Goal: Task Accomplishment & Management: Use online tool/utility

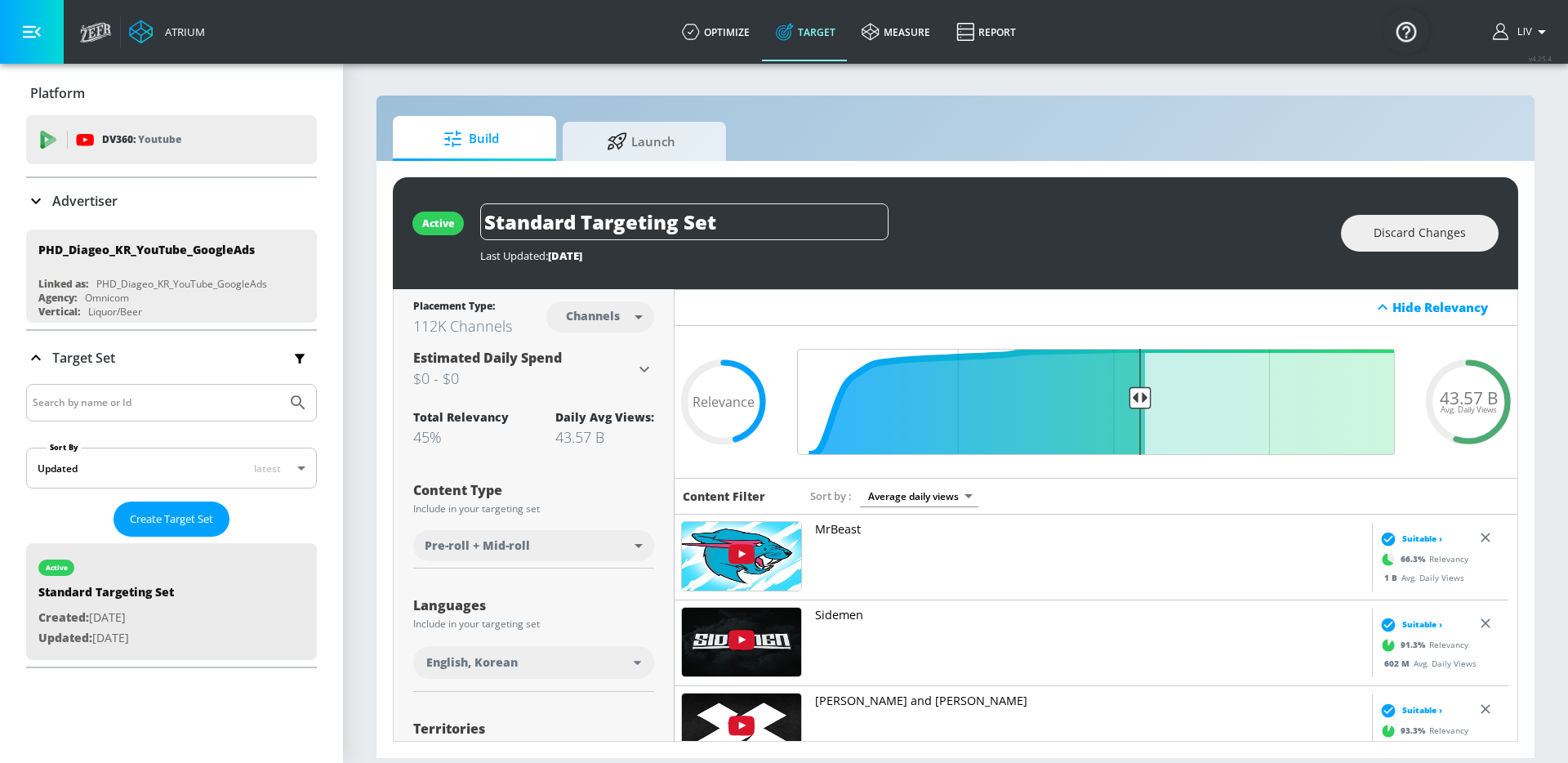
scroll to position [4, 0]
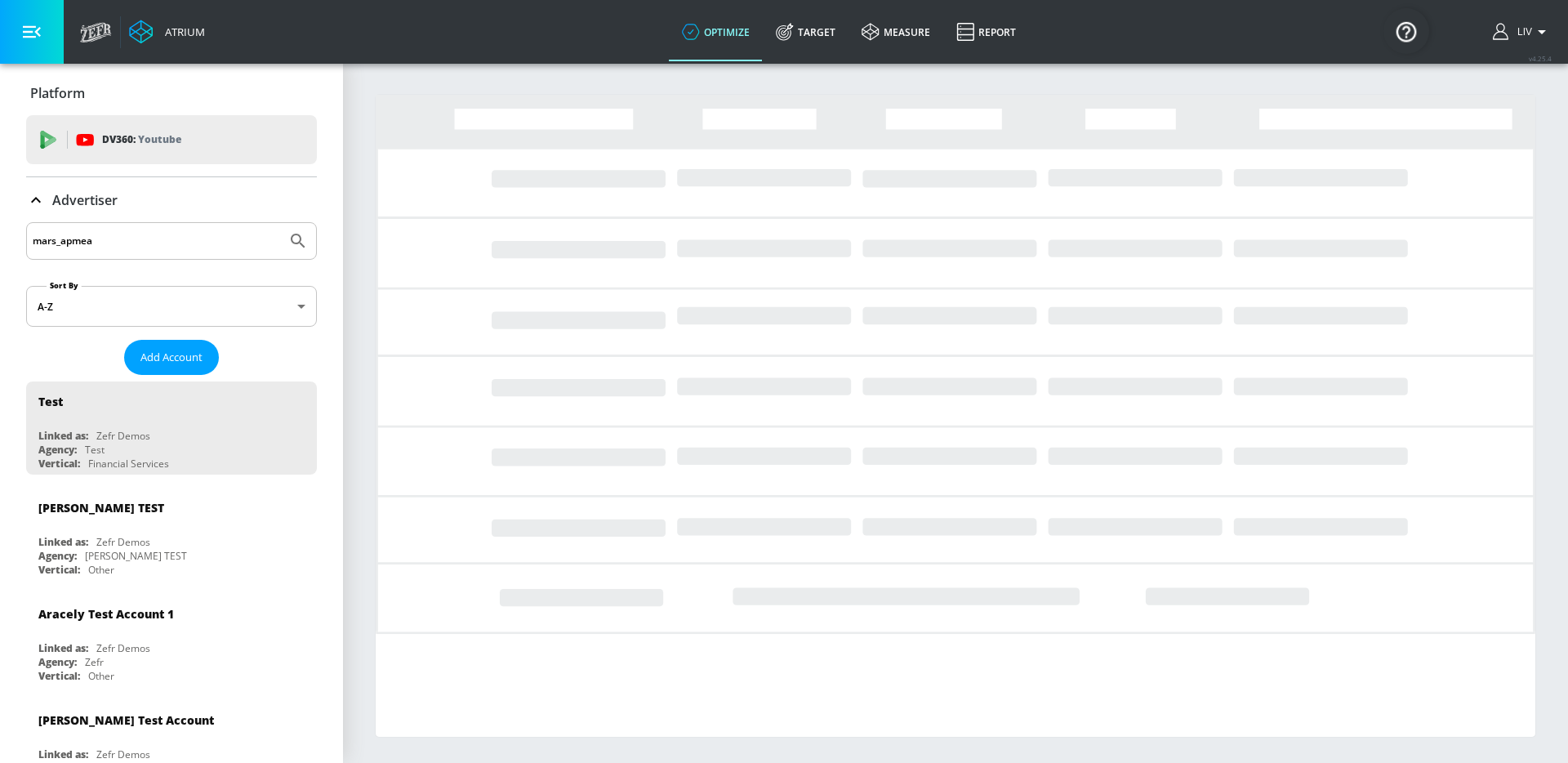
click at [280, 223] on button "Submit Search" at bounding box center [298, 241] width 36 height 36
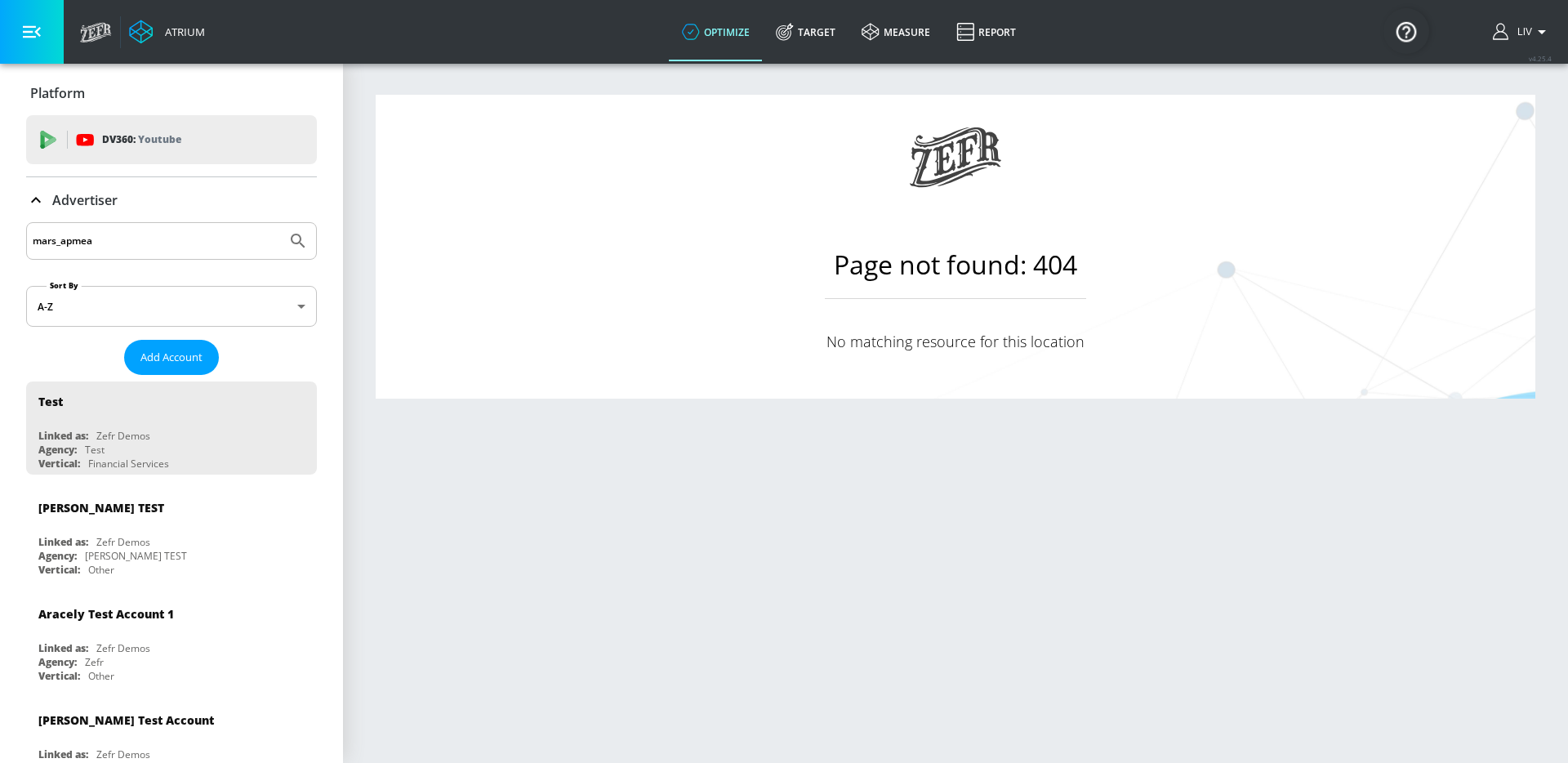
click at [115, 243] on input "mars_apmea" at bounding box center [156, 241] width 247 height 22
drag, startPoint x: 60, startPoint y: 236, endPoint x: -59, endPoint y: 239, distance: 119.0
click at [0, 239] on html "Atrium optimize Target measure Report optimize Target measure Report v 4.25.4 L…" at bounding box center [784, 381] width 1568 height 763
click at [280, 223] on button "Submit Search" at bounding box center [298, 241] width 36 height 36
type input "apmea"
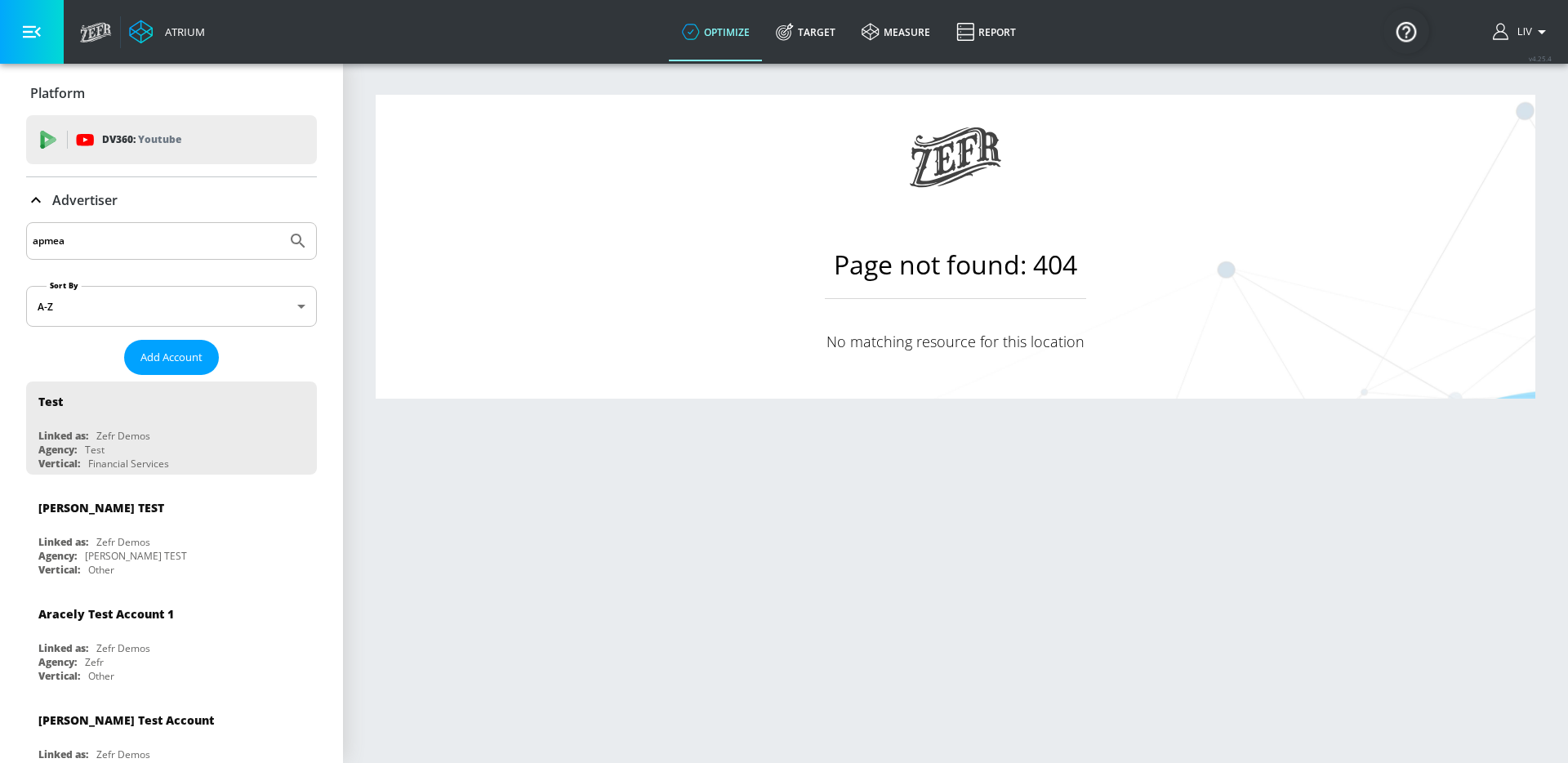
click at [280, 223] on button "Submit Search" at bounding box center [298, 241] width 36 height 36
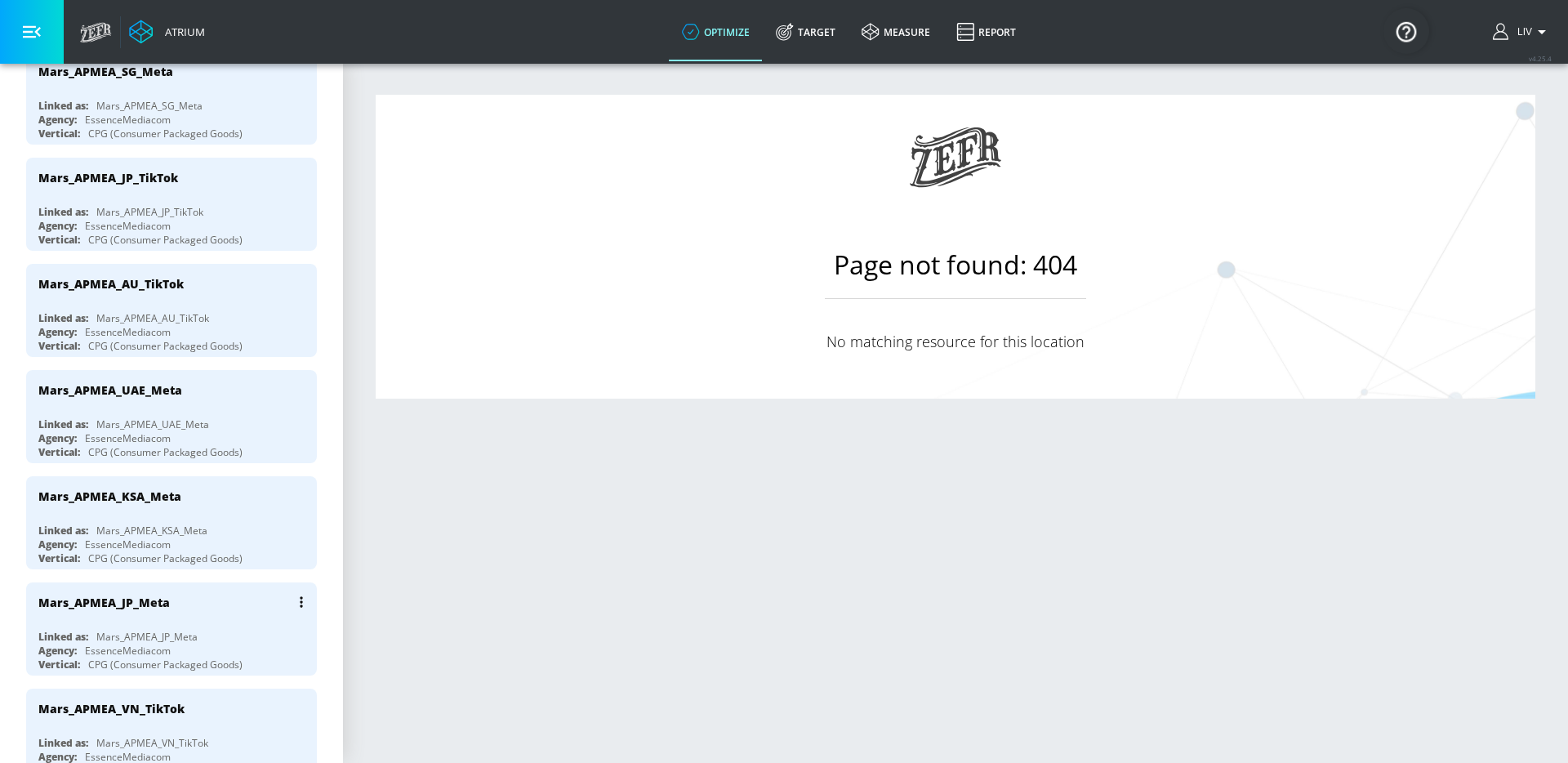
scroll to position [2137, 0]
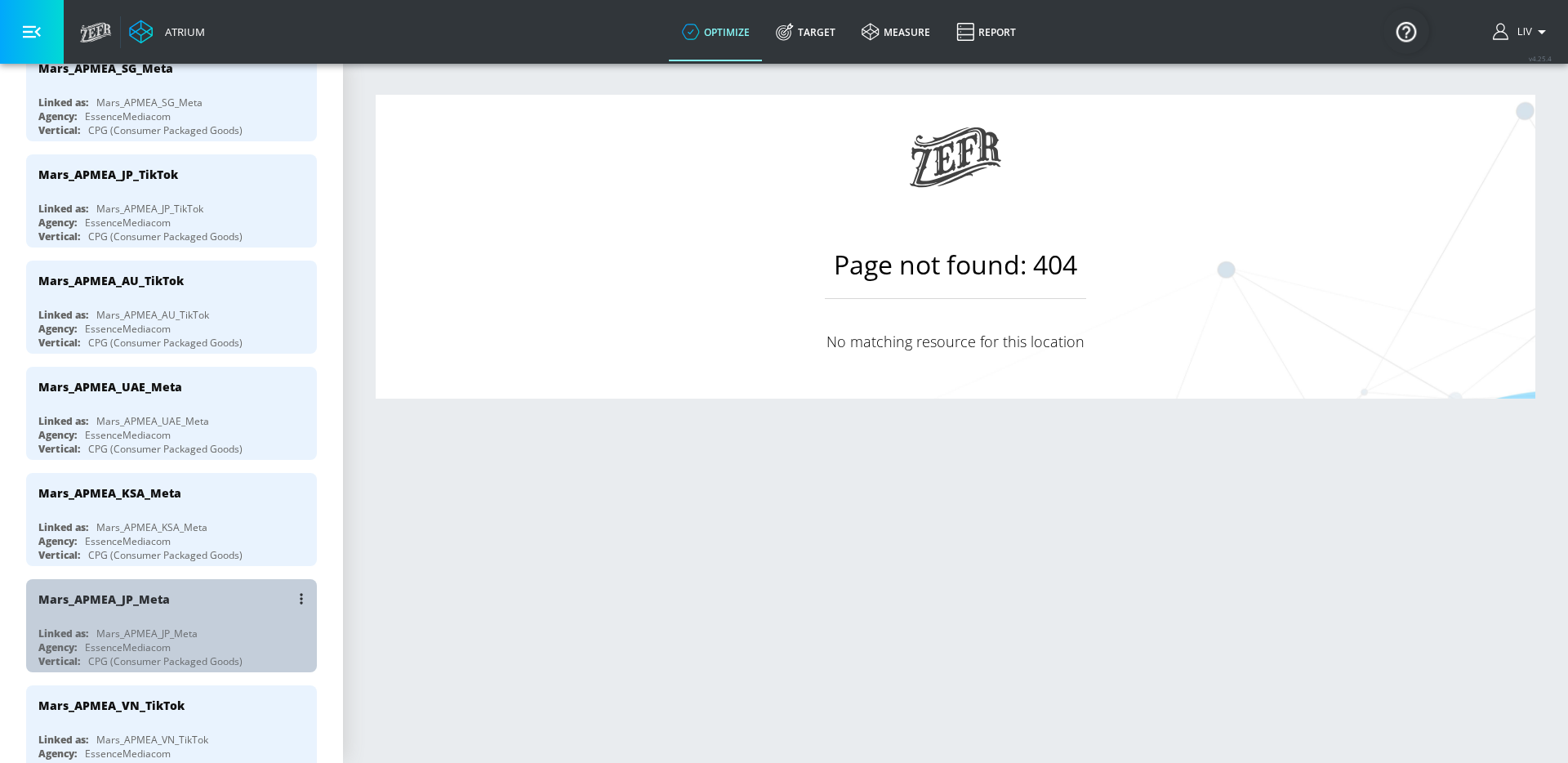
click at [193, 592] on div "Mars_APMEA_JP_Meta" at bounding box center [176, 598] width 275 height 39
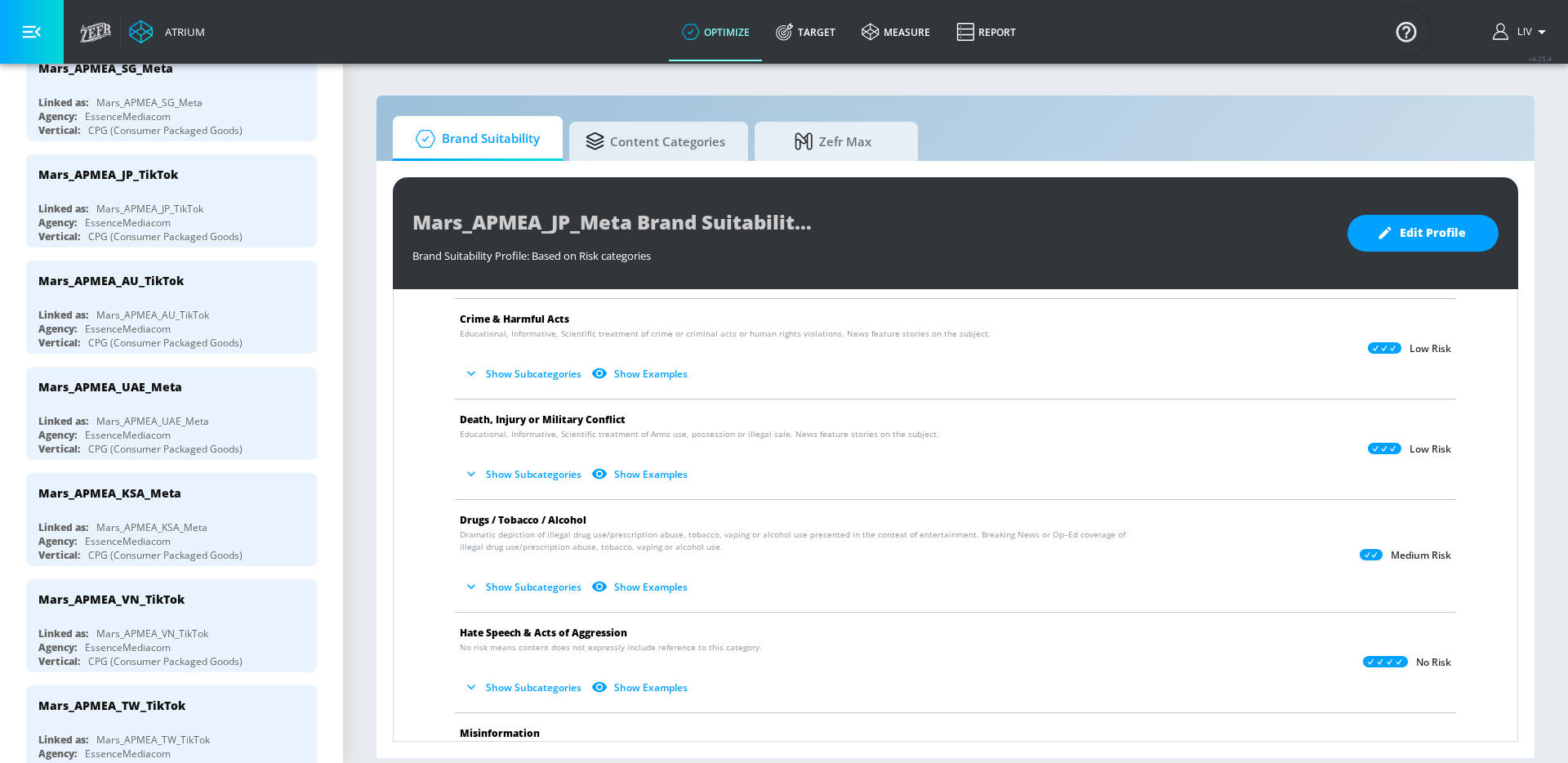
scroll to position [133, 0]
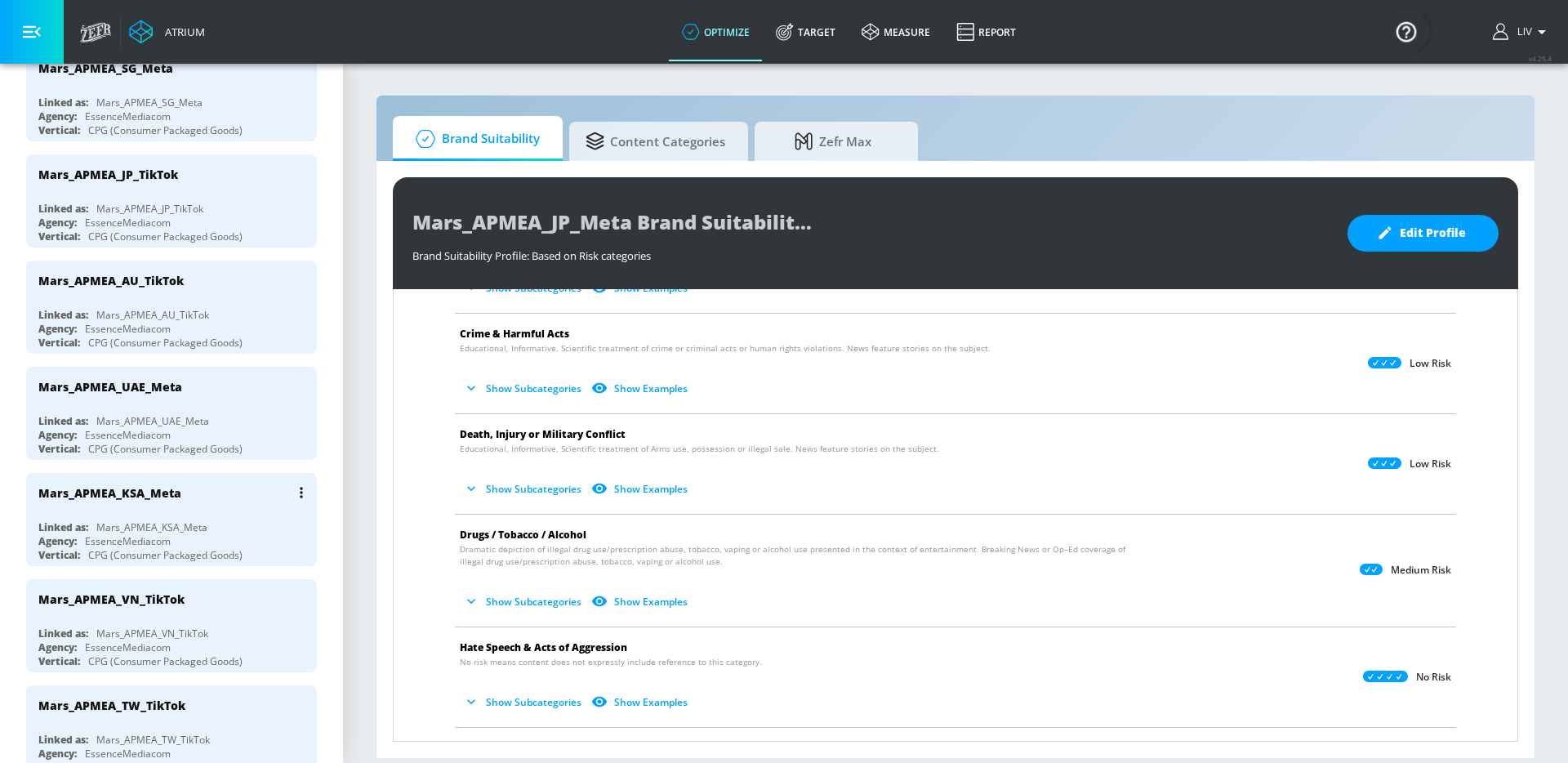
click at [165, 499] on div "Mars_APMEA_KSA_Meta" at bounding box center [110, 492] width 143 height 15
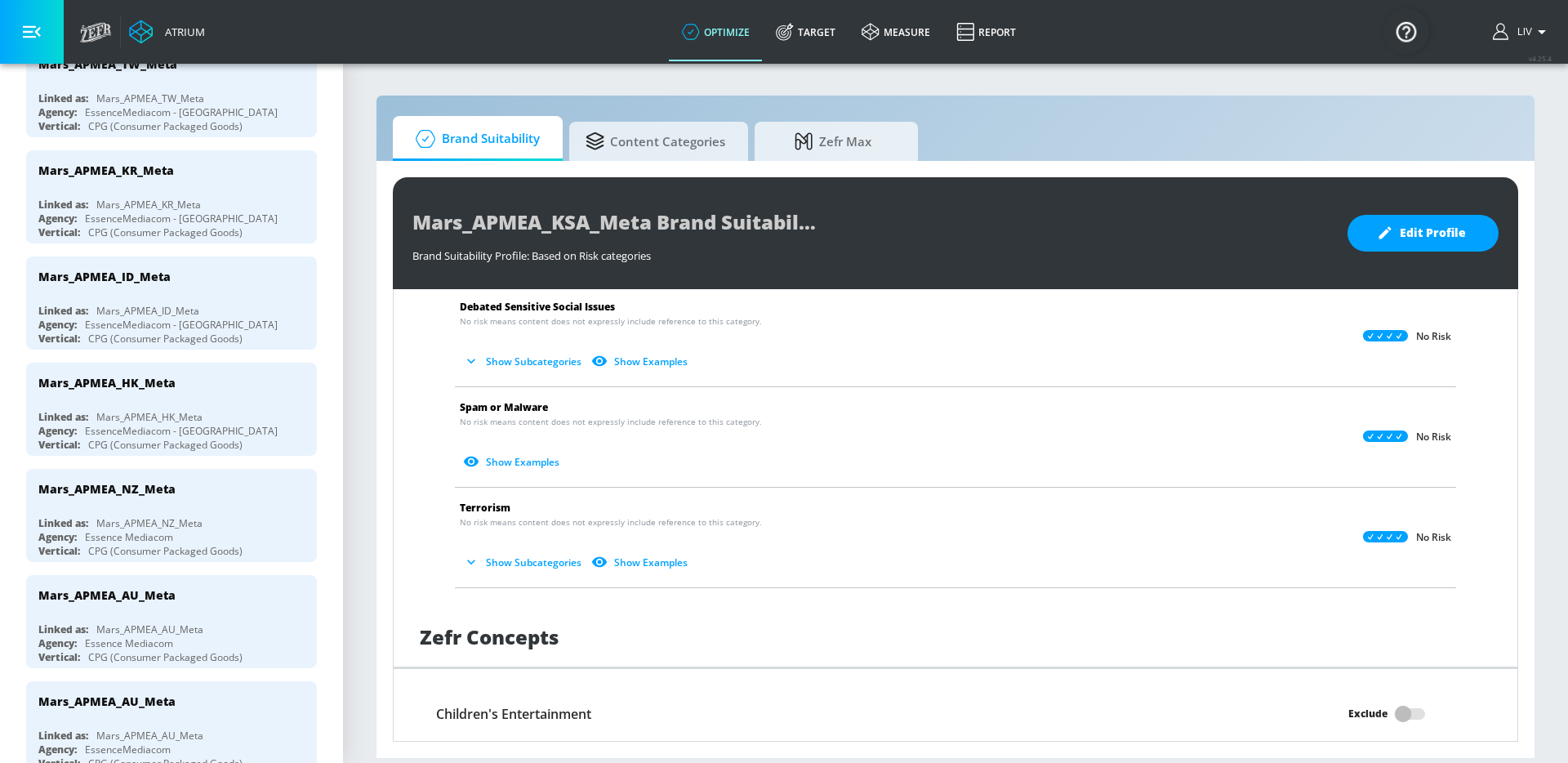
scroll to position [343, 0]
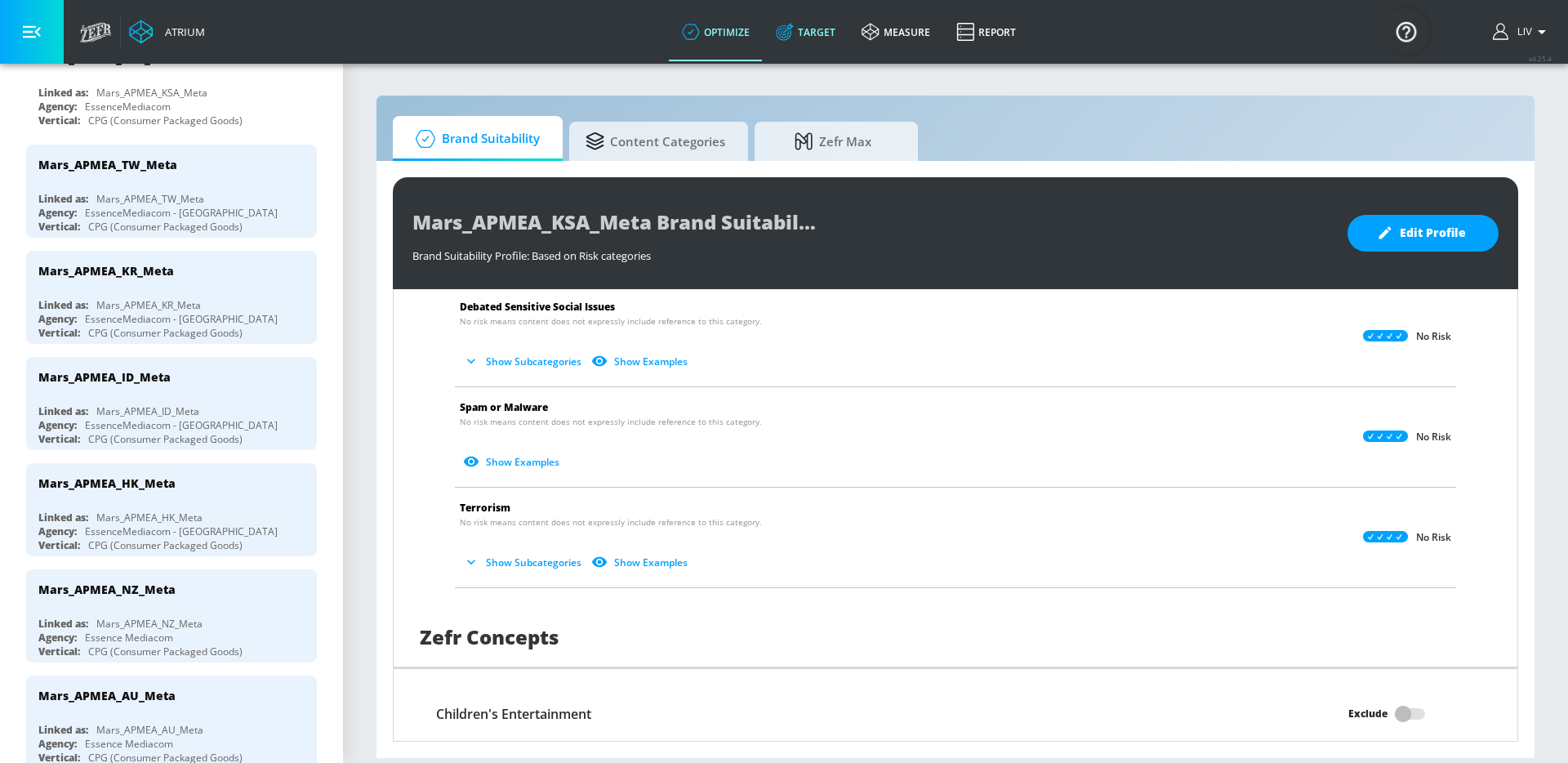
click at [819, 44] on link "Target" at bounding box center [806, 32] width 86 height 59
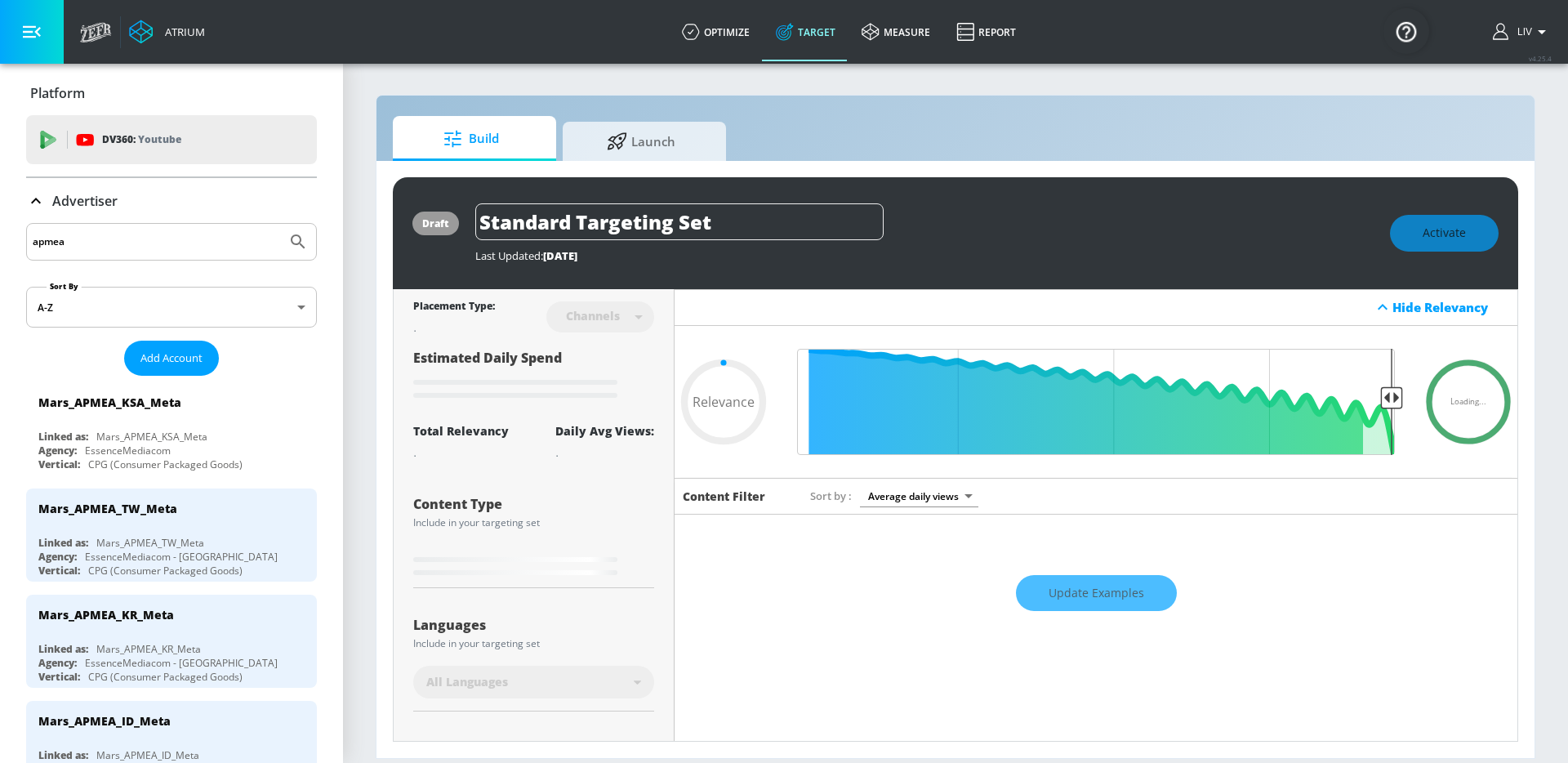
type input "0.05"
click at [183, 246] on input "apmea" at bounding box center [156, 242] width 247 height 22
click at [184, 243] on input "apmea" at bounding box center [156, 242] width 247 height 22
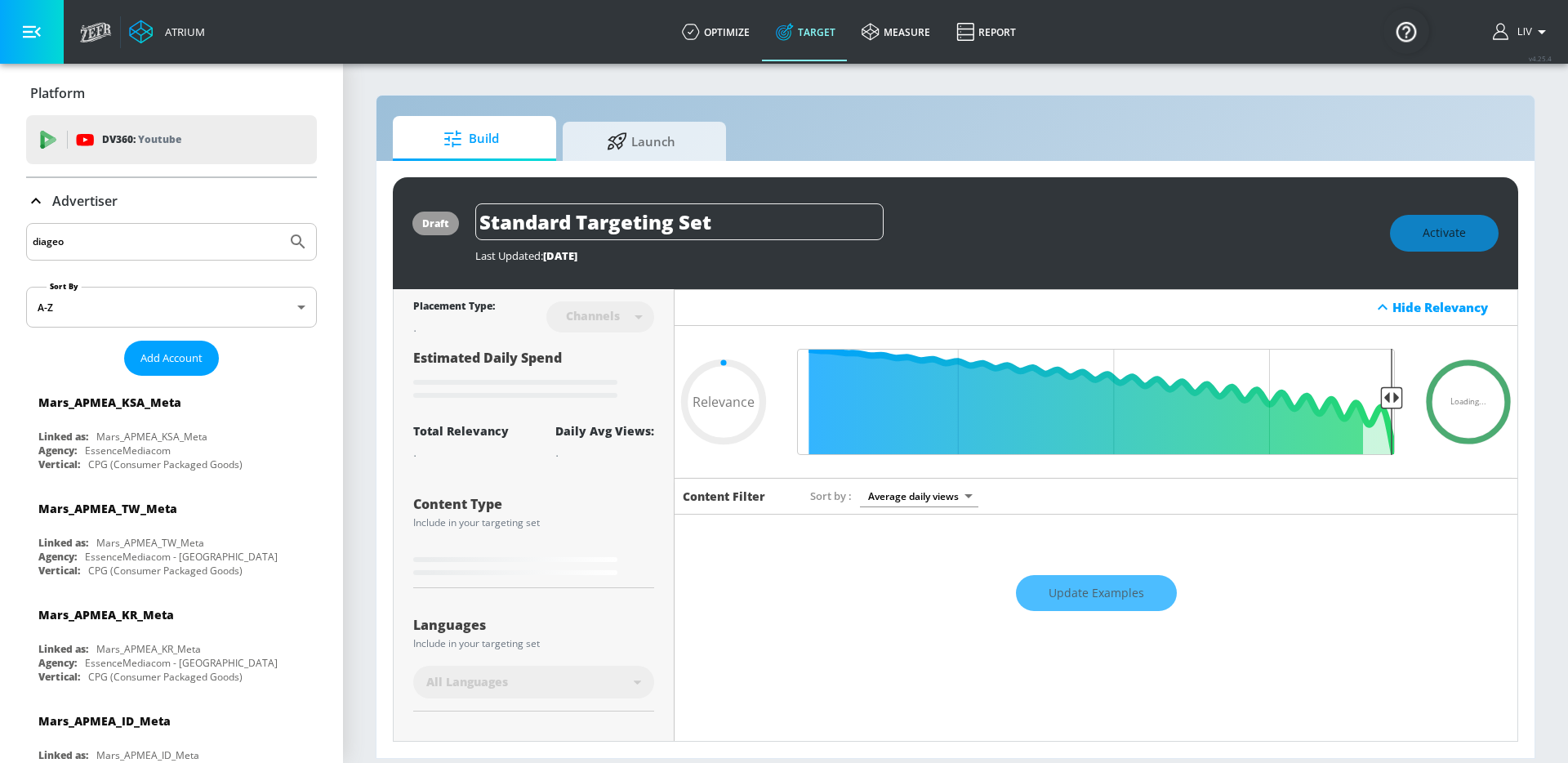
type input "diageo_"
type input "0.6"
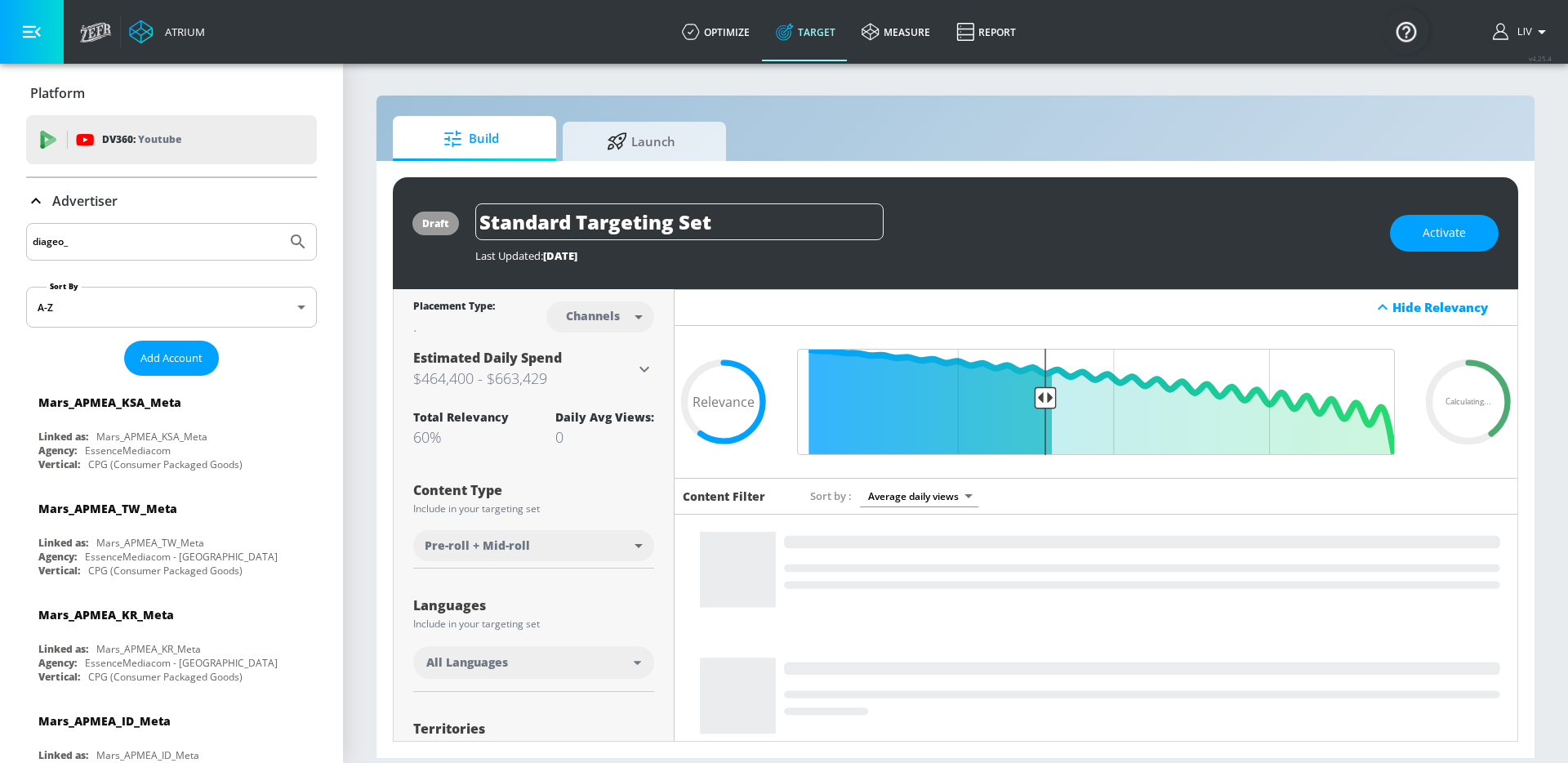
type input "diageo_"
click at [280, 224] on button "Submit Search" at bounding box center [298, 242] width 36 height 36
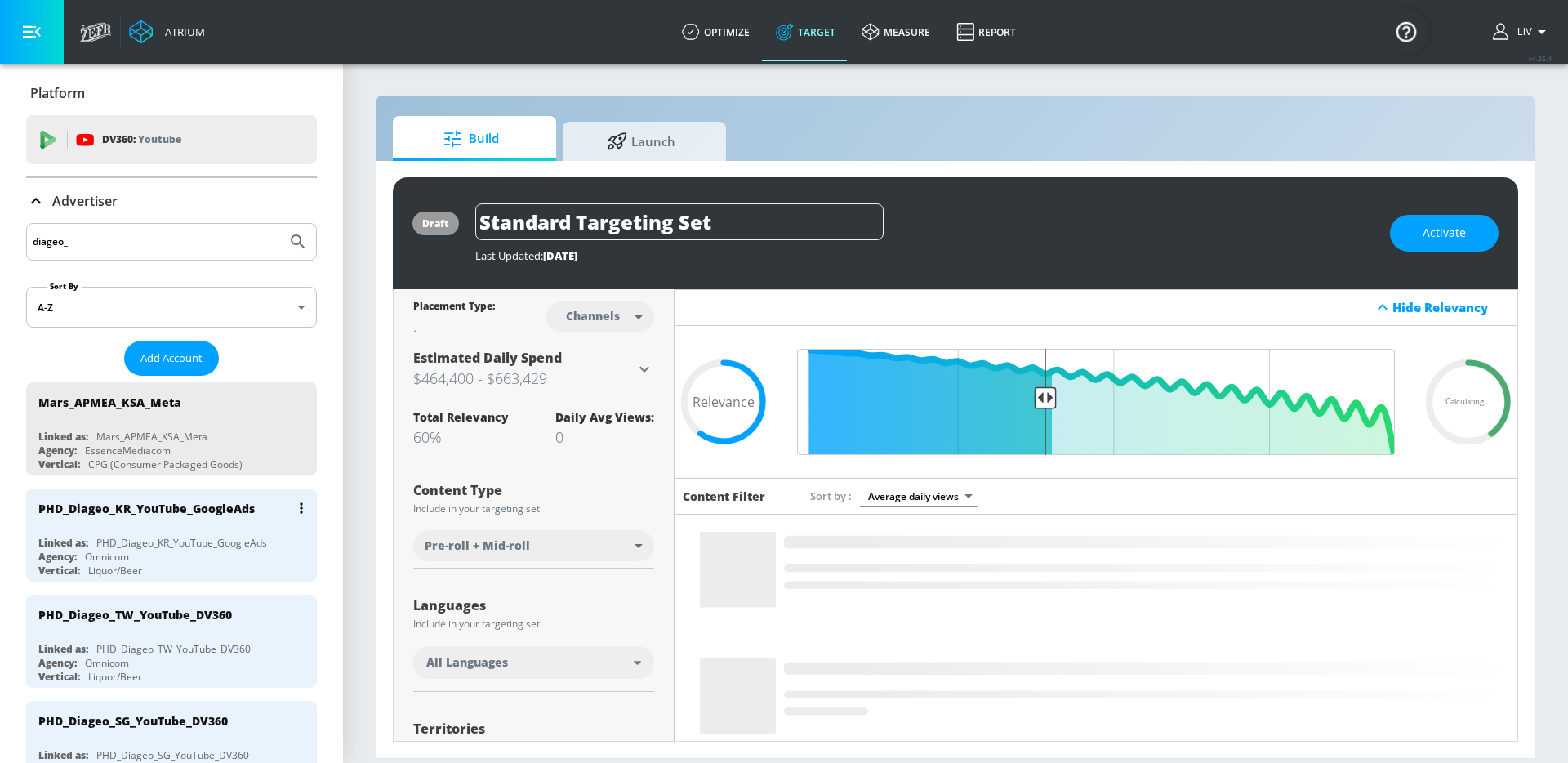
click at [201, 513] on div "PHD_Diageo_KR_YouTube_GoogleAds" at bounding box center [147, 507] width 217 height 15
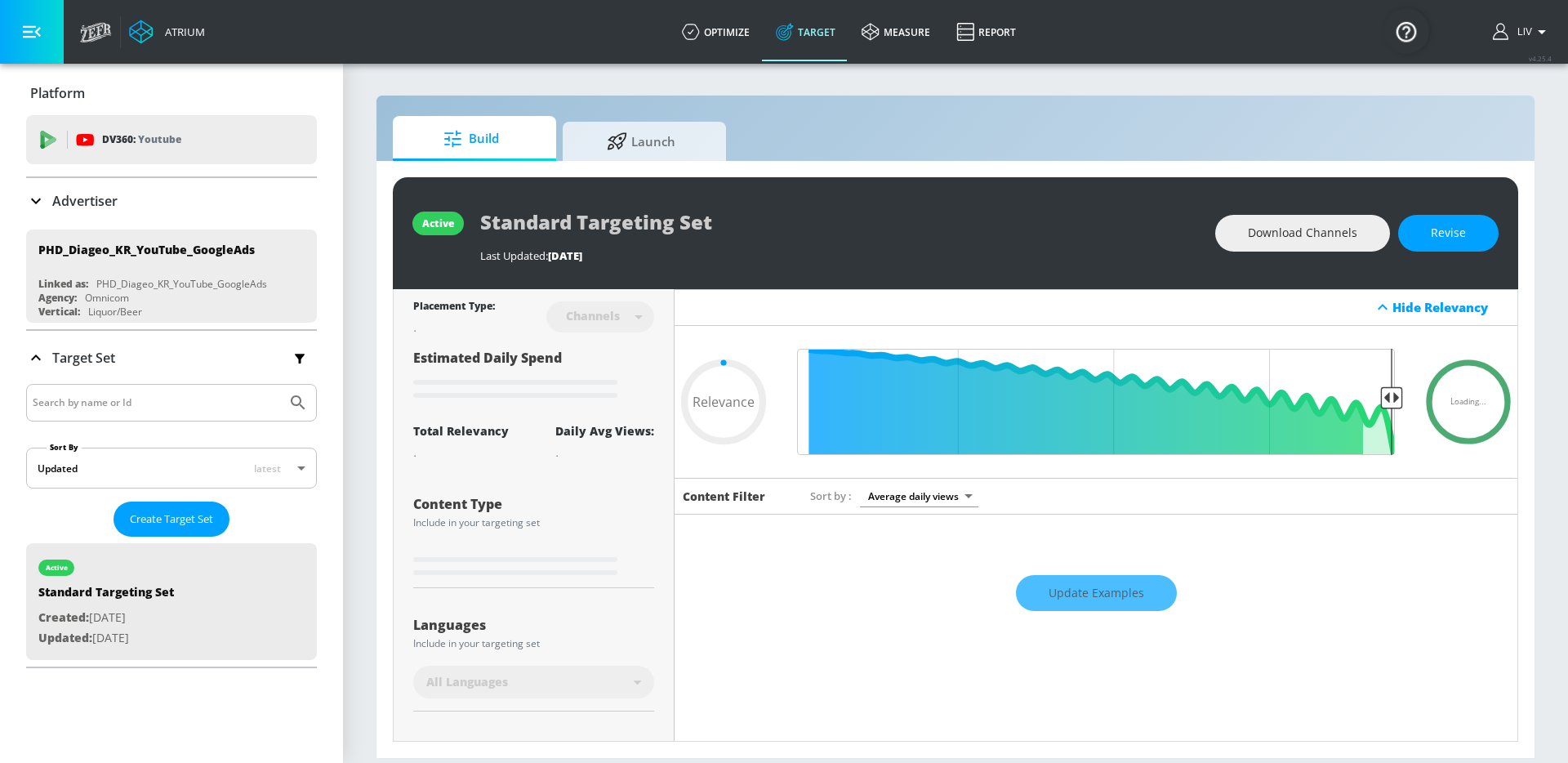
click at [1144, 606] on div "Update Examples" at bounding box center [1096, 592] width 843 height 57
type input "0.45"
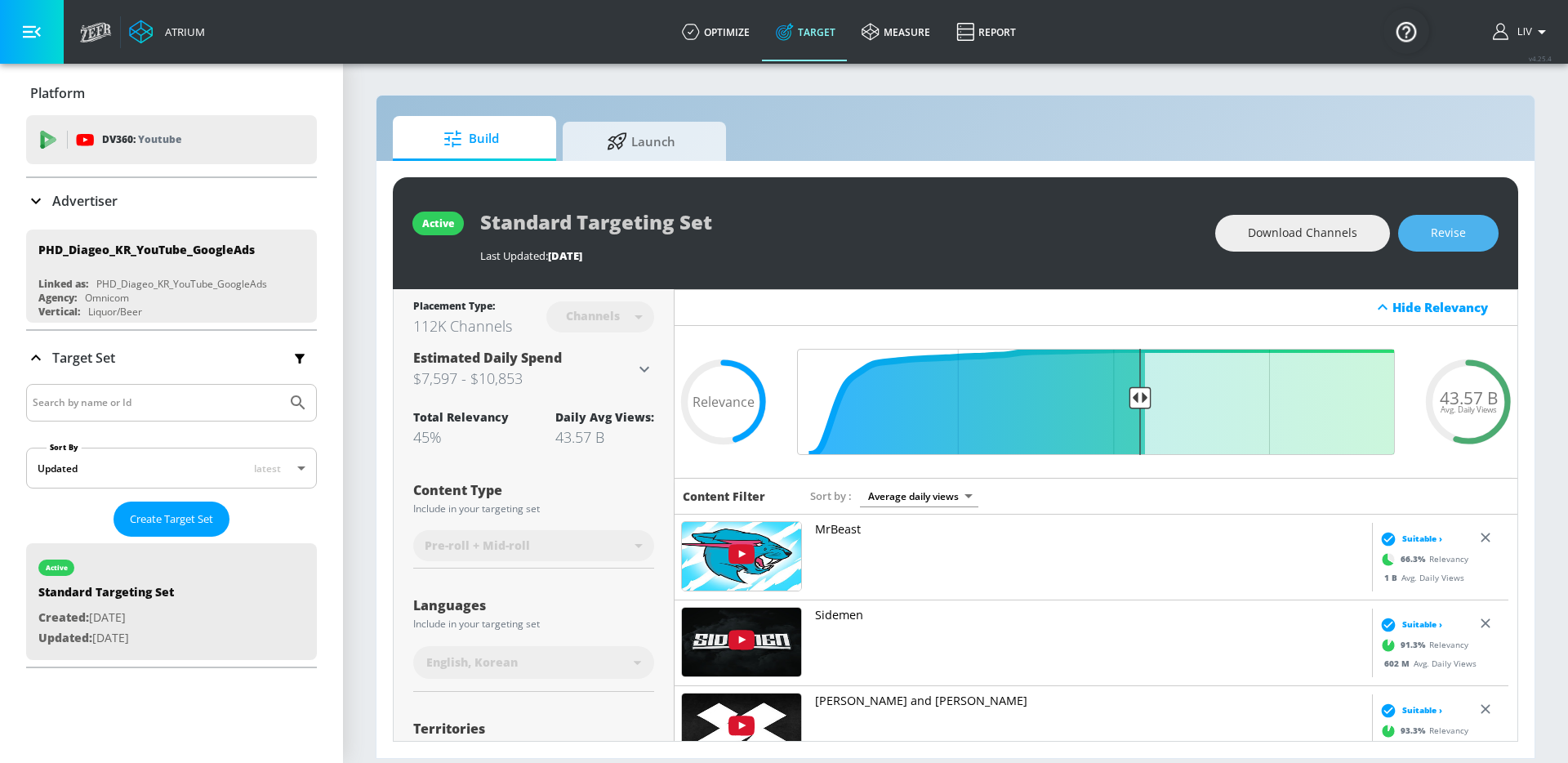
click at [1421, 229] on button "Revise" at bounding box center [1448, 233] width 100 height 37
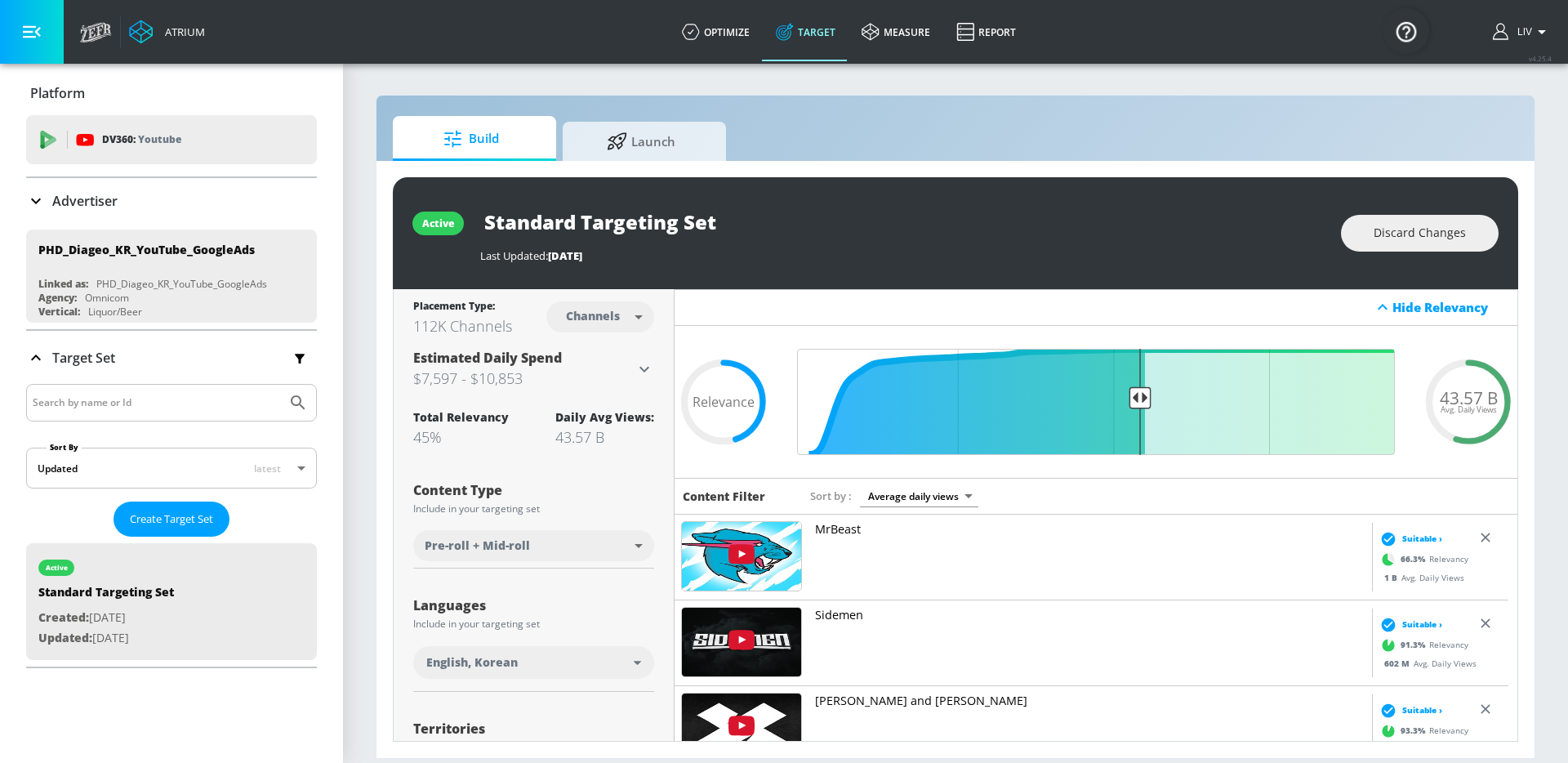
click at [542, 536] on body "Atrium optimize Target measure Report optimize Target measure Report v 4.25.4 L…" at bounding box center [784, 381] width 1568 height 763
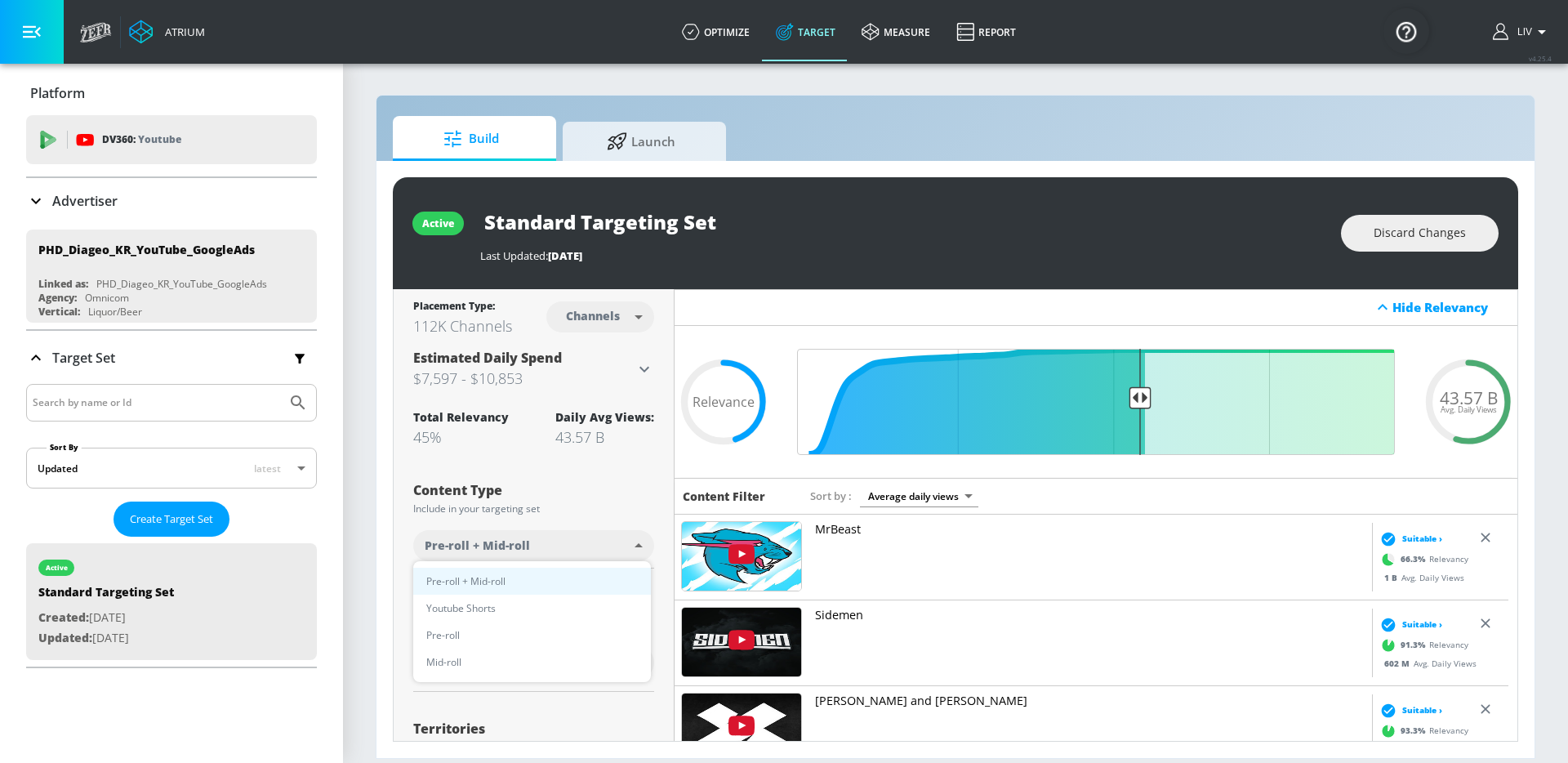
click at [644, 520] on div at bounding box center [784, 381] width 1568 height 763
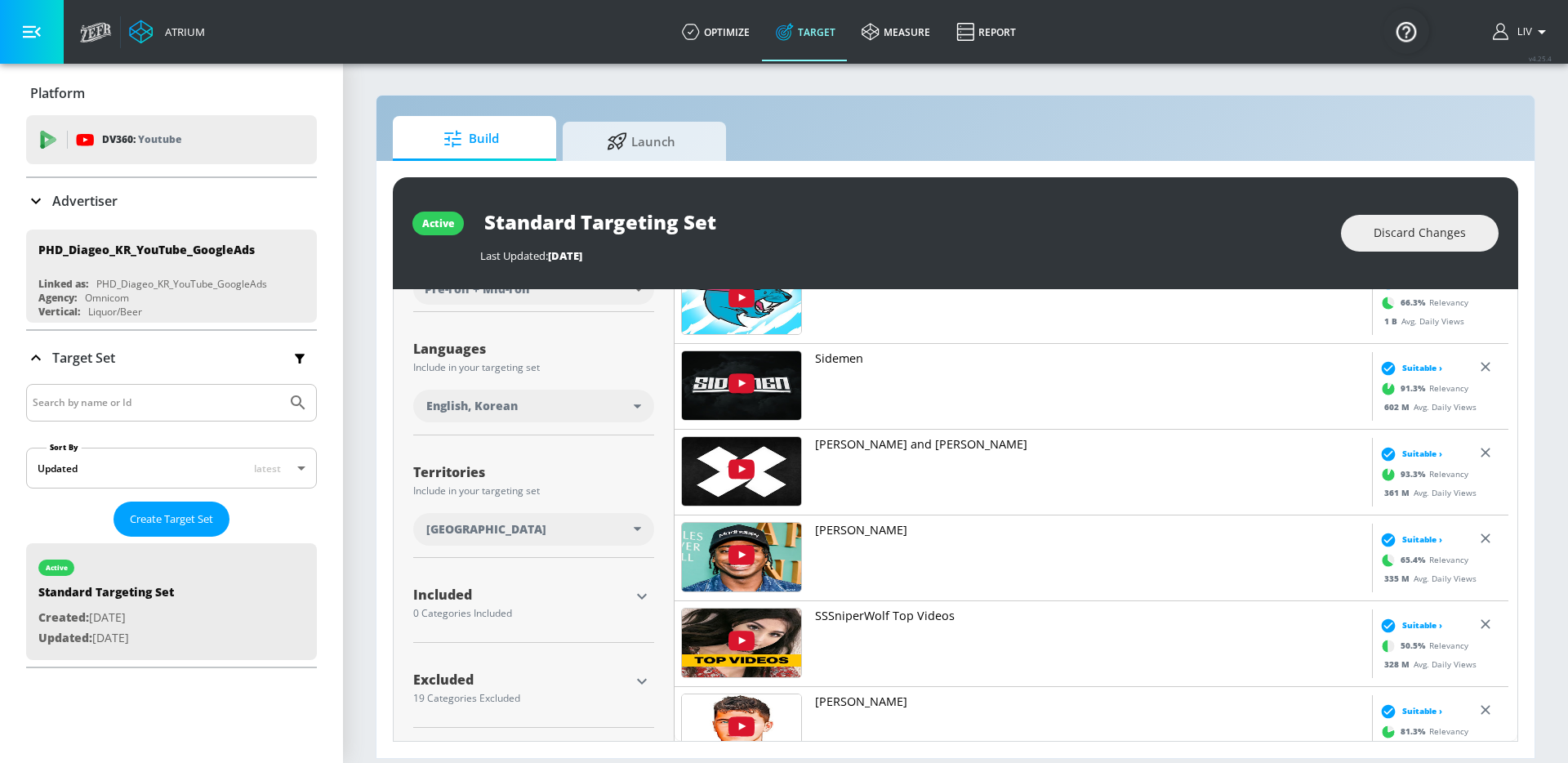
scroll to position [253, 0]
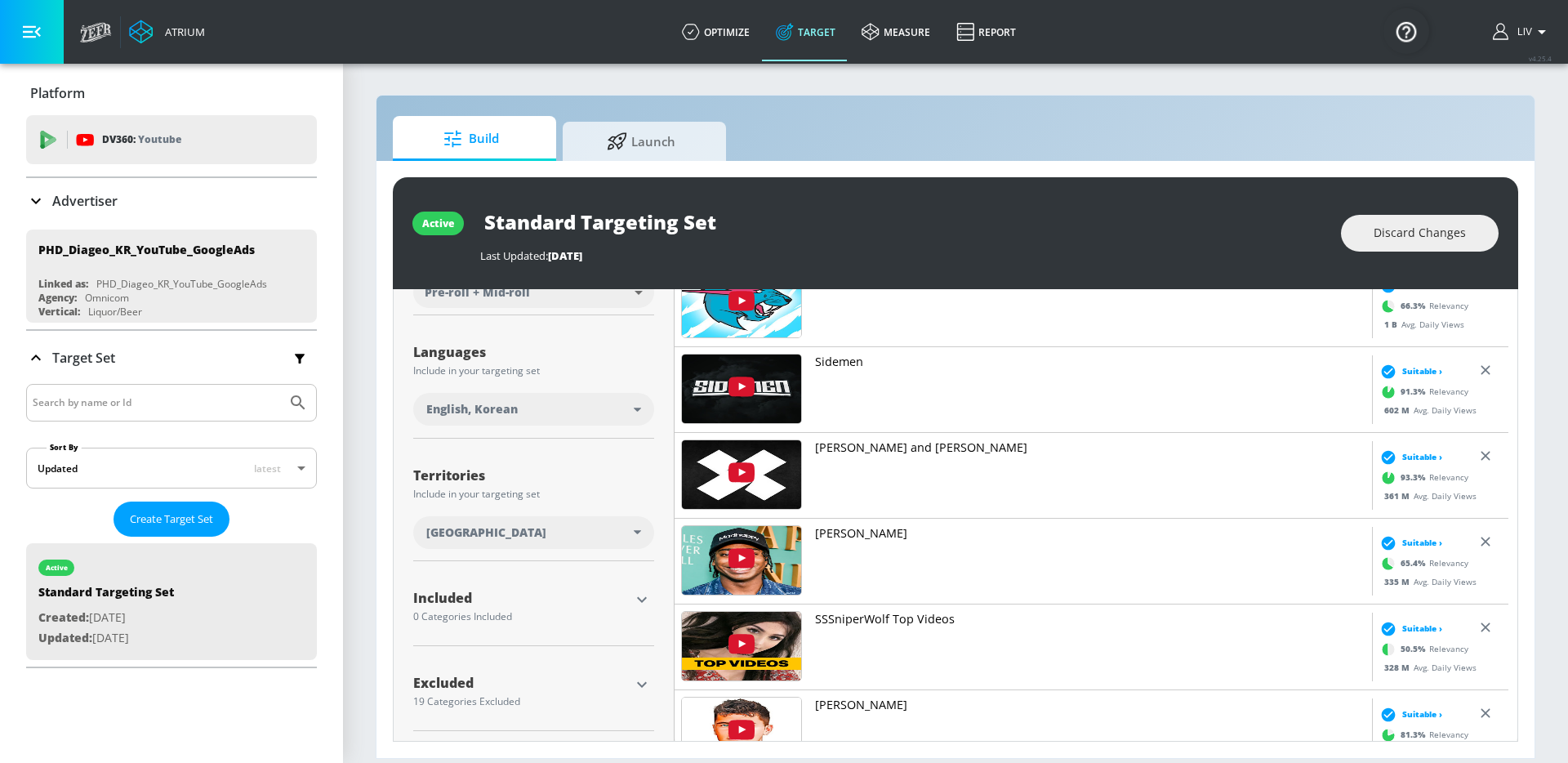
click at [895, 157] on div "Build Launch" at bounding box center [956, 138] width 1125 height 45
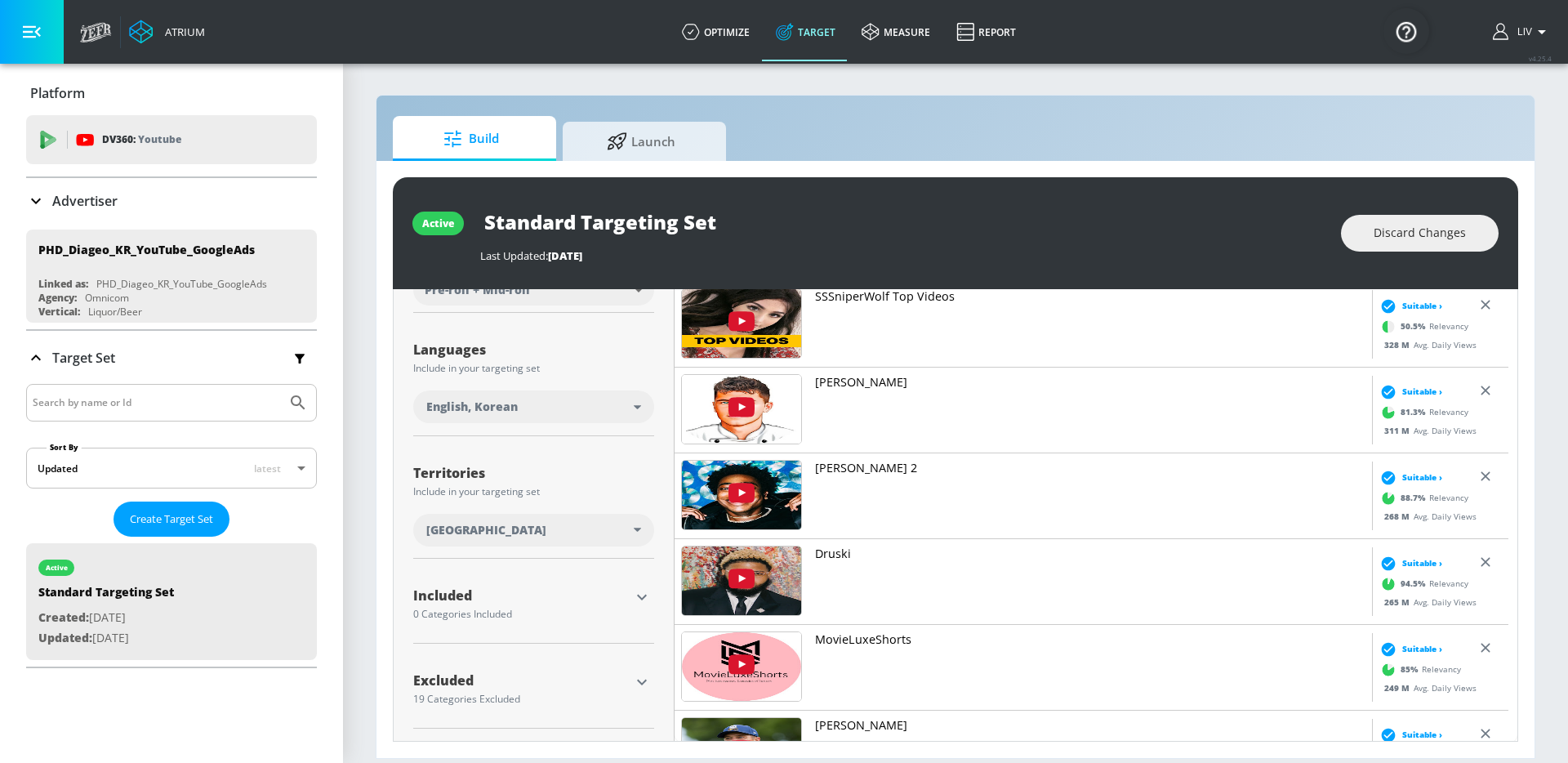
scroll to position [256, 0]
click at [633, 679] on icon "button" at bounding box center [642, 681] width 20 height 20
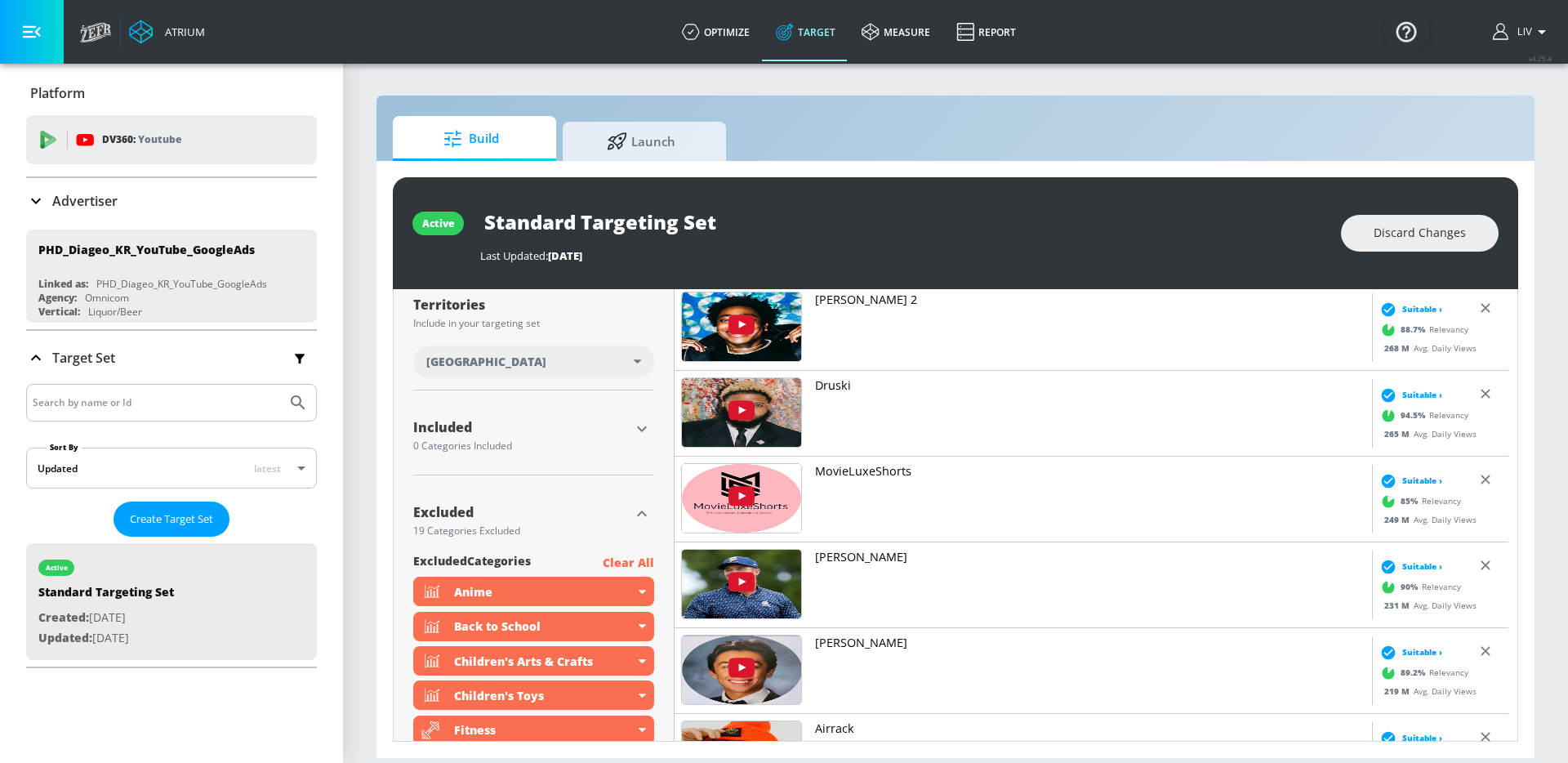
scroll to position [96, 0]
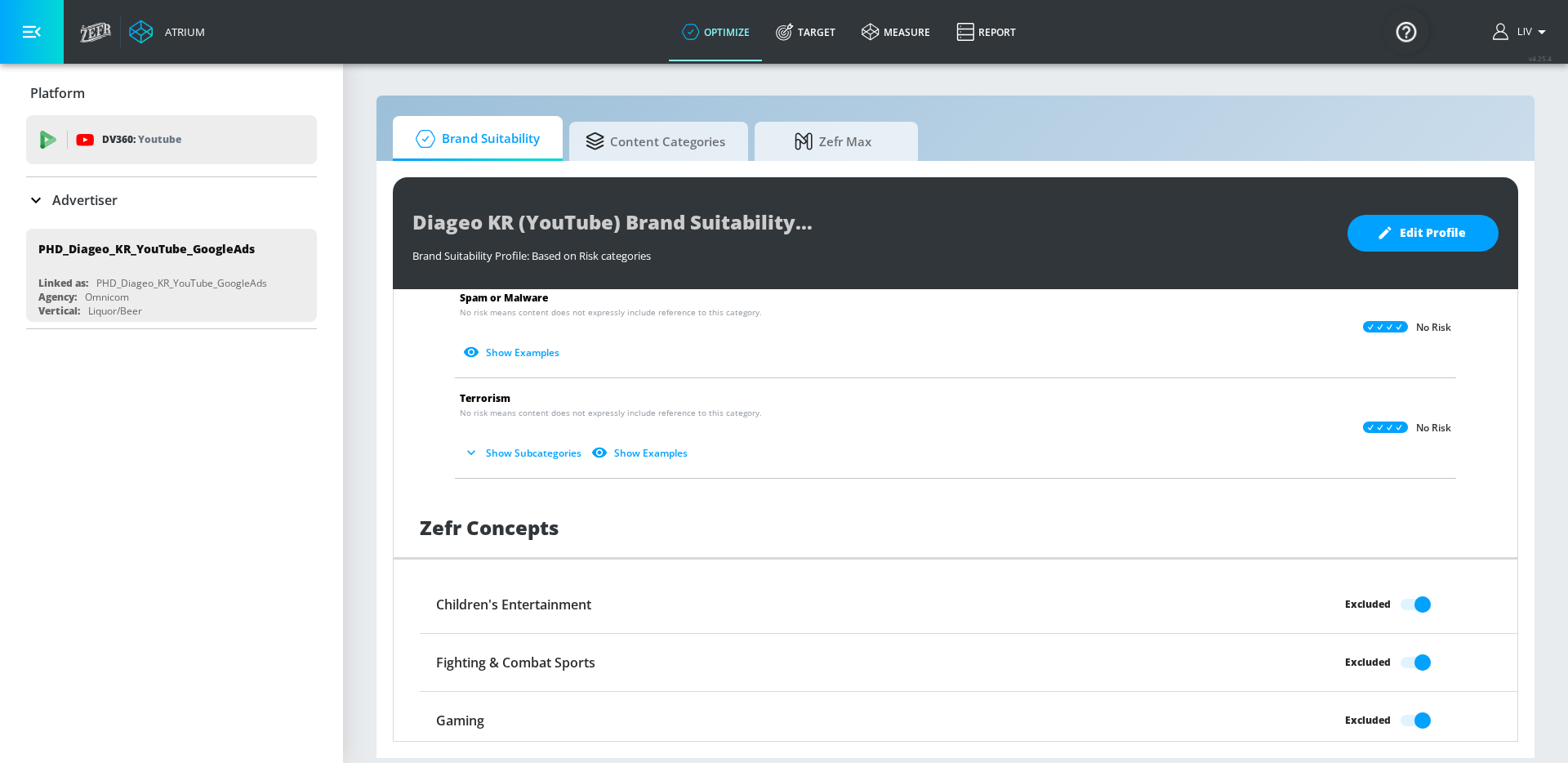
scroll to position [747, 0]
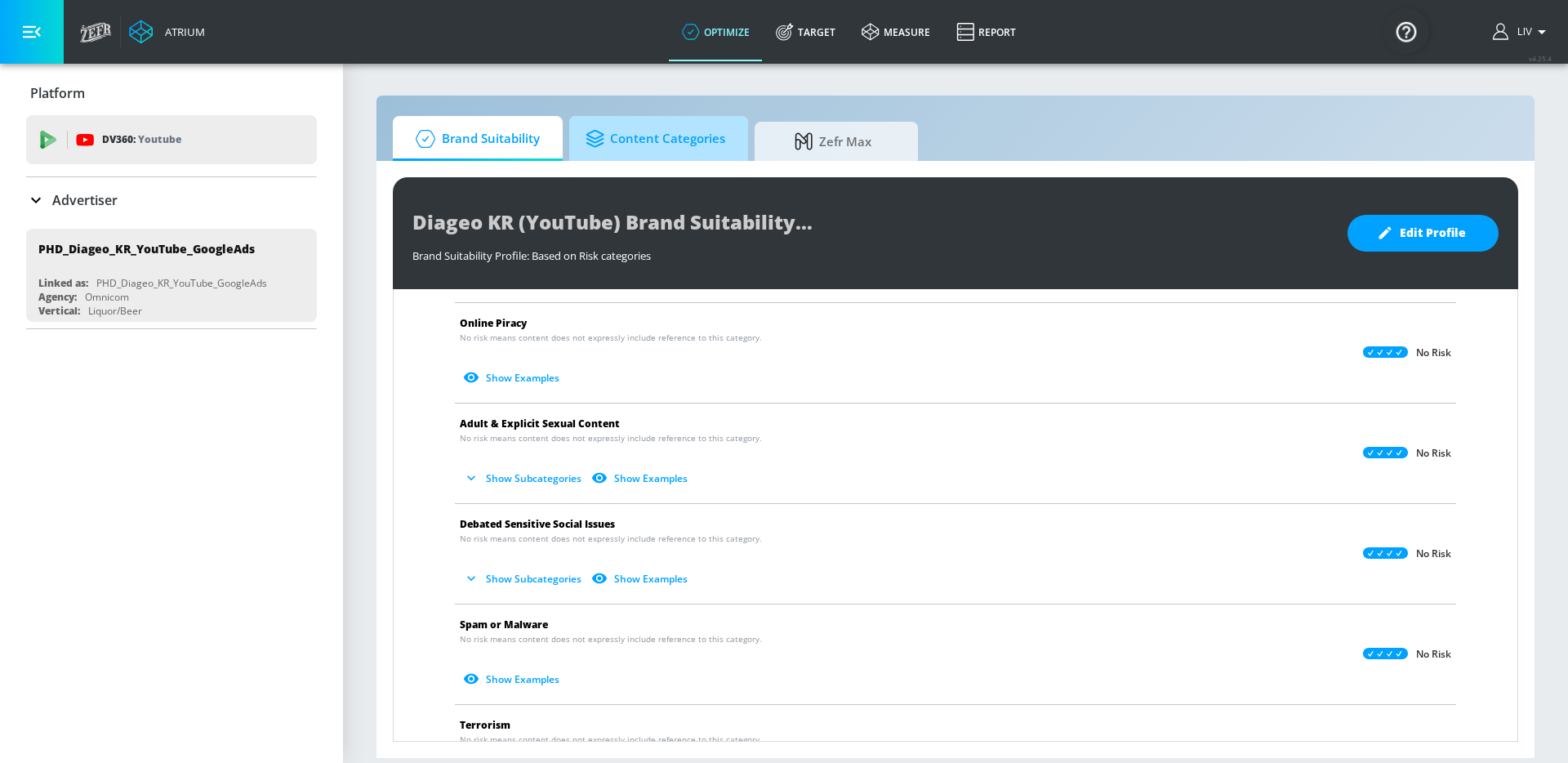
click at [667, 155] on span "Content Categories" at bounding box center [655, 138] width 140 height 39
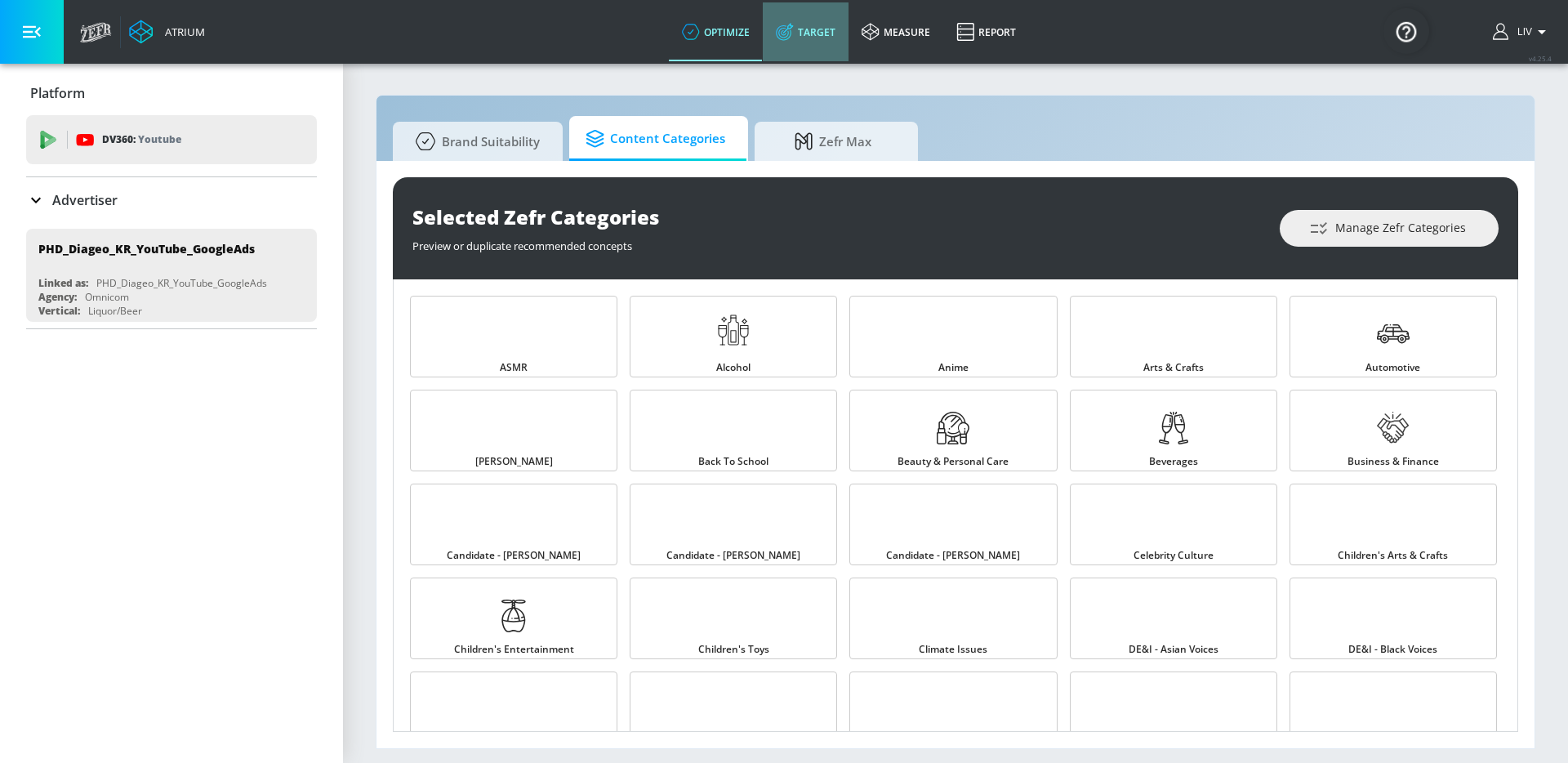
click at [799, 34] on link "Target" at bounding box center [806, 32] width 86 height 59
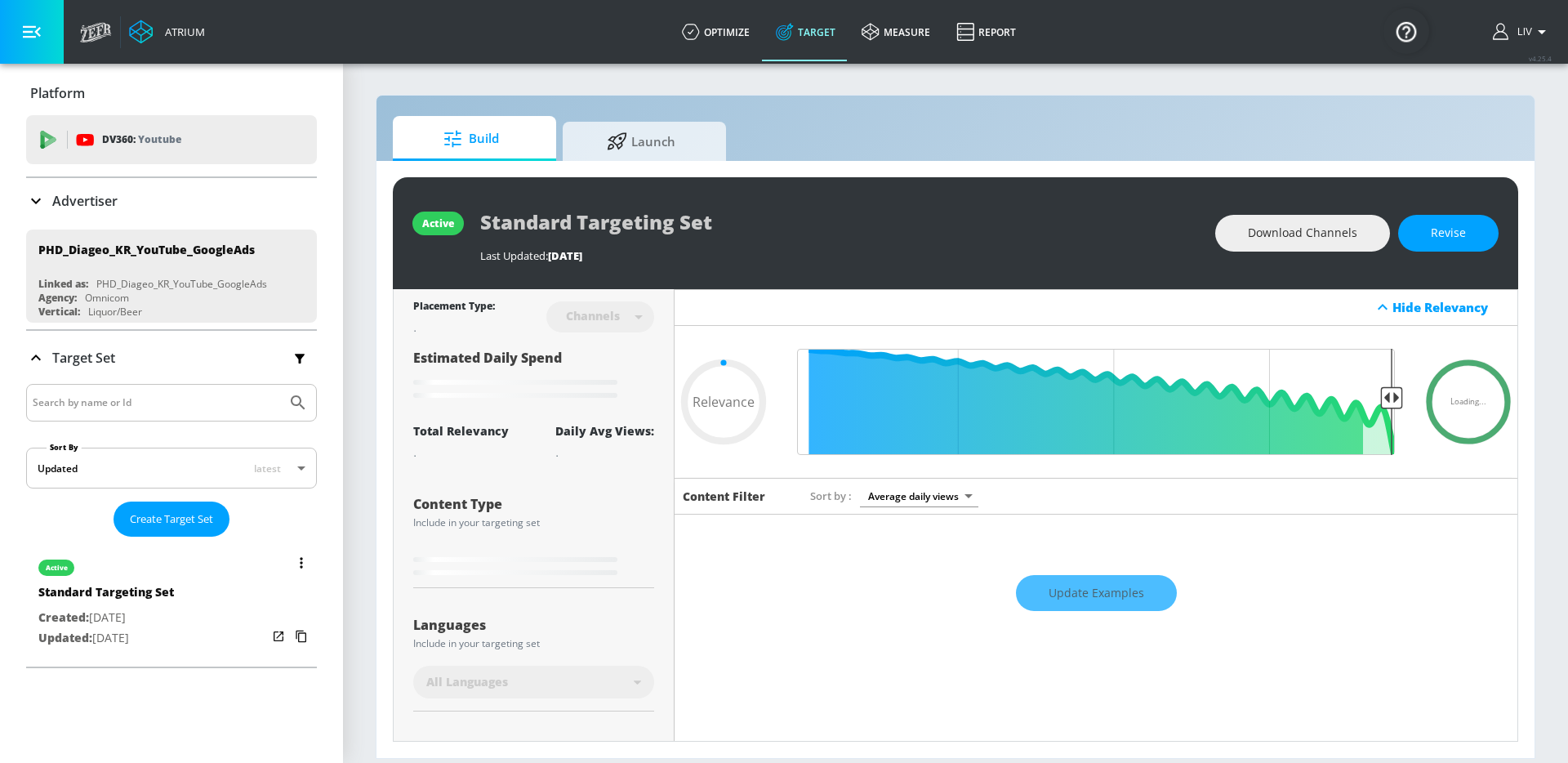
click at [186, 550] on div "active Standard Targeting Set Created: Sep. 09, 2024 Updated: Sep. 05, 2025" at bounding box center [172, 600] width 291 height 116
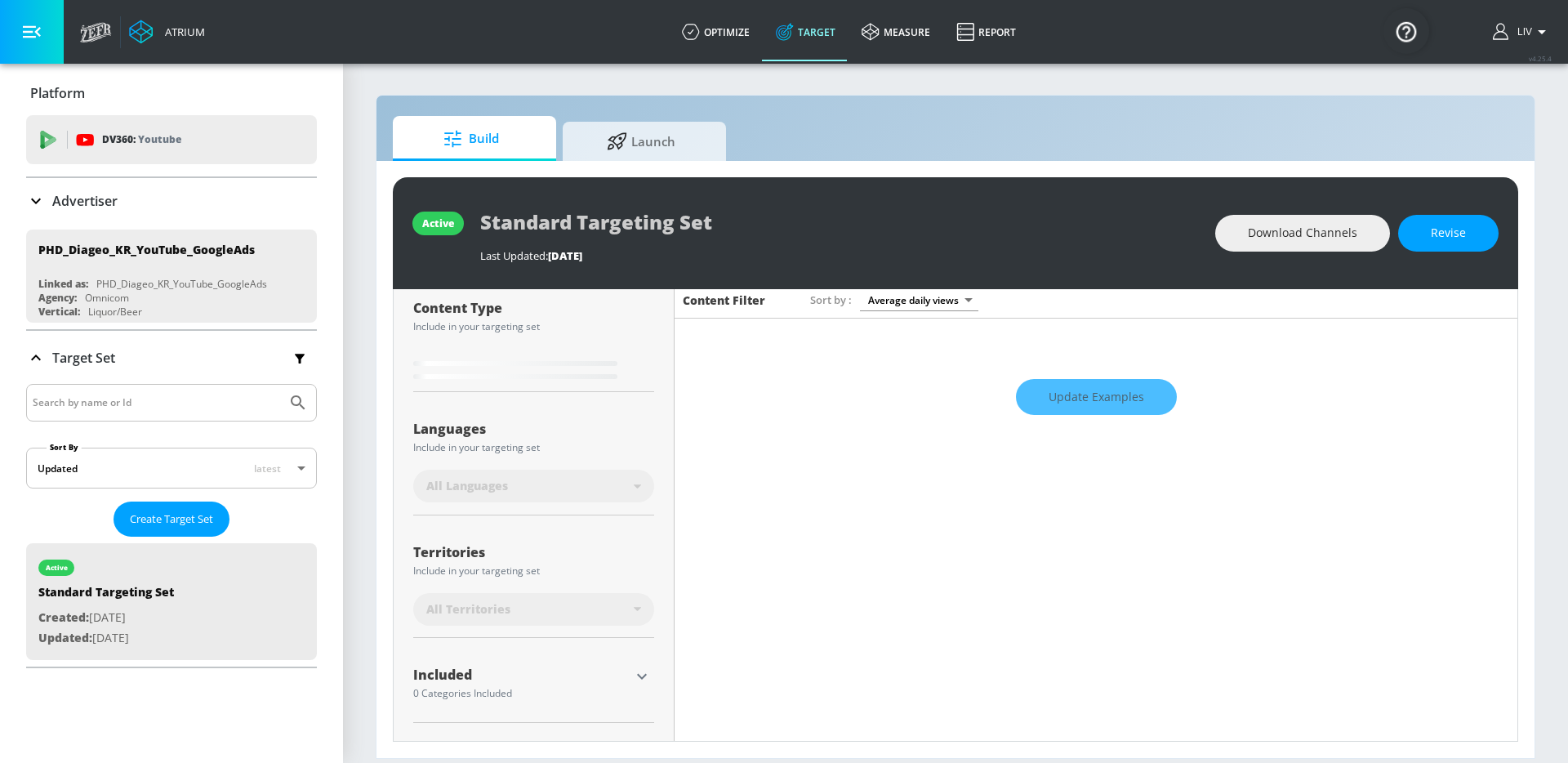
scroll to position [276, 0]
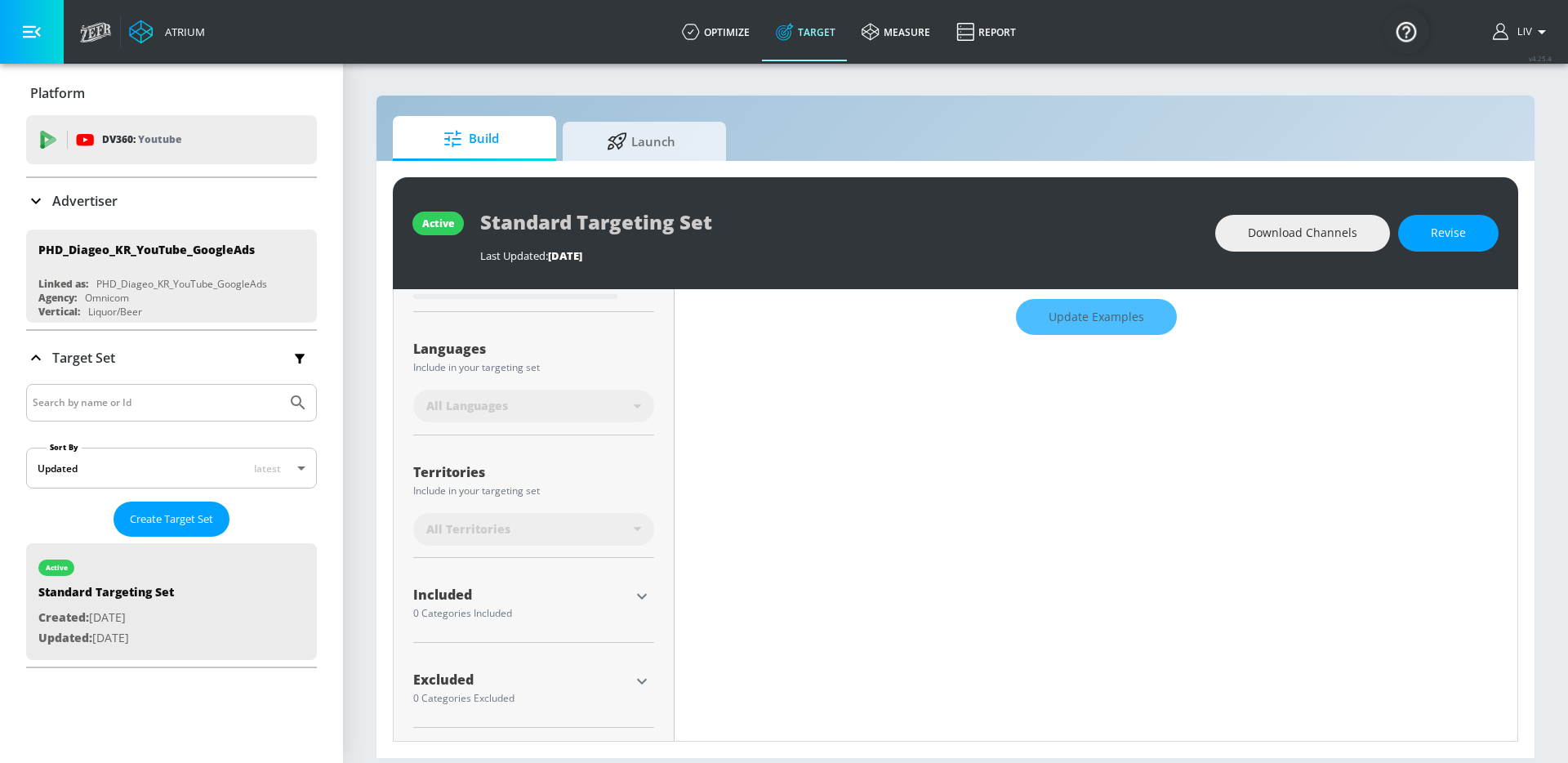
type input "0.45"
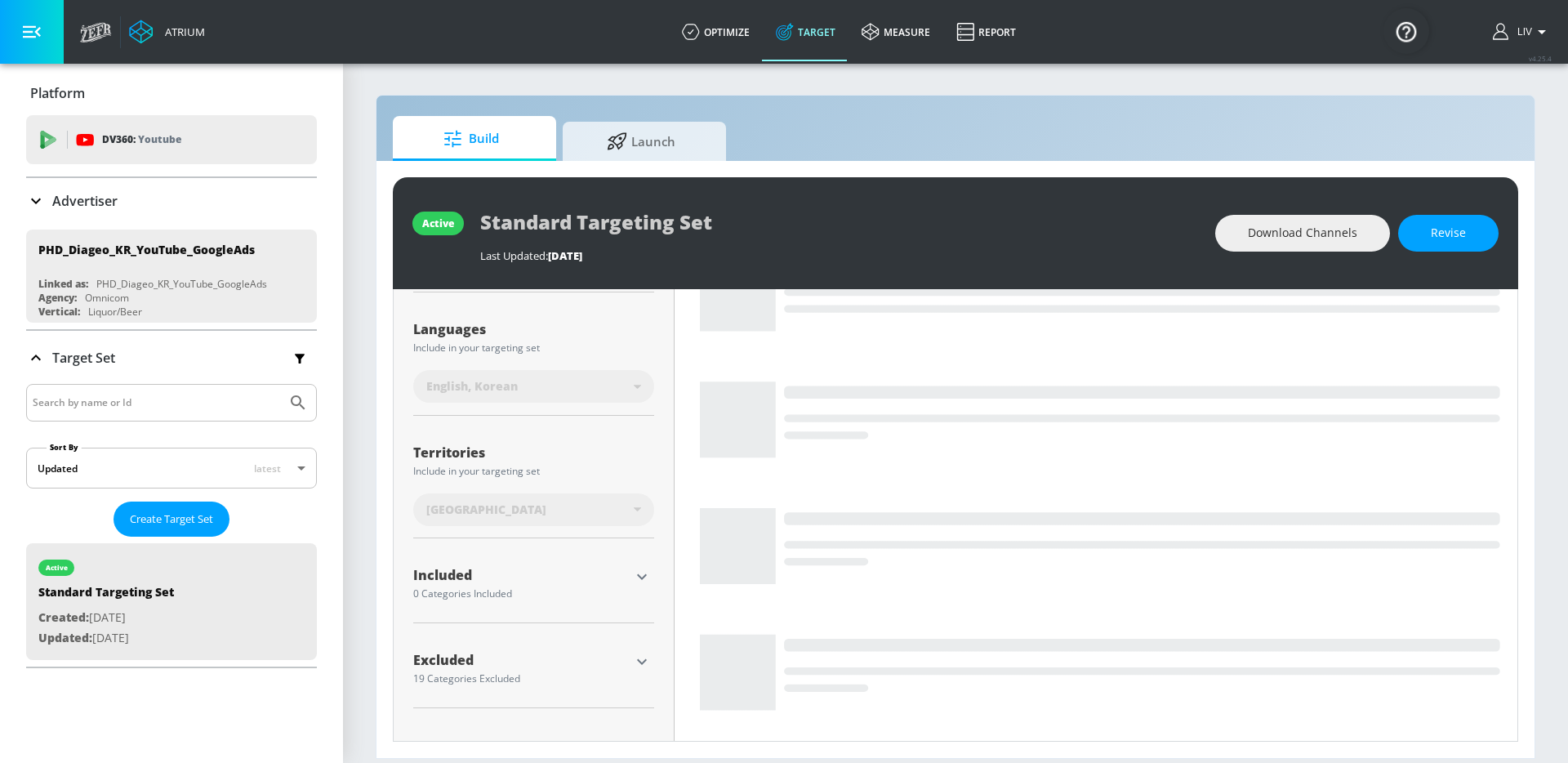
scroll to position [262, 0]
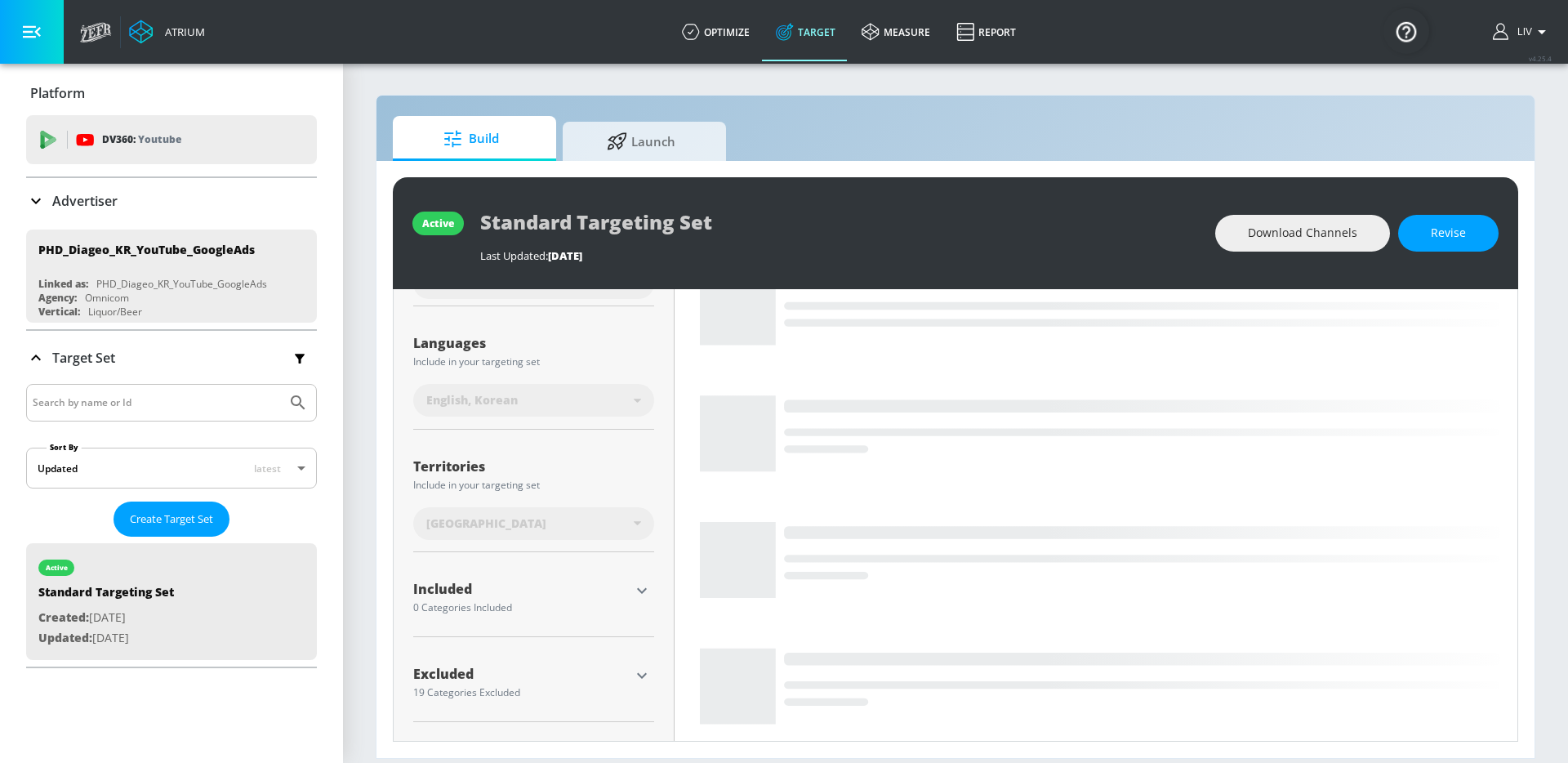
click at [644, 671] on icon "button" at bounding box center [642, 675] width 20 height 20
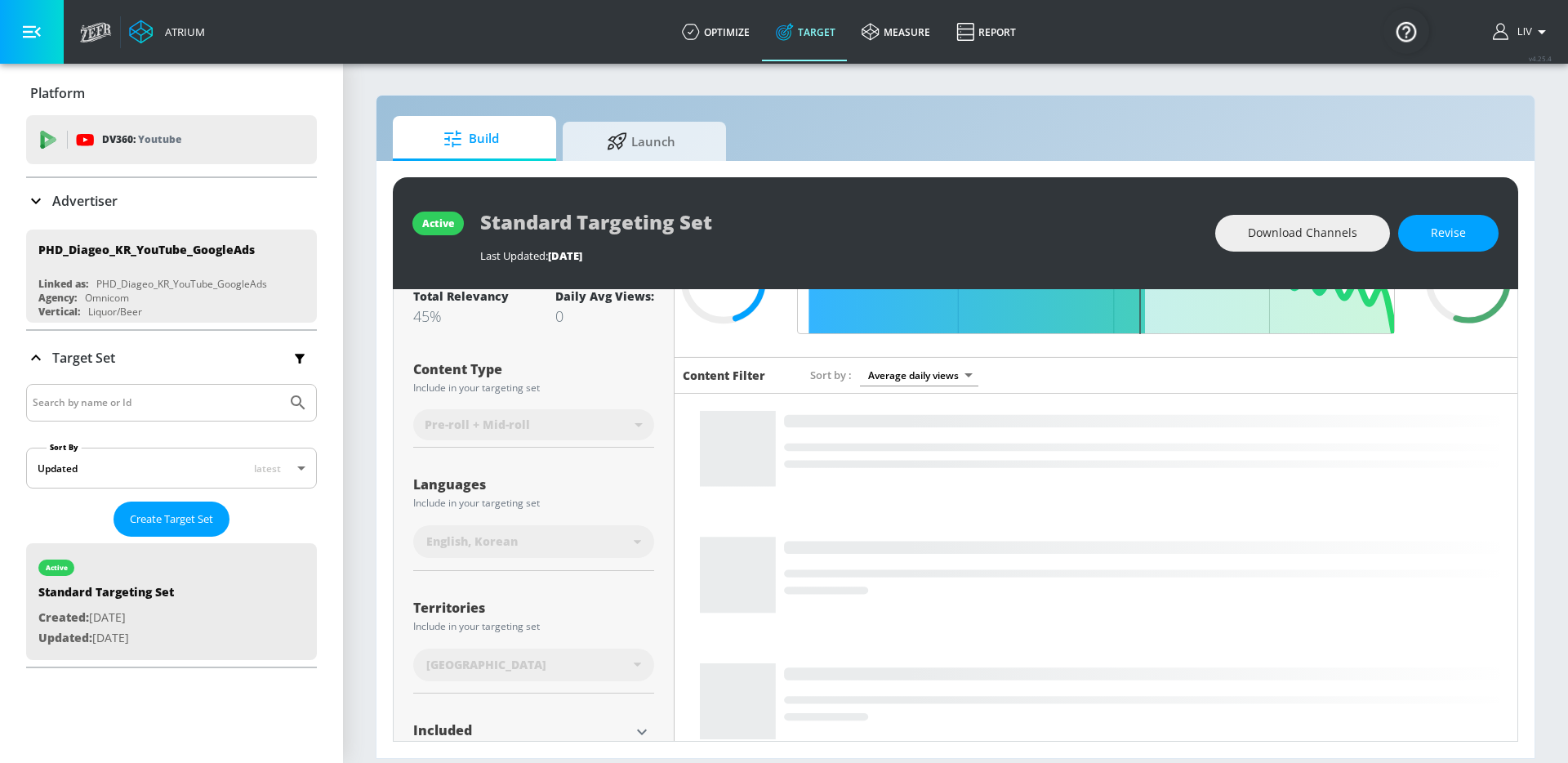
scroll to position [117, 0]
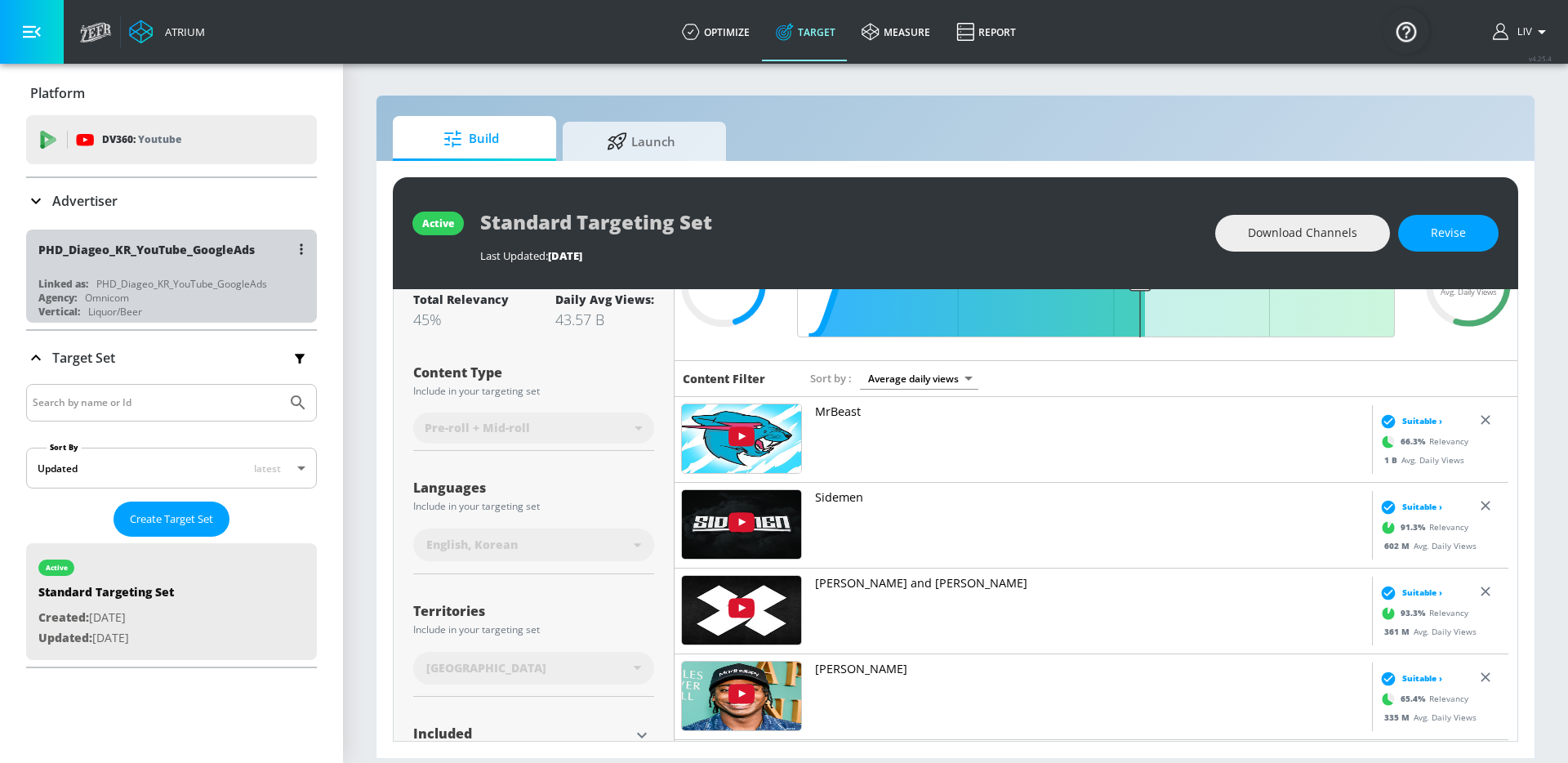
click at [201, 260] on div "PHD_Diageo_KR_YouTube_GoogleAds" at bounding box center [176, 248] width 275 height 39
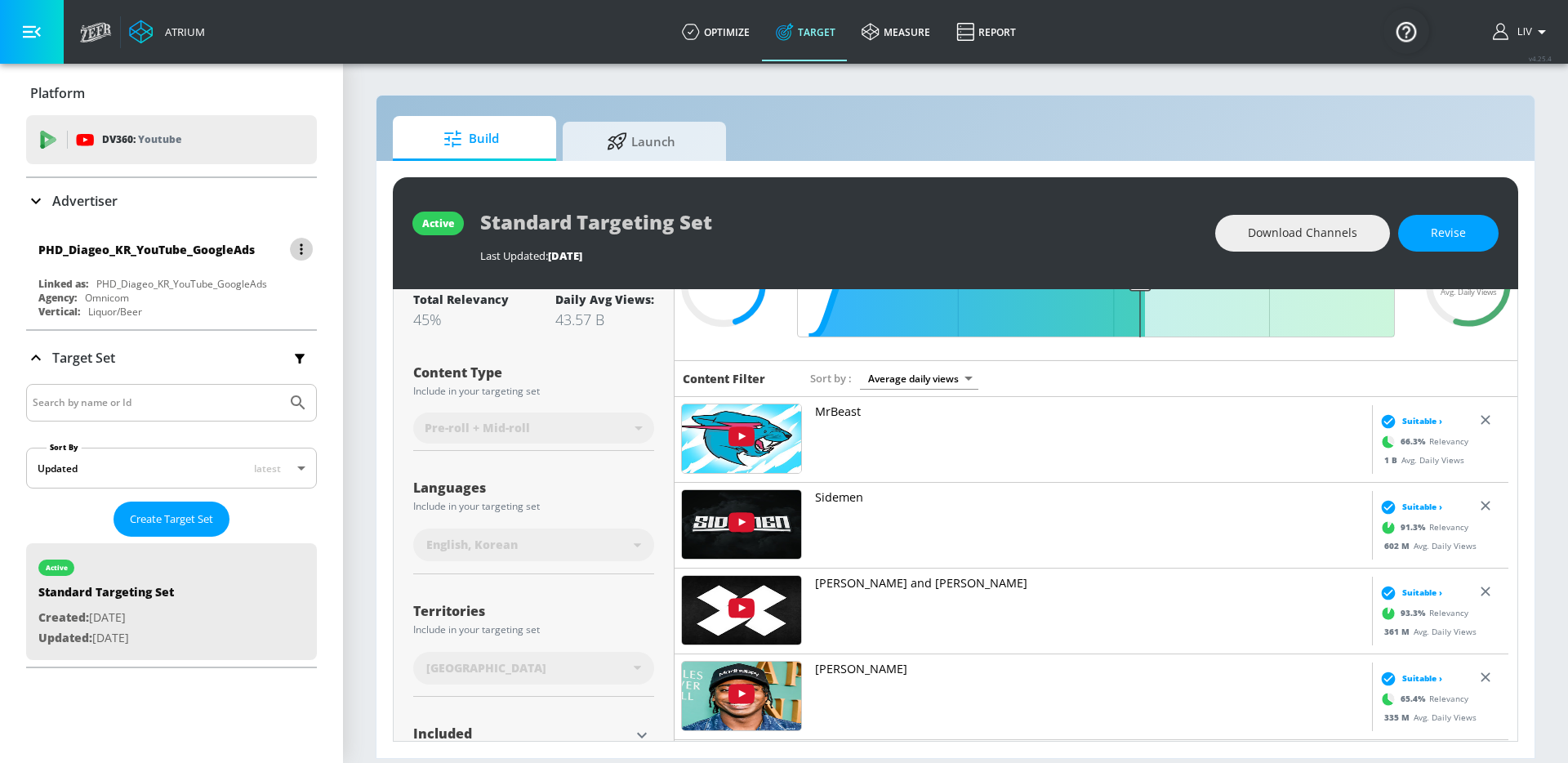
click at [294, 257] on button "button" at bounding box center [301, 248] width 23 height 23
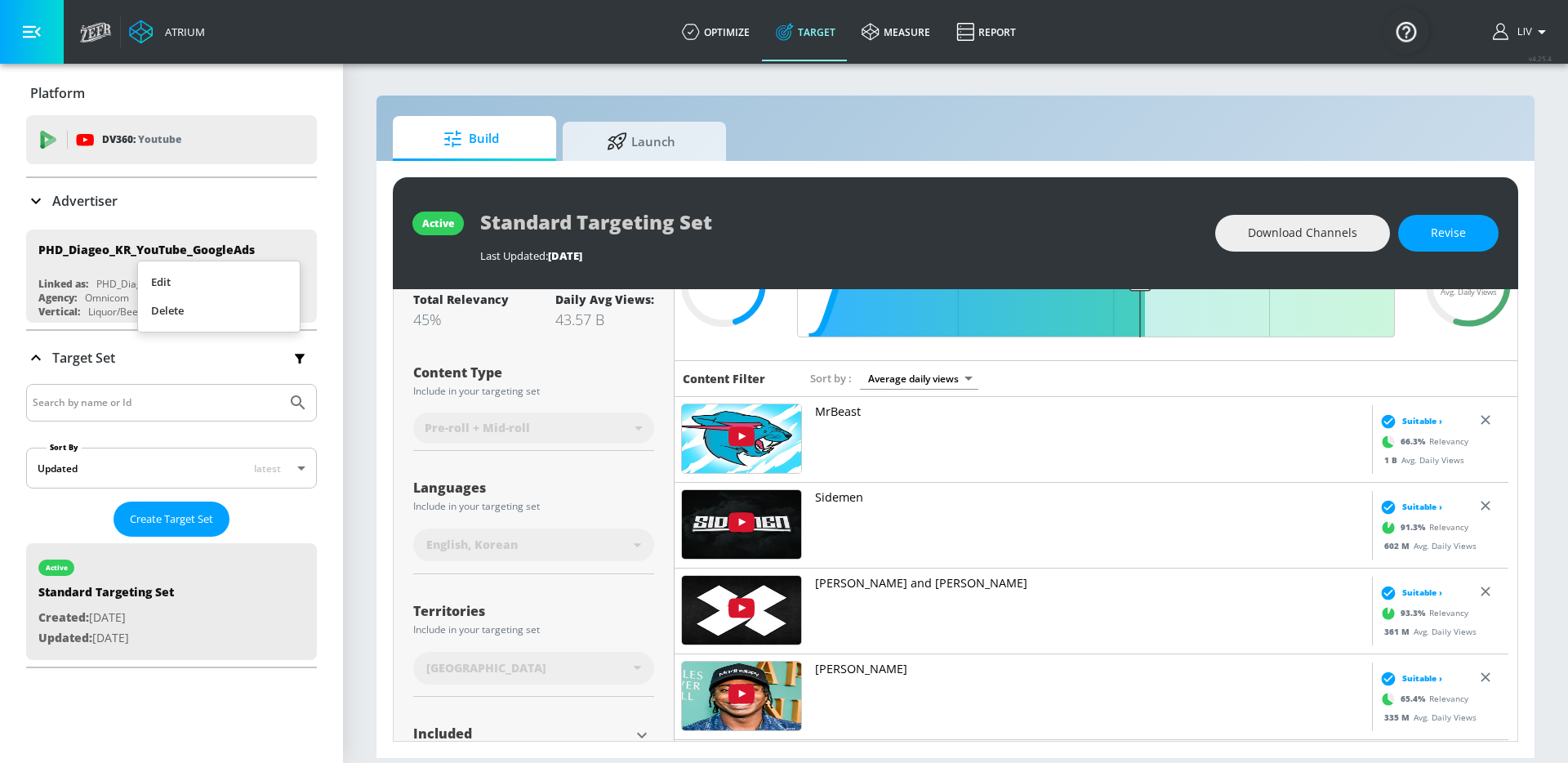
click at [332, 226] on div at bounding box center [784, 381] width 1568 height 763
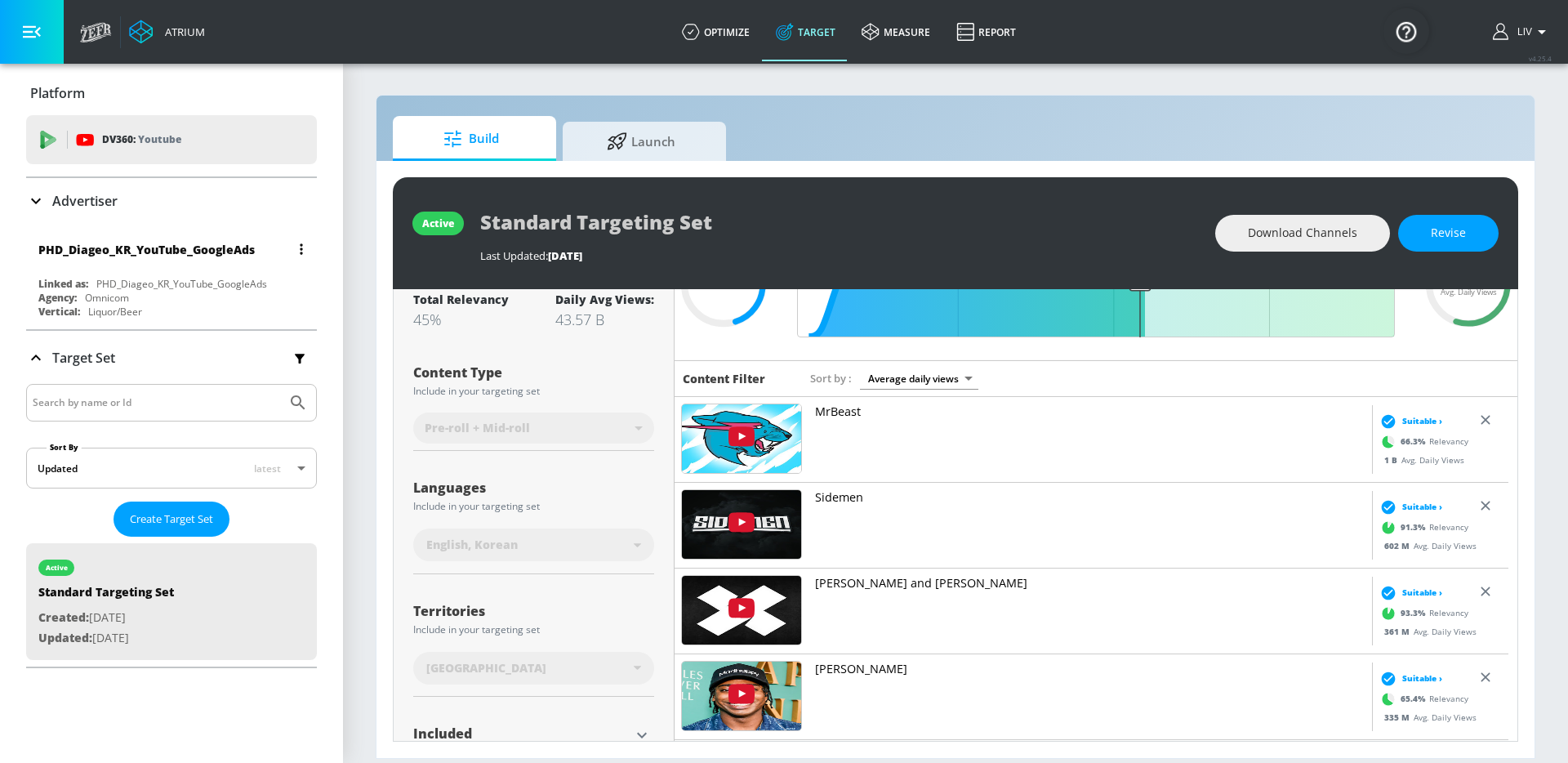
drag, startPoint x: 23, startPoint y: 248, endPoint x: 272, endPoint y: 253, distance: 249.1
click at [272, 253] on div "Platform DV360: Youtube DV360: Youtube Advertiser Sort By A-Z asc ​ Add Account…" at bounding box center [172, 369] width 343 height 610
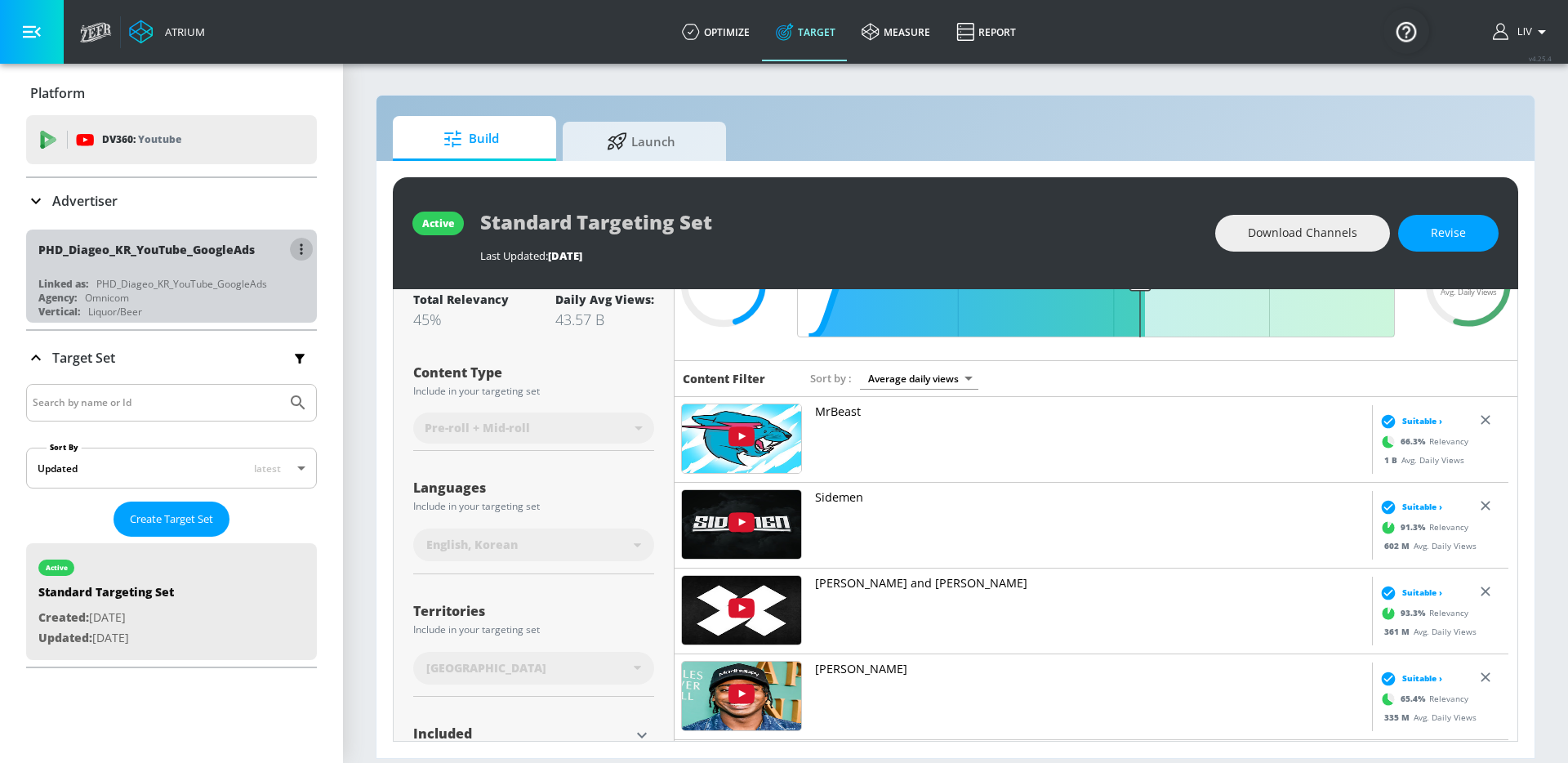
click at [300, 245] on icon "button" at bounding box center [301, 248] width 3 height 11
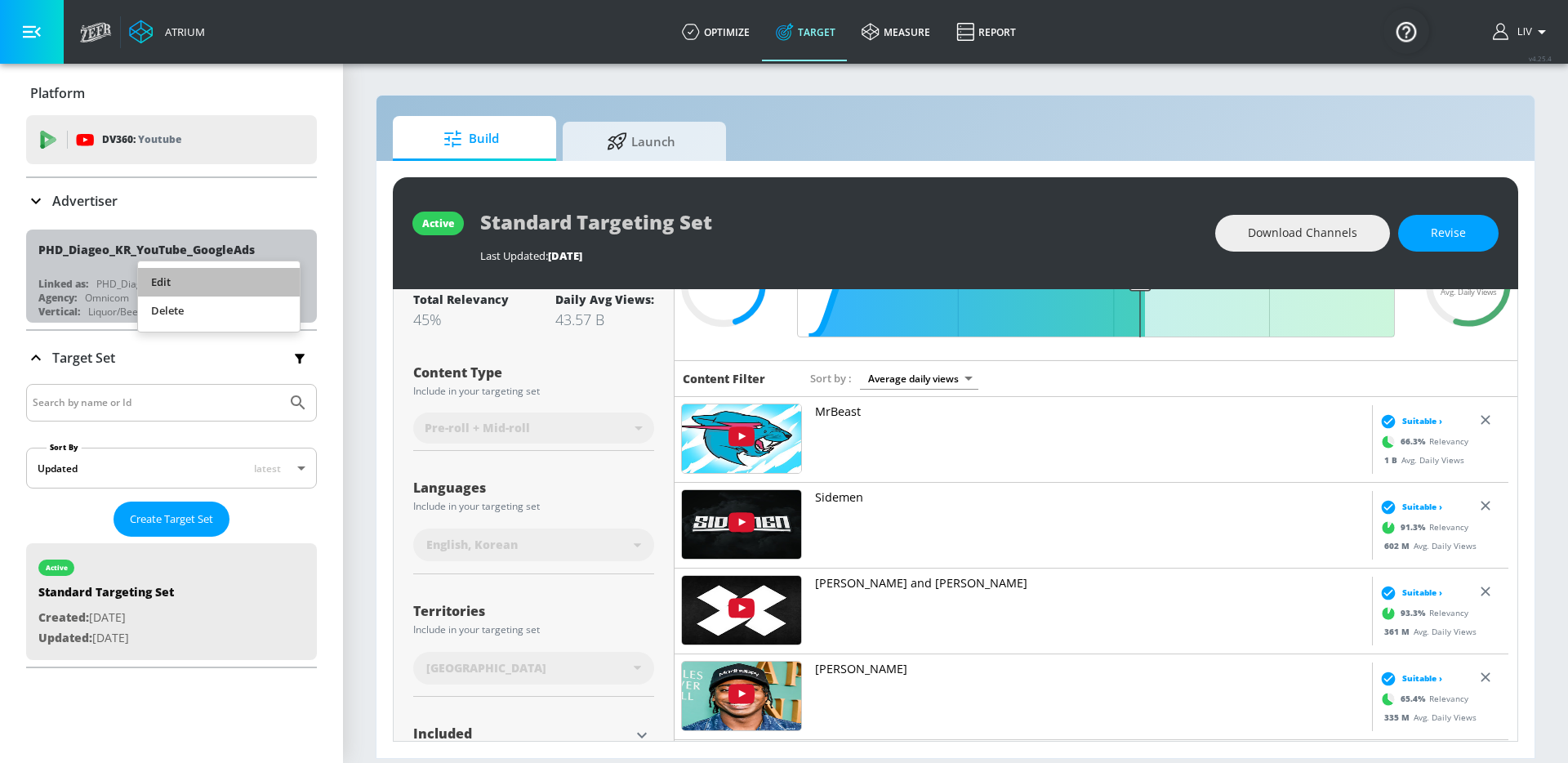
click at [275, 269] on li "Edit" at bounding box center [219, 283] width 162 height 29
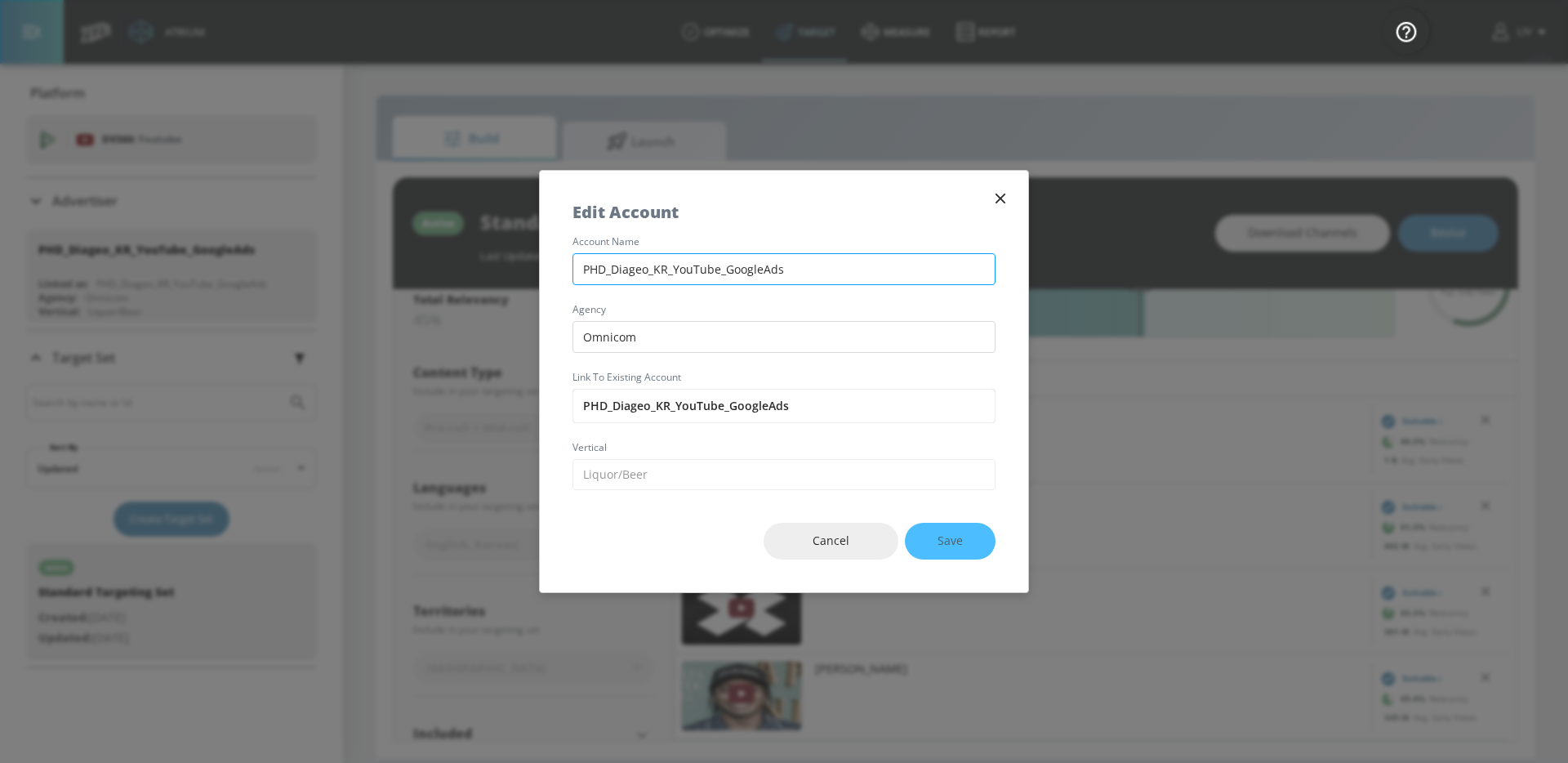
click at [651, 278] on input "PHD_Diageo_KR_YouTube_GoogleAds" at bounding box center [784, 268] width 423 height 32
click at [1004, 191] on icon "button" at bounding box center [1001, 199] width 18 height 18
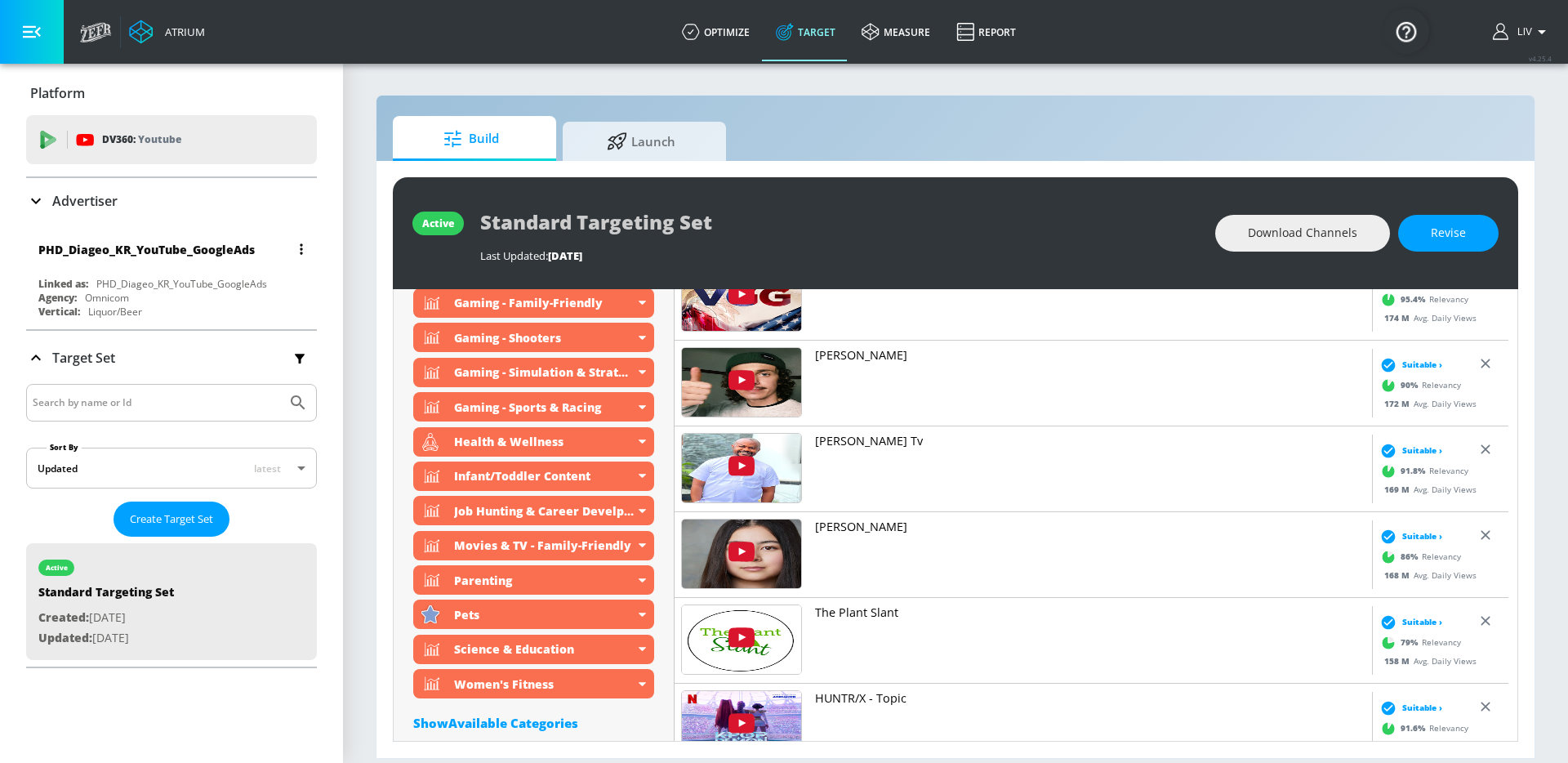
scroll to position [772, 0]
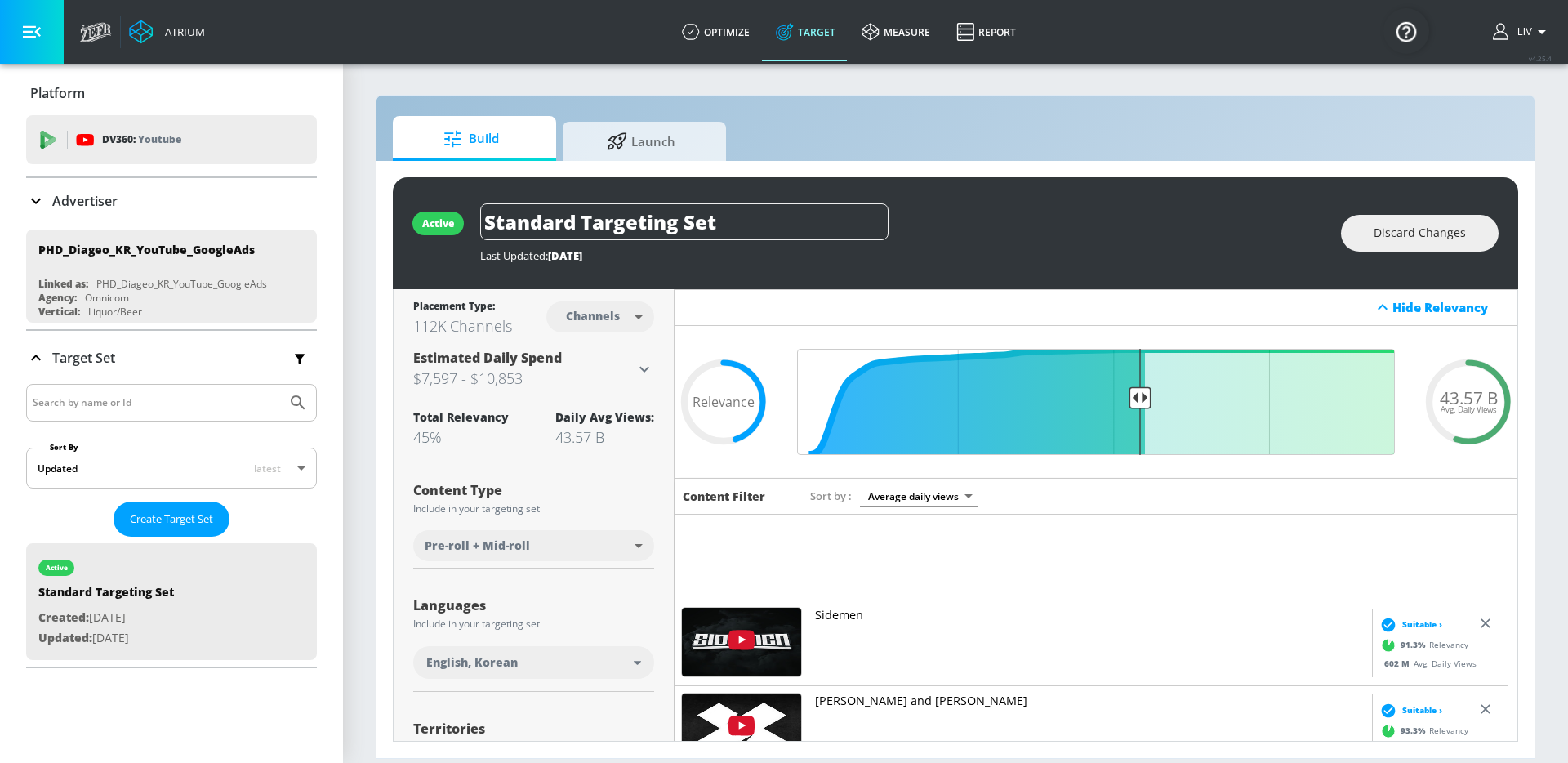
scroll to position [320, 0]
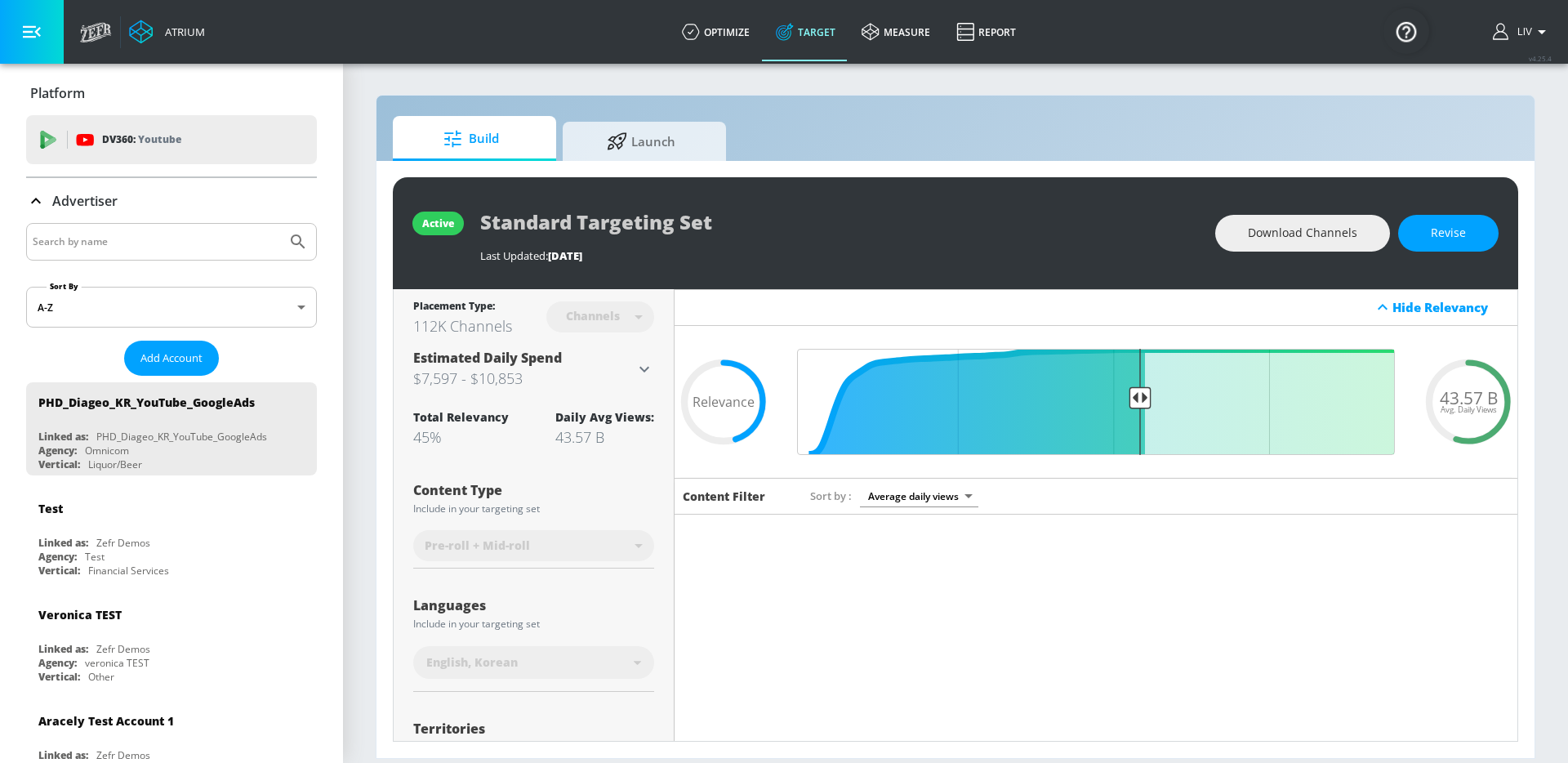
scroll to position [506, 0]
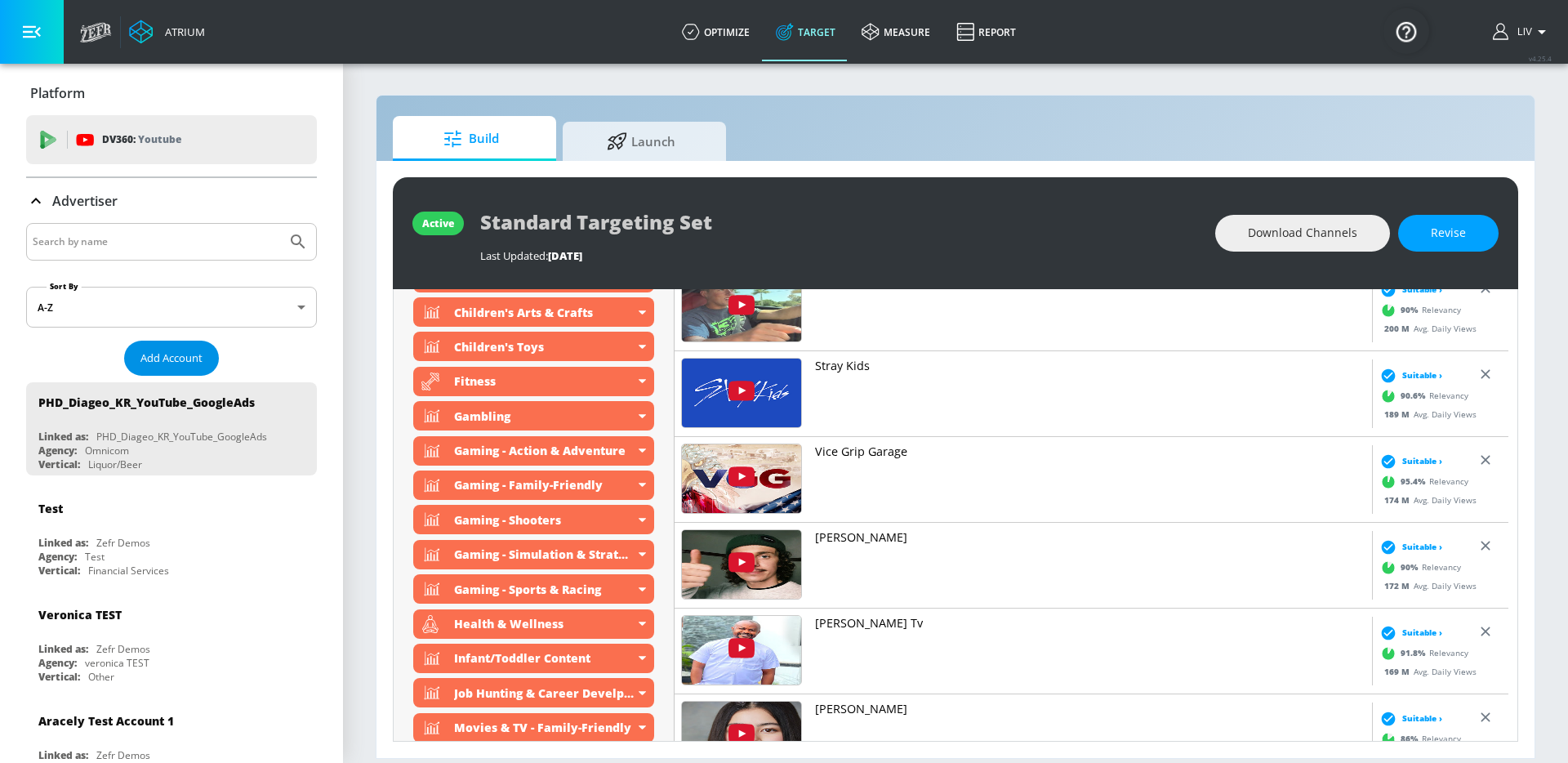
click at [208, 362] on button "Add Account" at bounding box center [171, 358] width 95 height 35
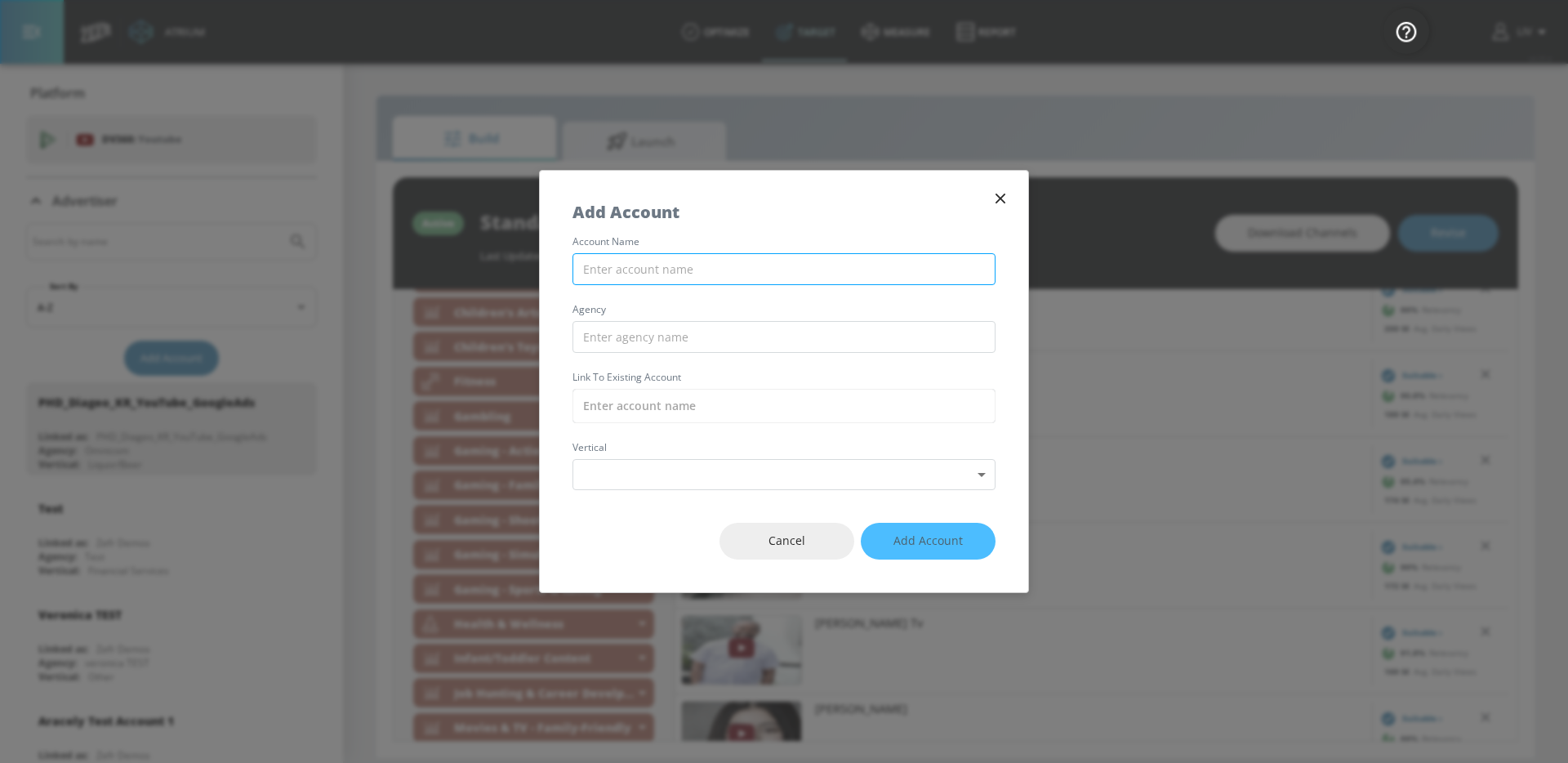
click at [663, 271] on input "text" at bounding box center [784, 268] width 423 height 32
click at [994, 209] on div "Add Account" at bounding box center [784, 203] width 489 height 66
click at [995, 205] on icon "button" at bounding box center [1001, 199] width 18 height 18
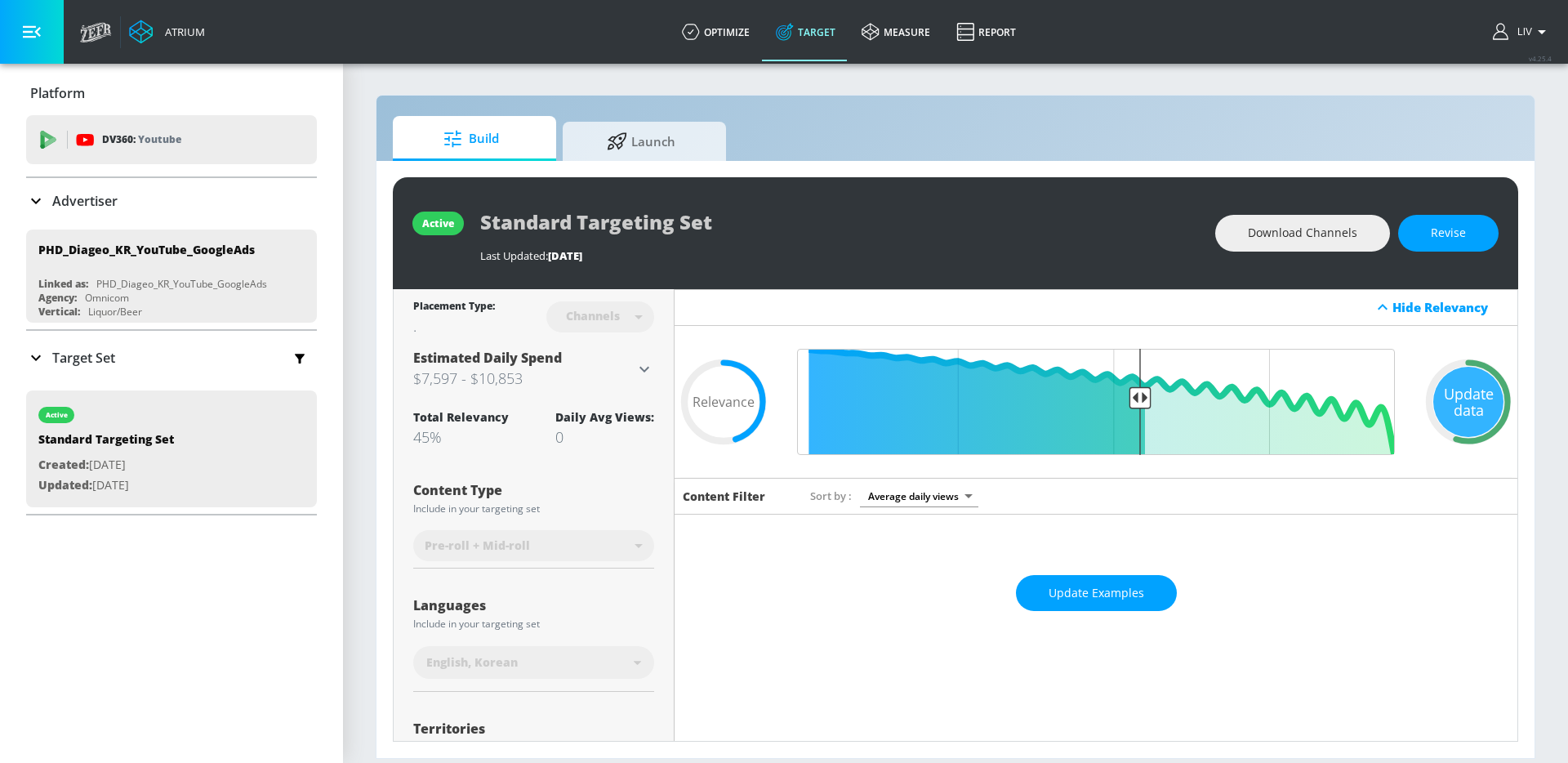
click at [200, 219] on div "Advertiser" at bounding box center [172, 200] width 291 height 46
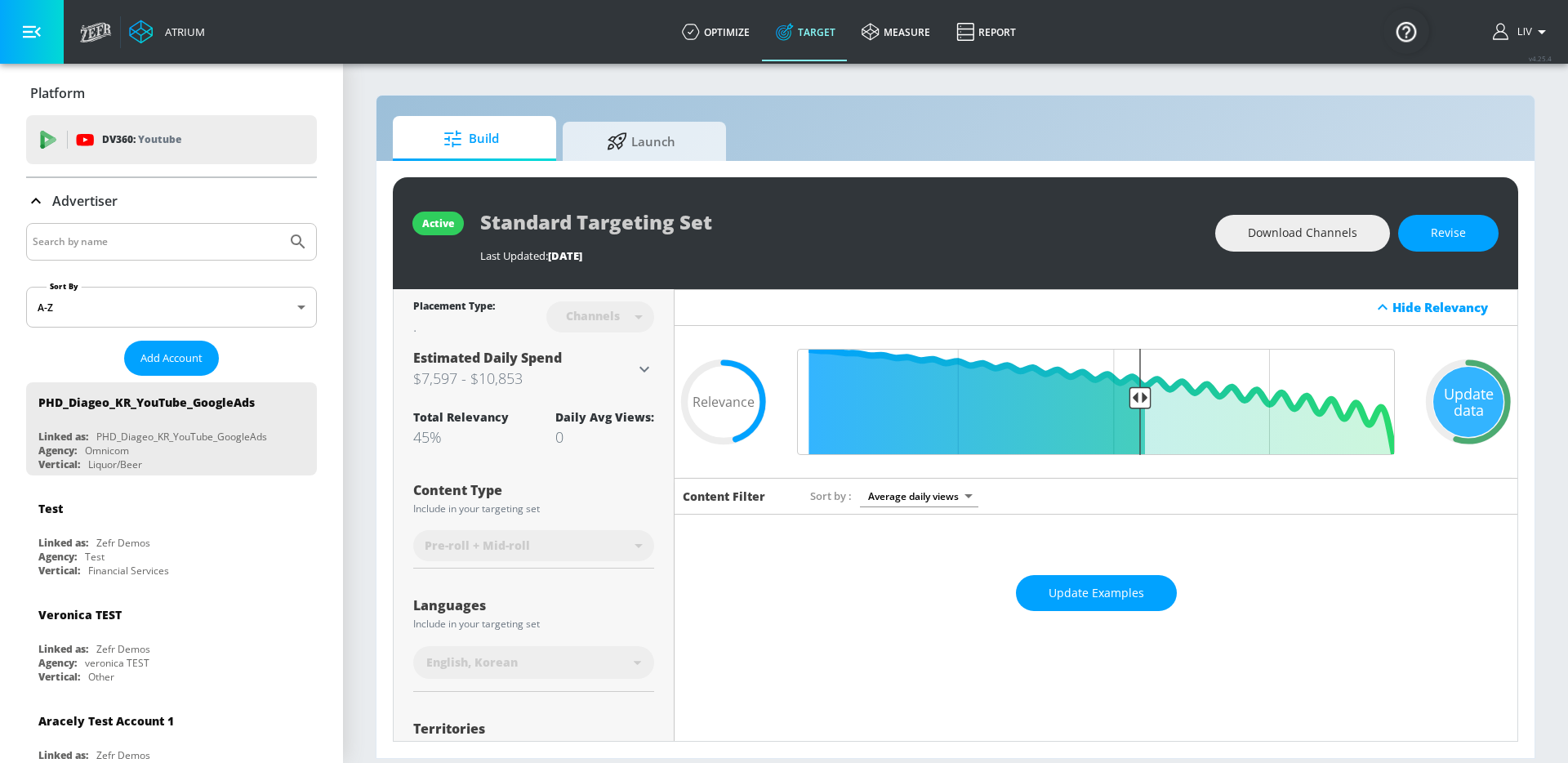
click at [195, 251] on input "Search by name" at bounding box center [156, 242] width 247 height 22
click at [191, 365] on span "Add Account" at bounding box center [172, 358] width 62 height 19
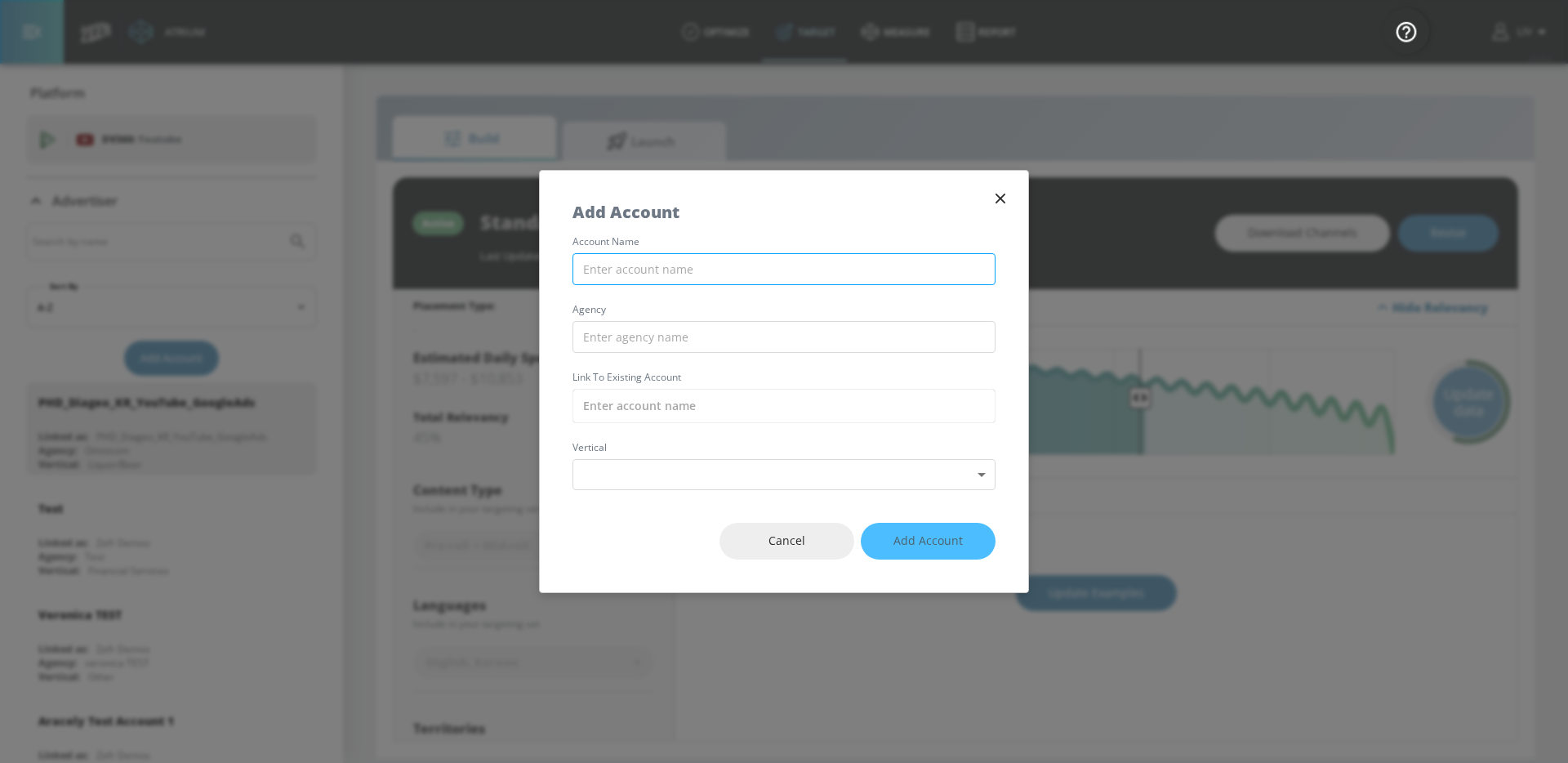
click at [678, 273] on input "text" at bounding box center [784, 268] width 423 height 32
type input "T"
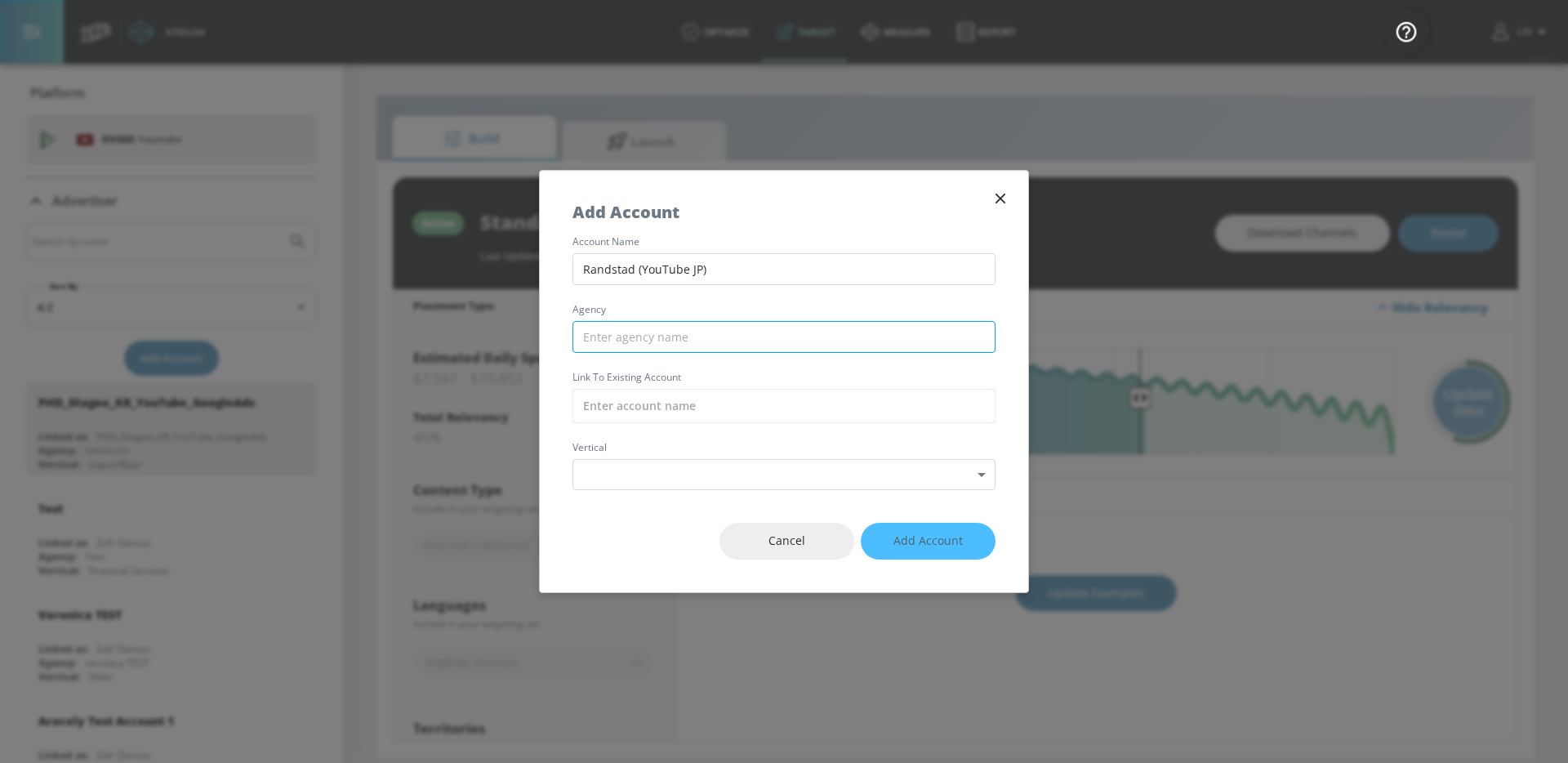
type input "Randstad (YouTube JP)"
click at [678, 335] on input "text" at bounding box center [784, 336] width 423 height 32
type input "r"
type input "Mitsu"
click at [673, 393] on input "text" at bounding box center [784, 405] width 423 height 34
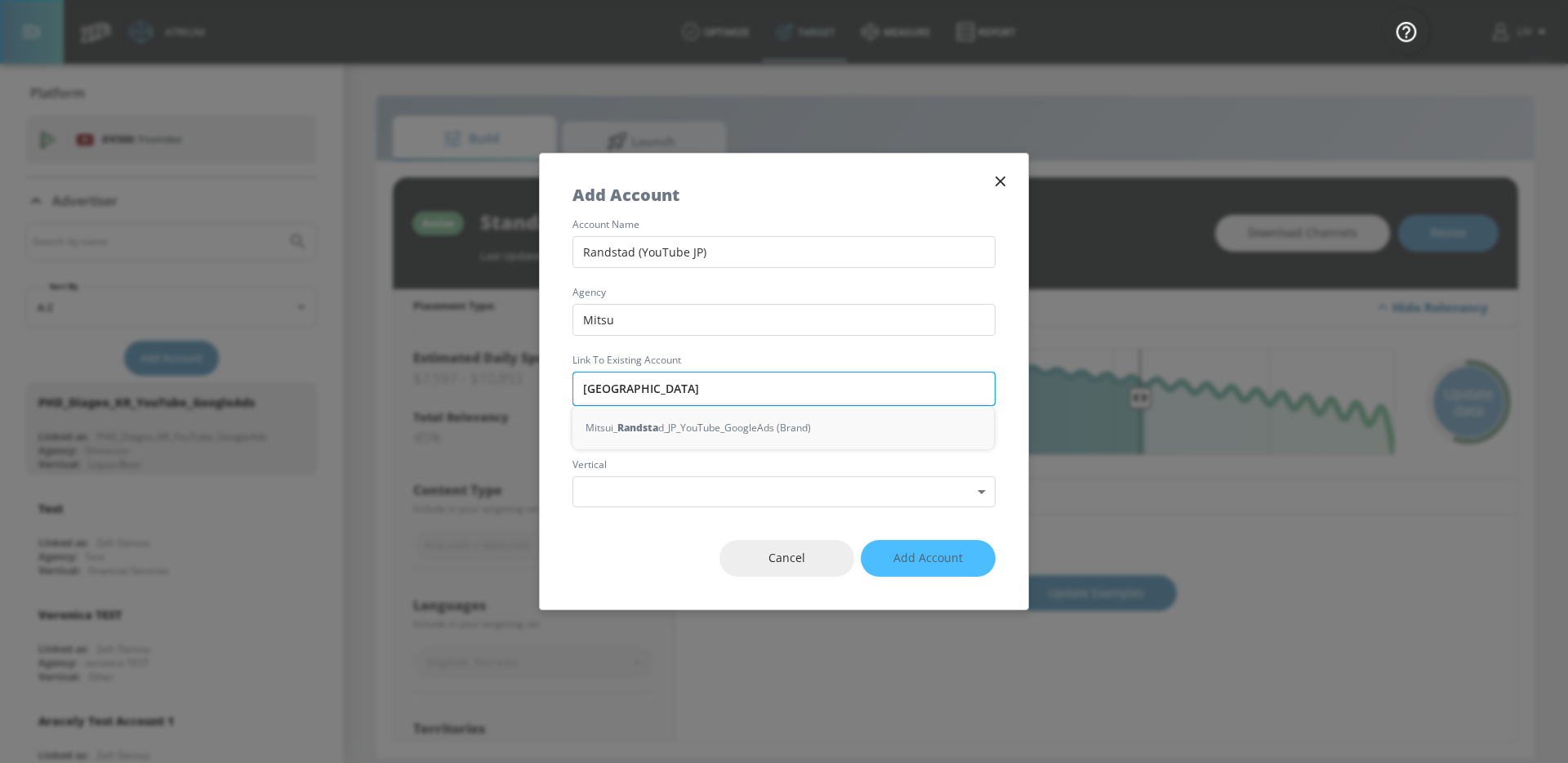
type input "Randstadf"
type input "ramstad"
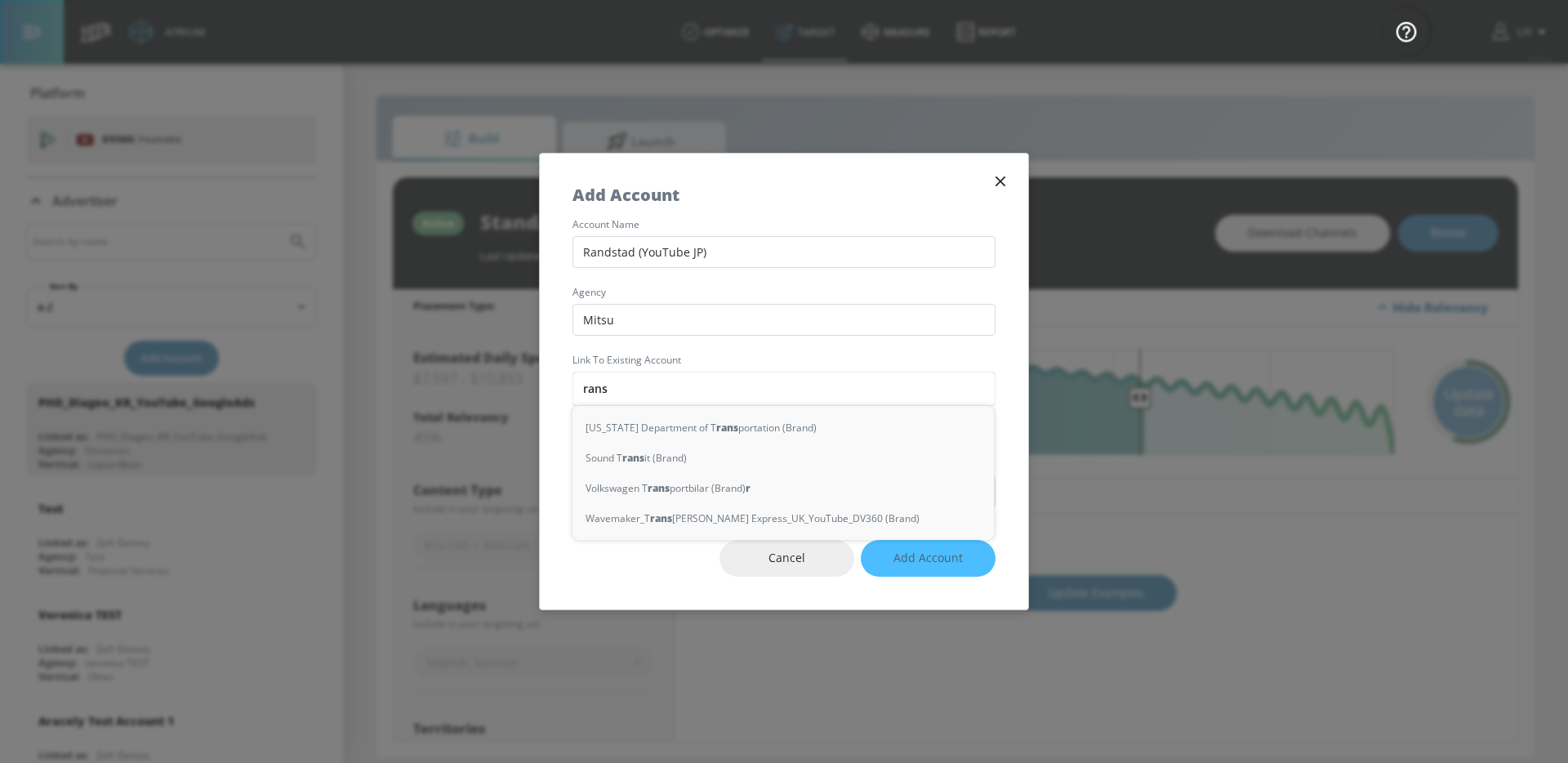
type input "ranst"
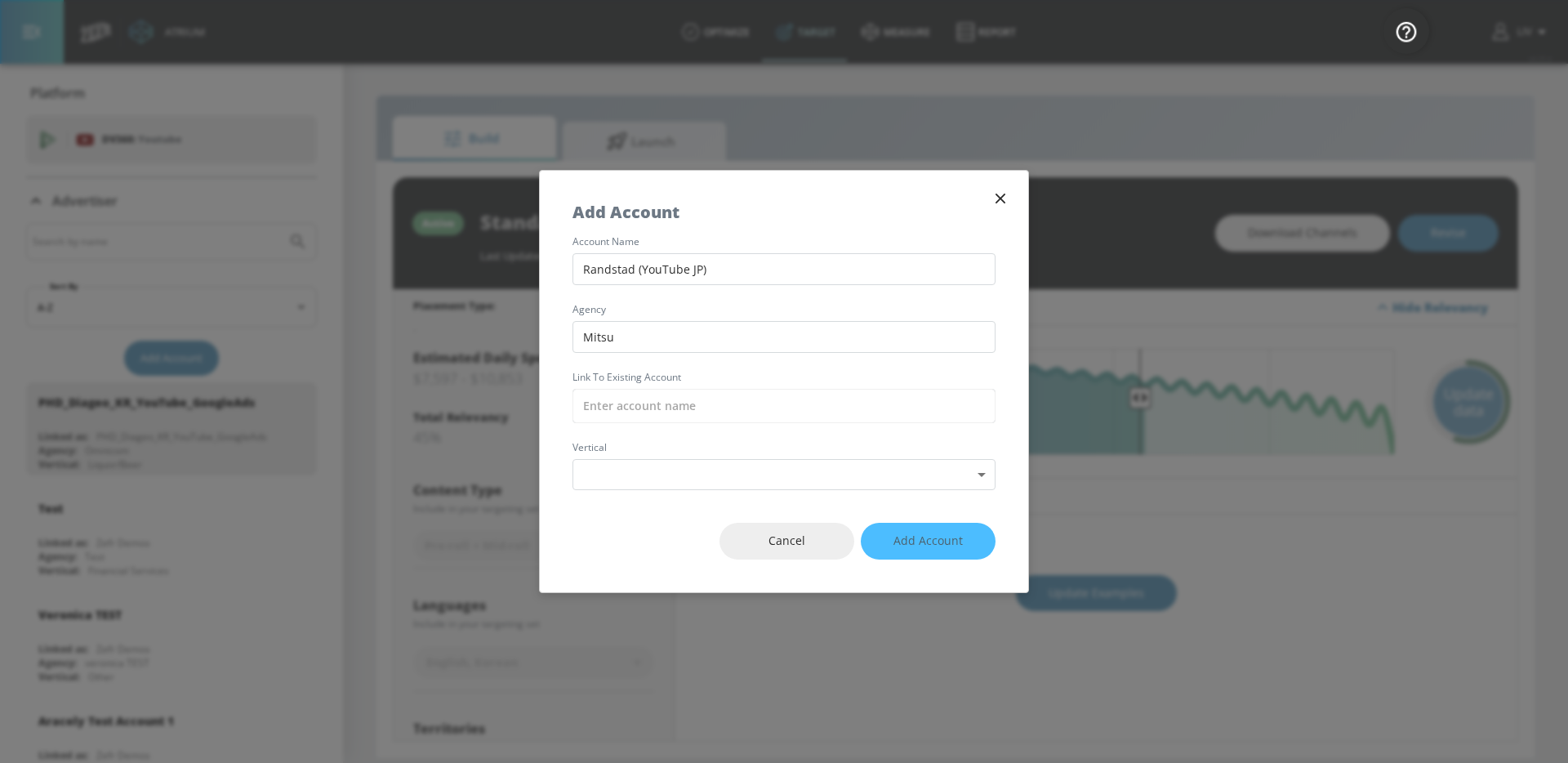
type input "d"
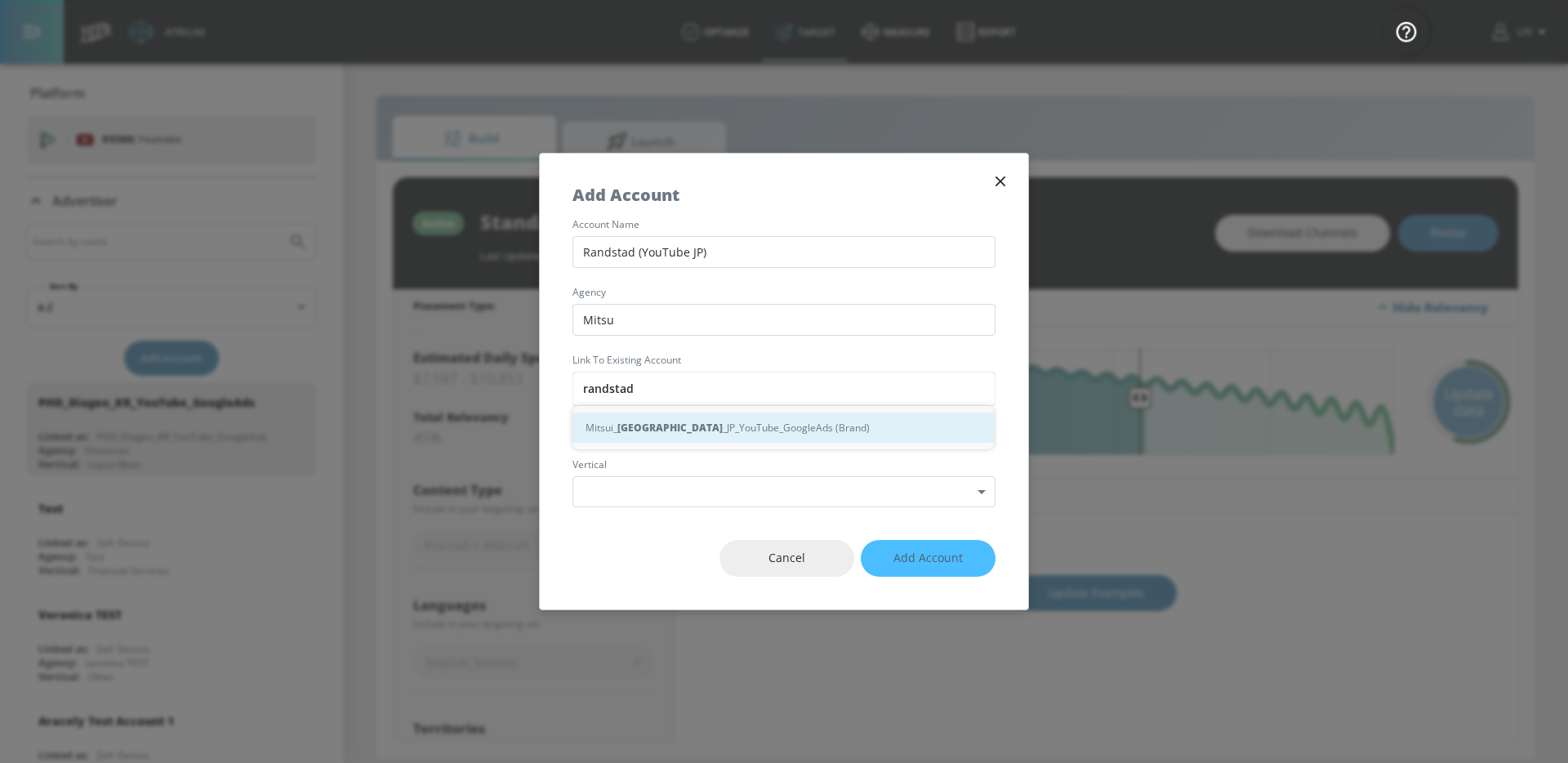
click at [734, 433] on div "Mitsui_ Randstad _JP_YouTube_GoogleAds (Brand)" at bounding box center [783, 427] width 422 height 30
type input "Mitsui_Randstad_JP_YouTube_GoogleAds (Brand)"
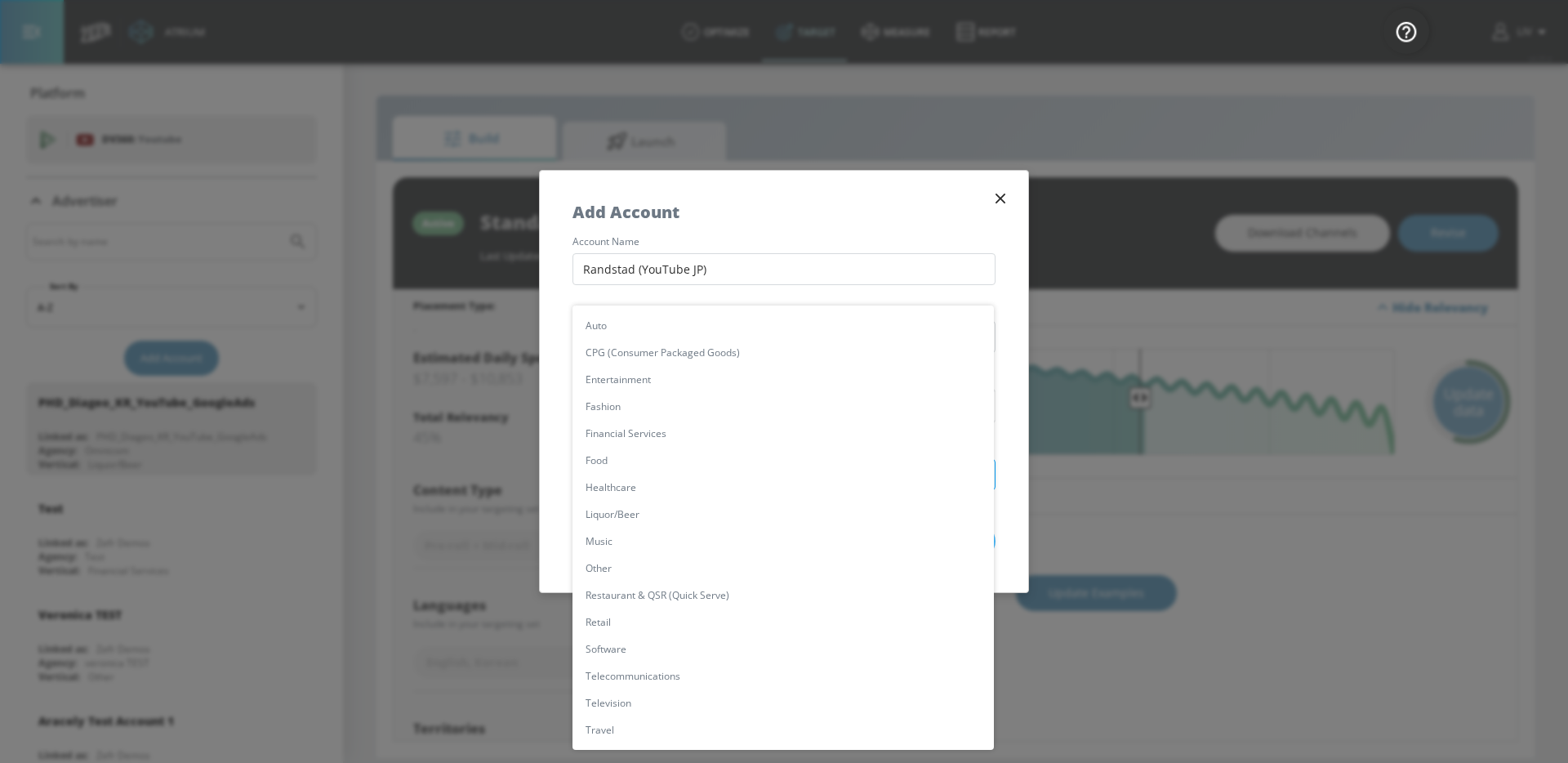
click at [728, 485] on body "Atrium optimize Target measure Report optimize Target measure Report v 4.25.4 L…" at bounding box center [784, 381] width 1568 height 763
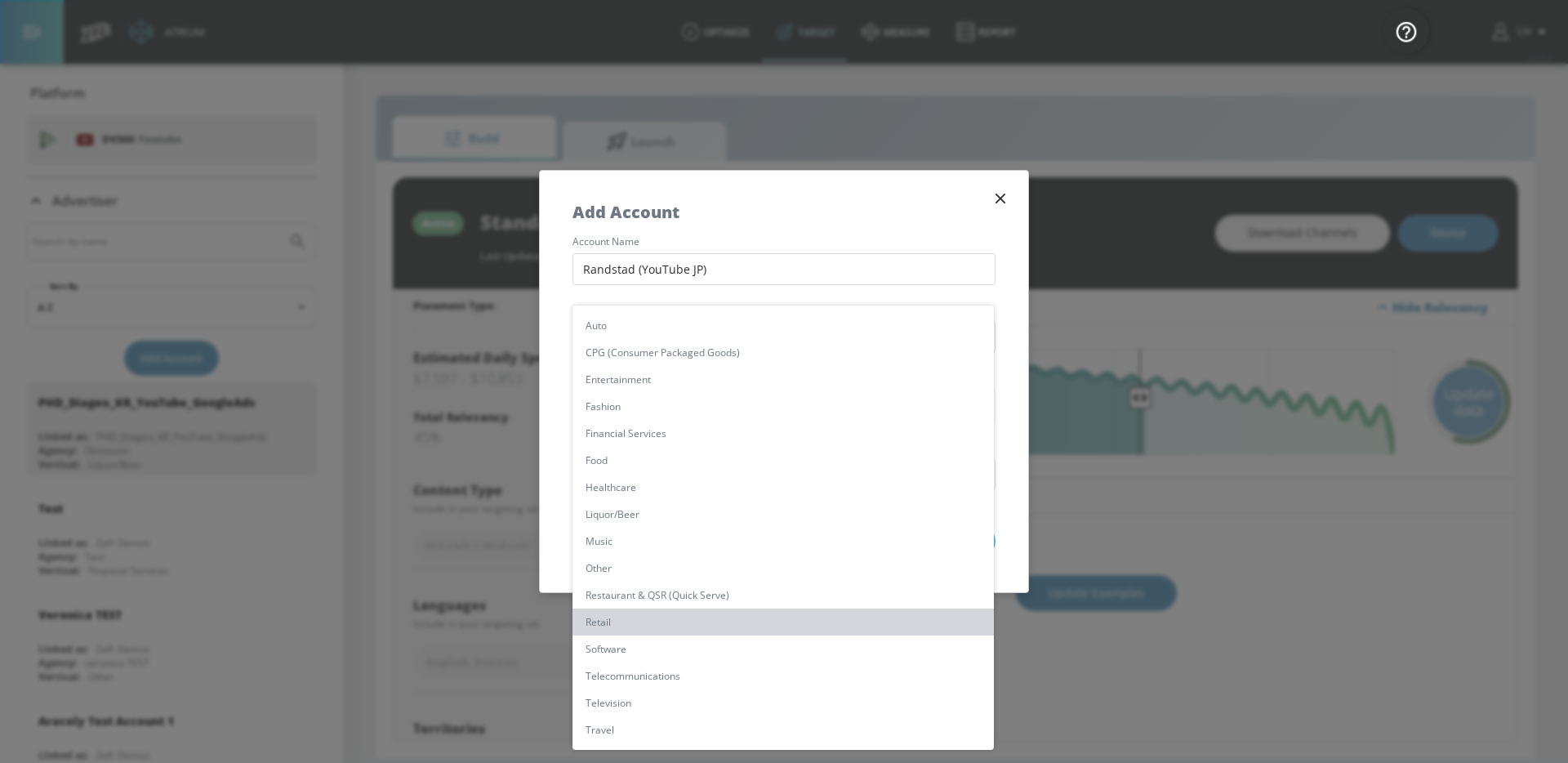
click at [734, 609] on li "Retail" at bounding box center [783, 622] width 422 height 27
type input "[object Object]"
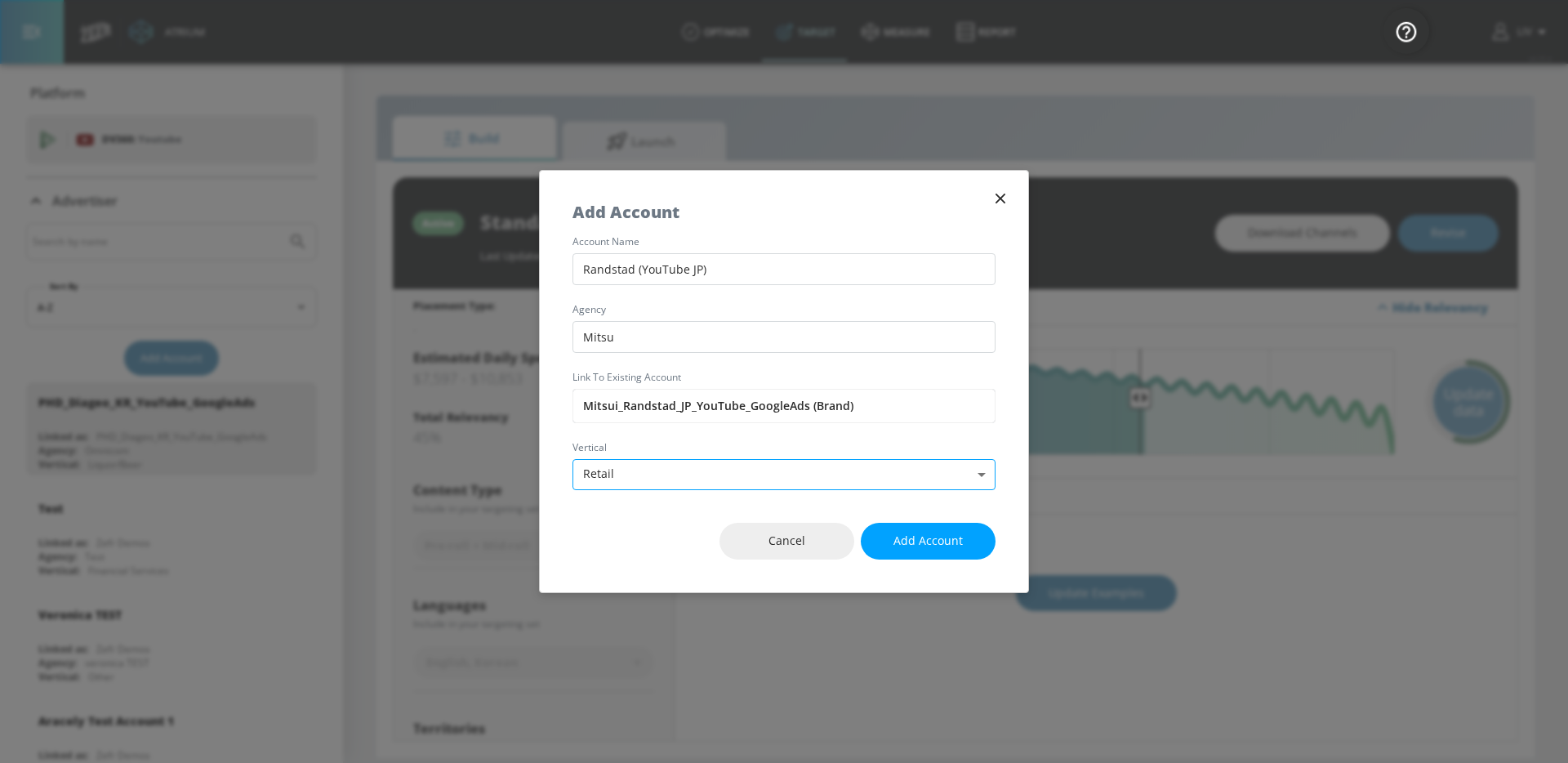
click at [777, 486] on body "Atrium optimize Target measure Report optimize Target measure Report v 4.25.4 L…" at bounding box center [784, 381] width 1568 height 763
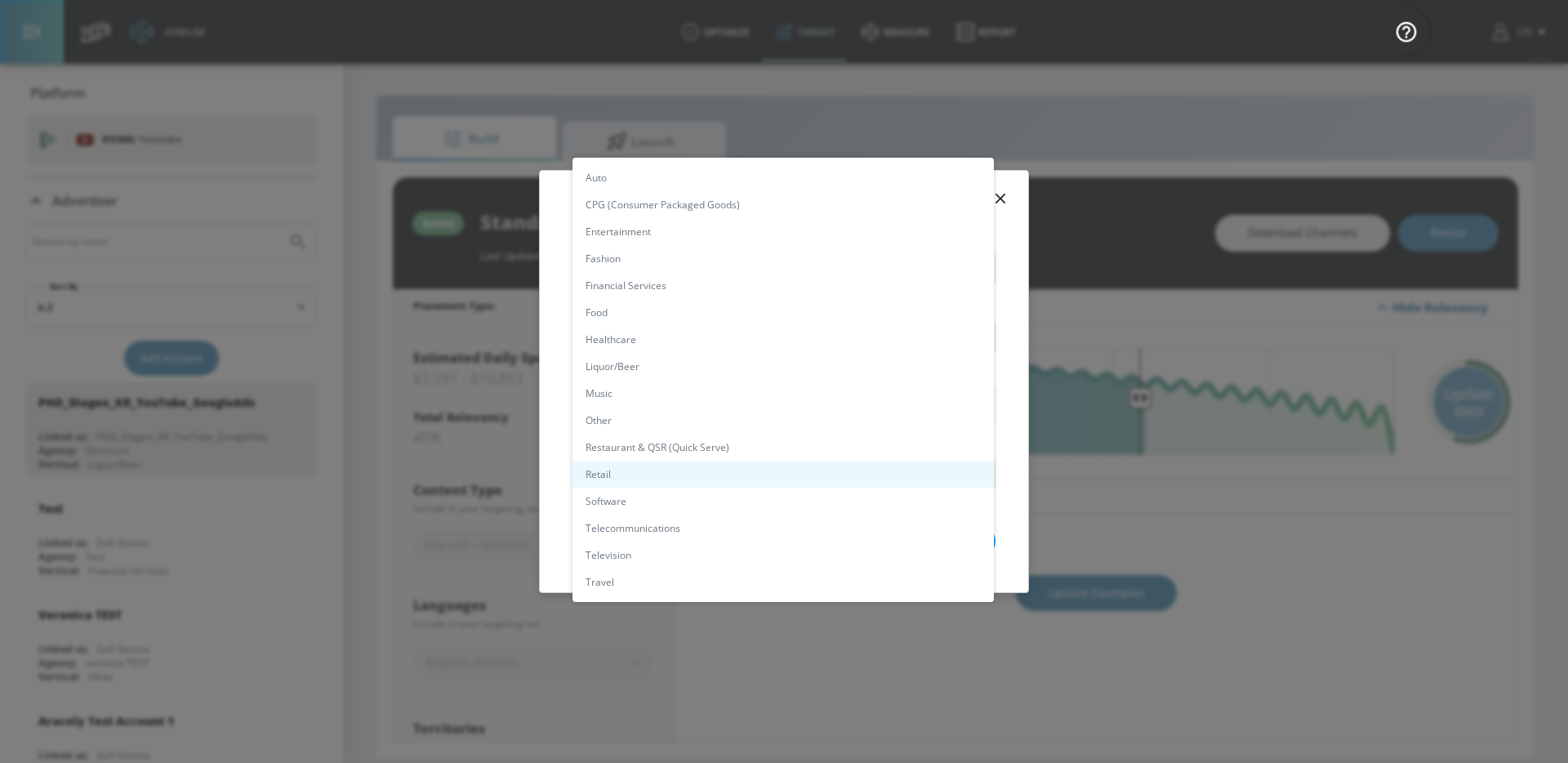
click at [717, 414] on li "Other" at bounding box center [783, 420] width 422 height 27
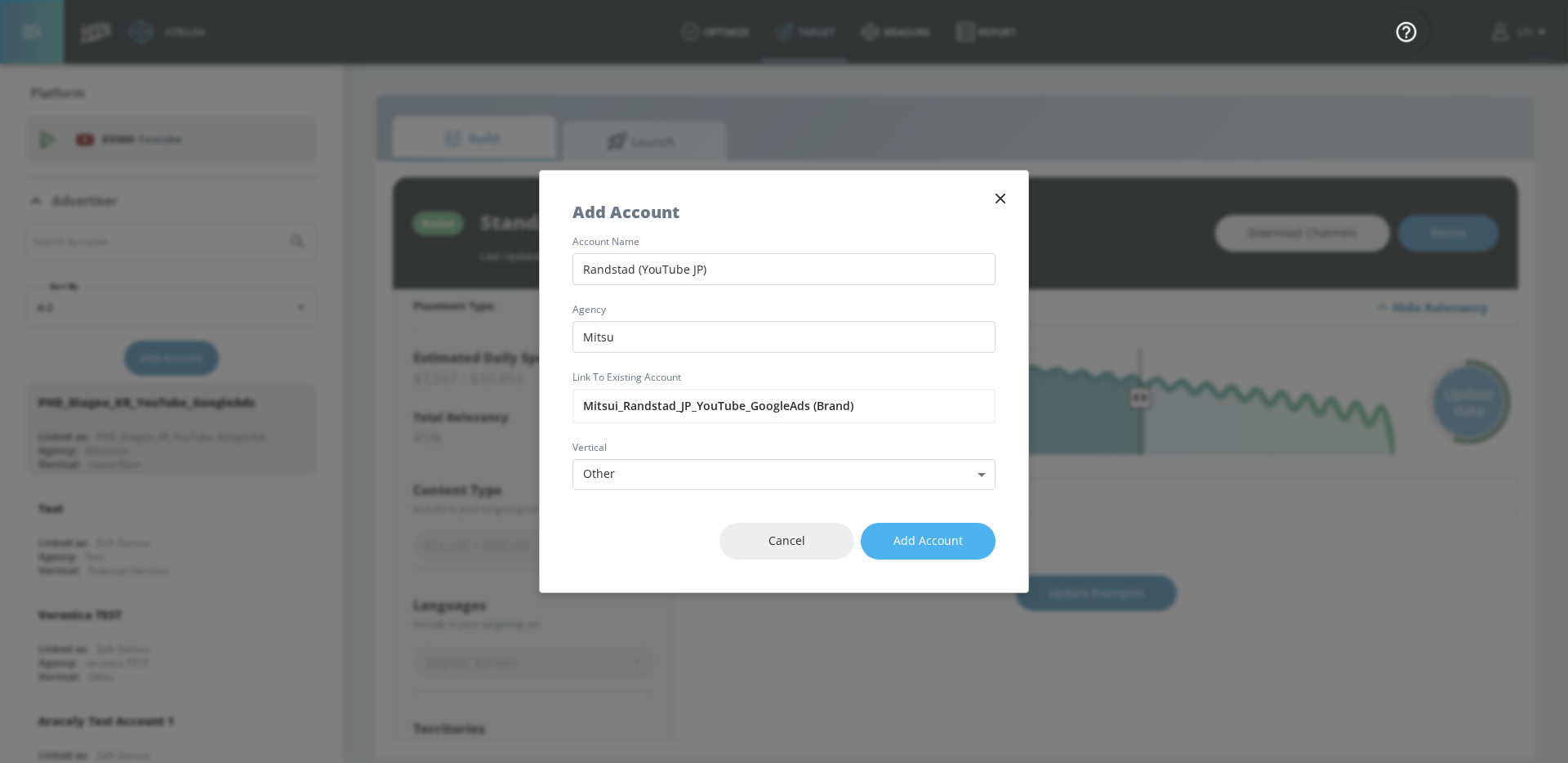
click at [901, 544] on span "Add Account" at bounding box center [928, 541] width 70 height 21
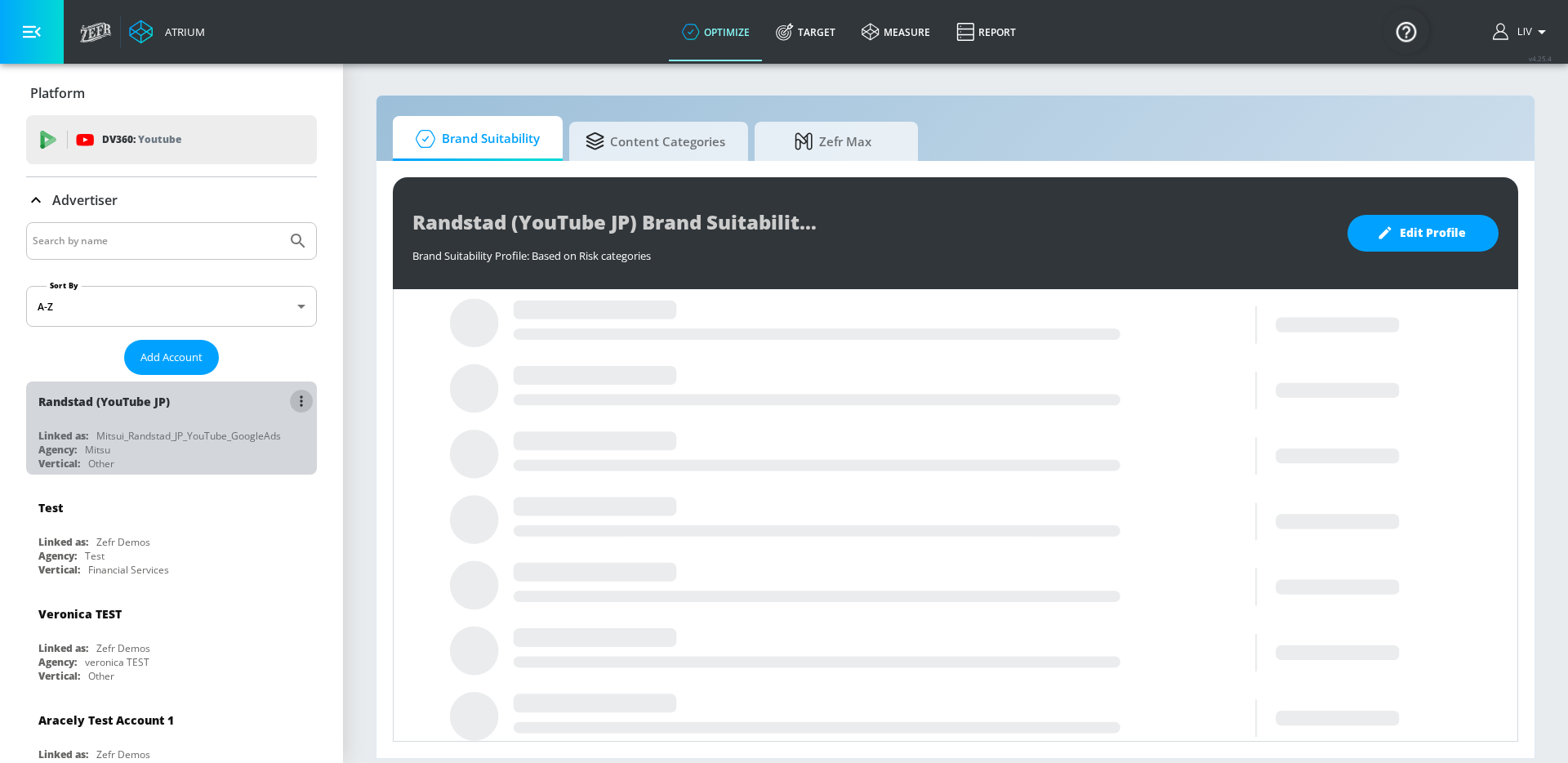
click at [294, 398] on button "list of Advertiser" at bounding box center [301, 400] width 23 height 23
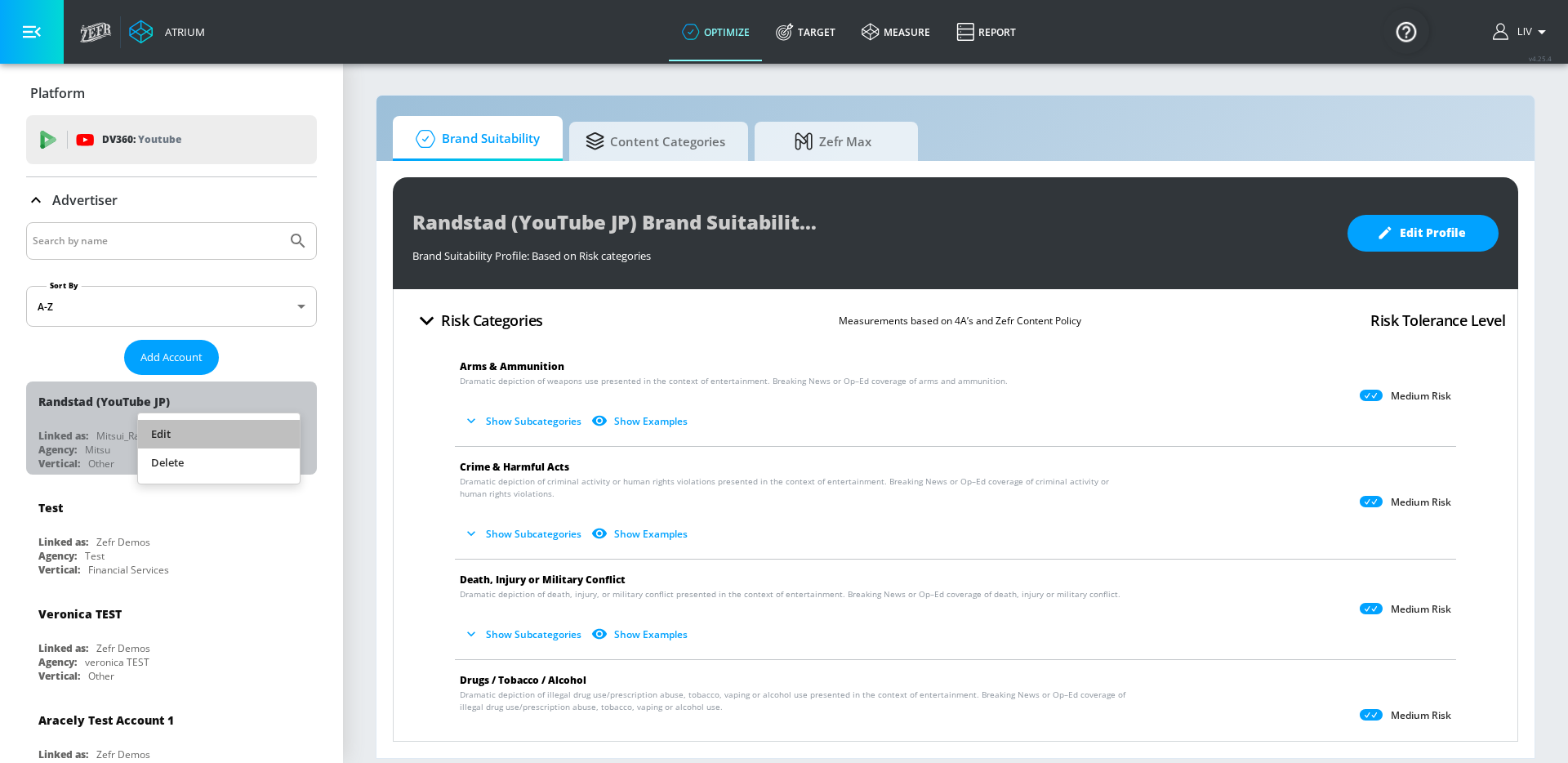
click at [275, 420] on li "Edit" at bounding box center [219, 434] width 162 height 29
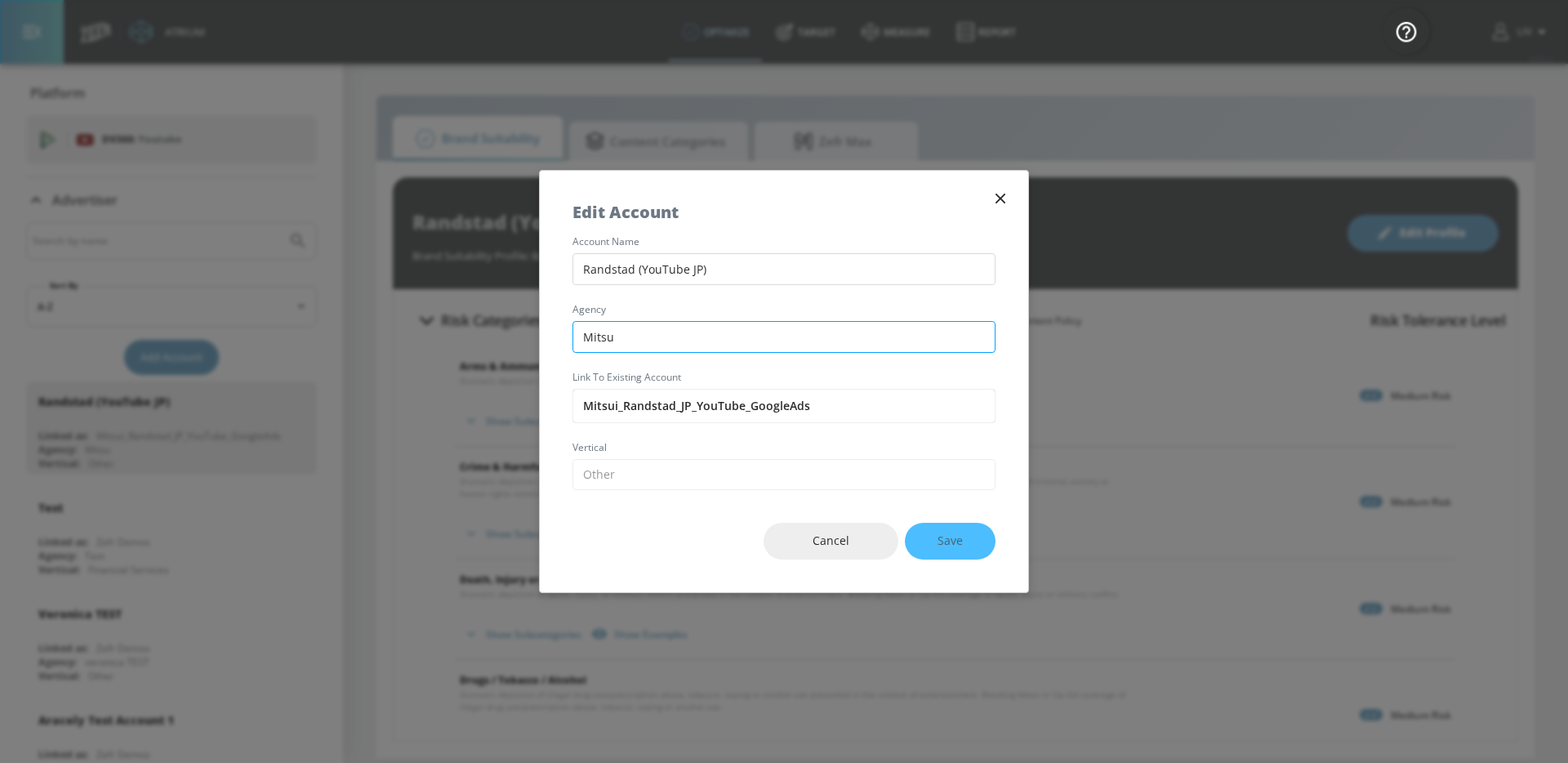
click at [630, 330] on input "Mitsu" at bounding box center [784, 336] width 423 height 32
type input "Mitsui"
click at [968, 540] on button "Save" at bounding box center [950, 541] width 90 height 37
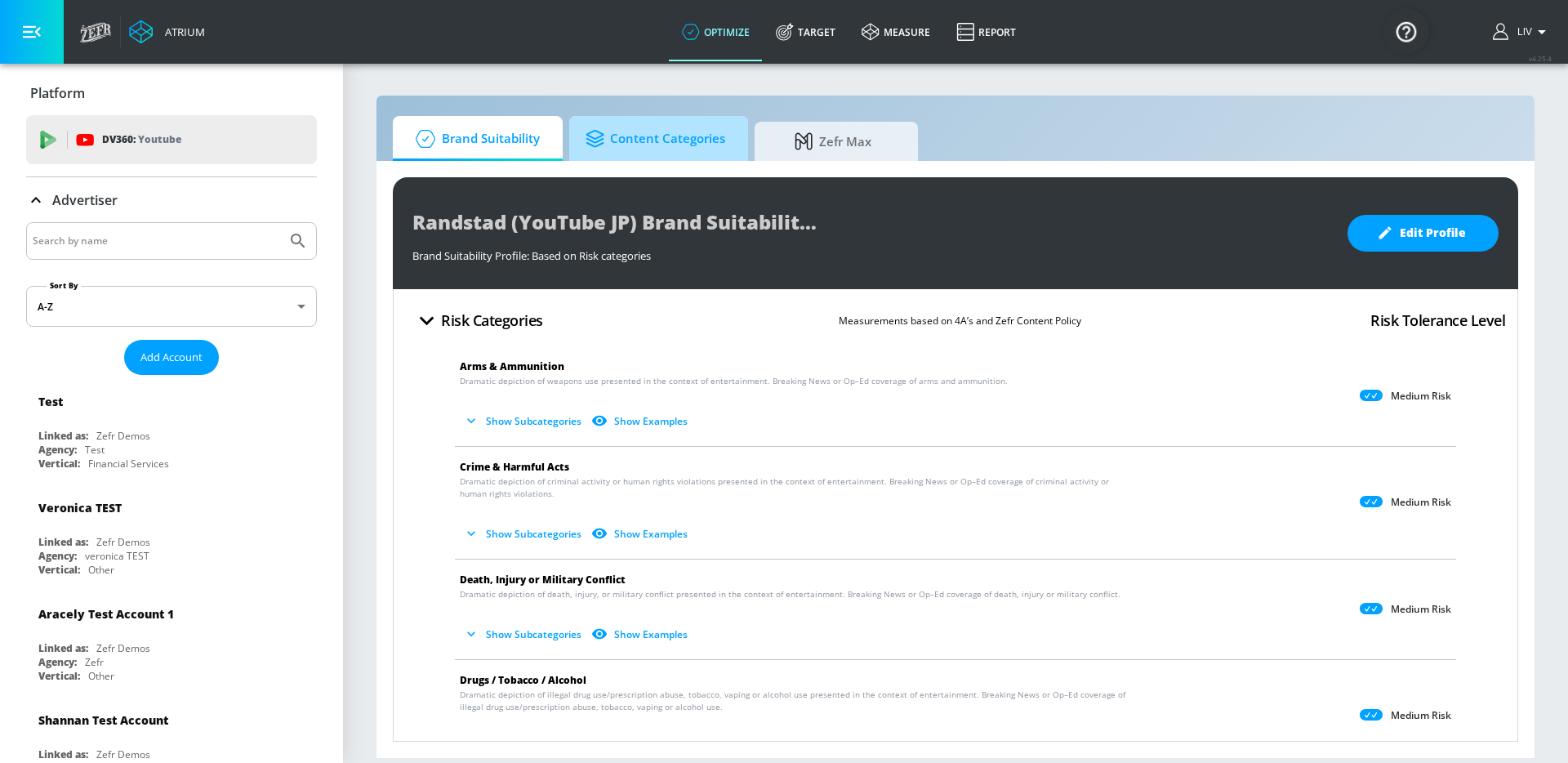
click at [723, 131] on link "Content Categories" at bounding box center [658, 138] width 179 height 45
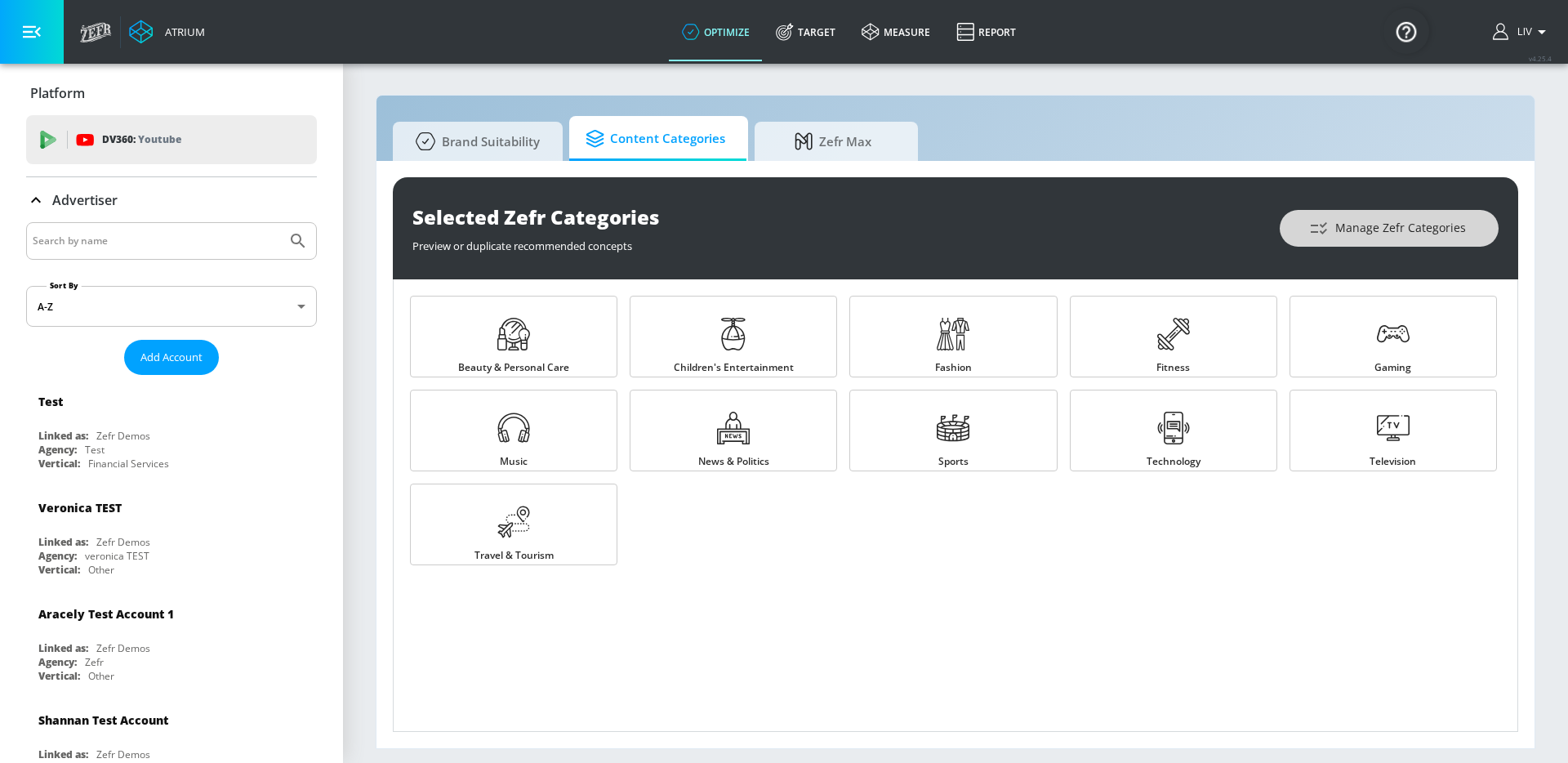
click at [1334, 221] on span "Manage Zefr Categories" at bounding box center [1389, 228] width 154 height 21
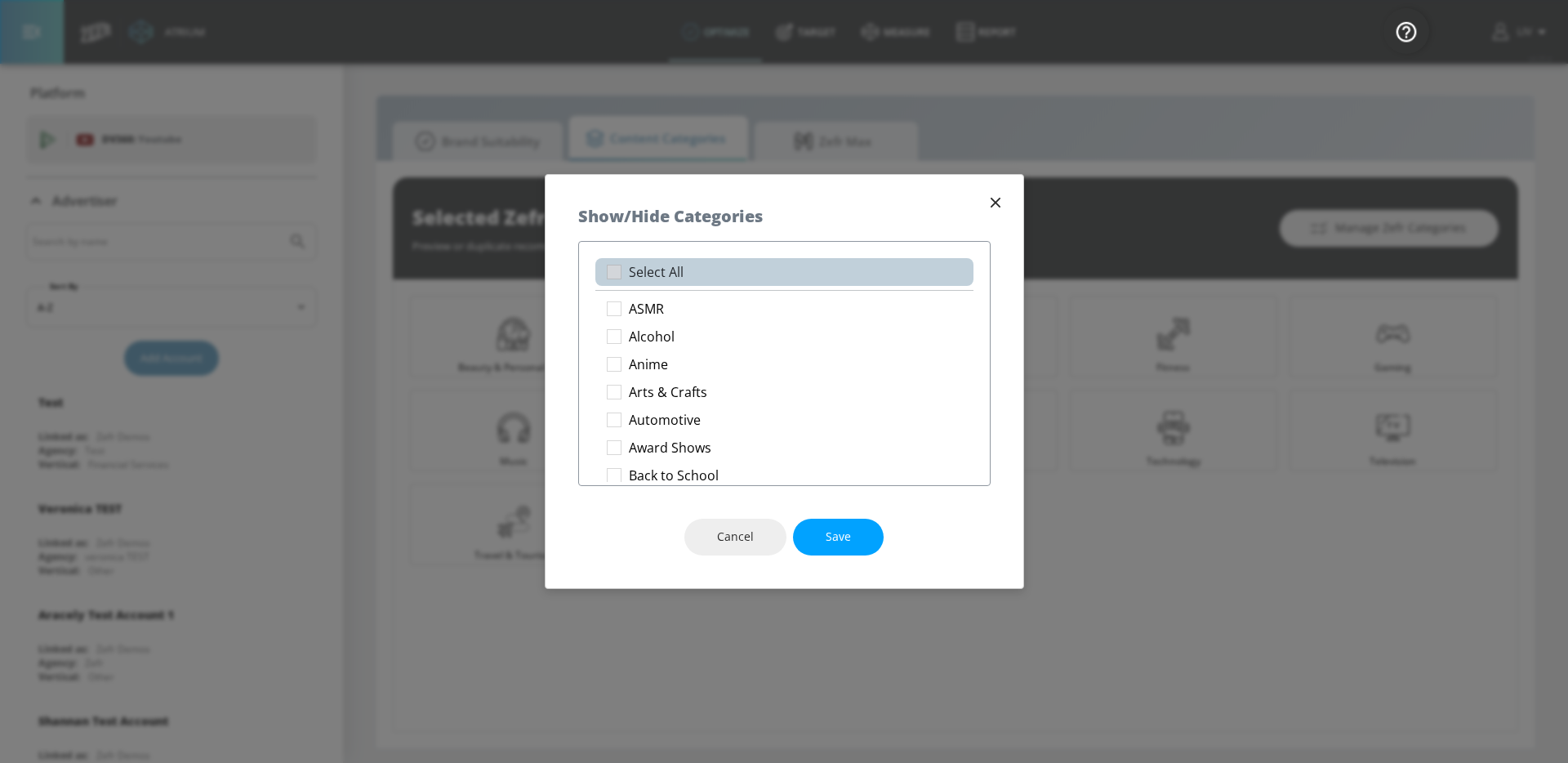
click at [792, 269] on li "Select All" at bounding box center [784, 272] width 378 height 28
checkbox input "true"
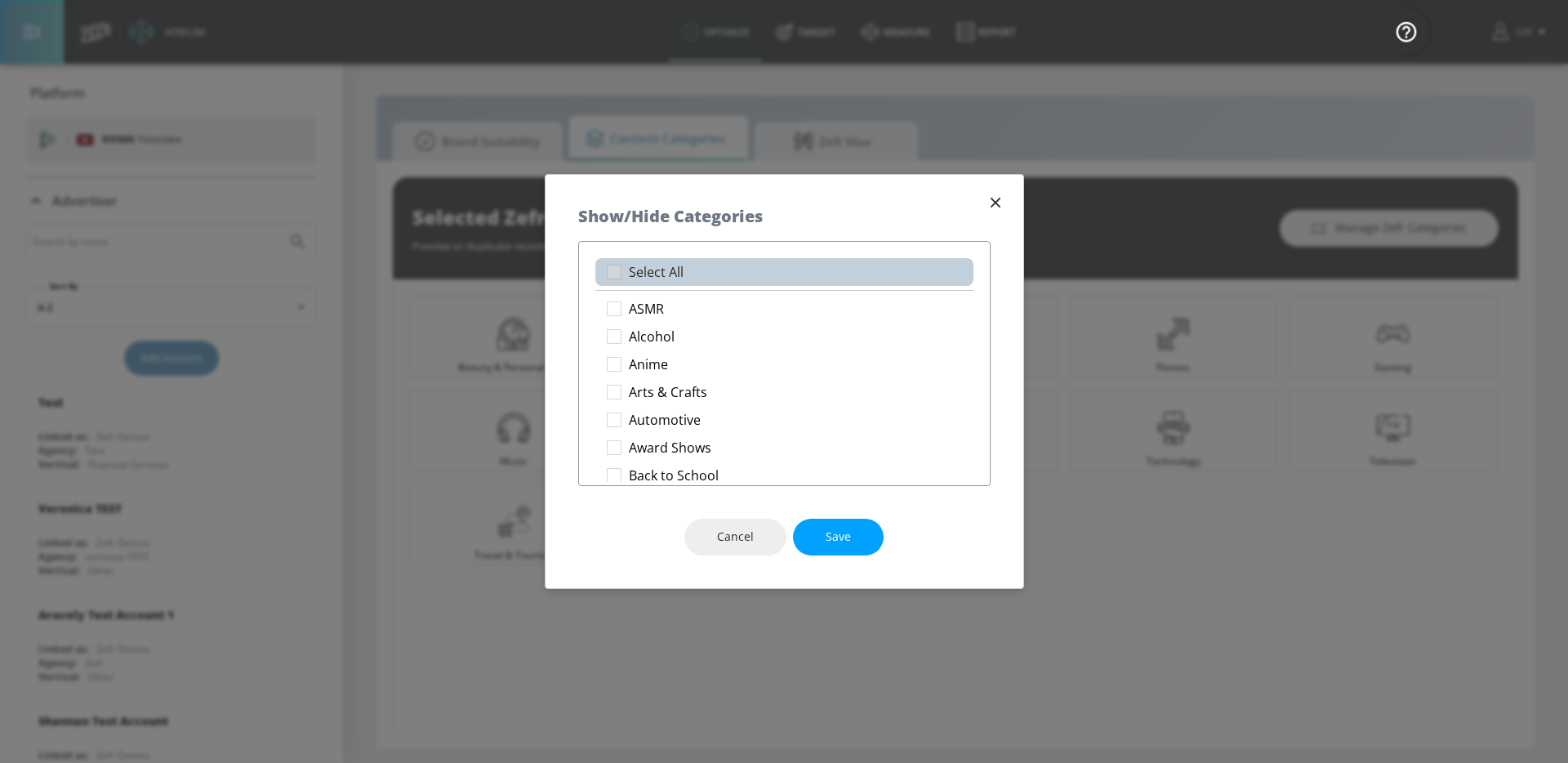
checkbox input "true"
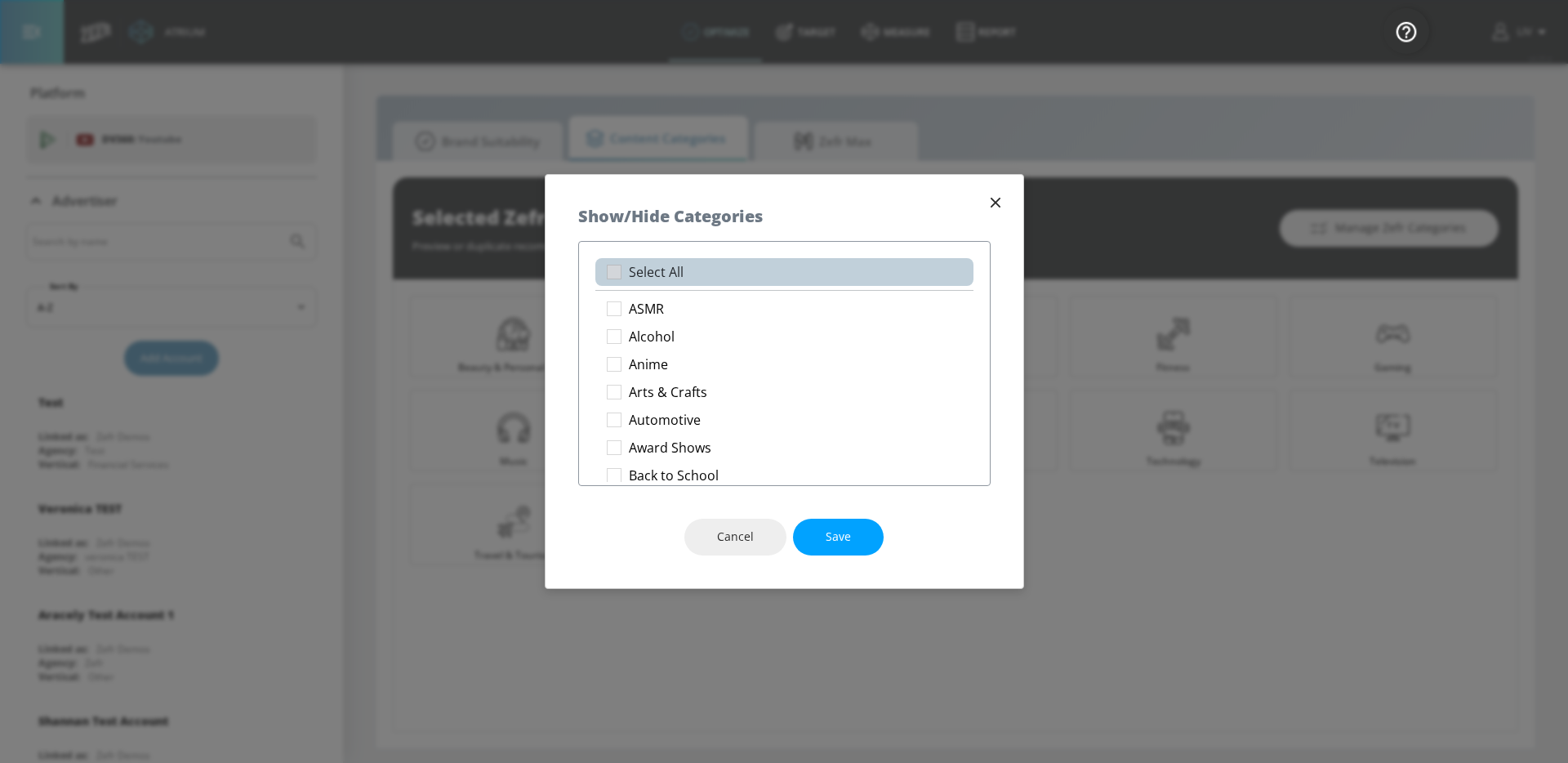
checkbox input "true"
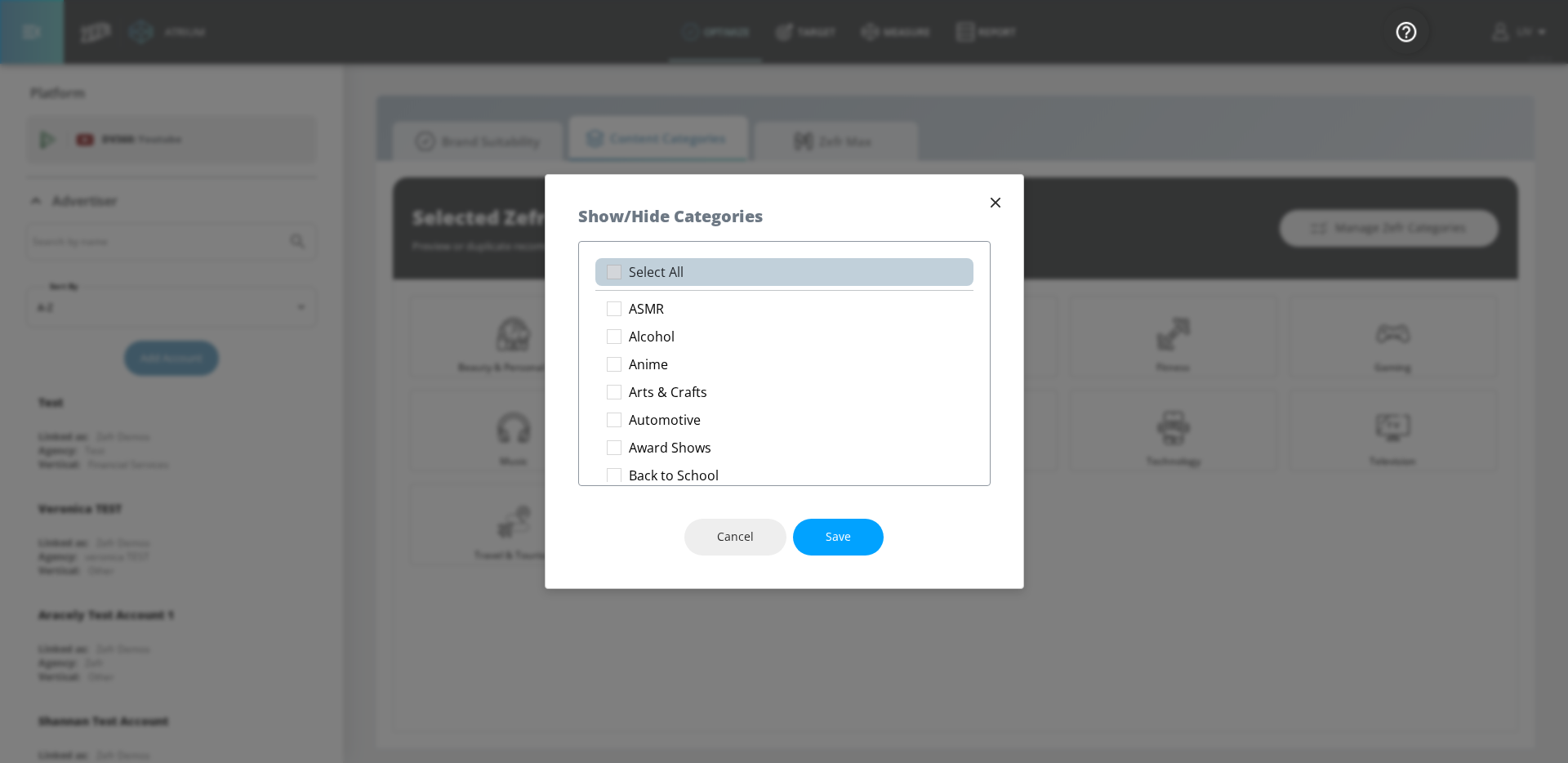
checkbox input "true"
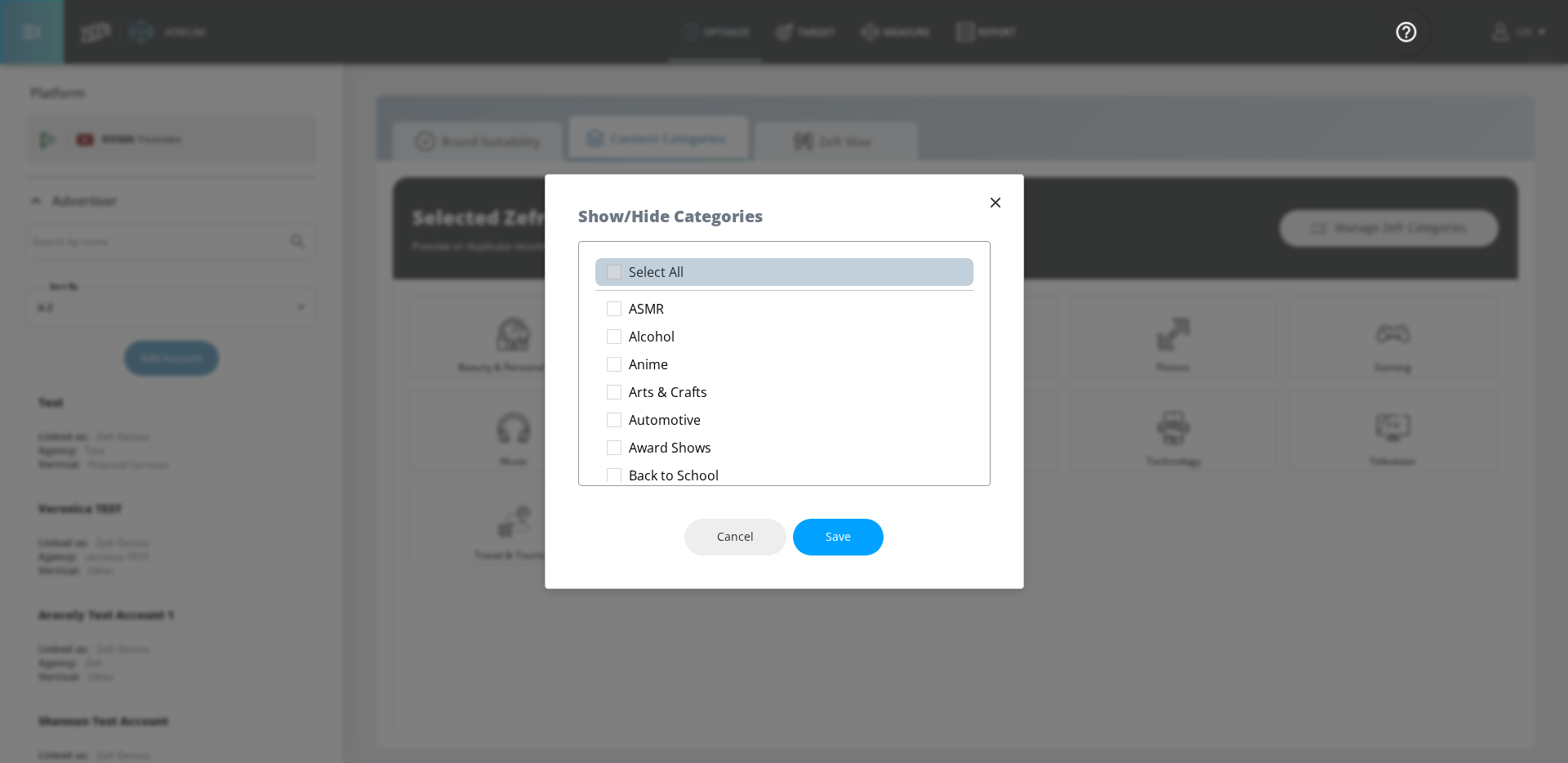
checkbox input "true"
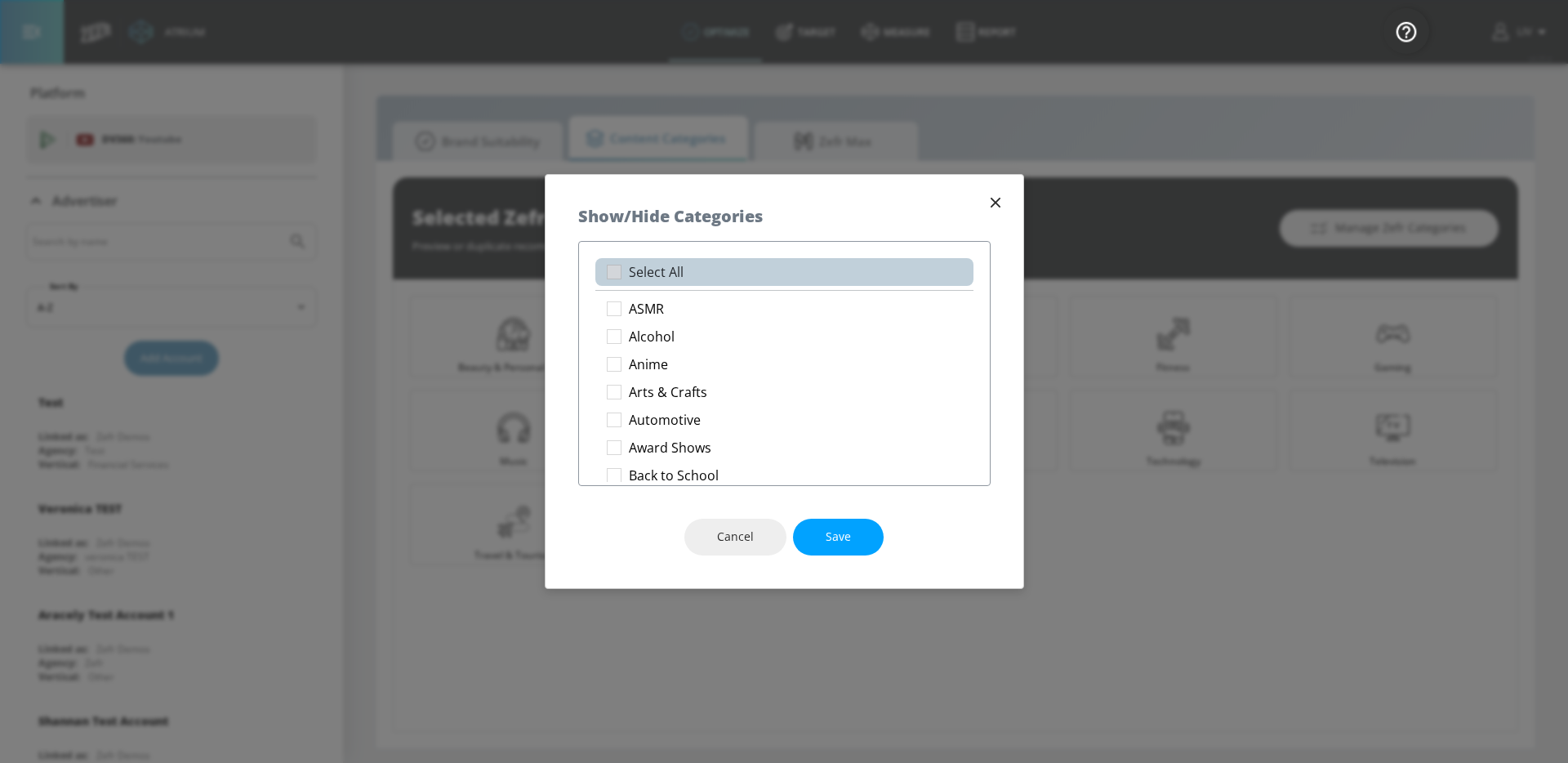
checkbox input "true"
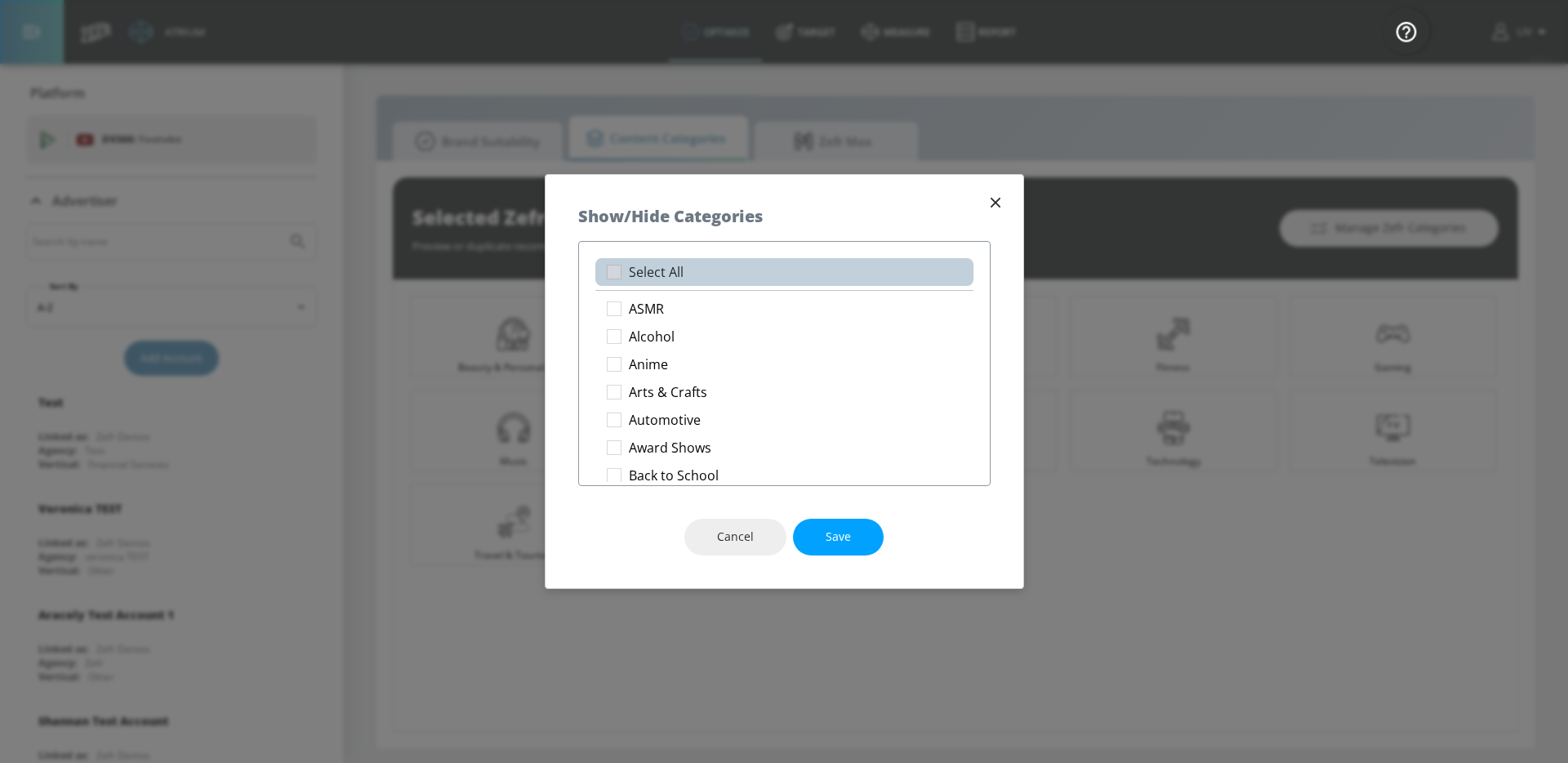
checkbox input "true"
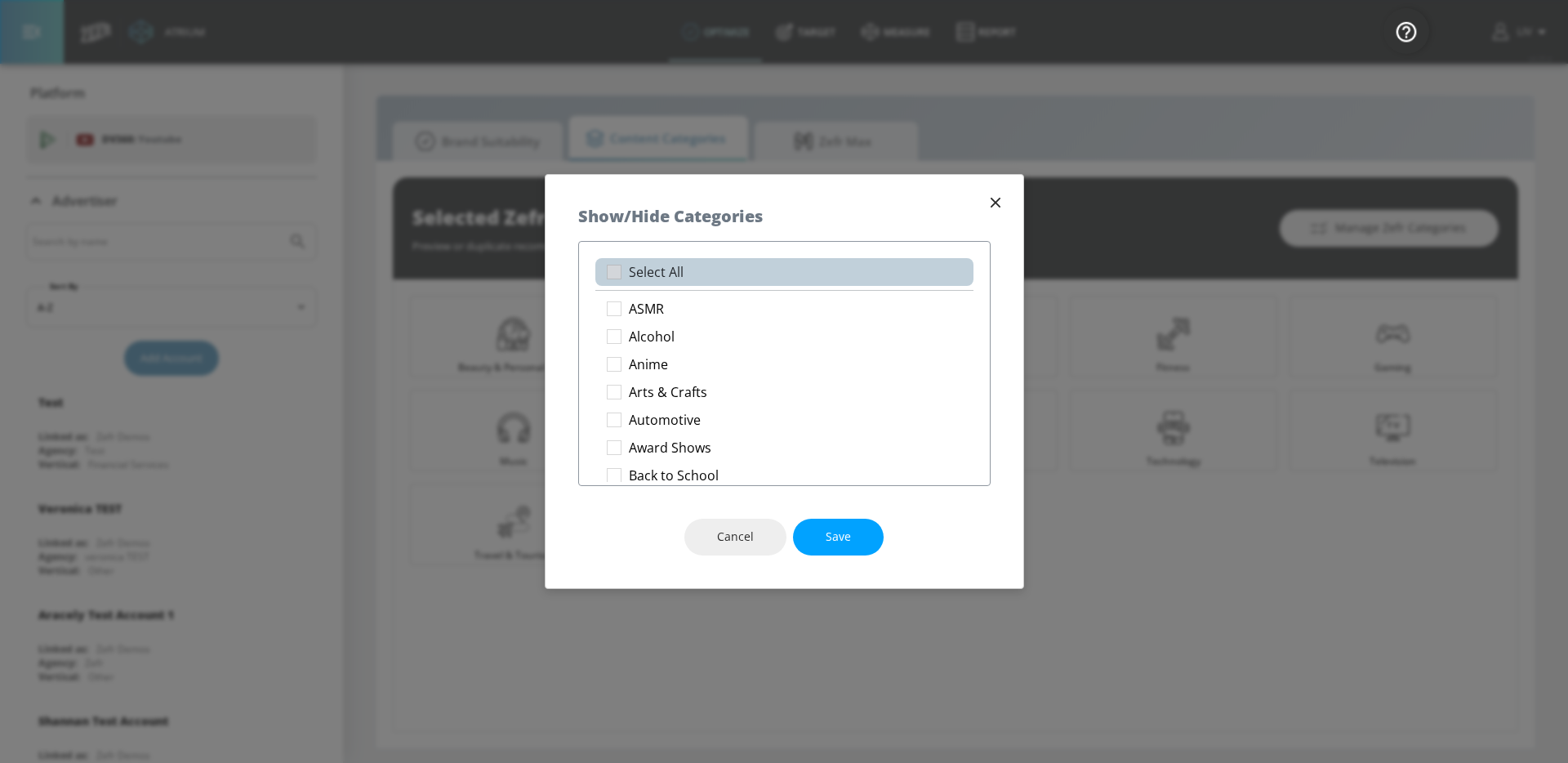
checkbox input "true"
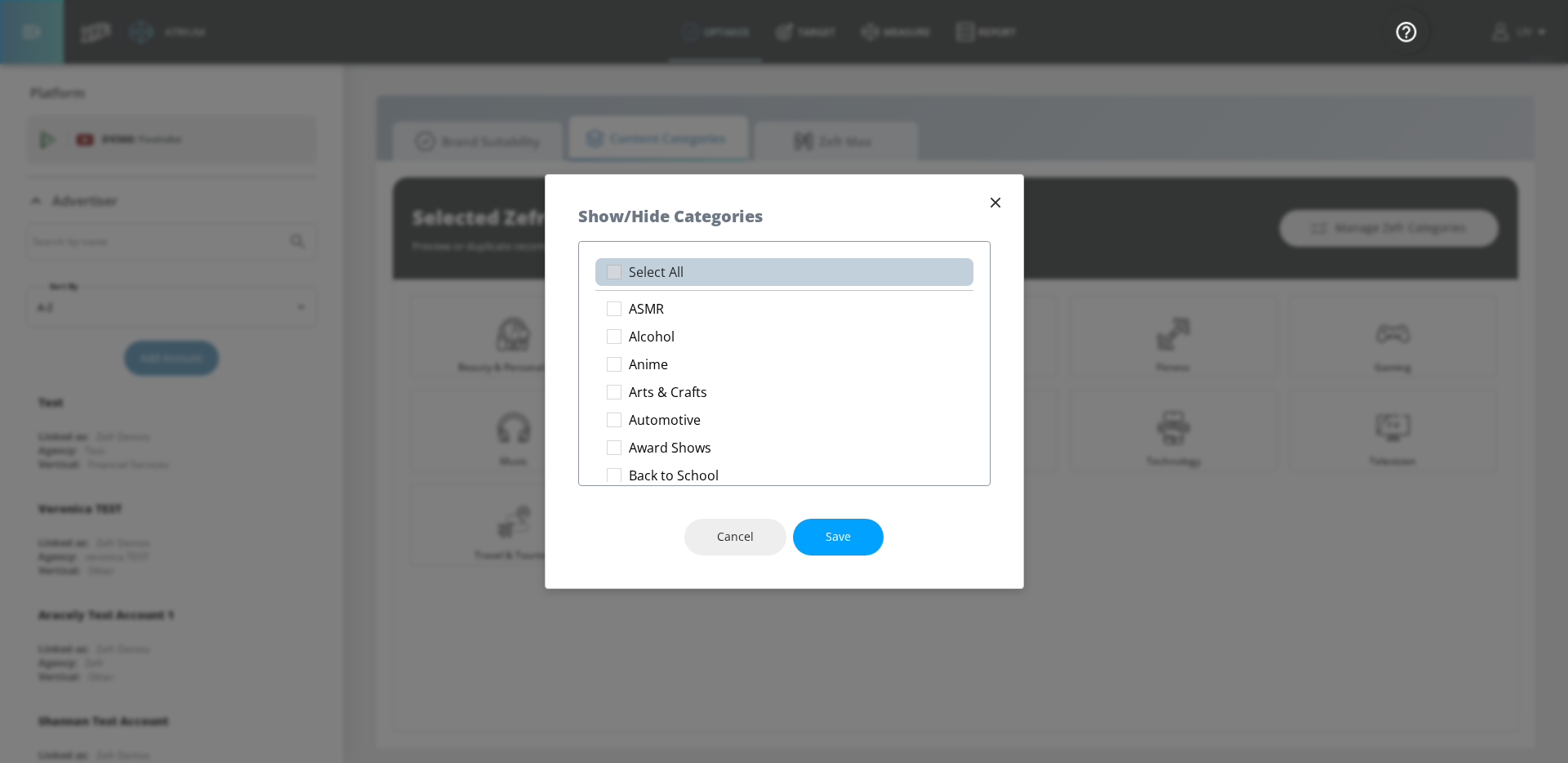
checkbox input "true"
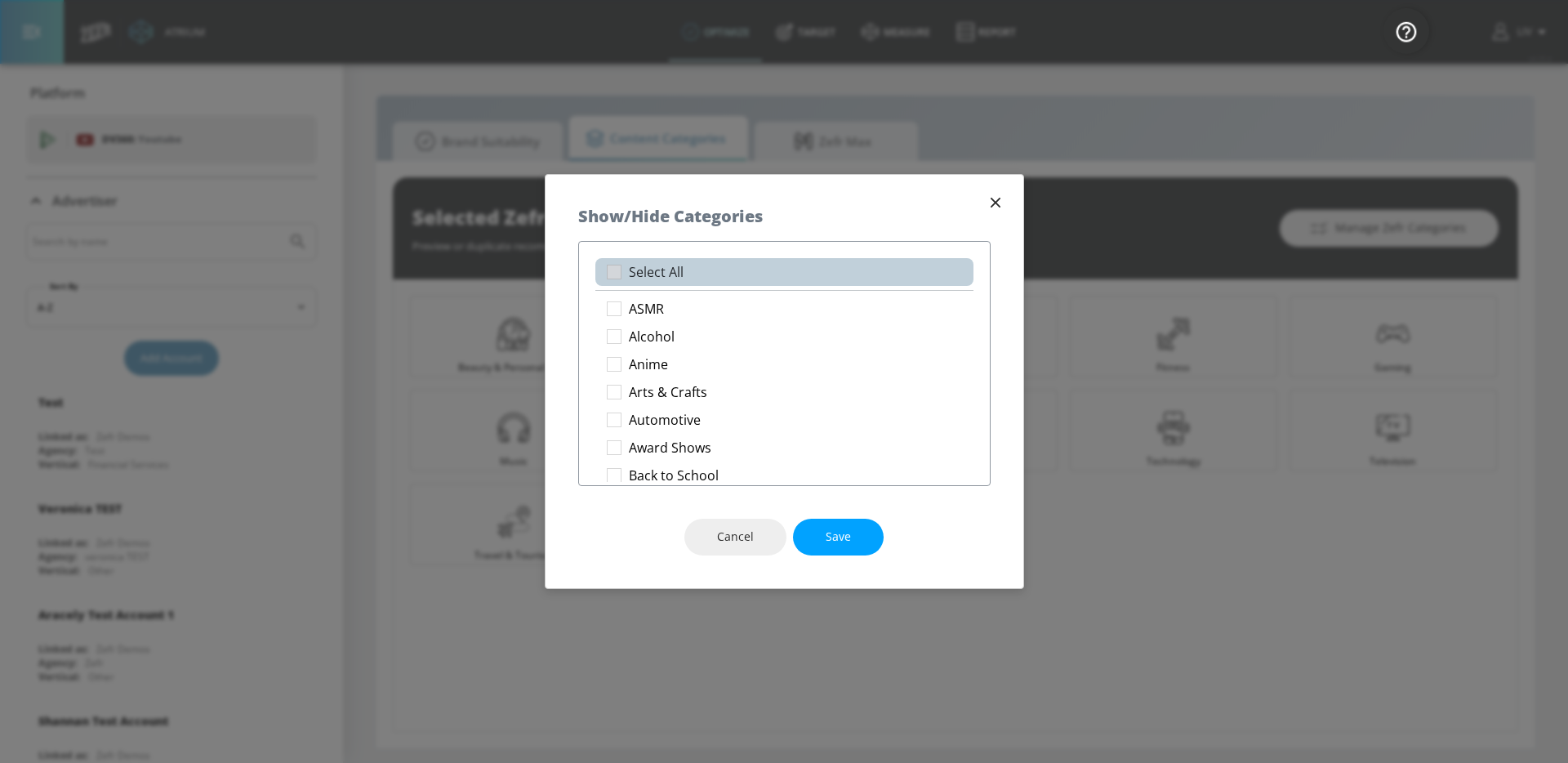
checkbox input "true"
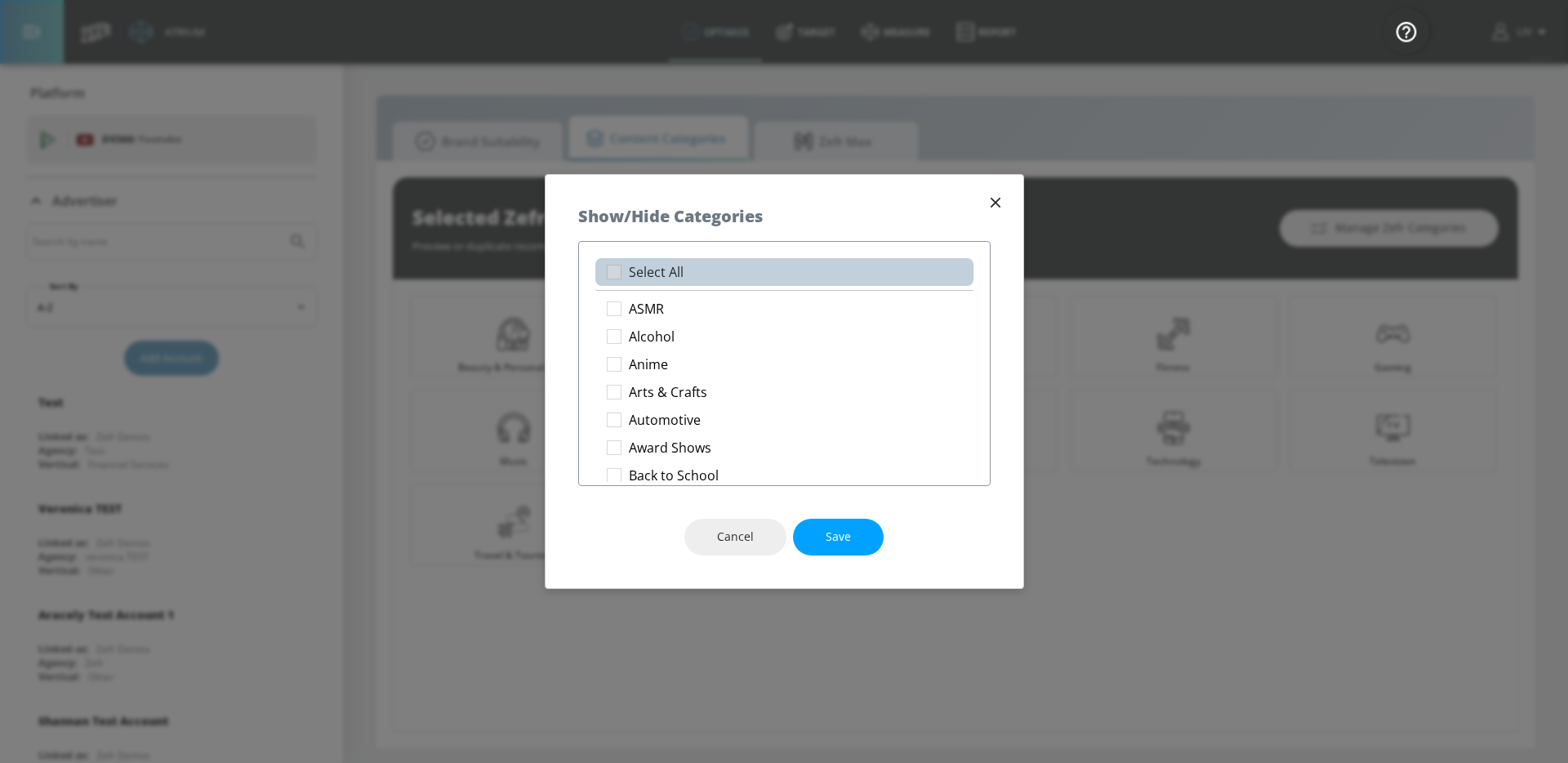
checkbox input "true"
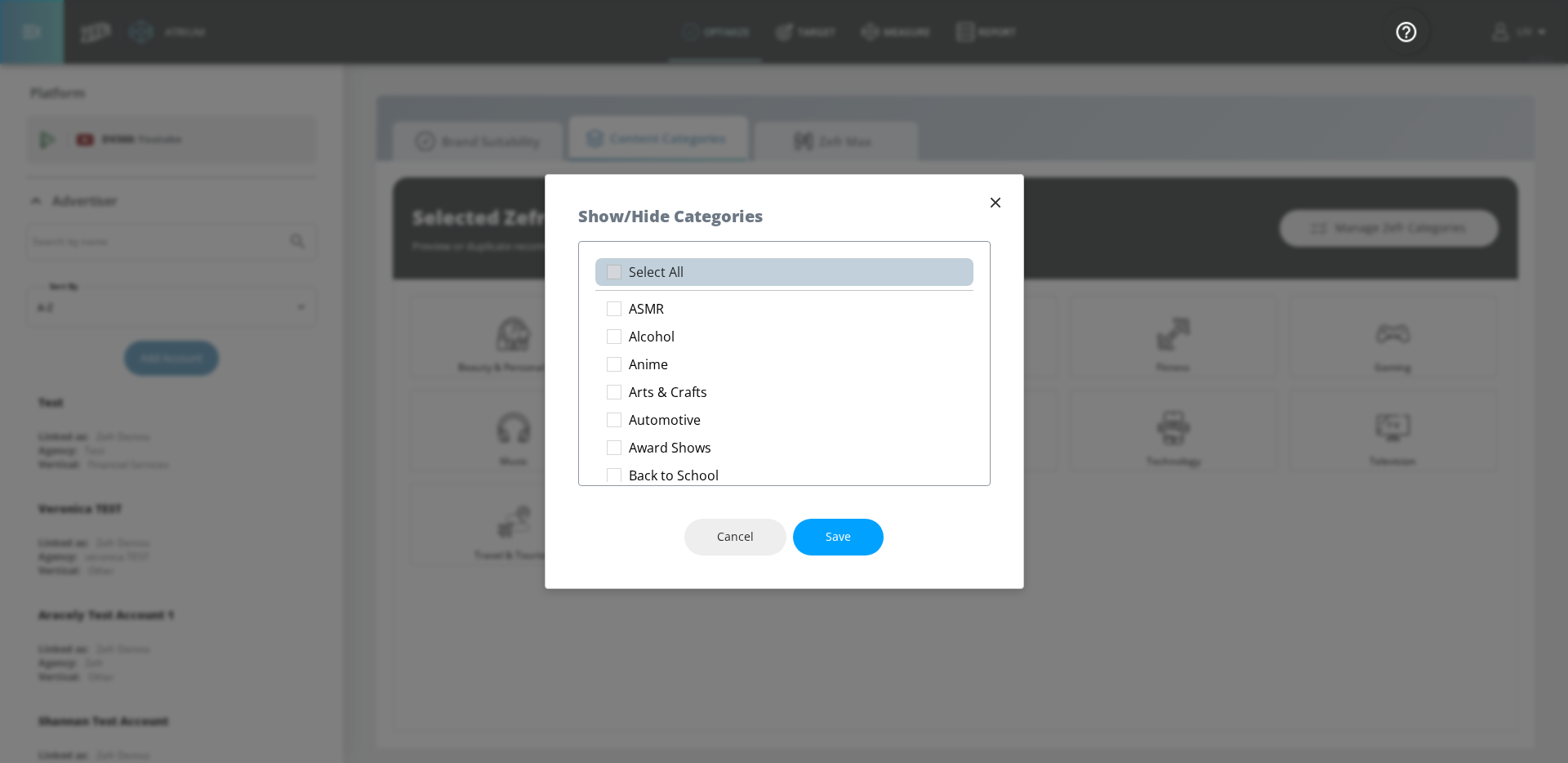
checkbox input "true"
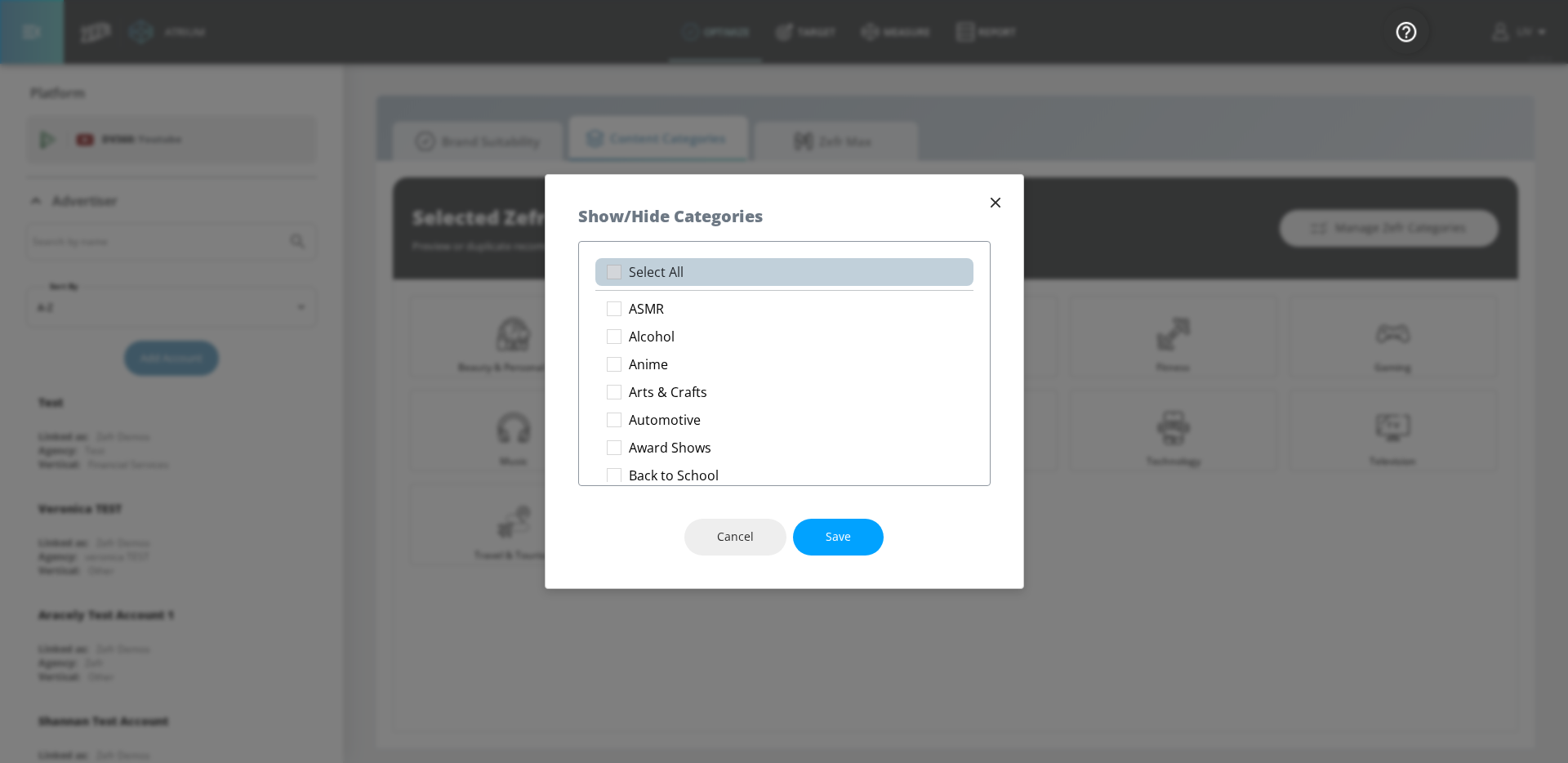
checkbox input "true"
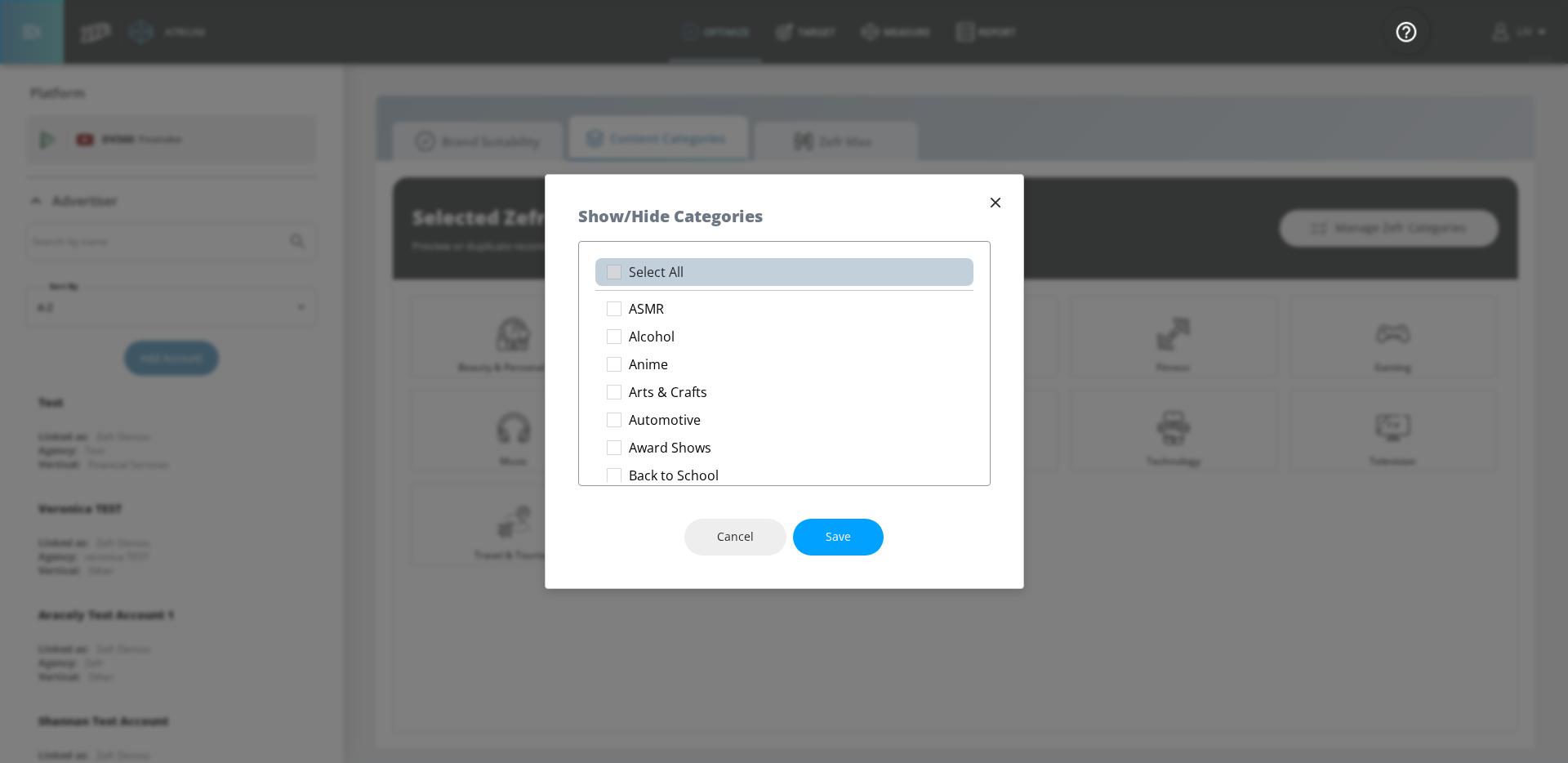
checkbox input "true"
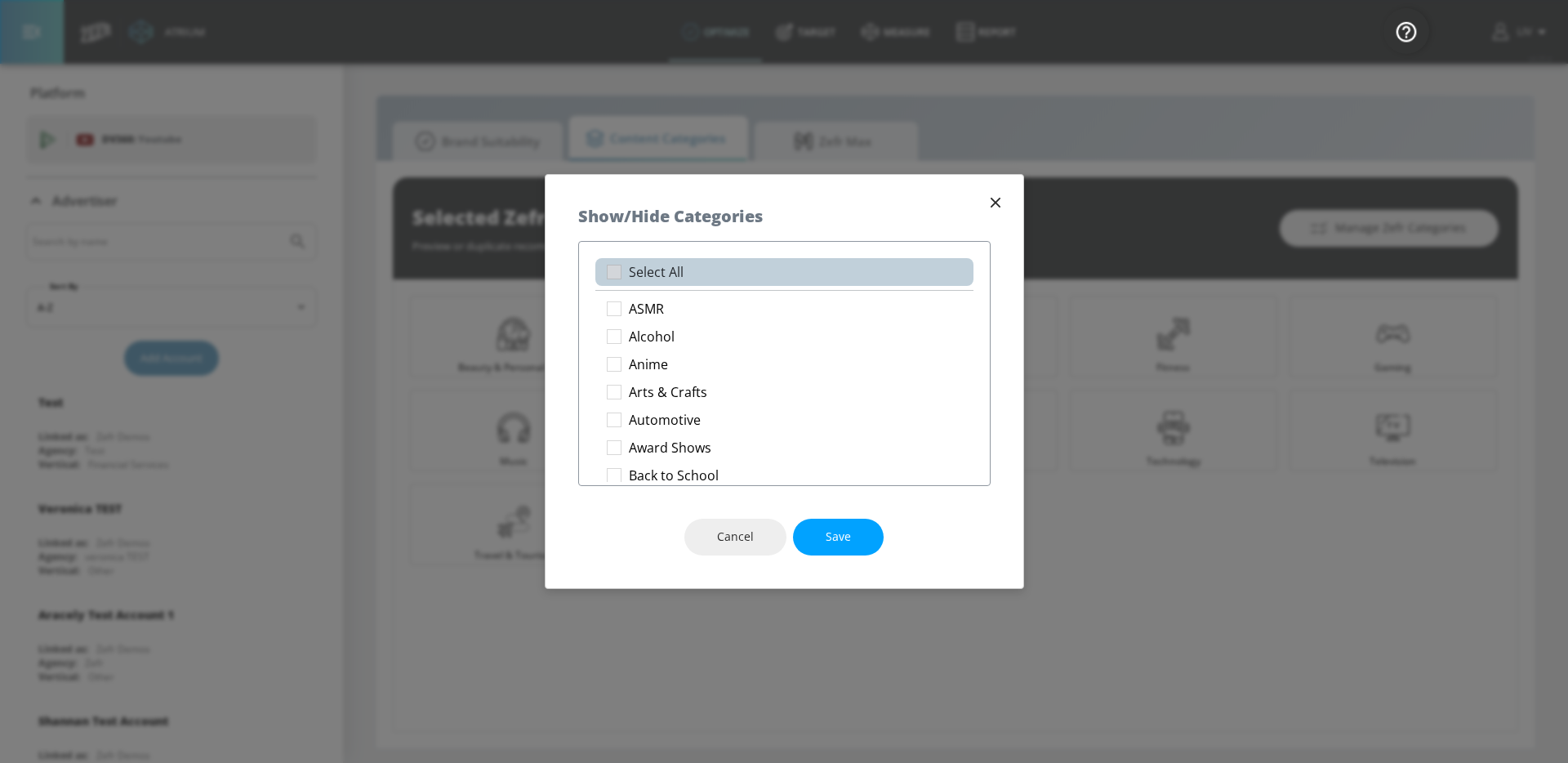
checkbox input "true"
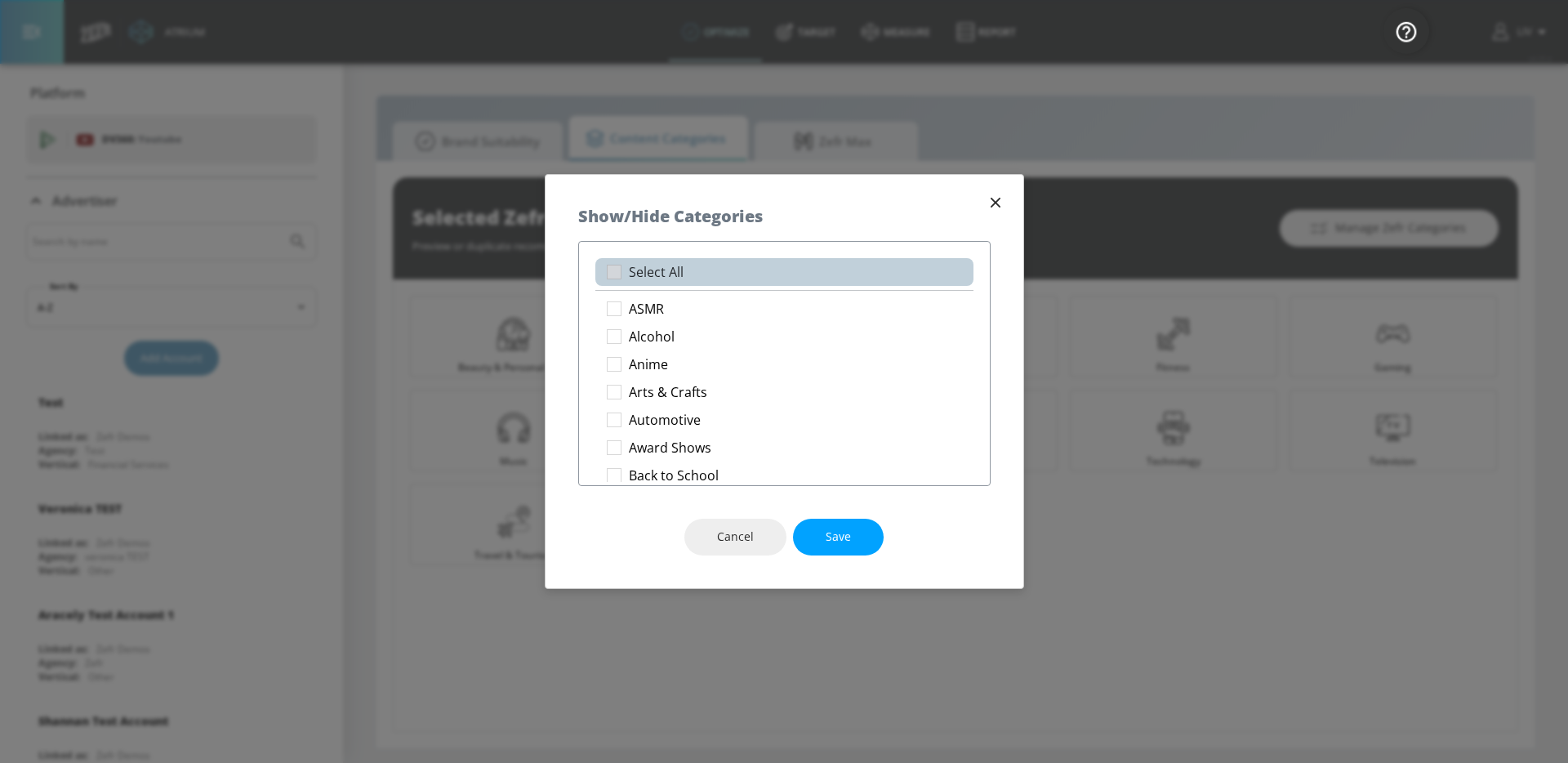
checkbox input "true"
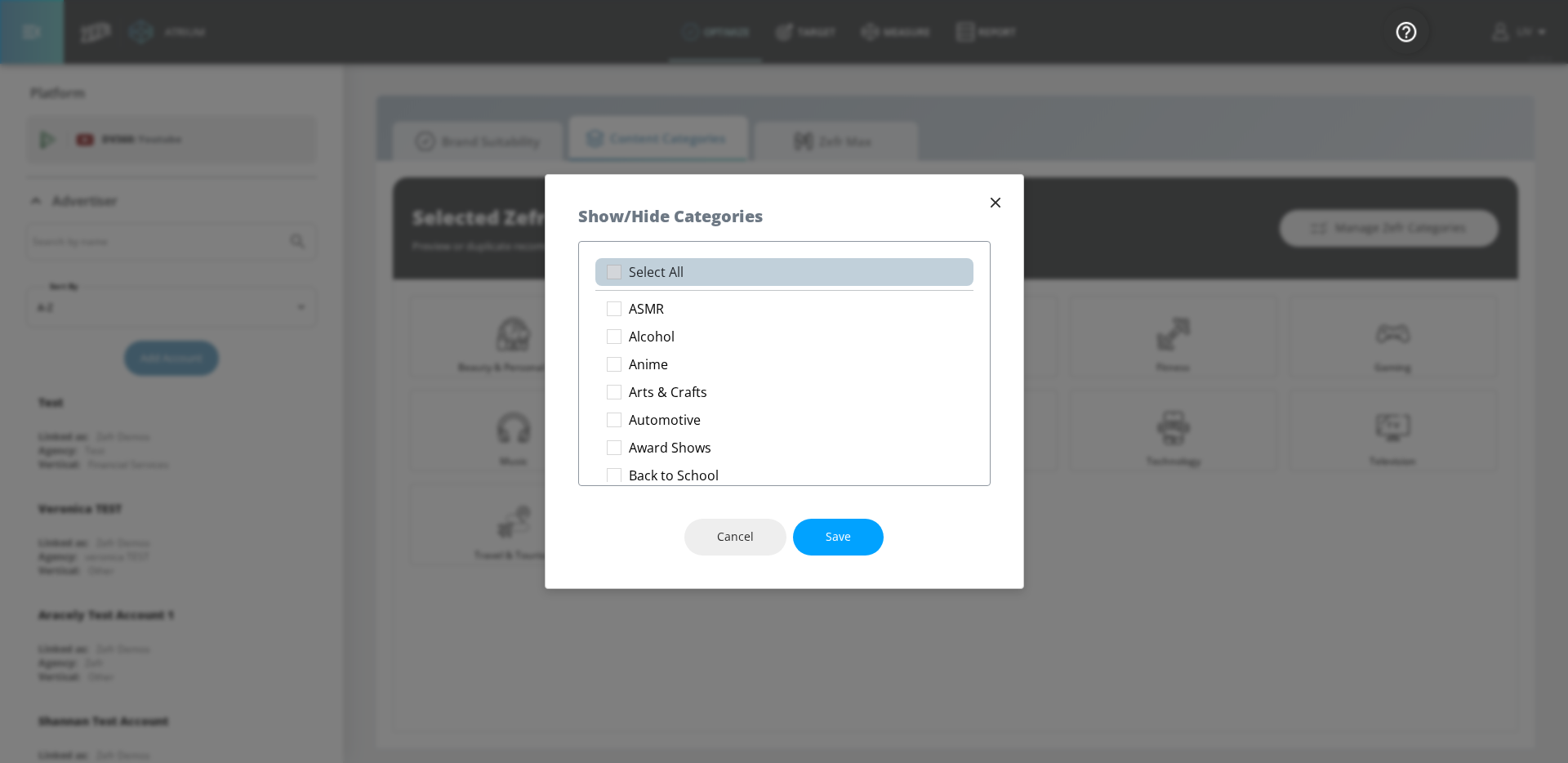
checkbox input "true"
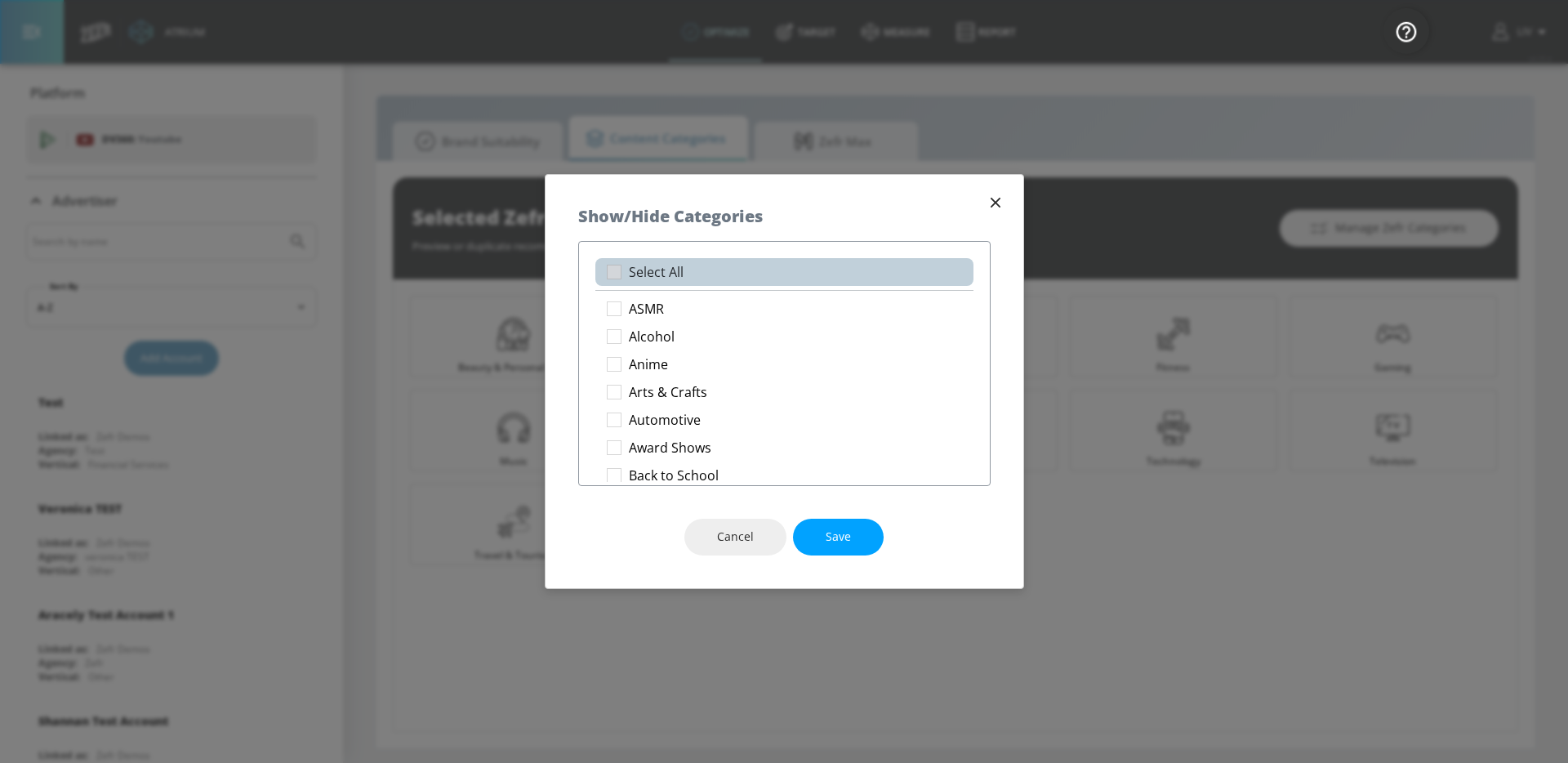
checkbox input "true"
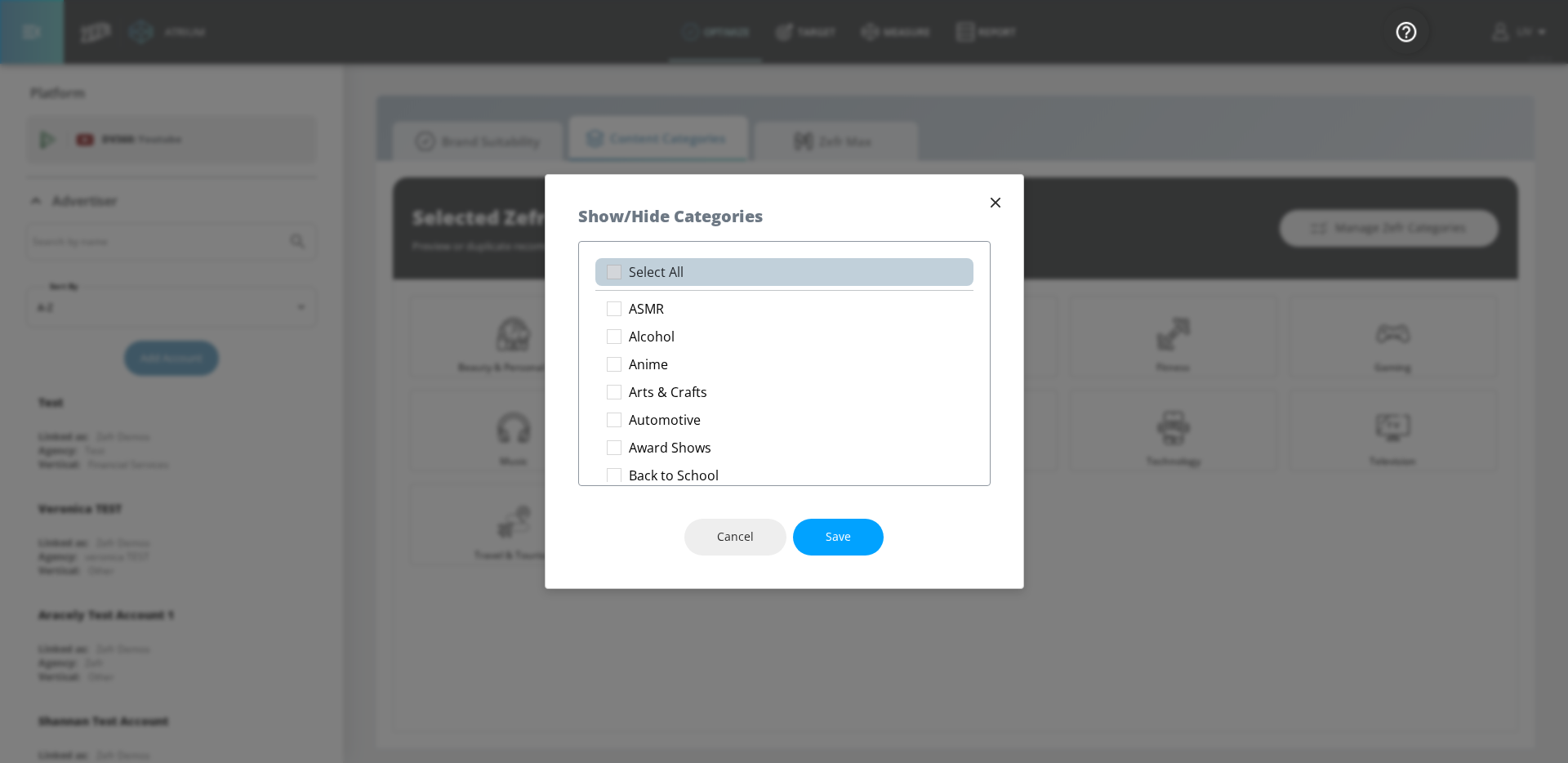
checkbox input "true"
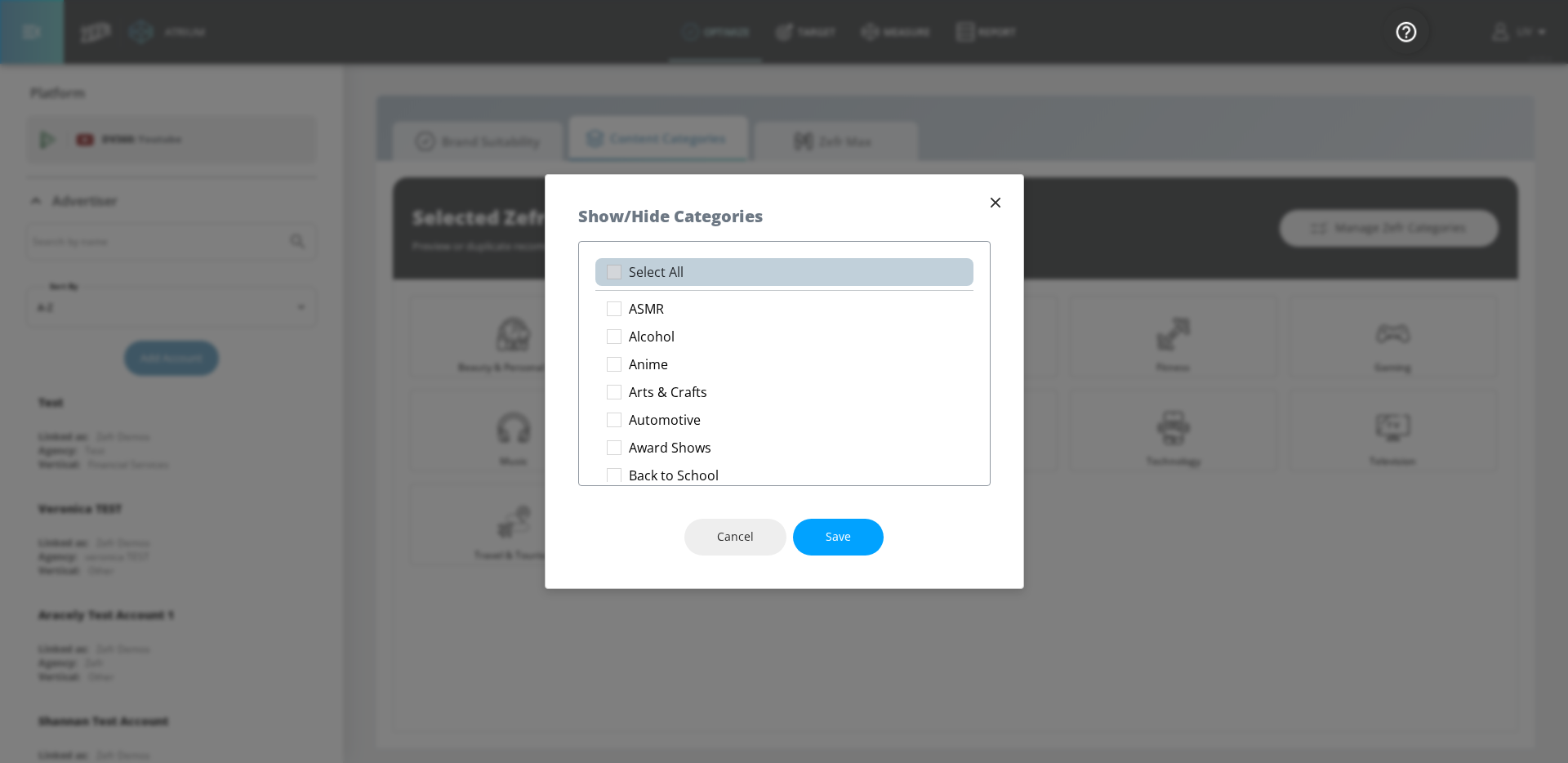
checkbox input "true"
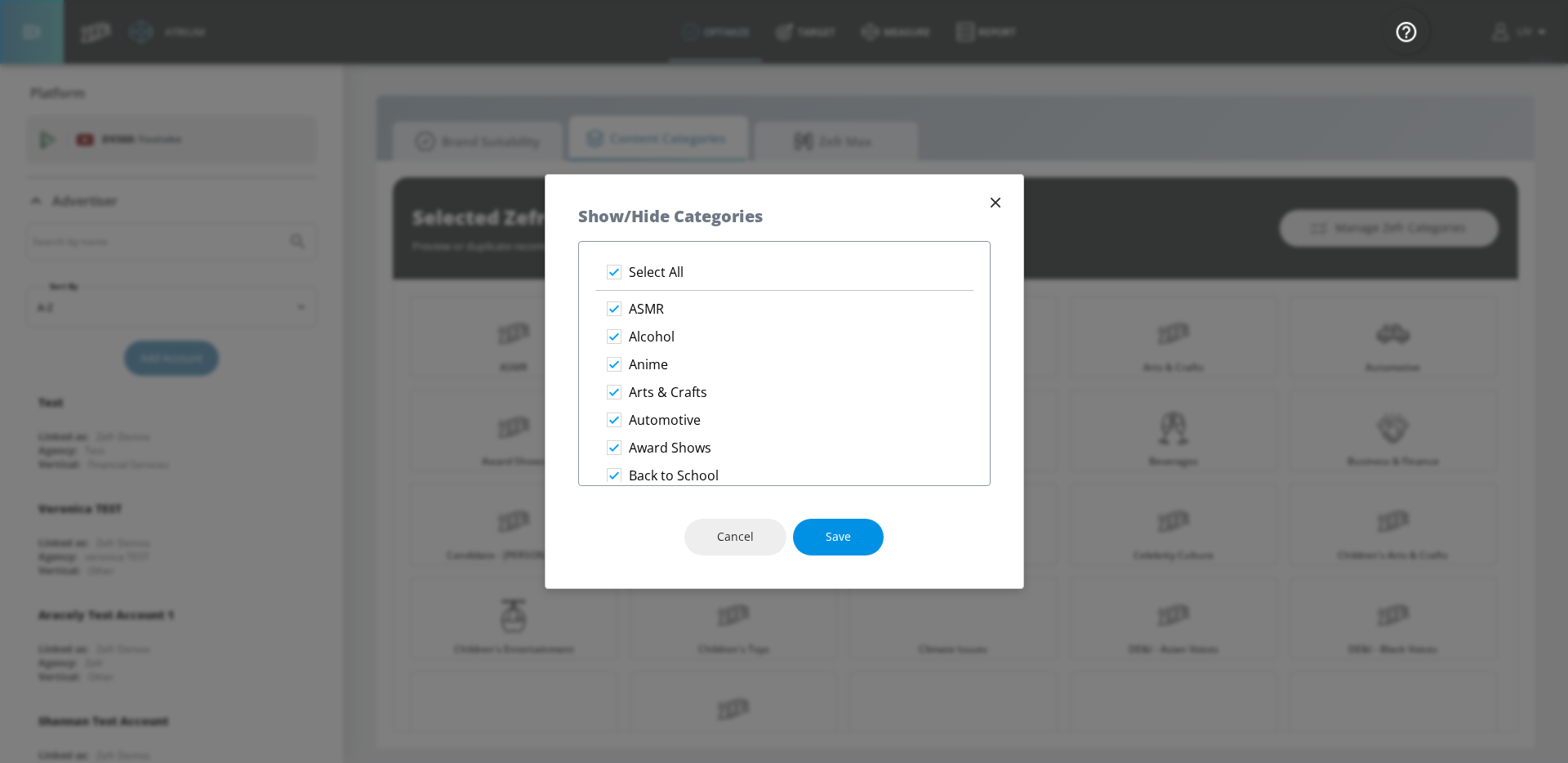
click at [838, 529] on span "Save" at bounding box center [838, 536] width 25 height 21
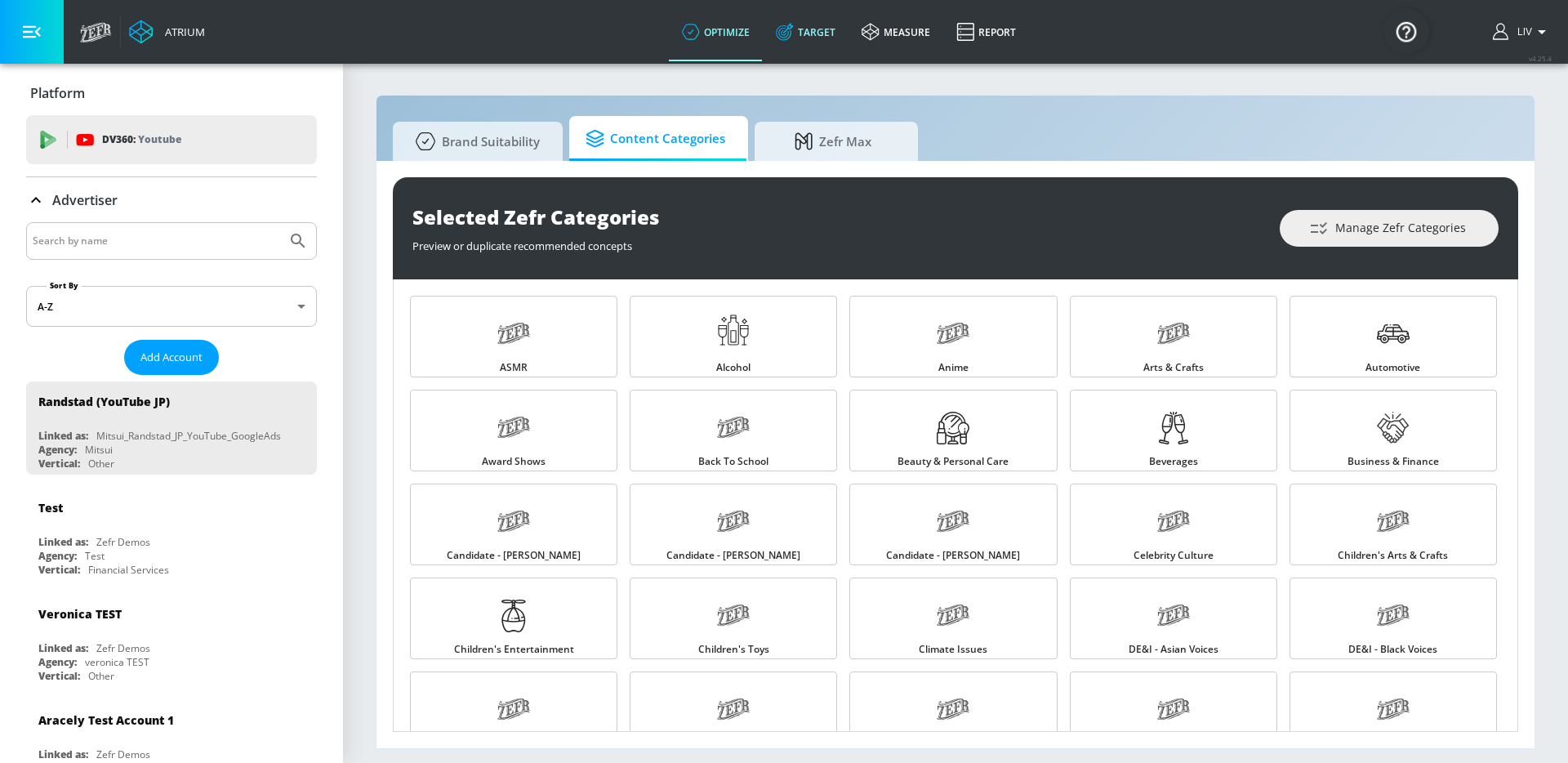
click at [782, 50] on link "Target" at bounding box center [806, 32] width 86 height 59
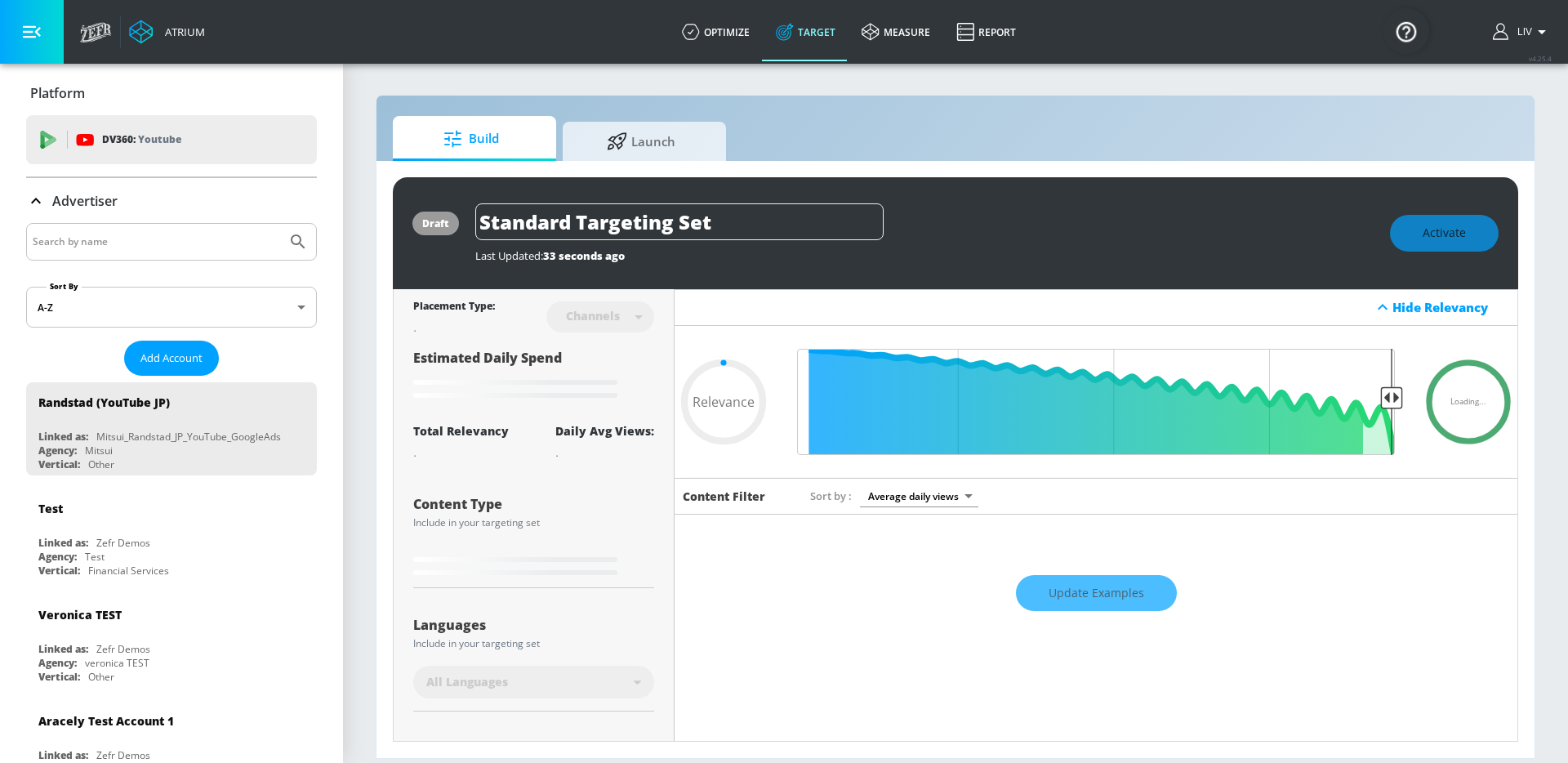
type input "0.05"
click at [639, 161] on div "draft Standard Targeting Set Last Updated: 33 seconds ago Activate Placement Ty…" at bounding box center [956, 459] width 1158 height 597
click at [644, 153] on span "Launch" at bounding box center [640, 138] width 124 height 39
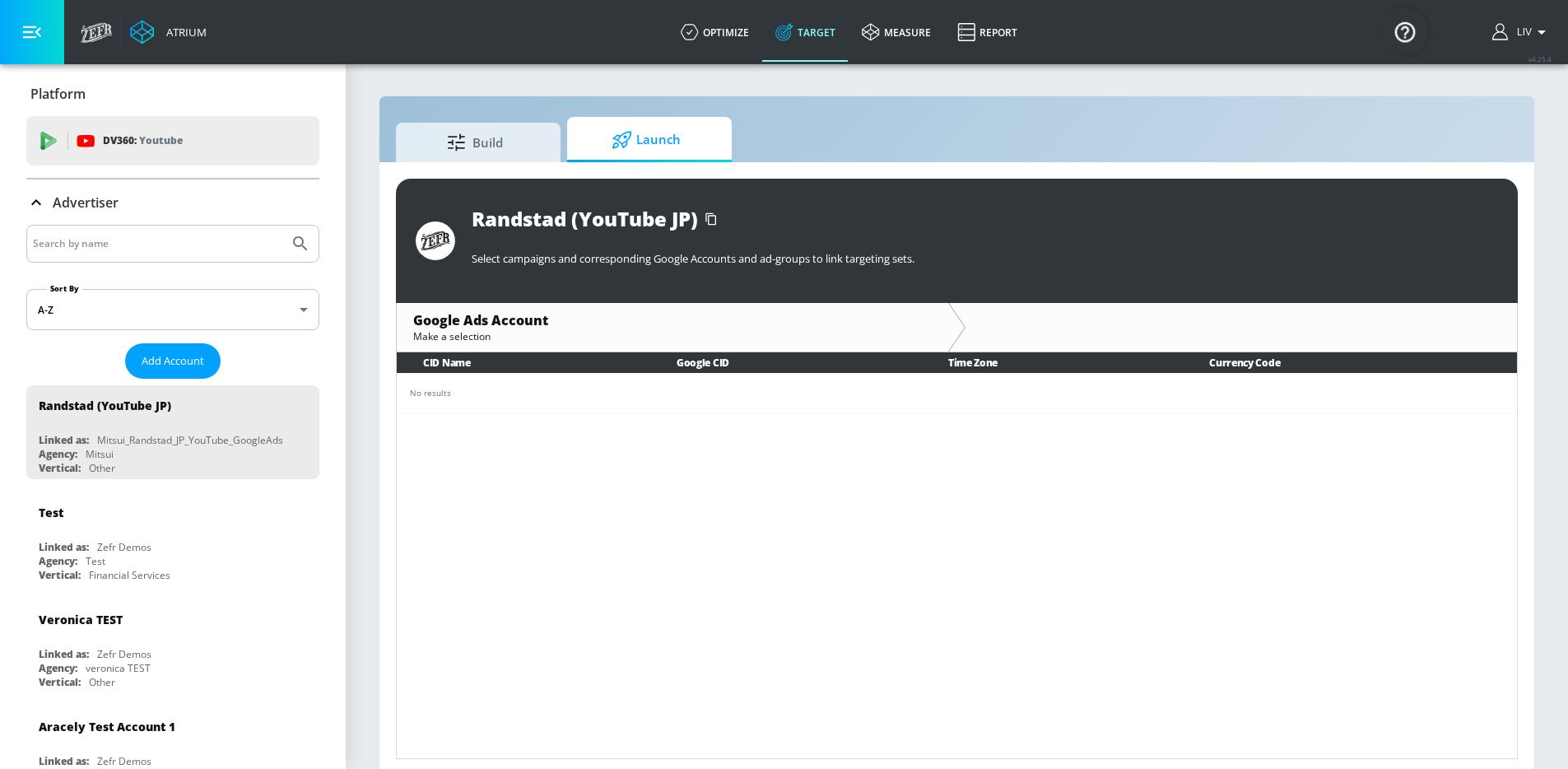
click at [813, 408] on td "No results" at bounding box center [956, 392] width 1120 height 39
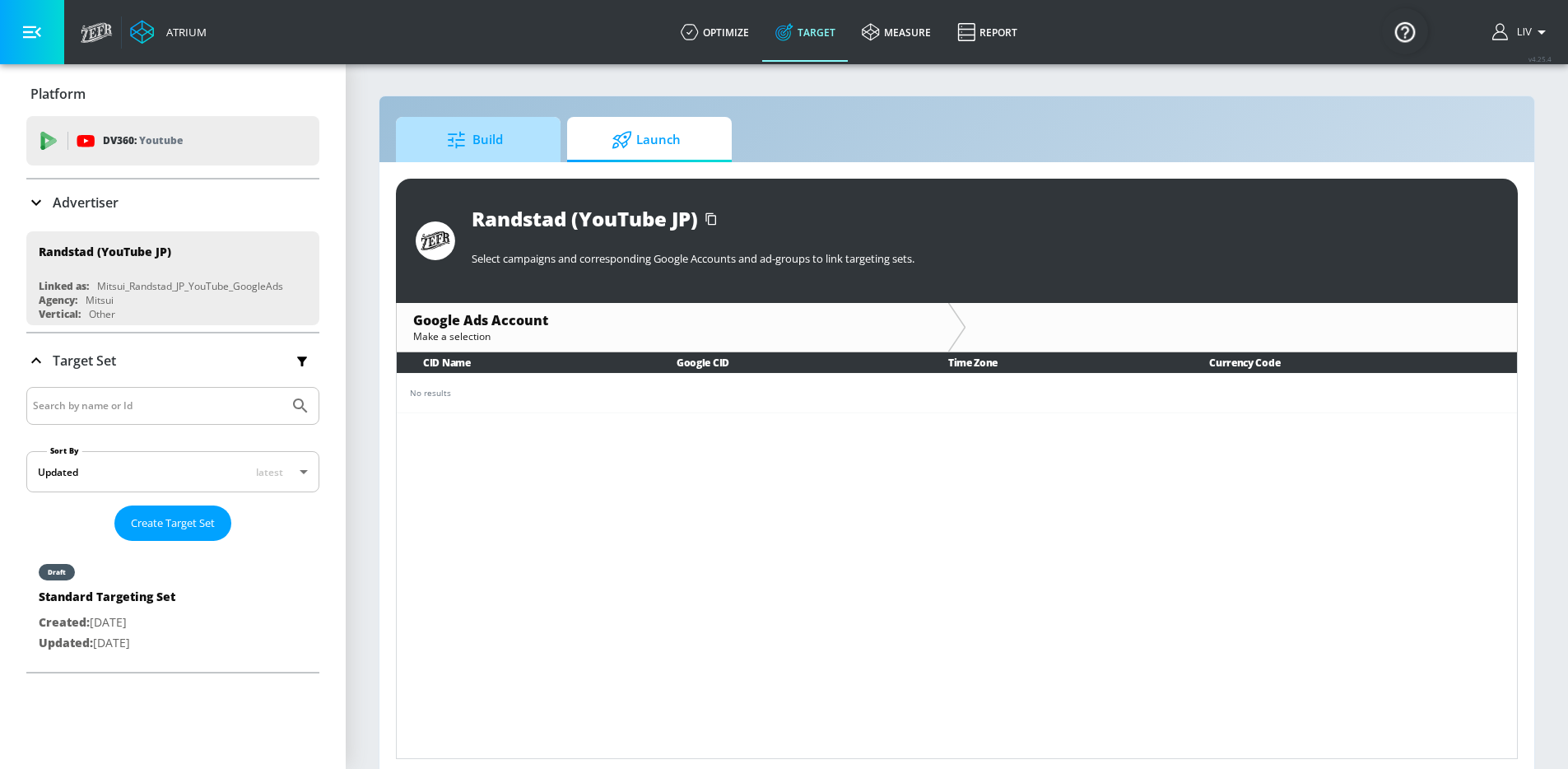
click at [520, 149] on span "Build" at bounding box center [474, 139] width 125 height 39
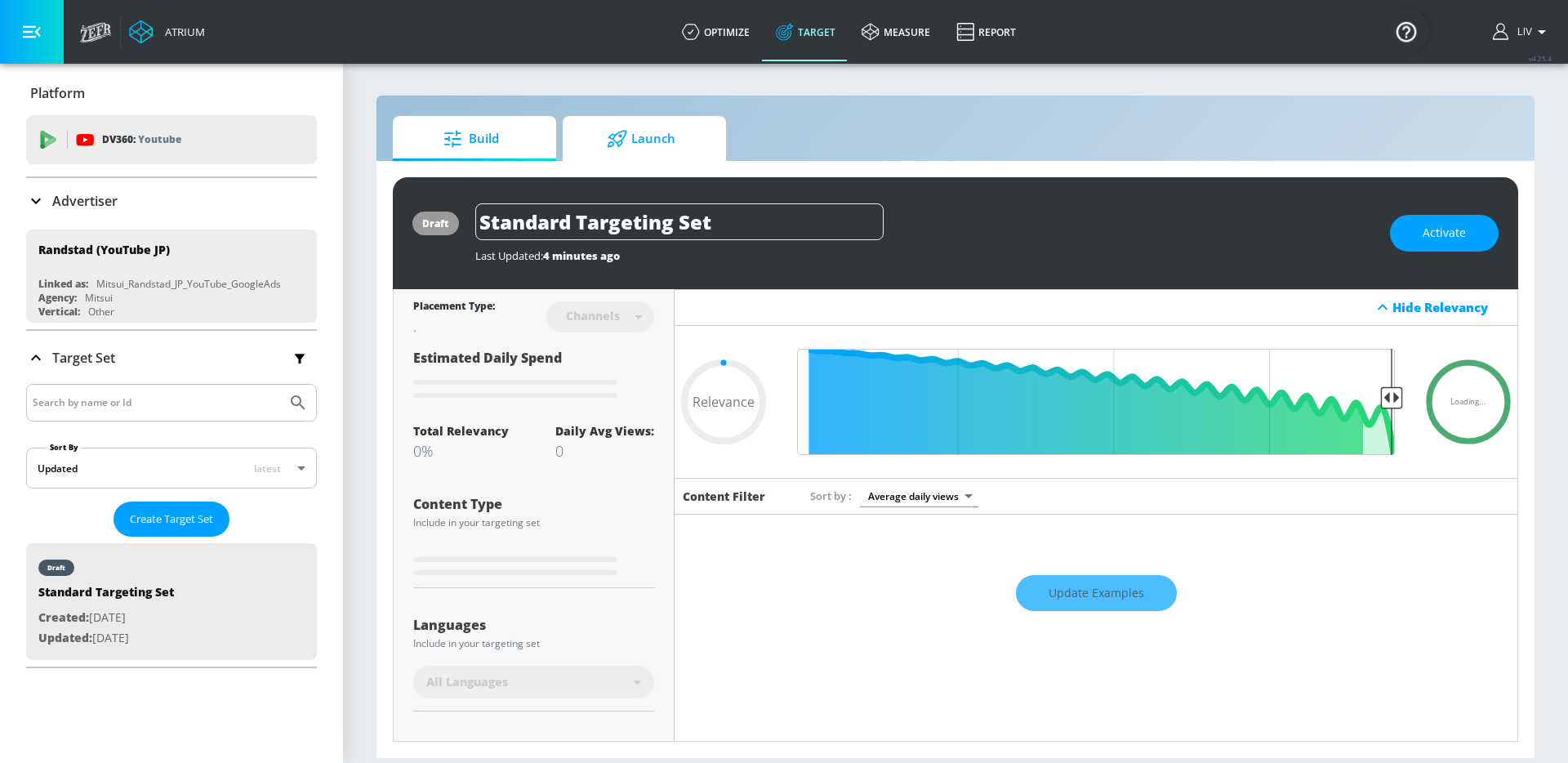
type input "0.05"
click at [653, 137] on span "Launch" at bounding box center [640, 138] width 124 height 39
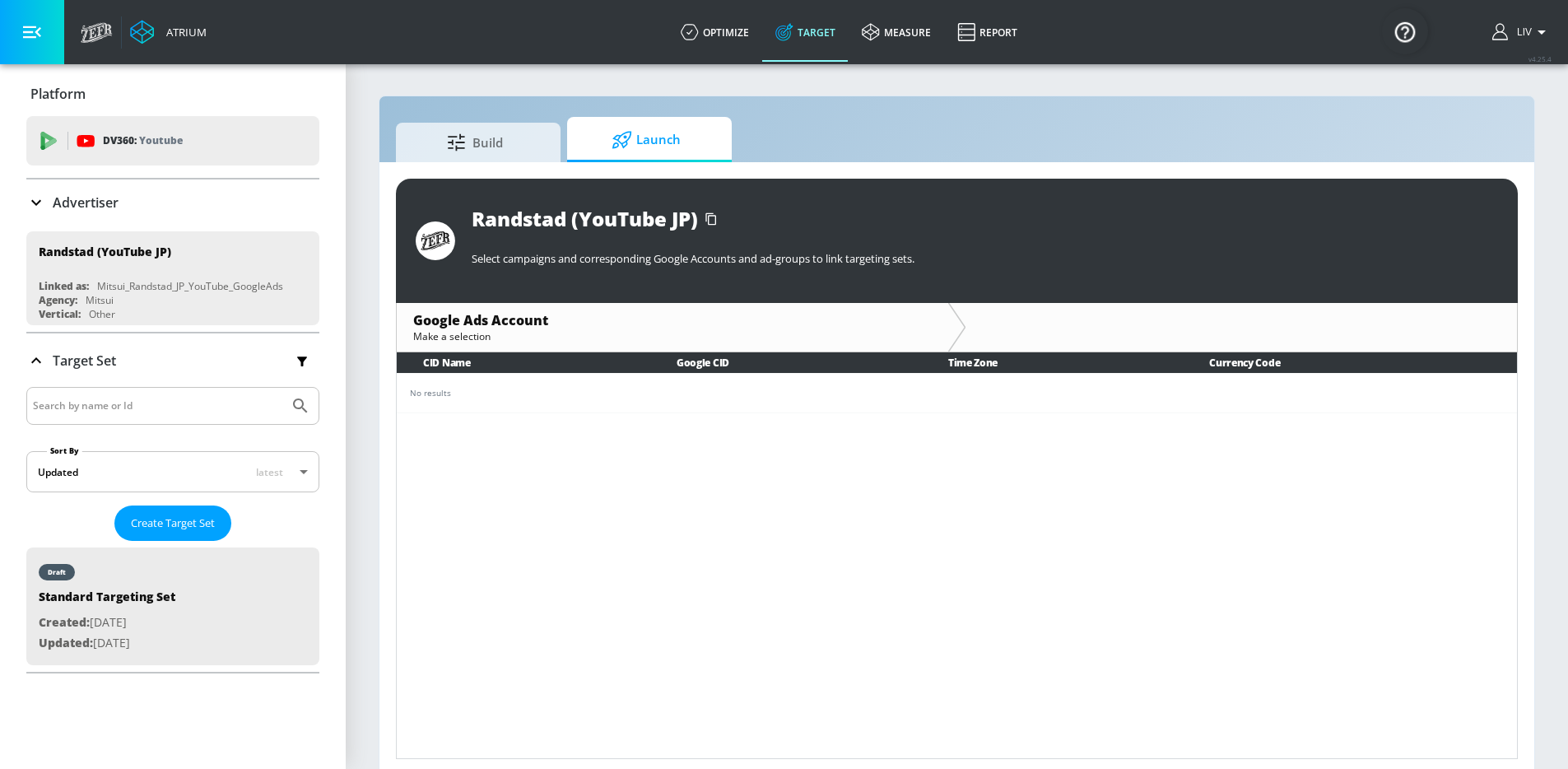
click at [448, 178] on div "Randstad (YouTube JP) Select campaigns and corresponding Google Accounts and ad…" at bounding box center [956, 240] width 1122 height 125
click at [478, 141] on span "Build" at bounding box center [474, 139] width 125 height 39
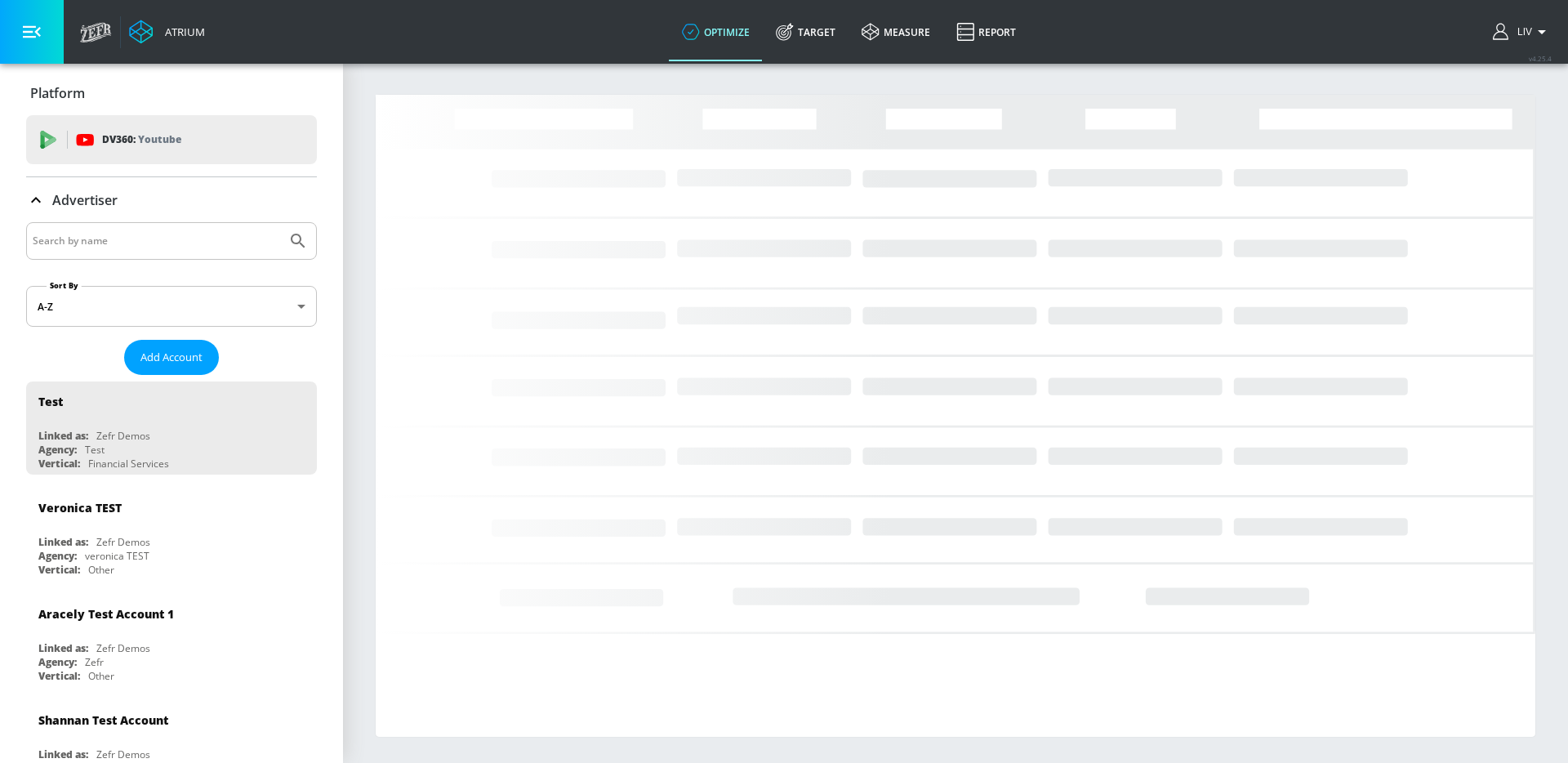
click at [201, 253] on div at bounding box center [172, 241] width 291 height 38
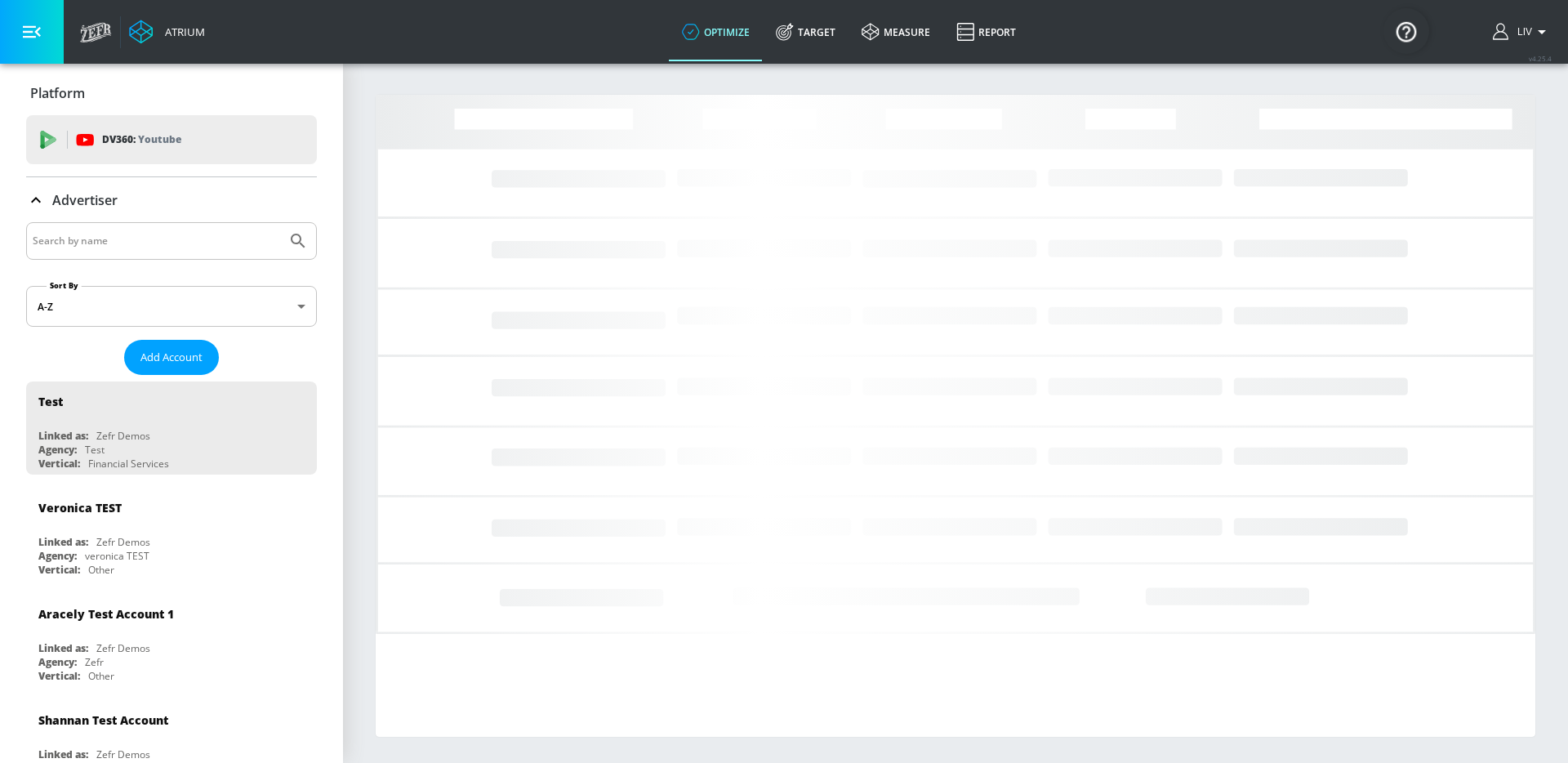
click at [203, 246] on input "Search by name" at bounding box center [156, 241] width 247 height 22
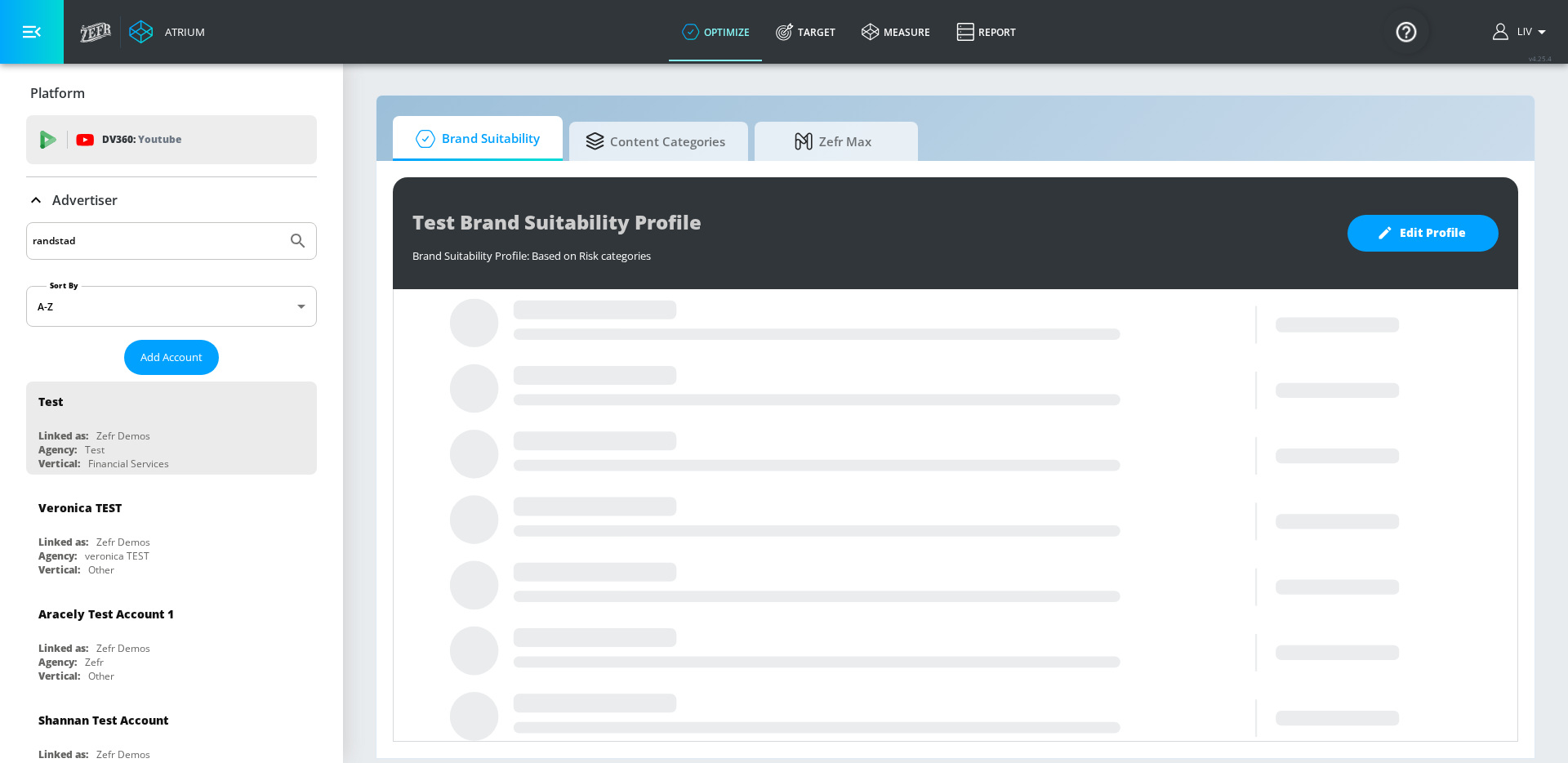
type input "randstad"
click at [280, 223] on button "Submit Search" at bounding box center [298, 241] width 36 height 36
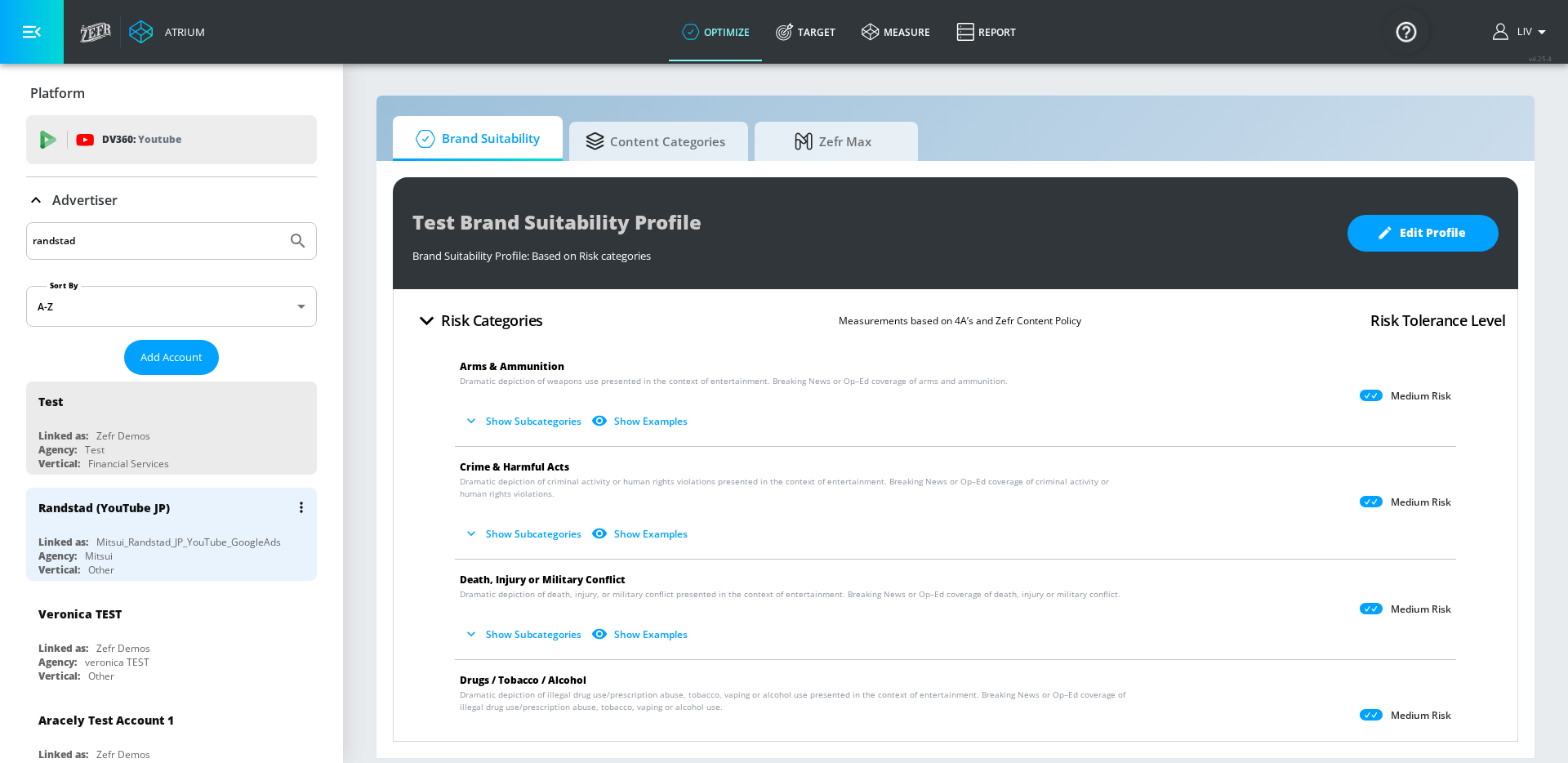
click at [144, 512] on div "Randstad (YouTube JP)" at bounding box center [105, 507] width 132 height 15
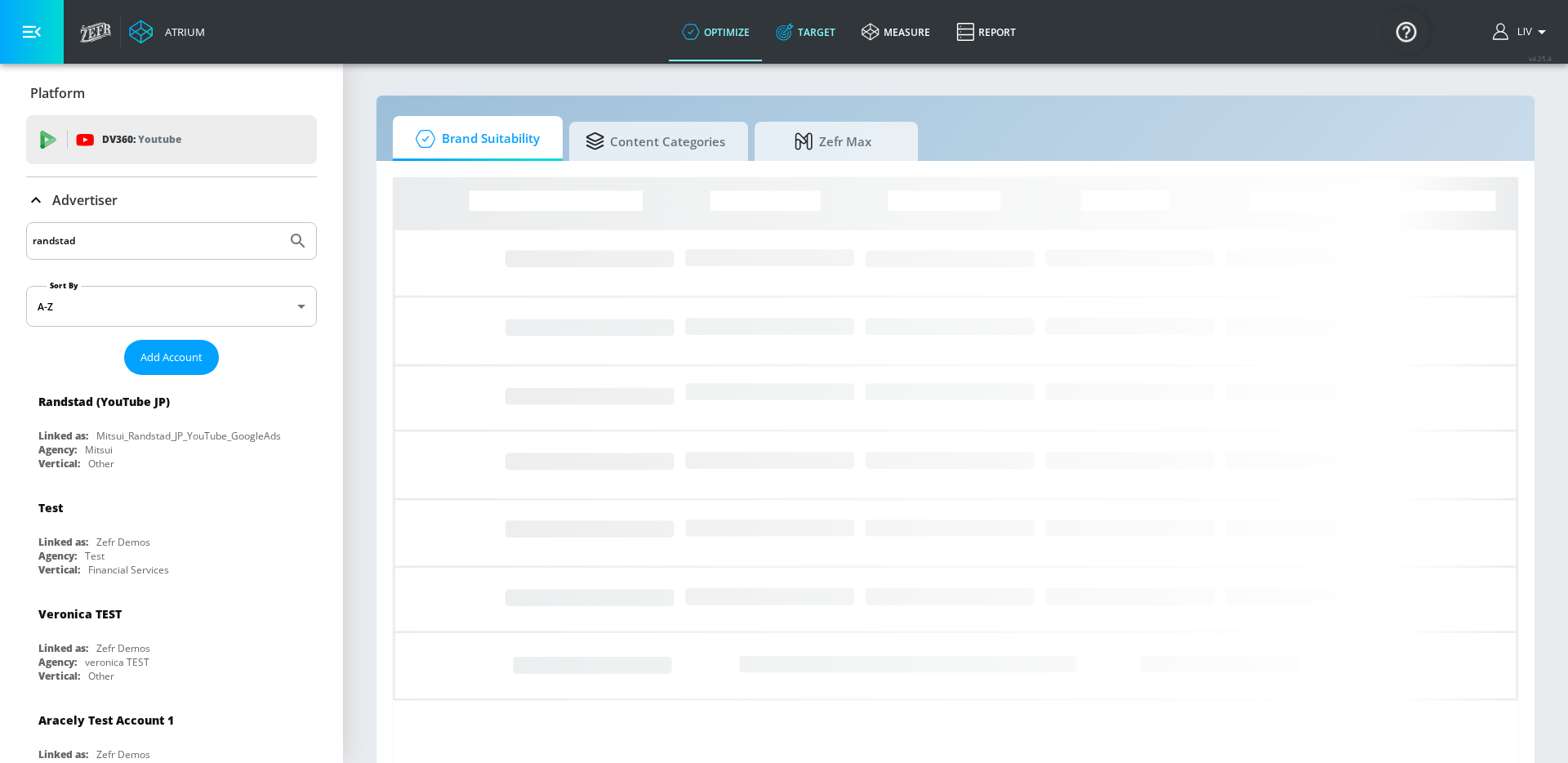
click at [801, 39] on link "Target" at bounding box center [806, 32] width 86 height 59
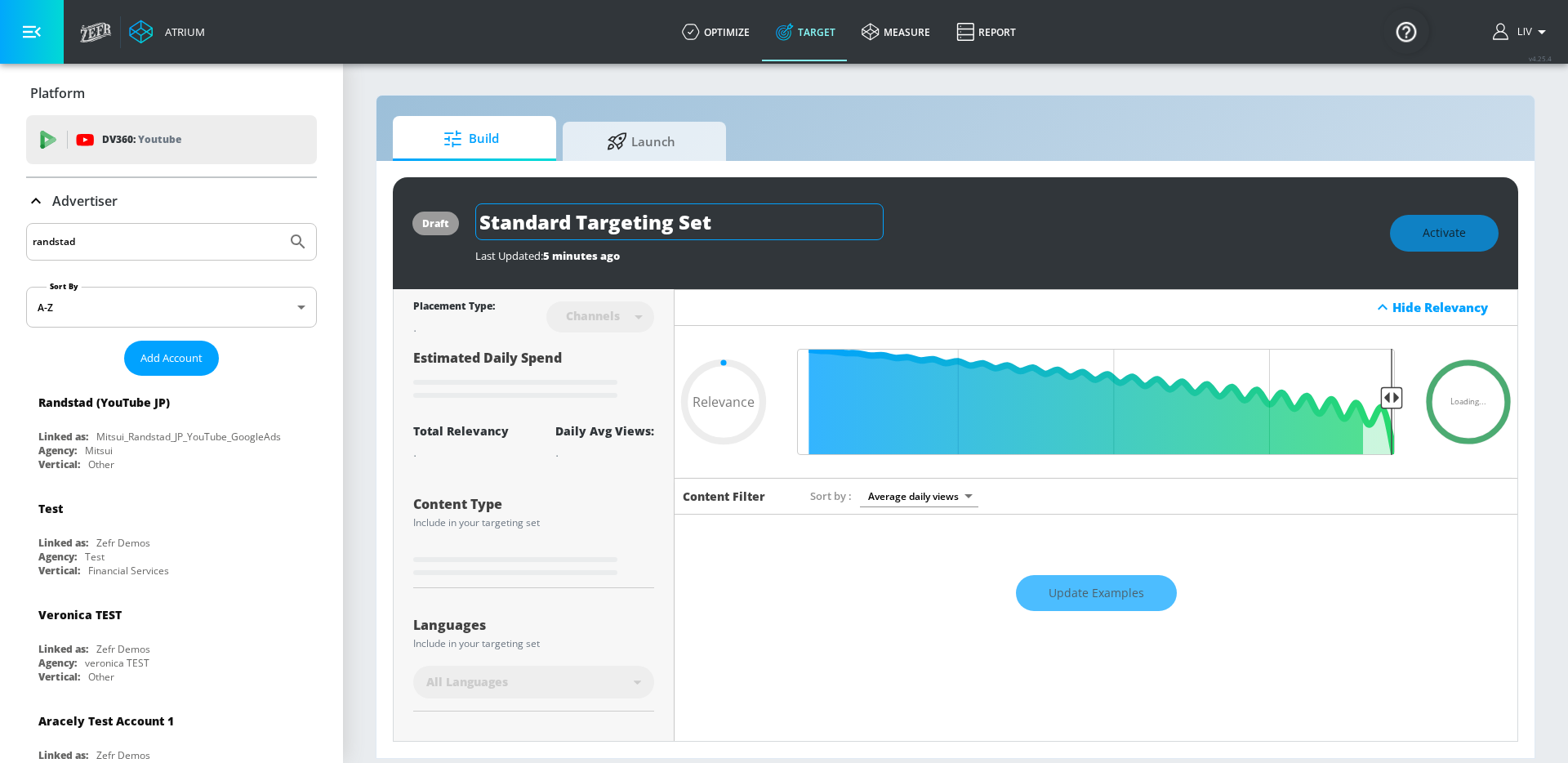
type input "0.05"
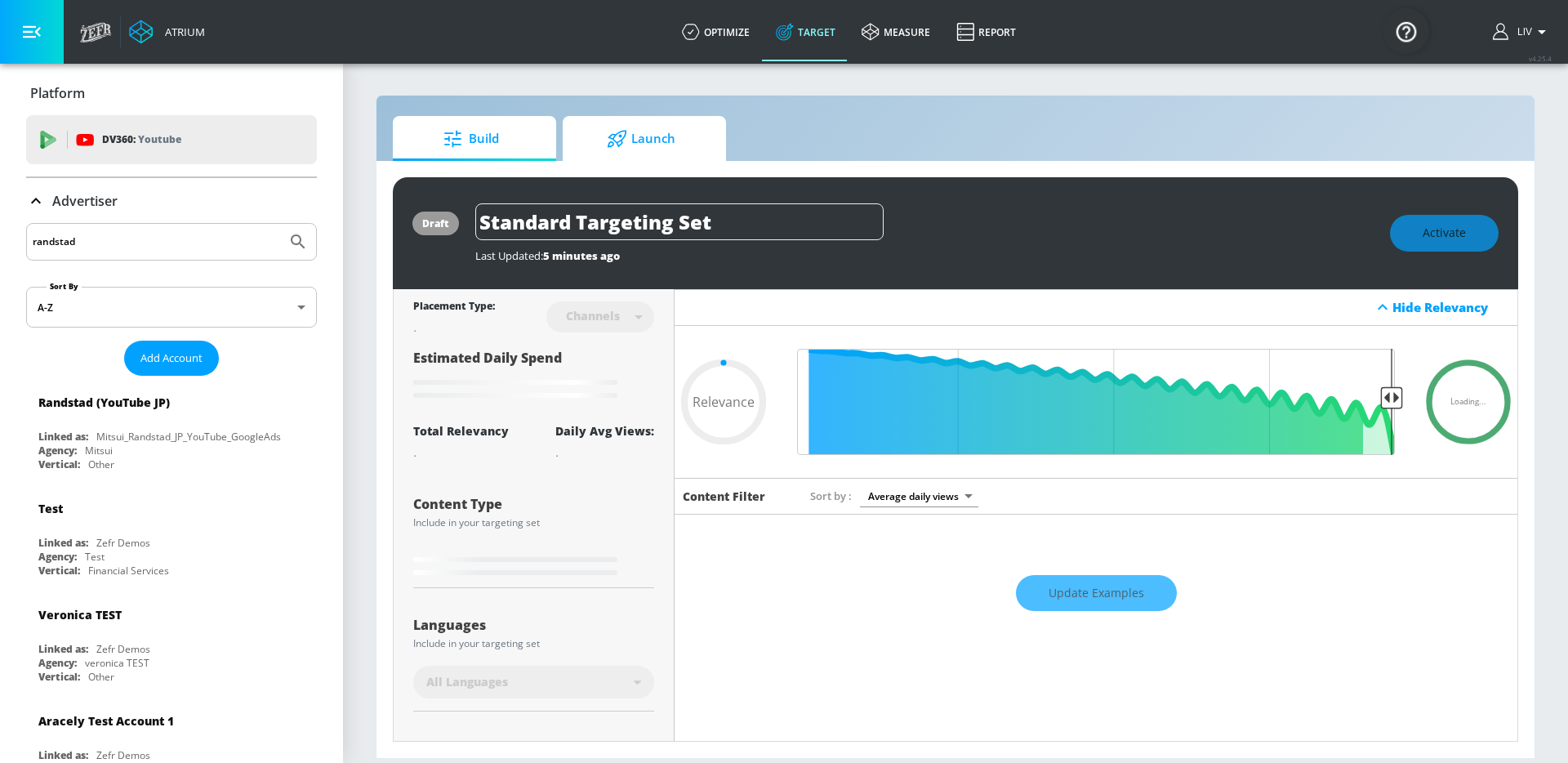
click at [646, 154] on span "Launch" at bounding box center [640, 138] width 124 height 39
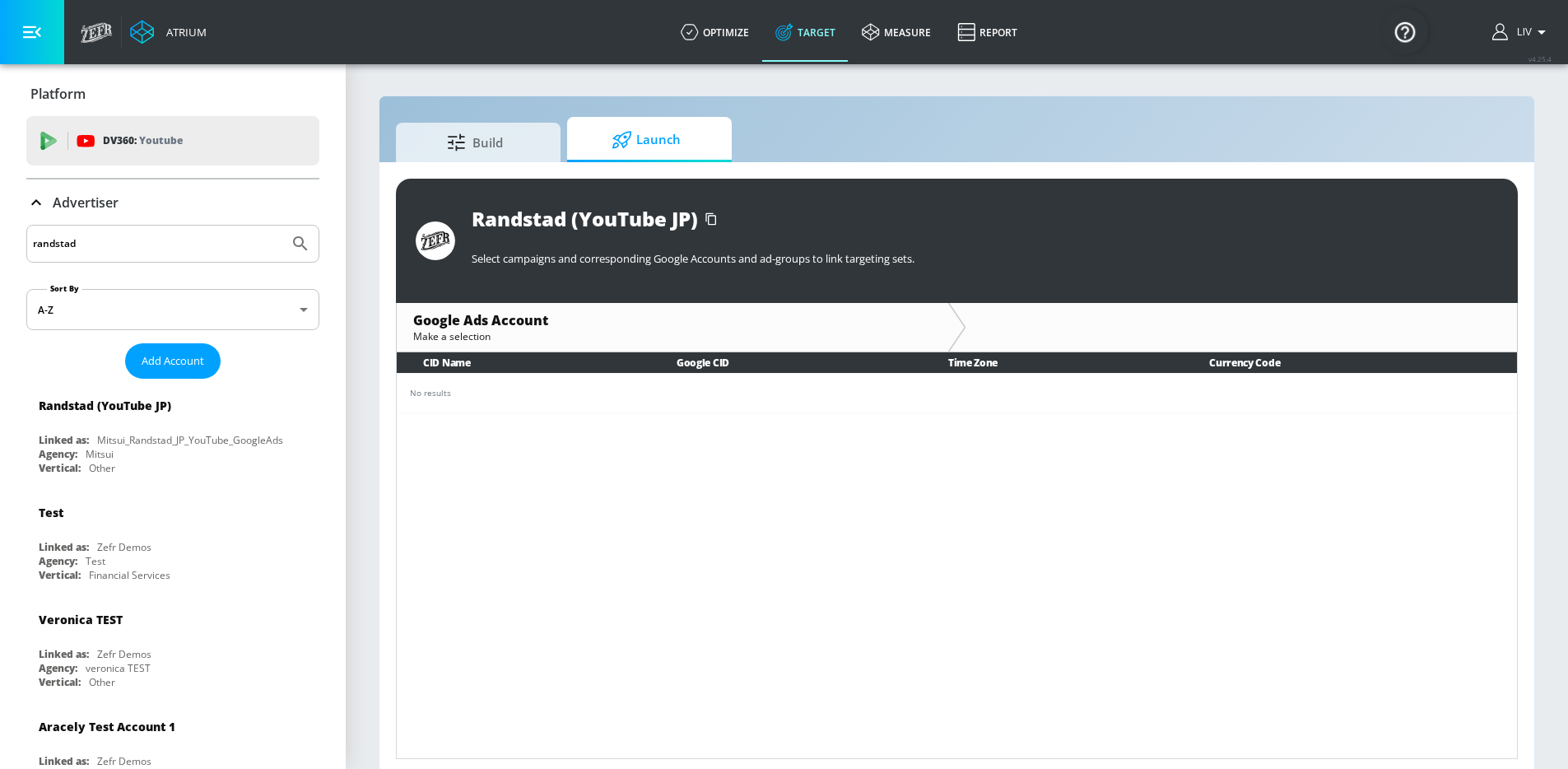
click at [624, 396] on div "No results" at bounding box center [956, 393] width 1094 height 13
click at [564, 409] on td "No results" at bounding box center [956, 392] width 1120 height 39
click at [524, 134] on span "Build" at bounding box center [474, 139] width 125 height 39
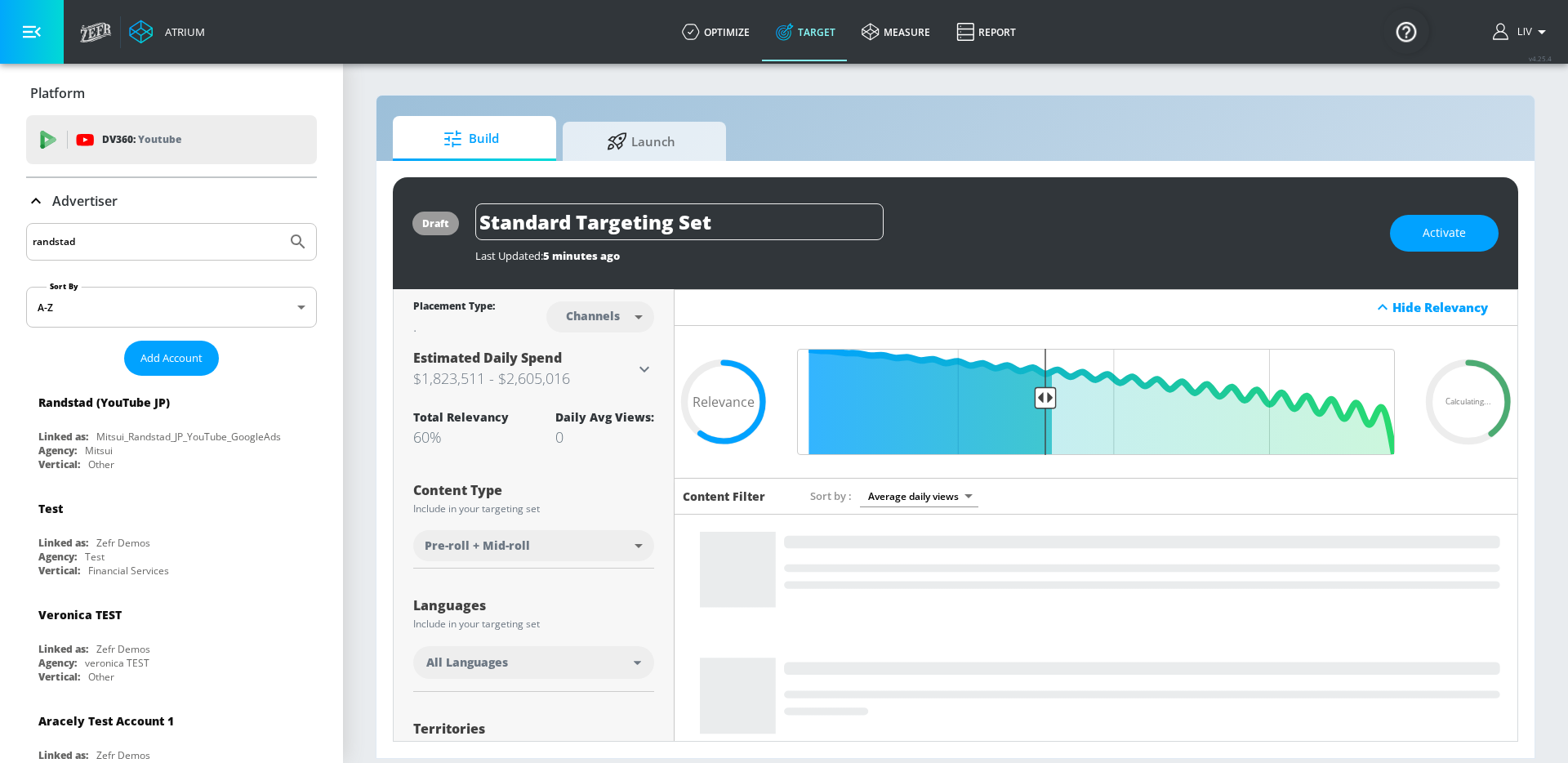
click at [699, 161] on div "draft Standard Targeting Set Last Updated: 5 minutes ago Activate Placement Typ…" at bounding box center [956, 459] width 1158 height 597
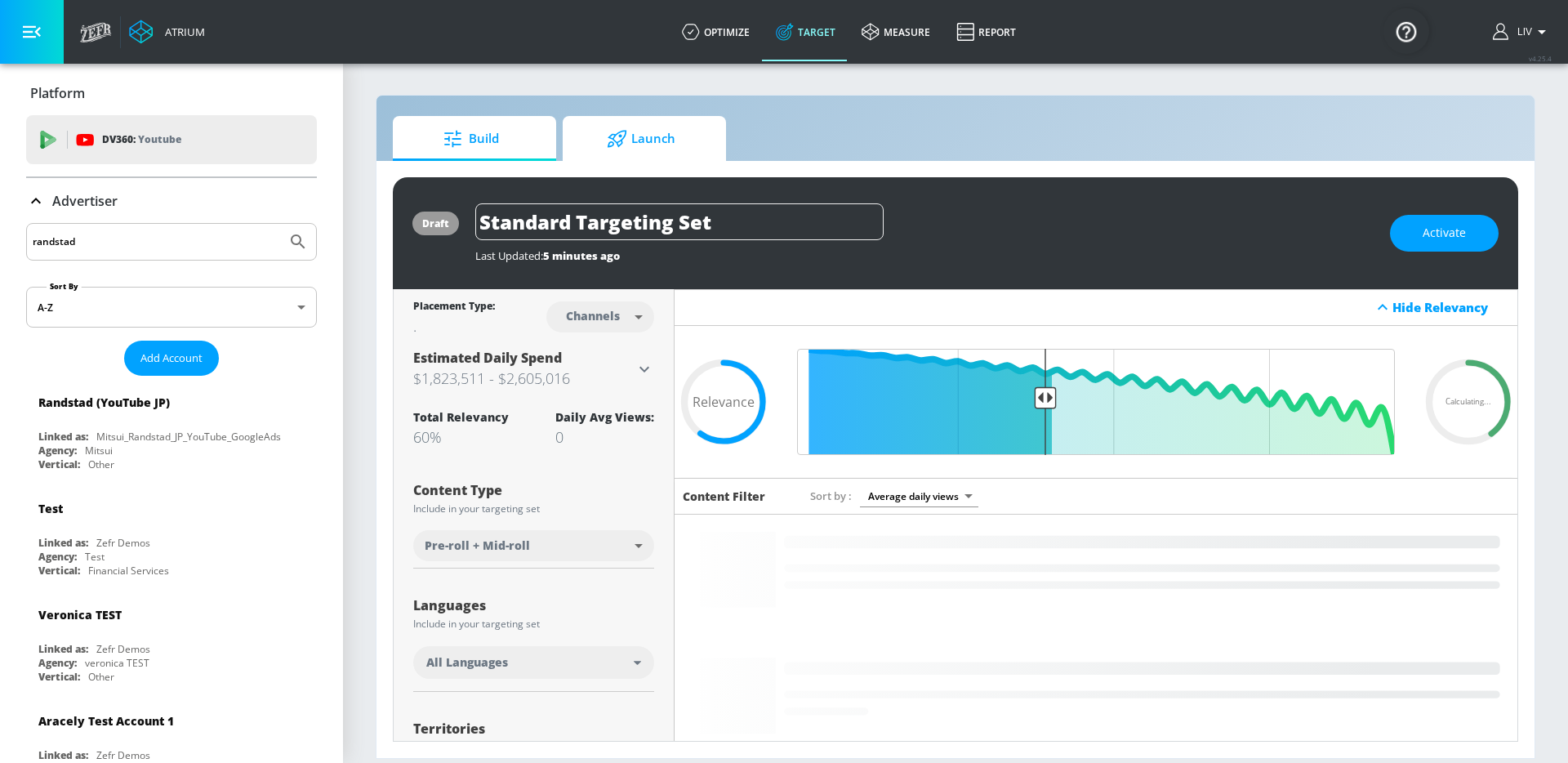
click at [704, 132] on link "Launch" at bounding box center [644, 138] width 163 height 45
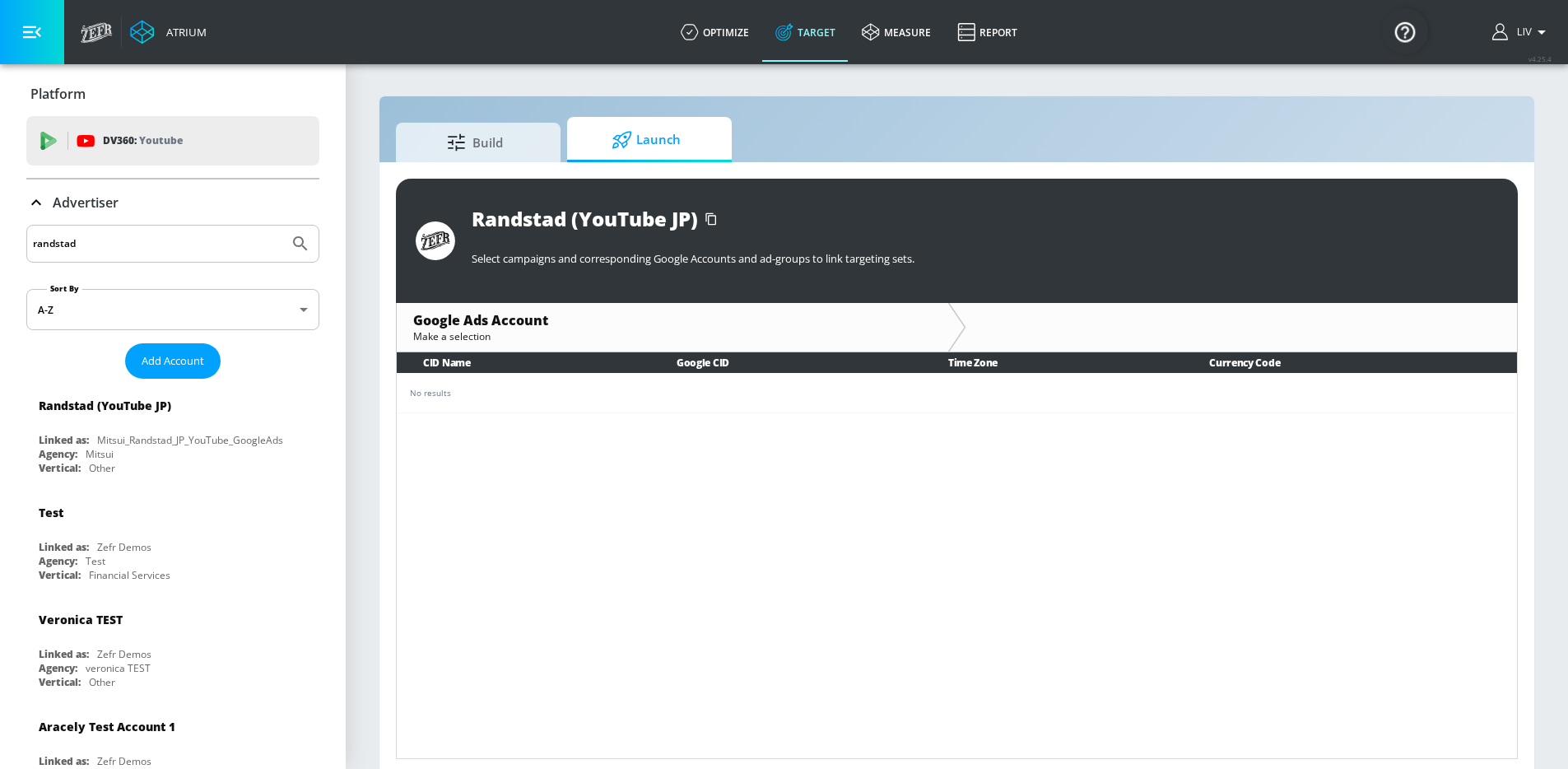
click at [767, 401] on td "No results" at bounding box center [956, 392] width 1120 height 39
click at [469, 142] on div at bounding box center [460, 140] width 25 height 18
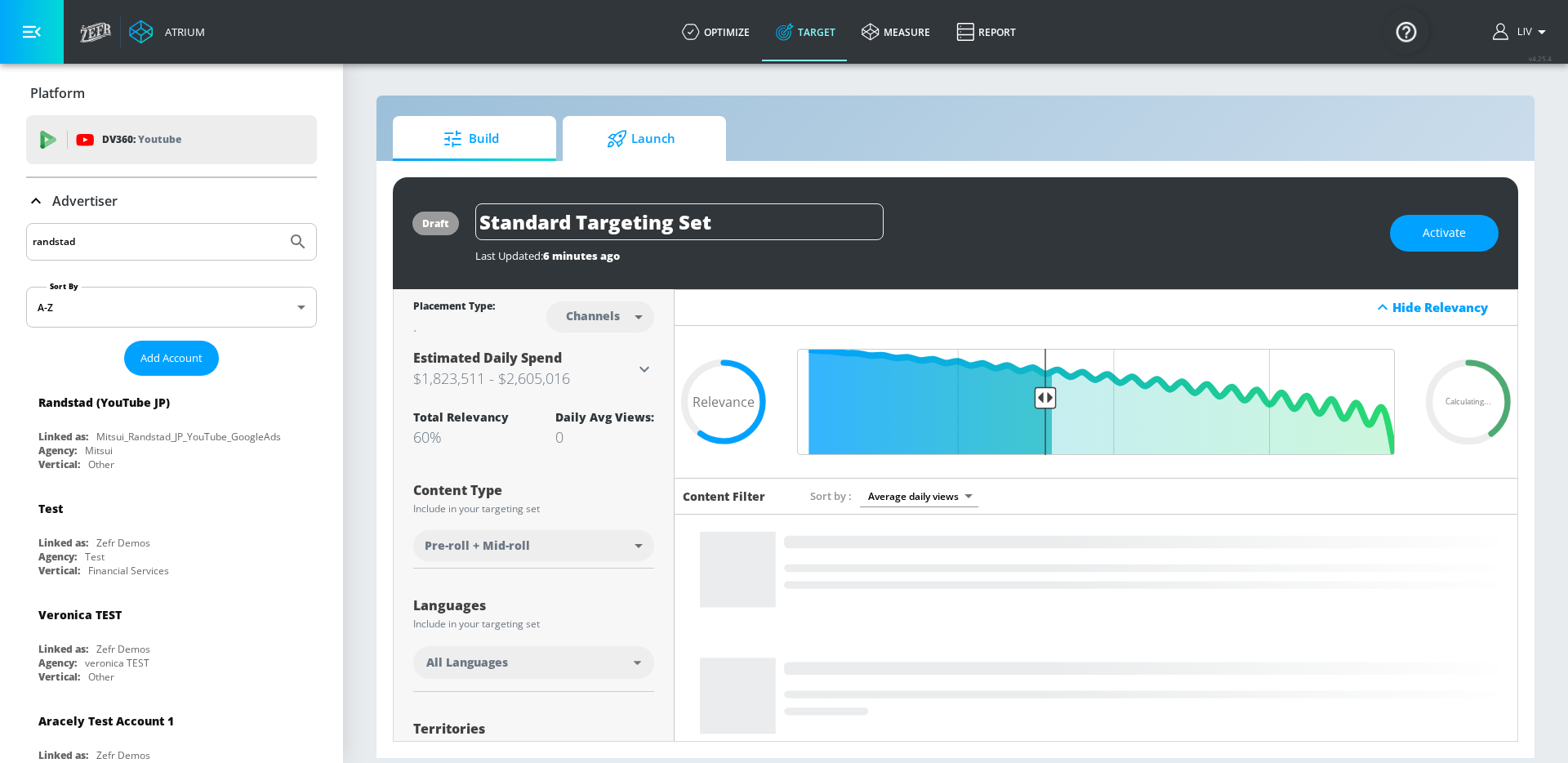
click at [647, 144] on span "Launch" at bounding box center [640, 138] width 124 height 39
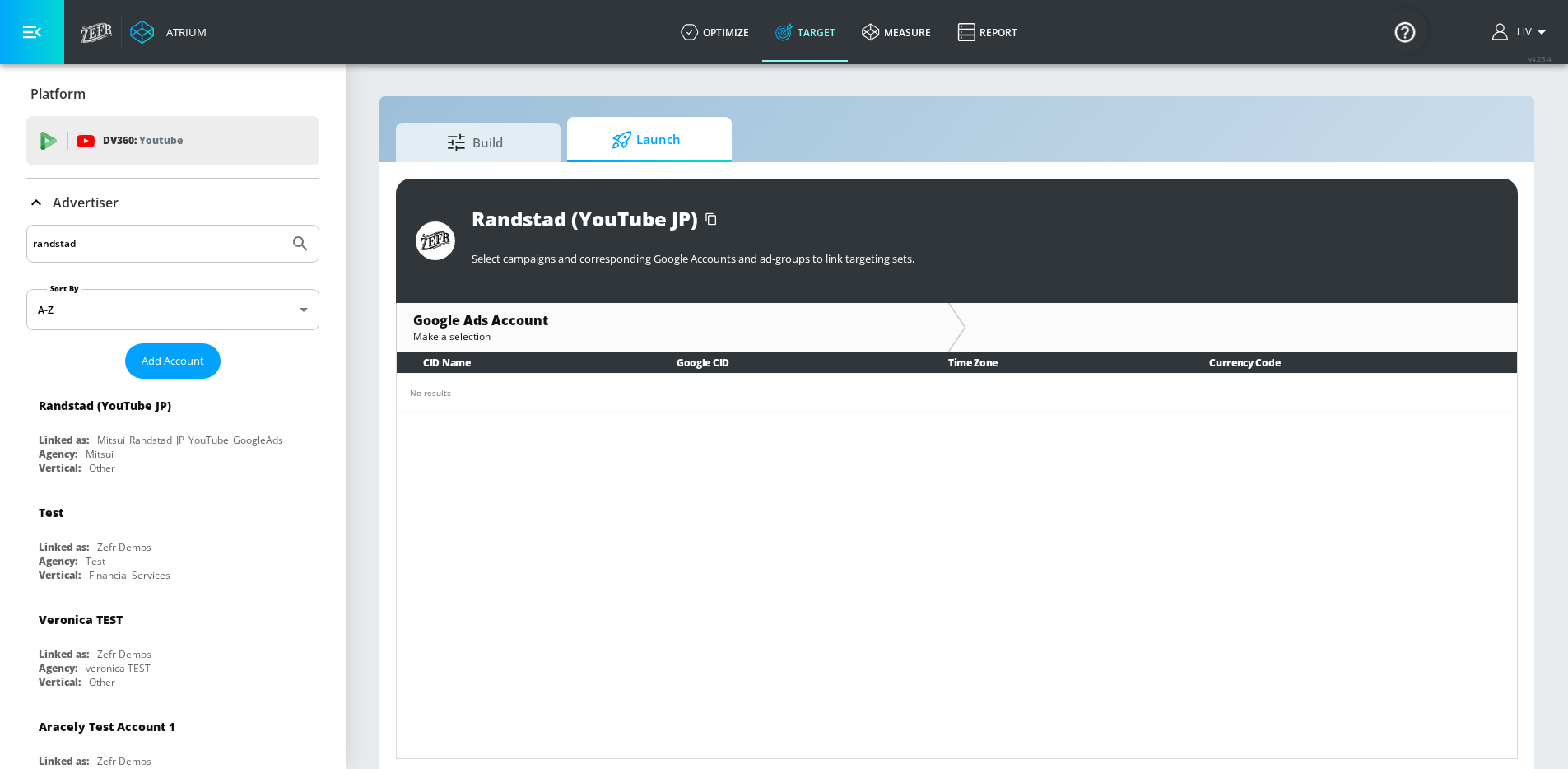
click at [488, 410] on td "No results" at bounding box center [956, 392] width 1120 height 39
click at [253, 422] on div "Randstad (YouTube JP)" at bounding box center [177, 404] width 277 height 39
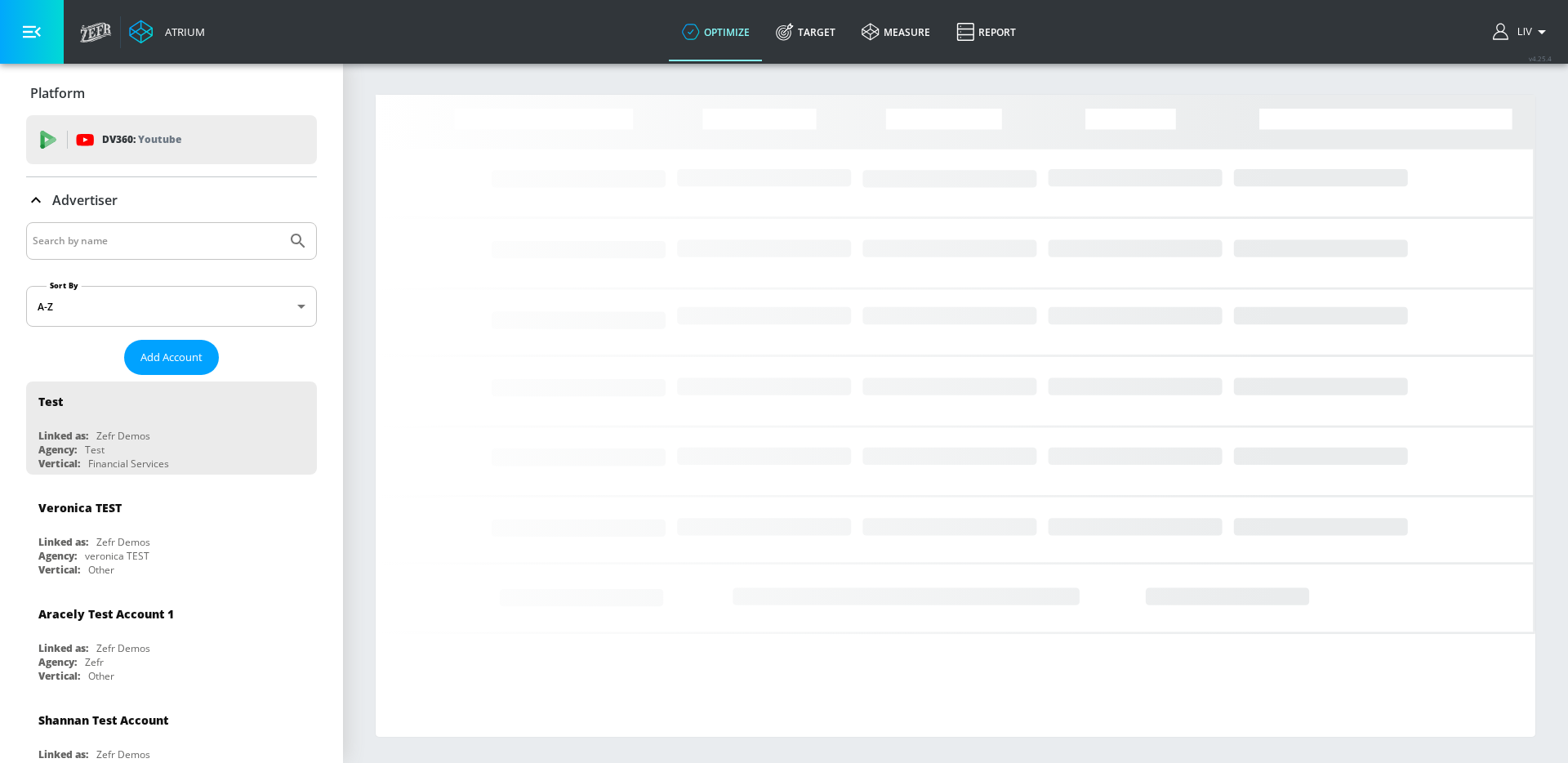
click at [183, 239] on input "Search by name" at bounding box center [156, 241] width 247 height 22
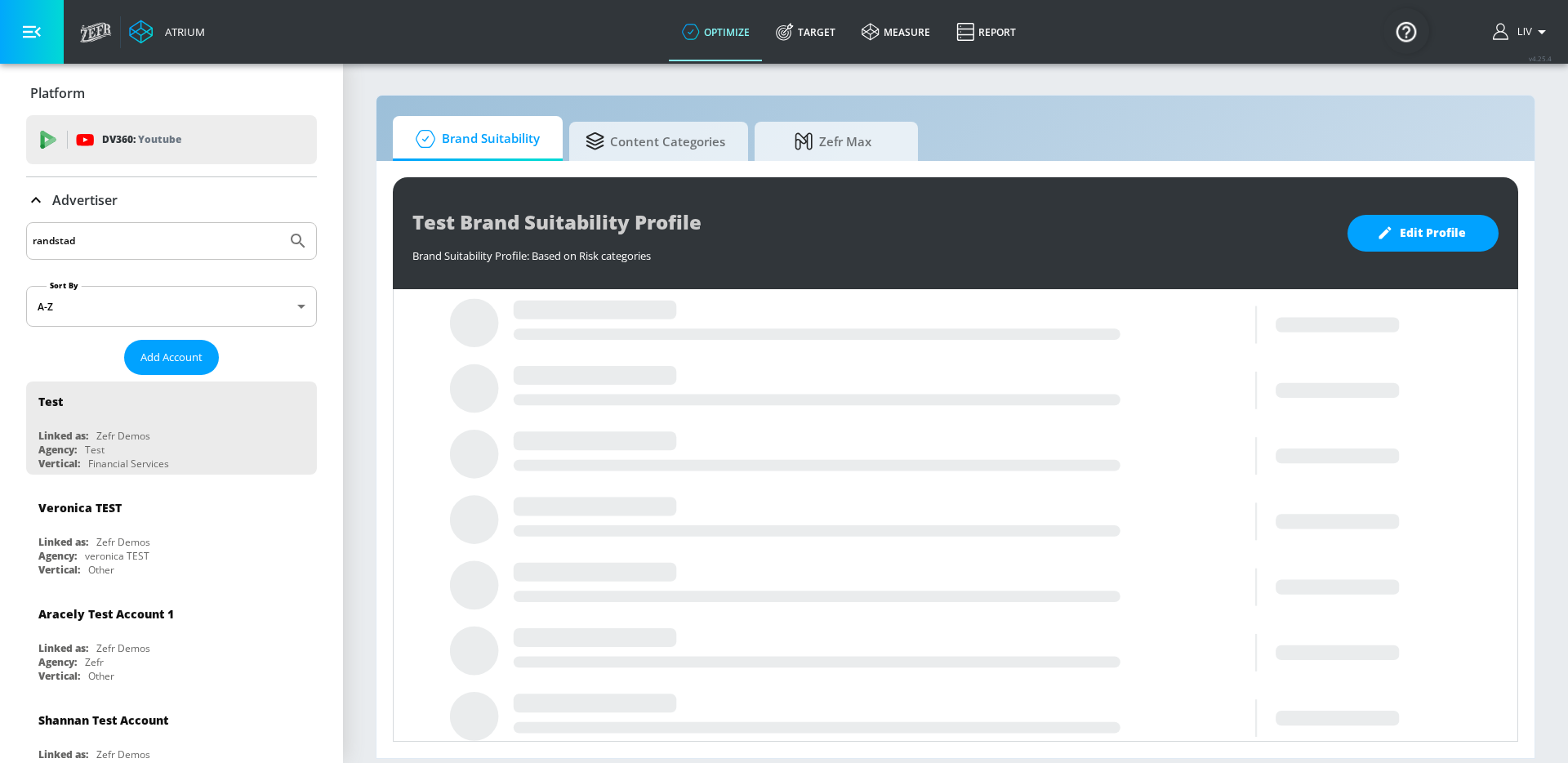
type input "randstad"
click at [280, 223] on button "Submit Search" at bounding box center [298, 241] width 36 height 36
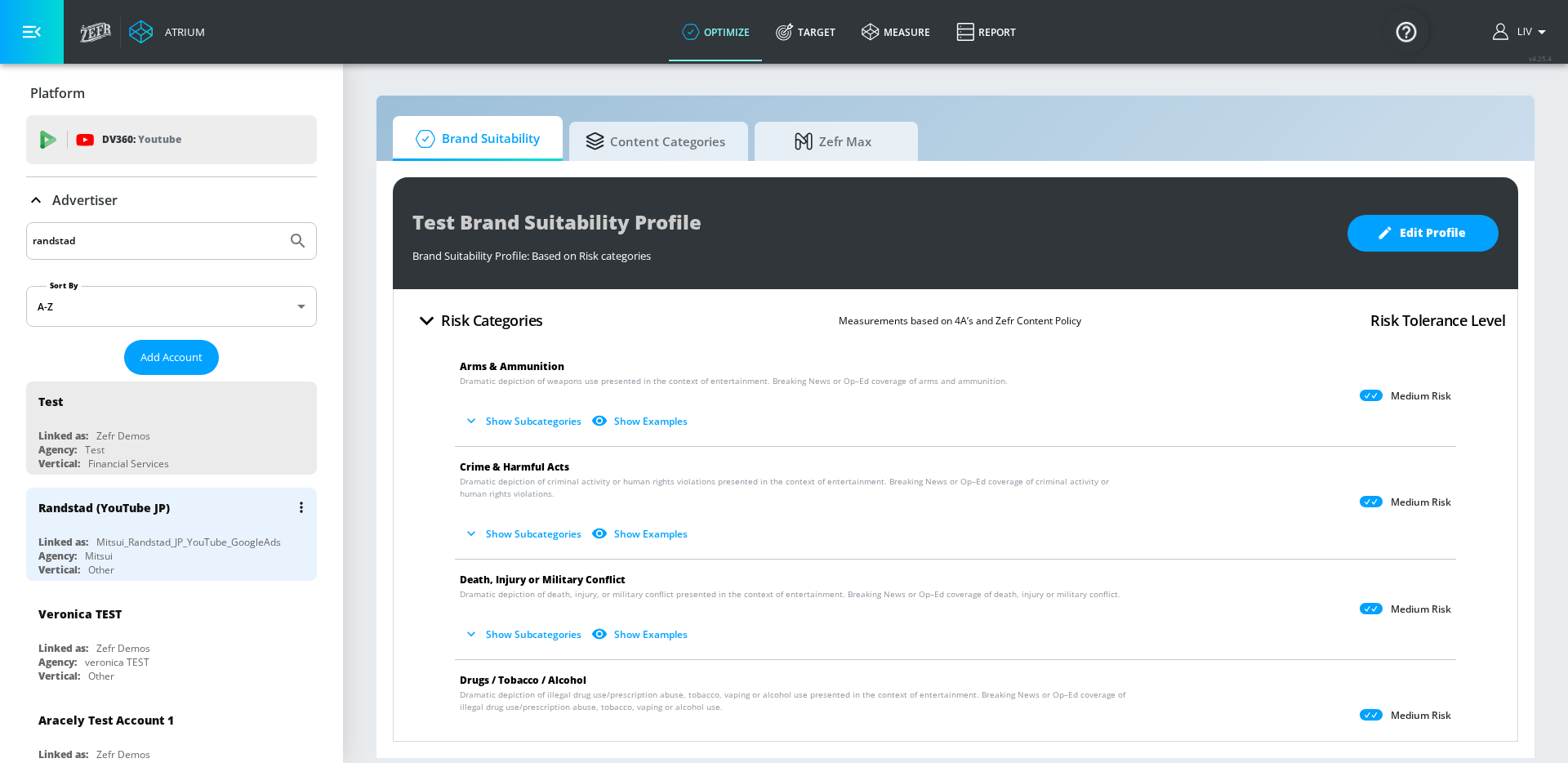
click at [229, 495] on div "Randstad (YouTube JP)" at bounding box center [176, 507] width 275 height 39
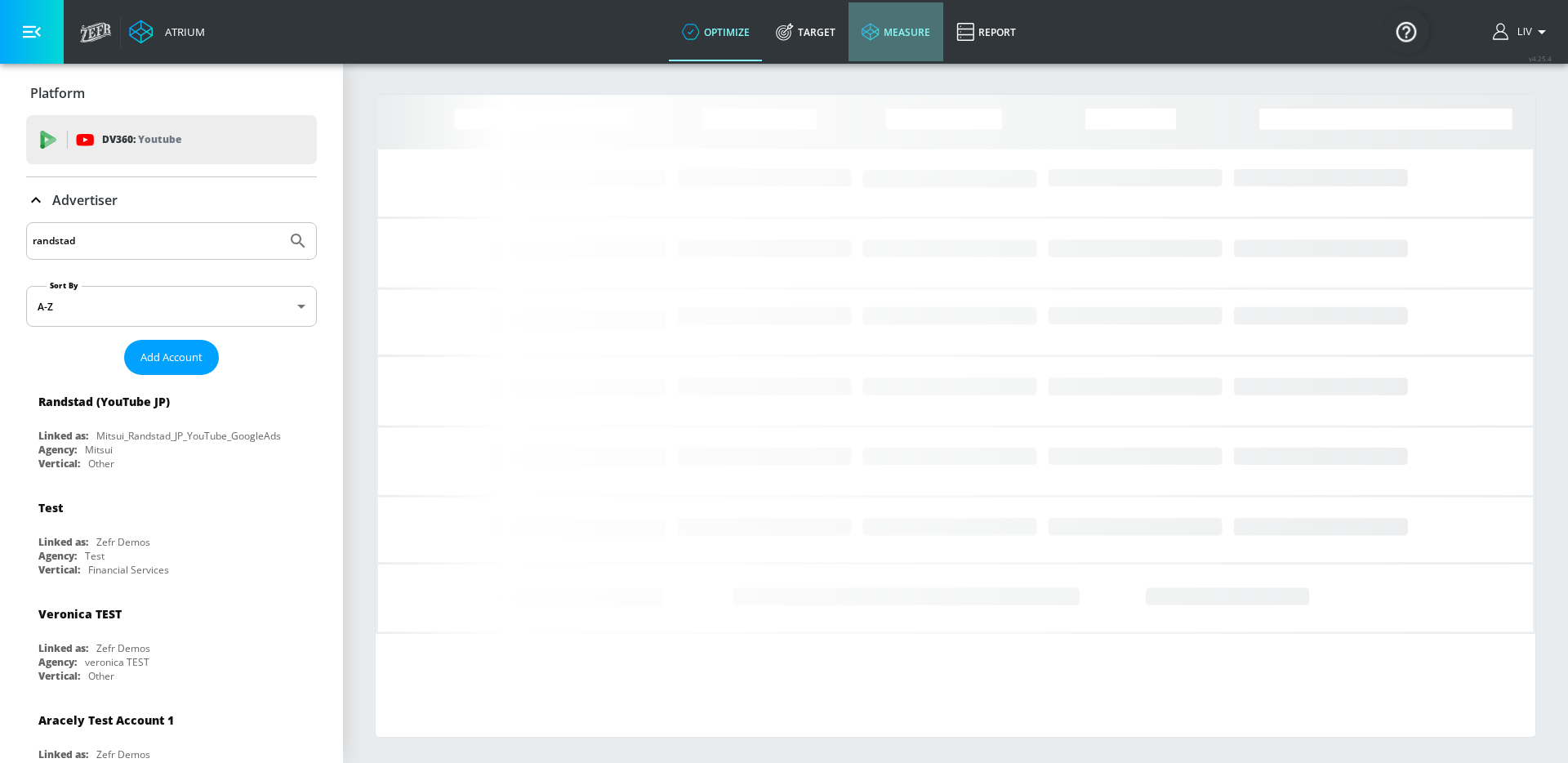
click at [849, 22] on link "measure" at bounding box center [896, 32] width 95 height 59
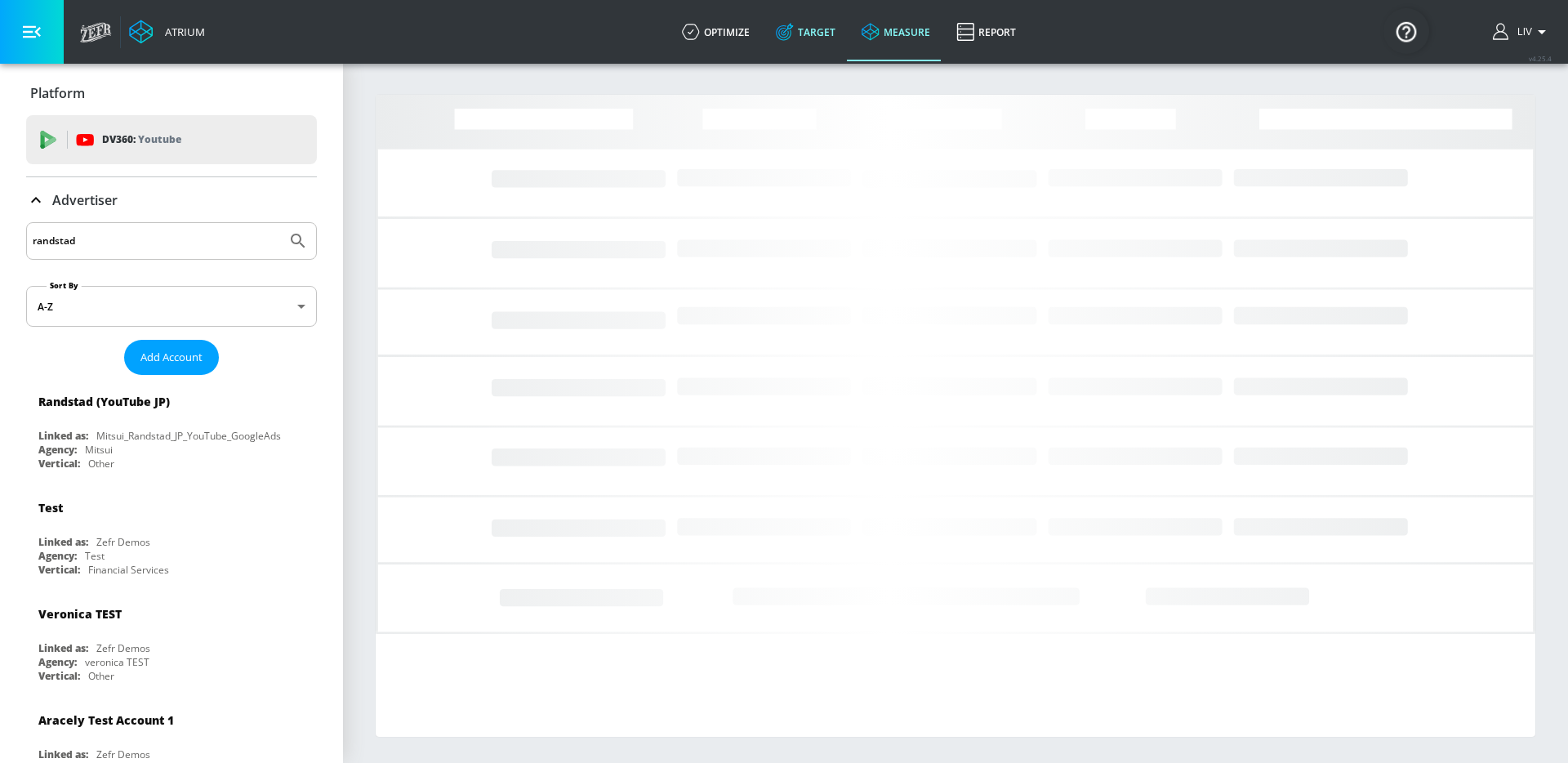
click at [832, 15] on link "Target" at bounding box center [806, 32] width 86 height 59
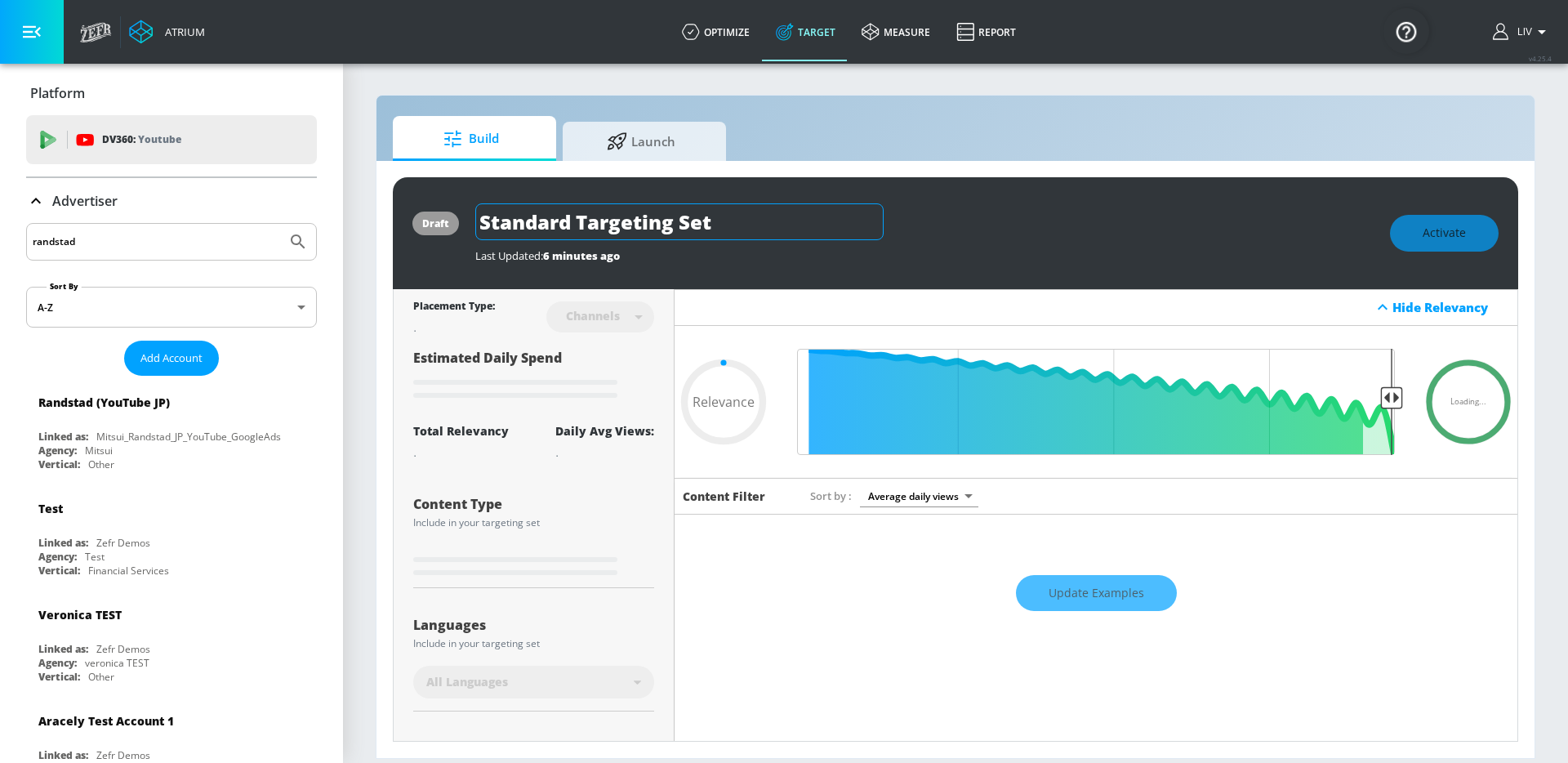
type input "0.05"
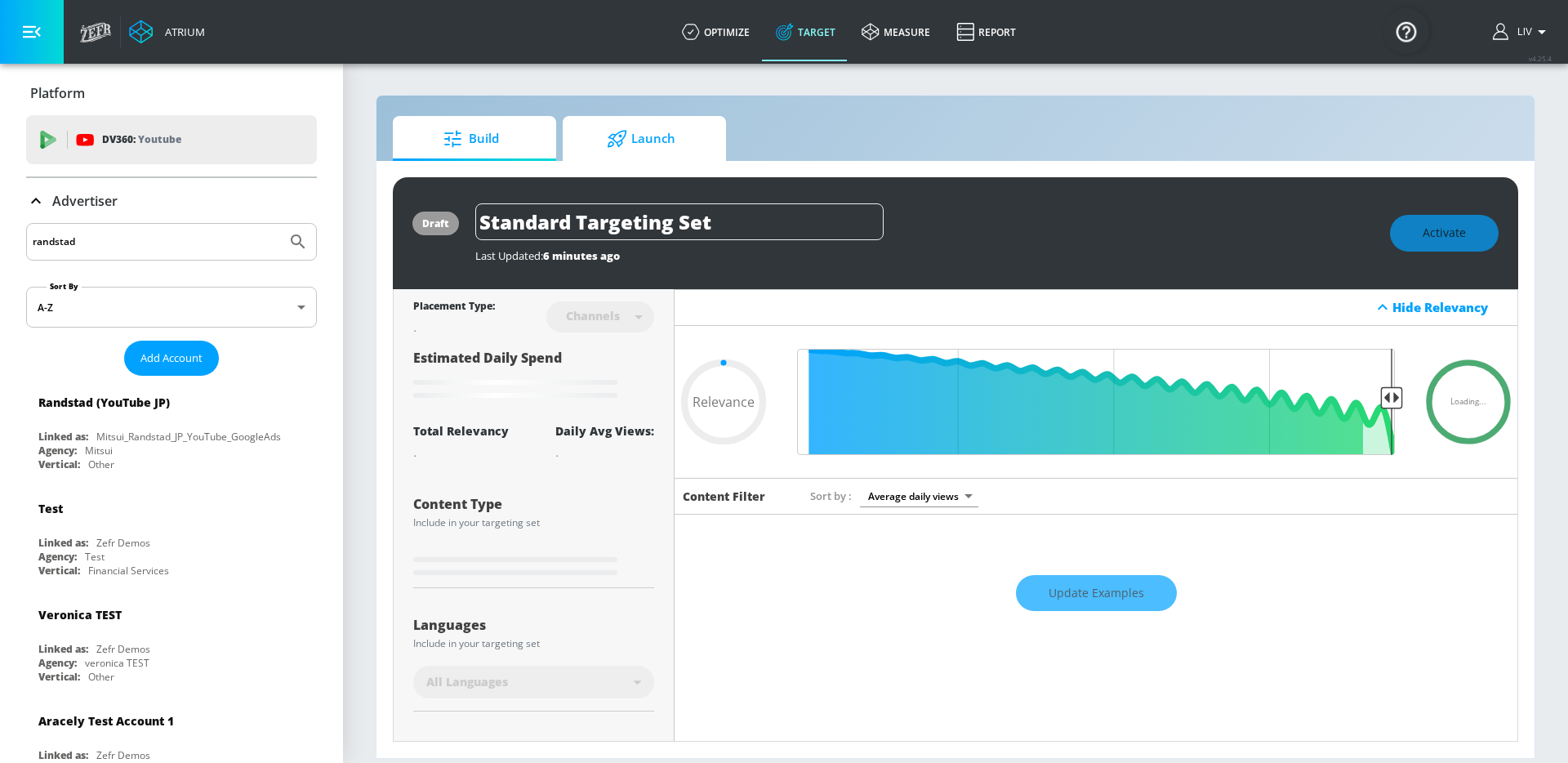
click at [659, 140] on span "Launch" at bounding box center [640, 138] width 124 height 39
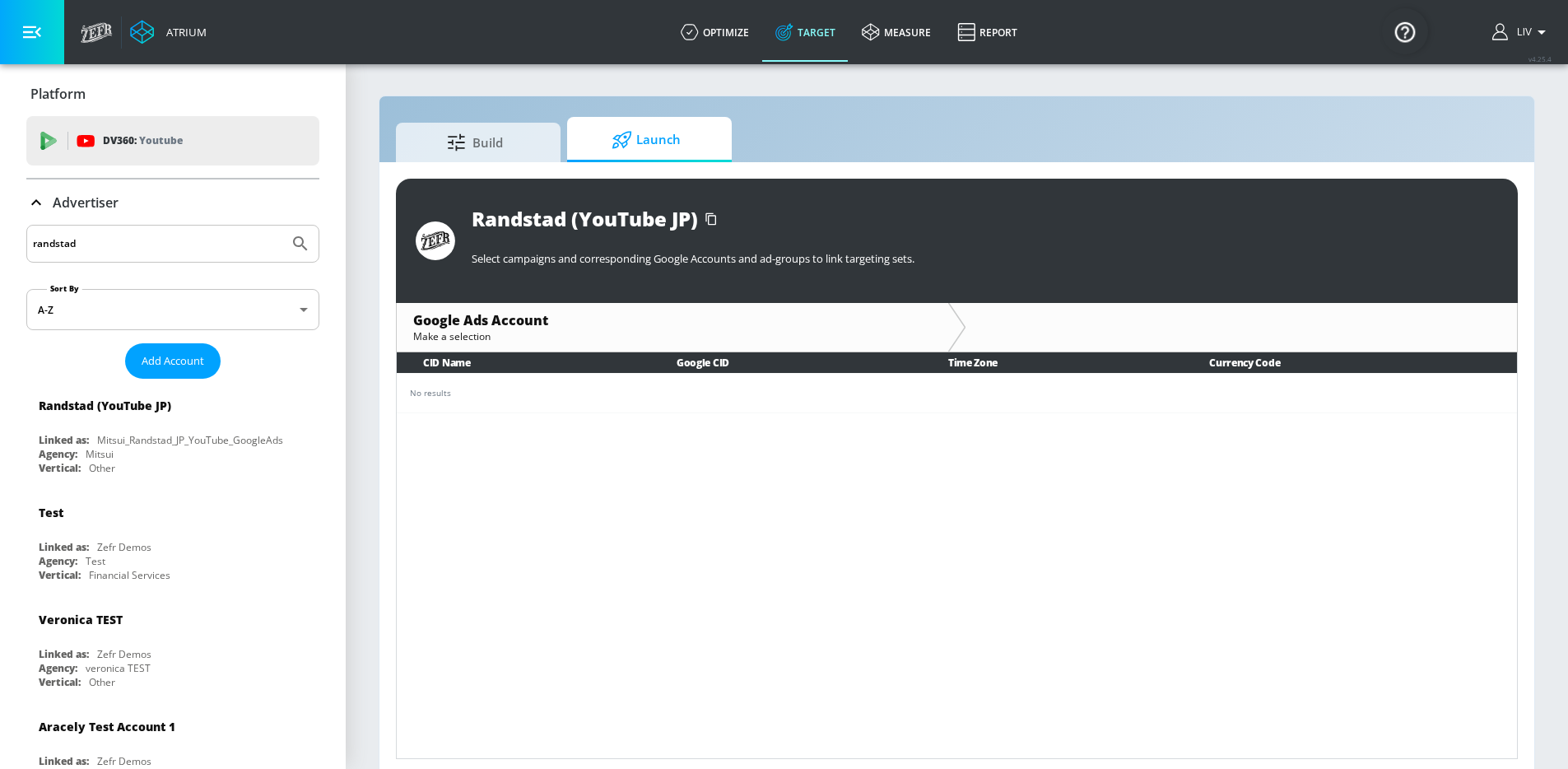
click at [651, 389] on div "No results" at bounding box center [956, 393] width 1094 height 13
click at [485, 406] on td "No results" at bounding box center [956, 392] width 1120 height 39
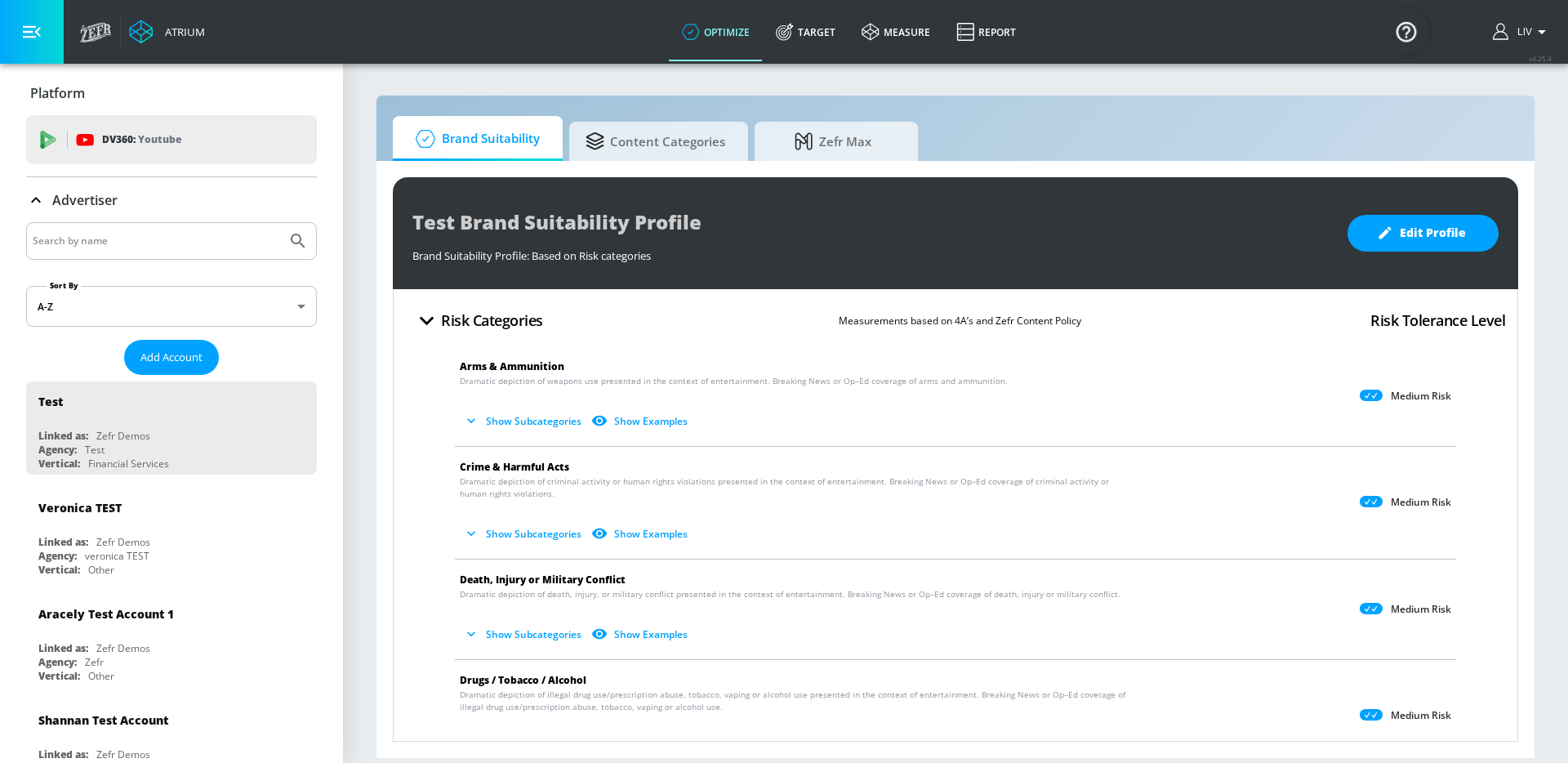
click at [179, 235] on input "Search by name" at bounding box center [156, 241] width 247 height 22
type input "randstad"
click at [280, 223] on button "Submit Search" at bounding box center [298, 241] width 36 height 36
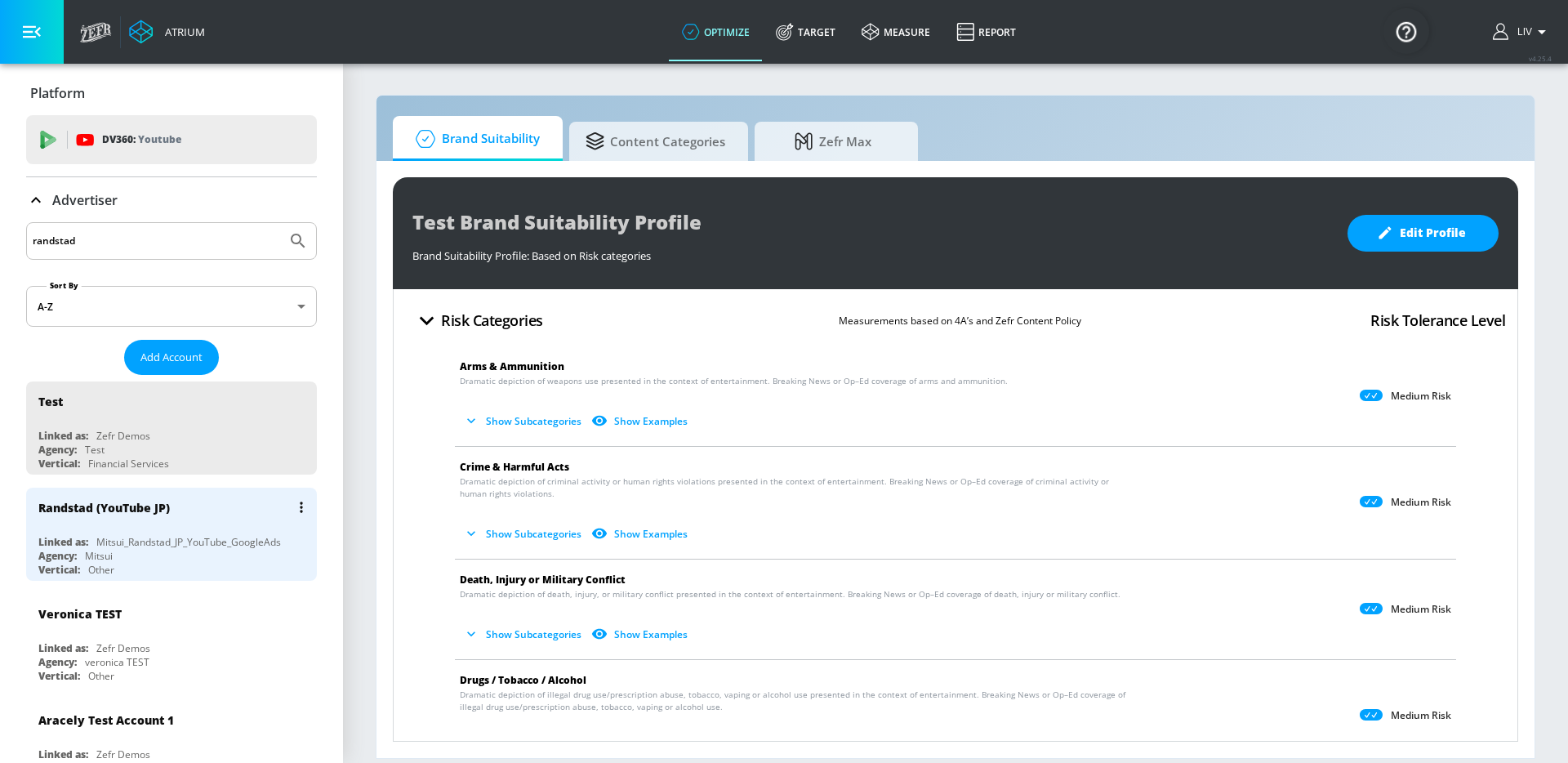
click at [198, 507] on div "Randstad (YouTube JP)" at bounding box center [176, 507] width 275 height 39
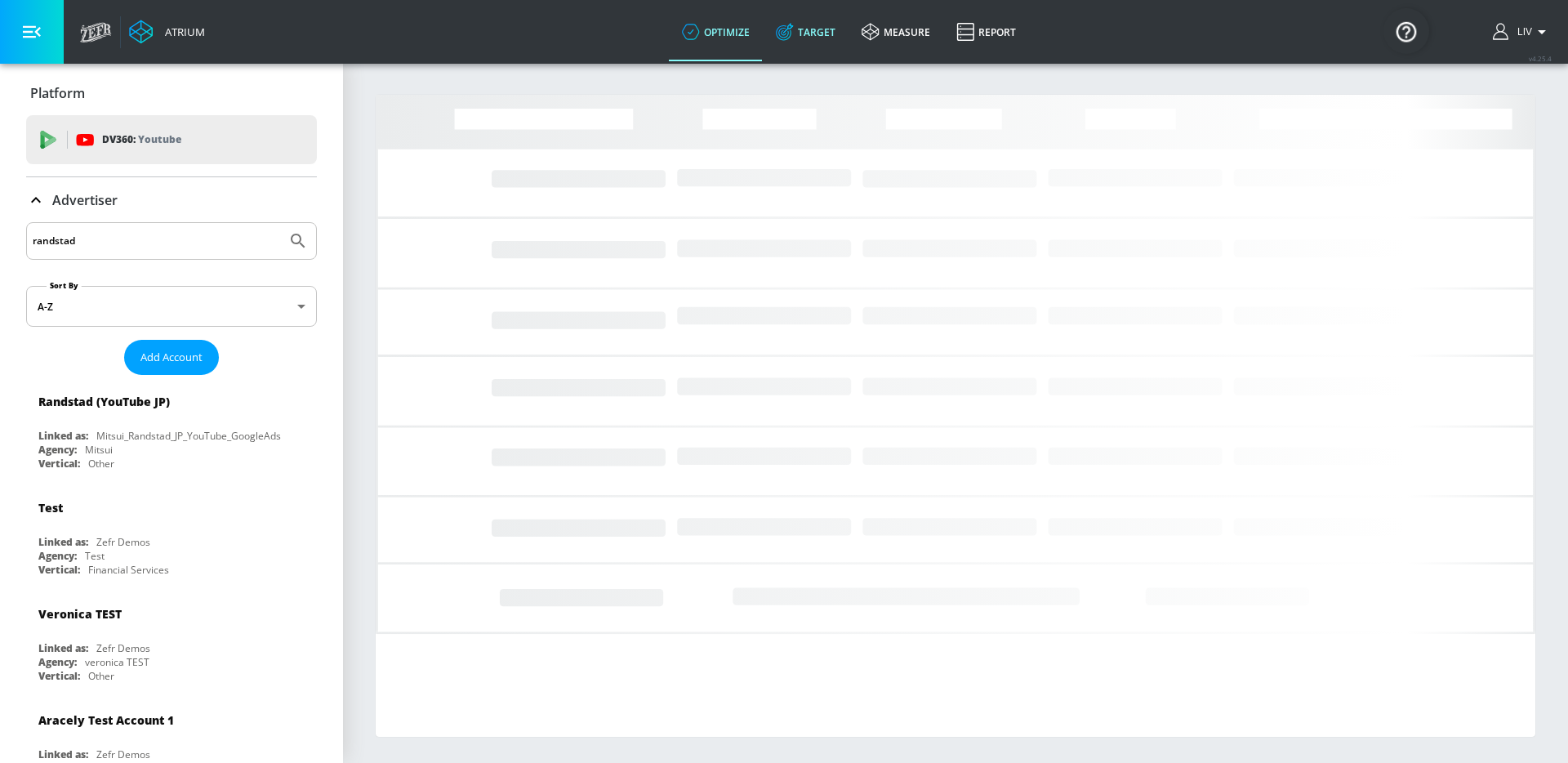
click at [800, 42] on link "Target" at bounding box center [806, 32] width 86 height 59
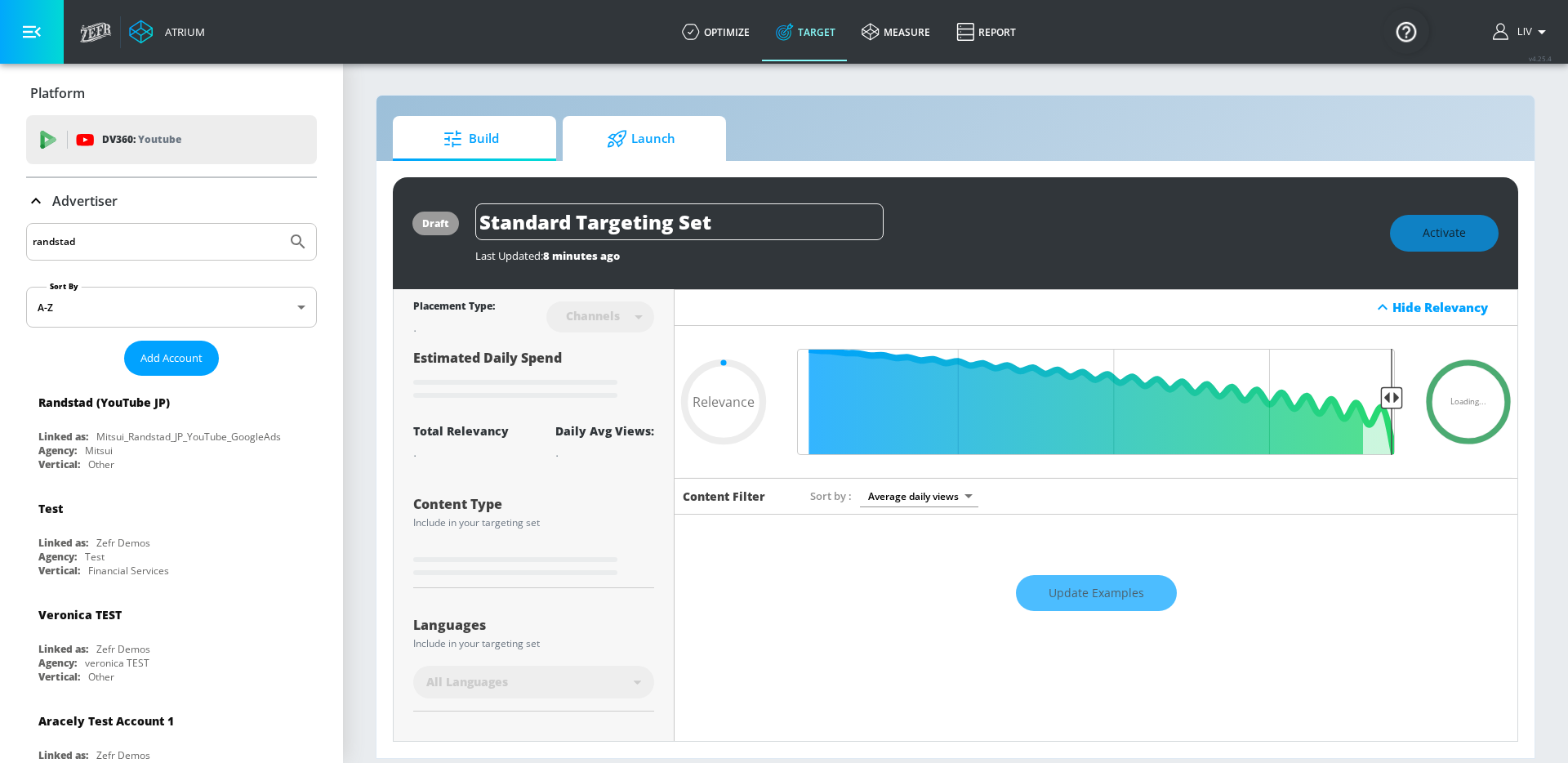
type input "0.05"
click at [689, 152] on span "Launch" at bounding box center [640, 138] width 124 height 39
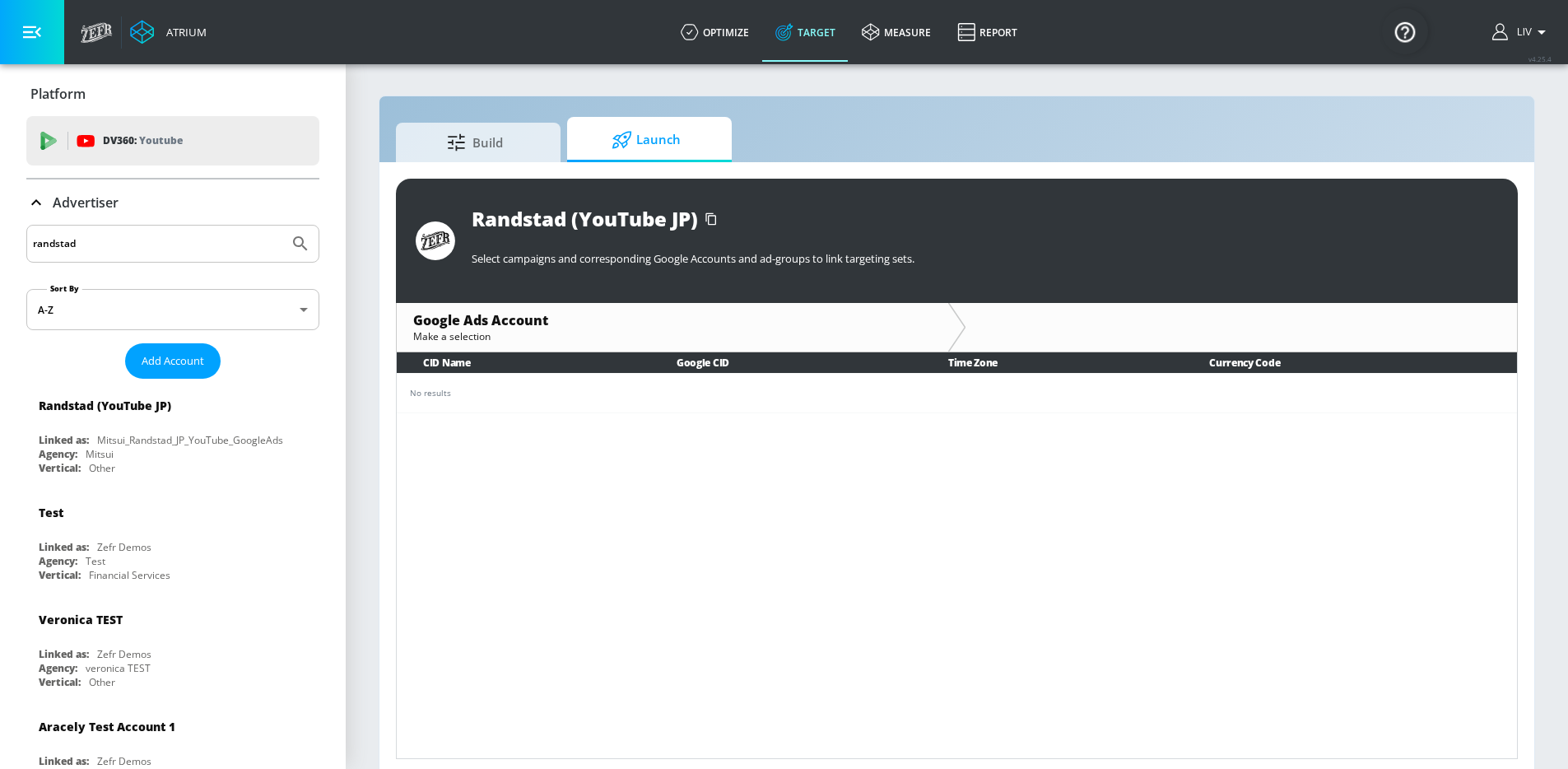
click at [581, 394] on div "No results" at bounding box center [956, 393] width 1094 height 13
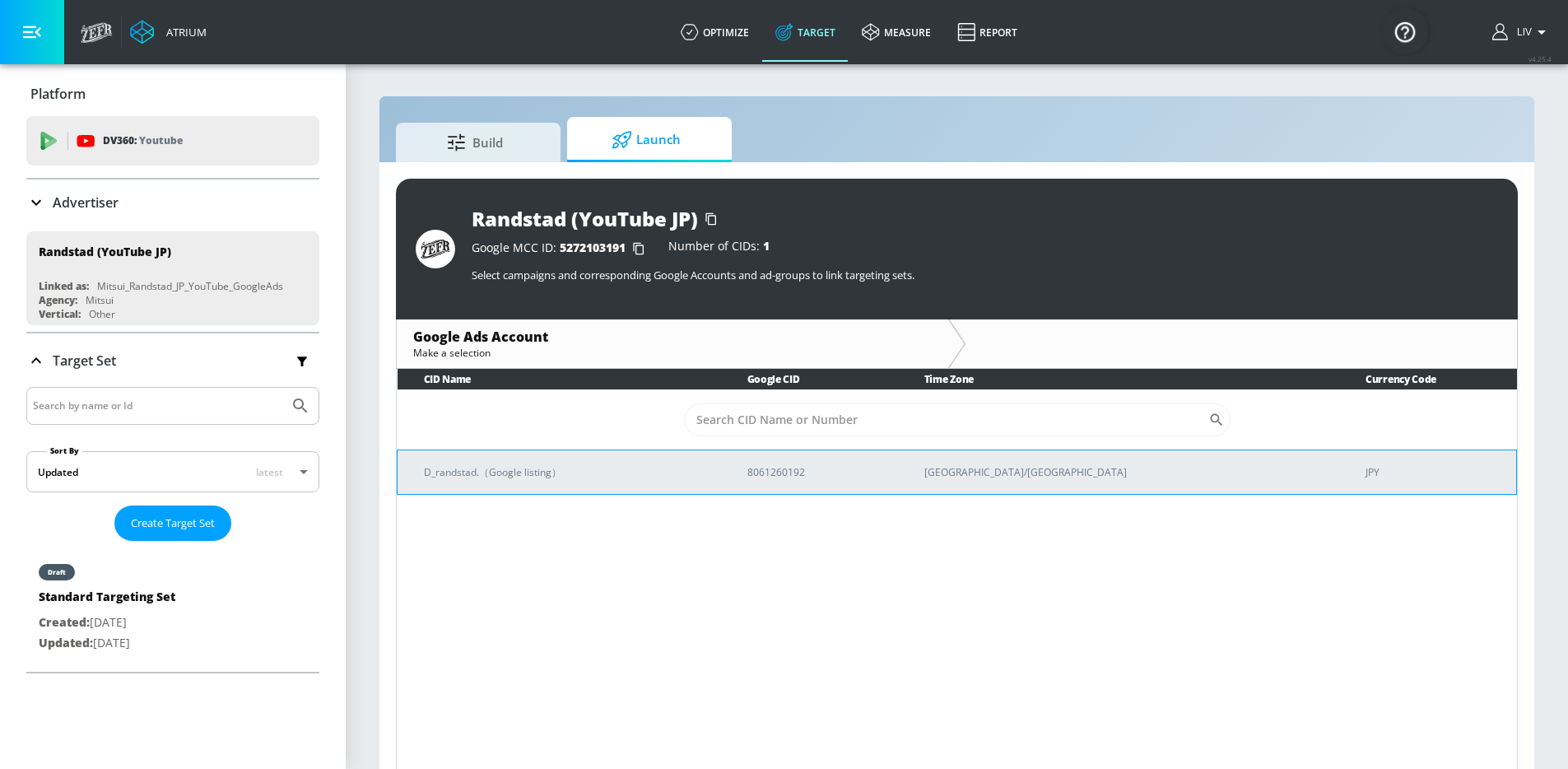
click at [721, 456] on td "D_randstad.（Google listing）" at bounding box center [559, 471] width 323 height 45
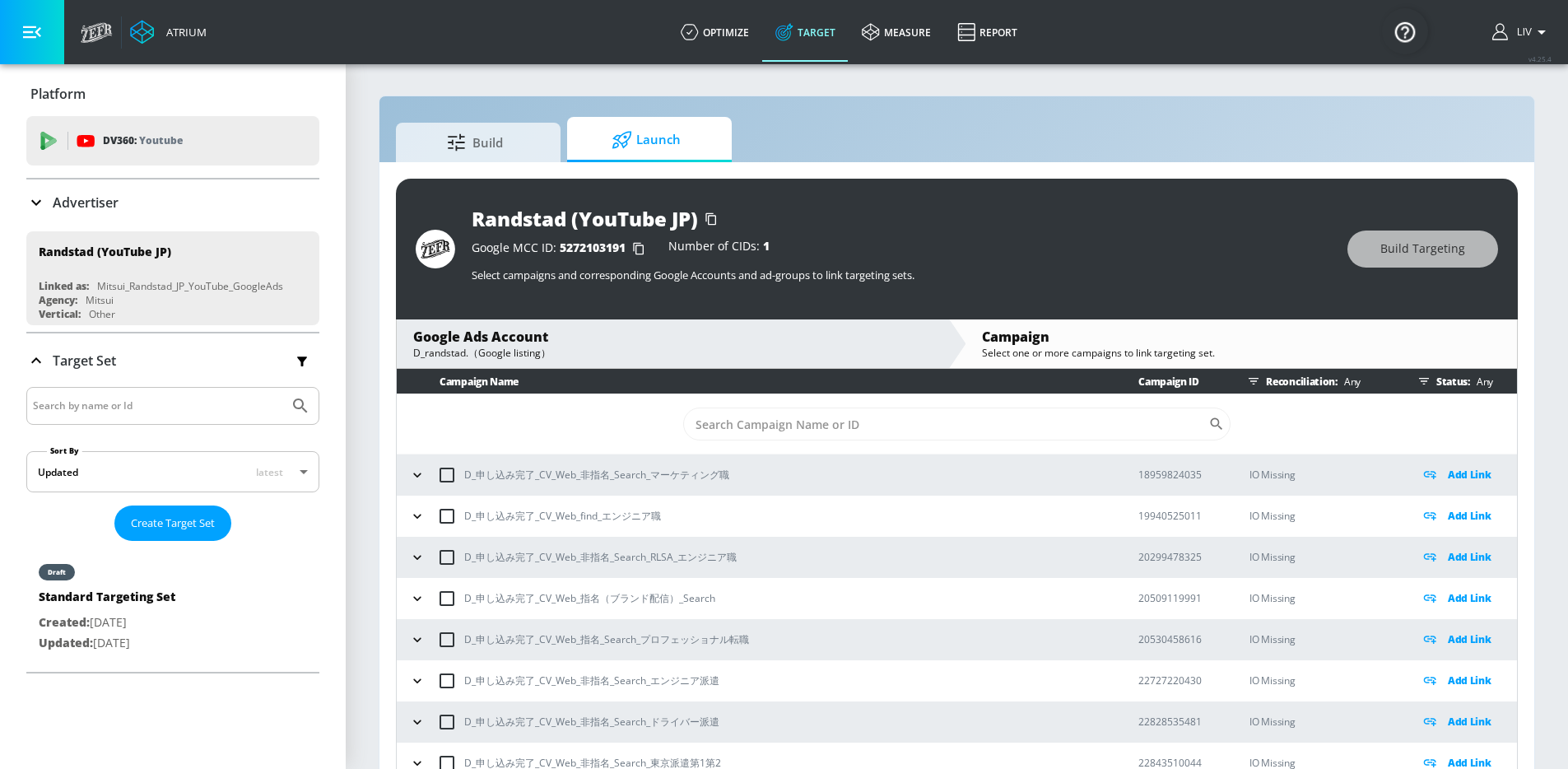
scroll to position [420, 0]
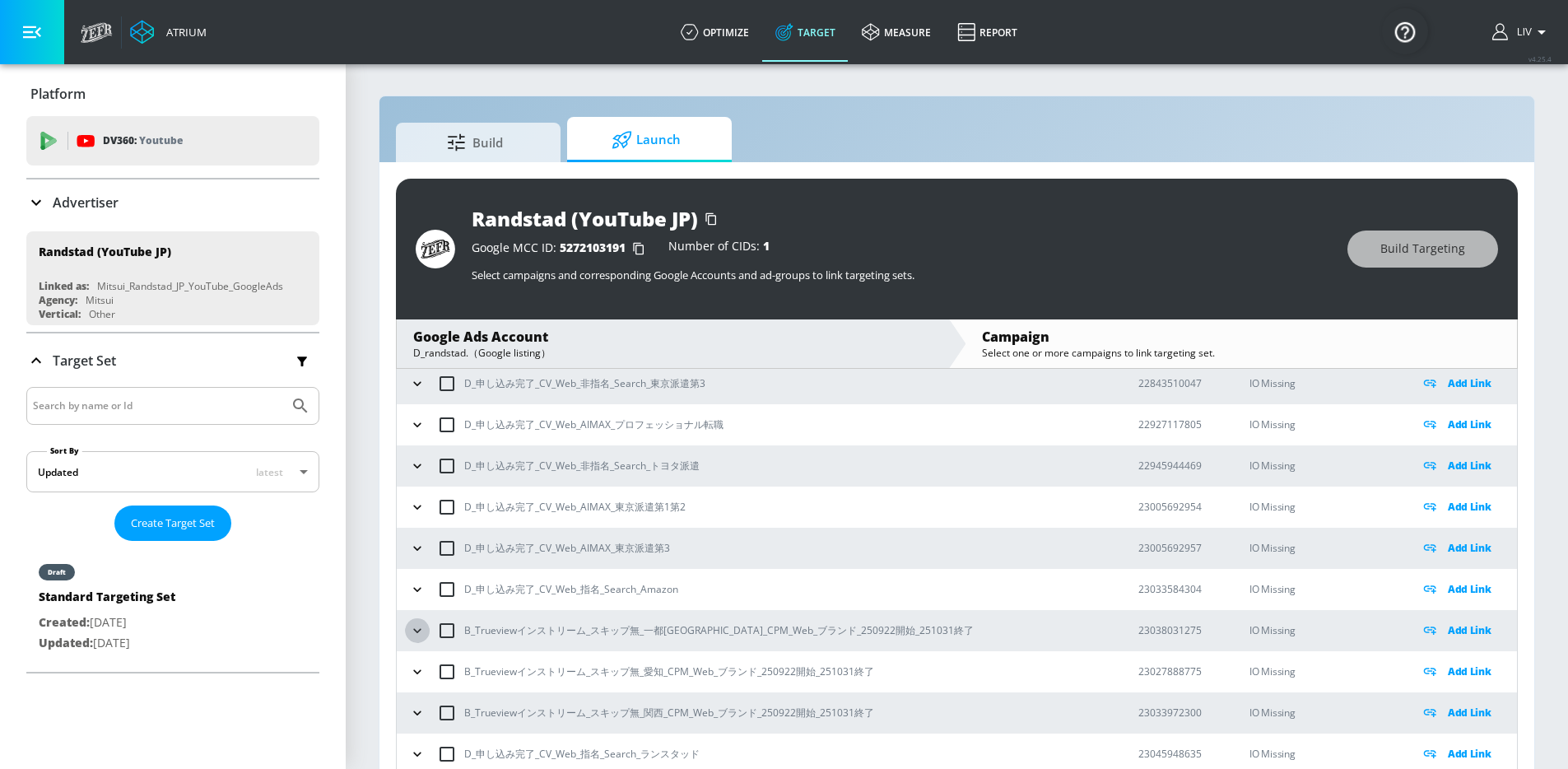
click at [423, 632] on icon "button" at bounding box center [417, 631] width 16 height 16
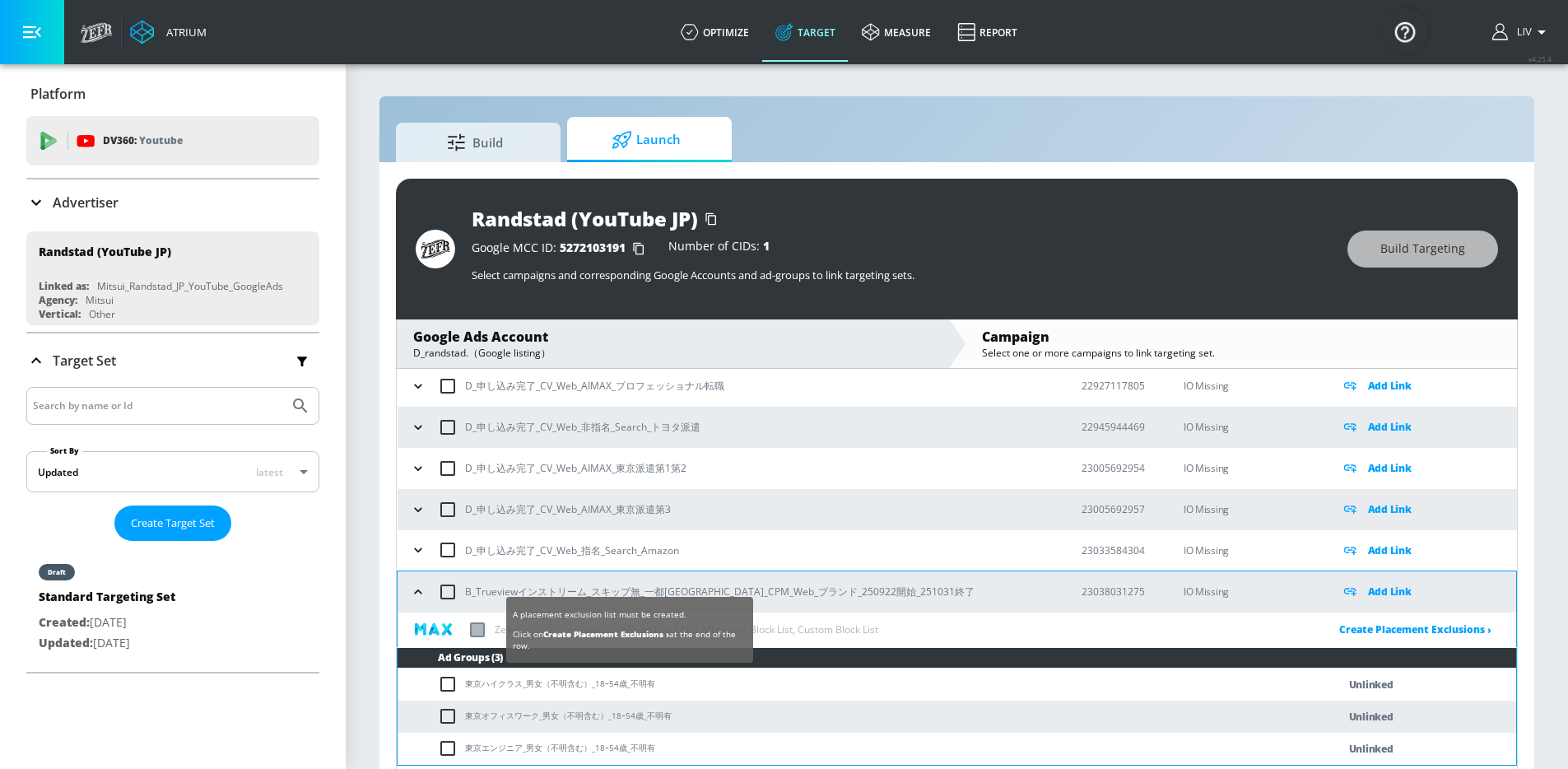
click at [463, 626] on div at bounding box center [477, 630] width 35 height 35
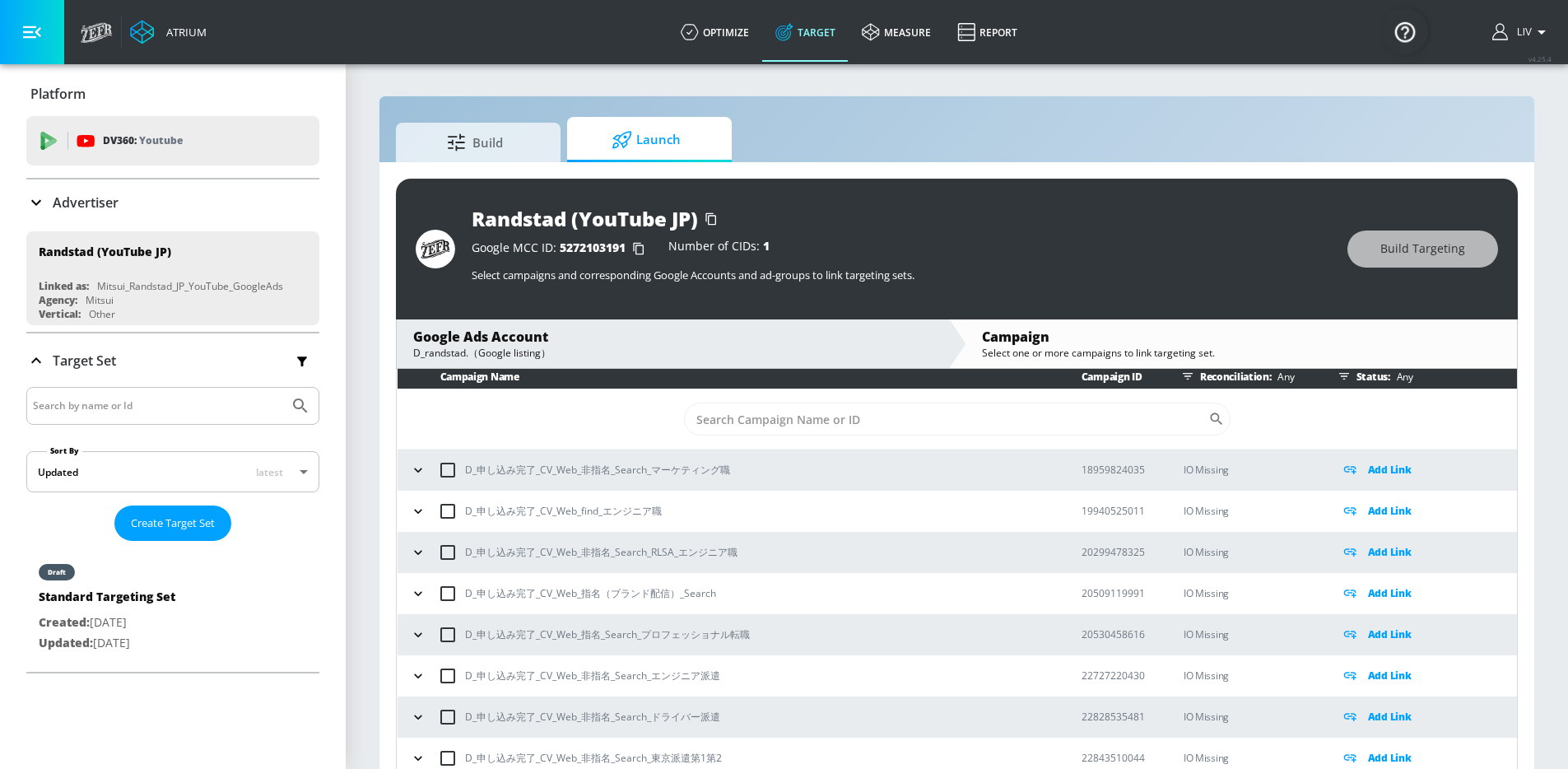
scroll to position [0, 0]
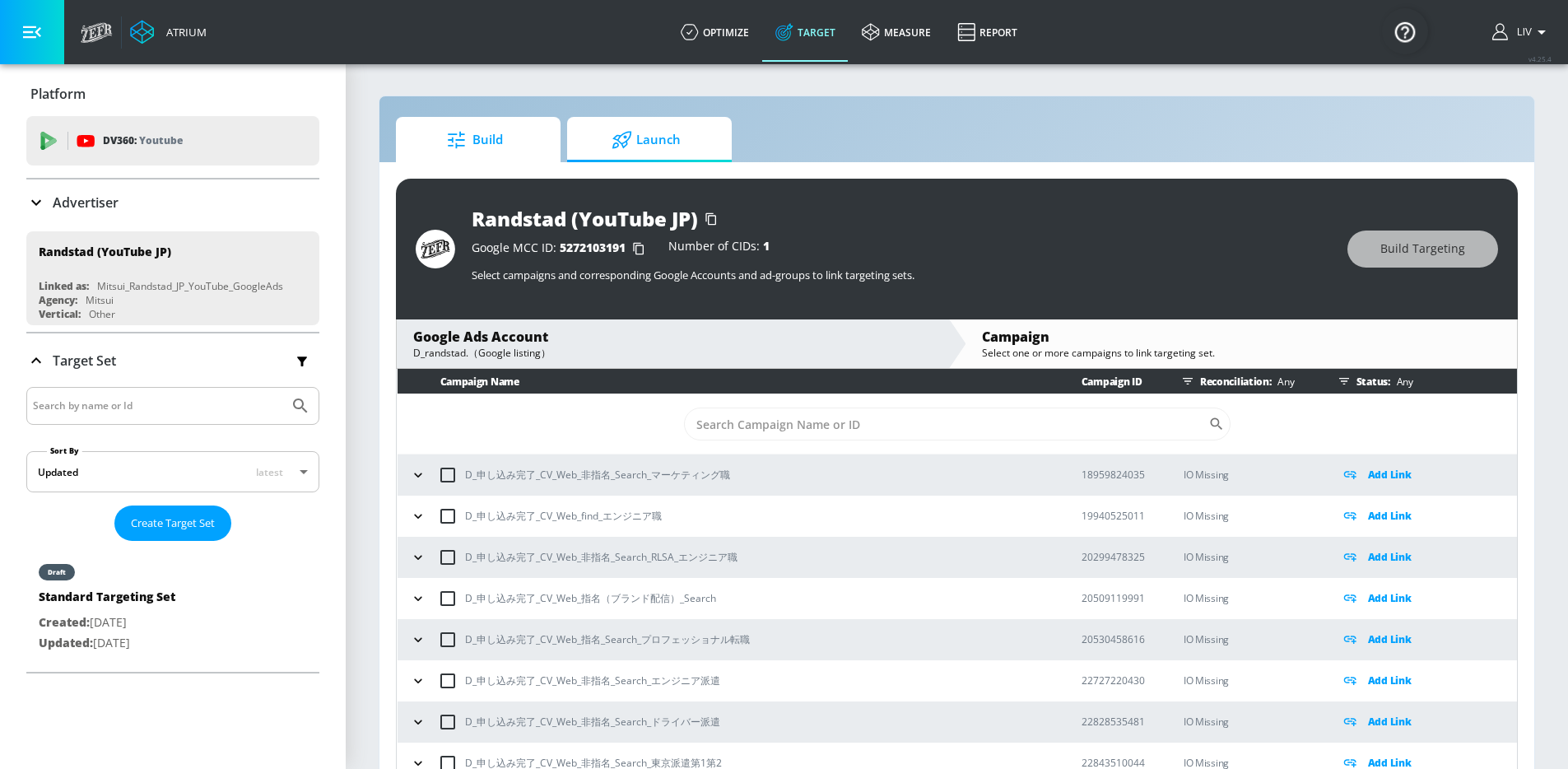
click at [495, 145] on span "Build" at bounding box center [474, 139] width 125 height 39
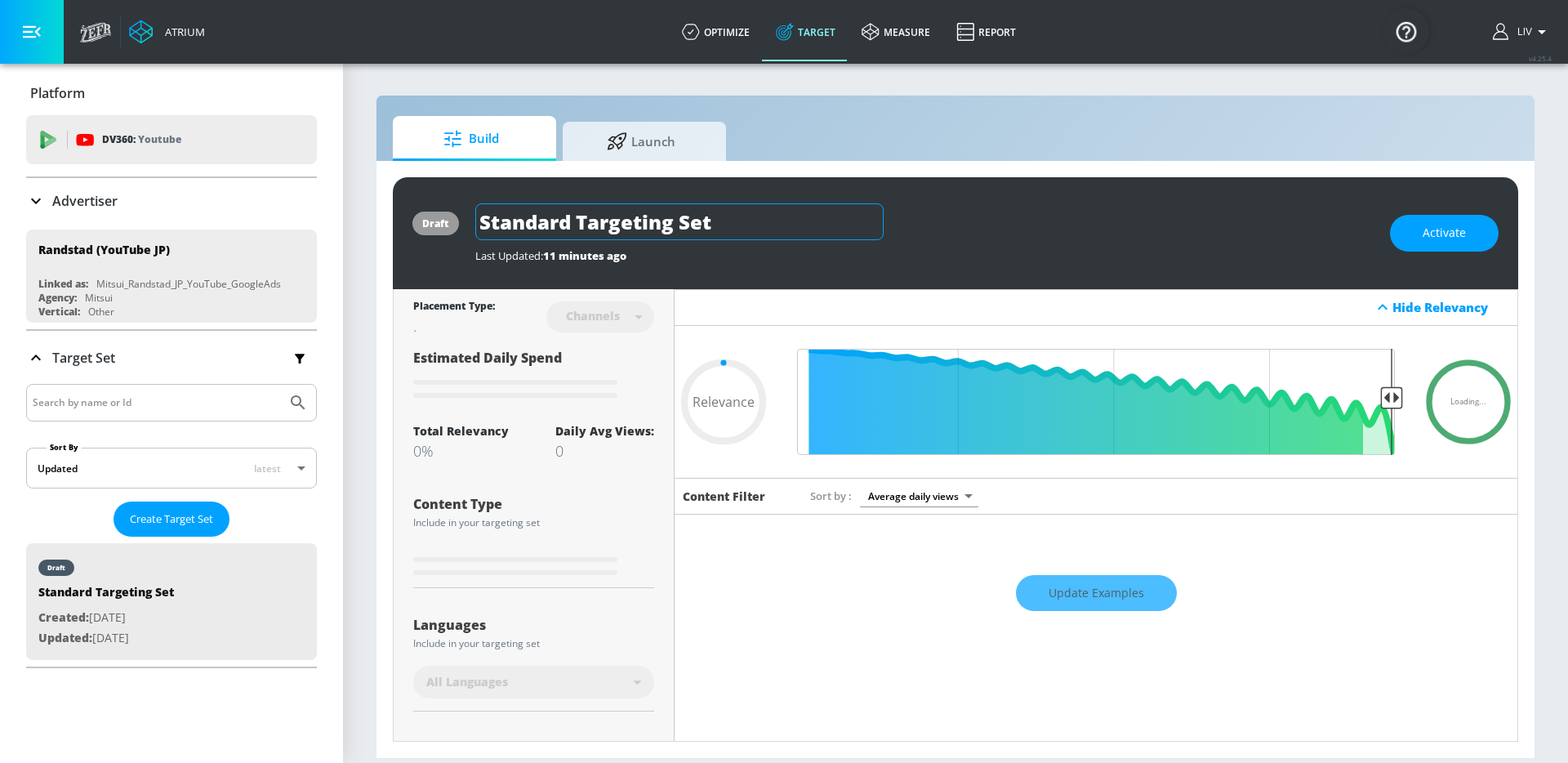
type input "0.6"
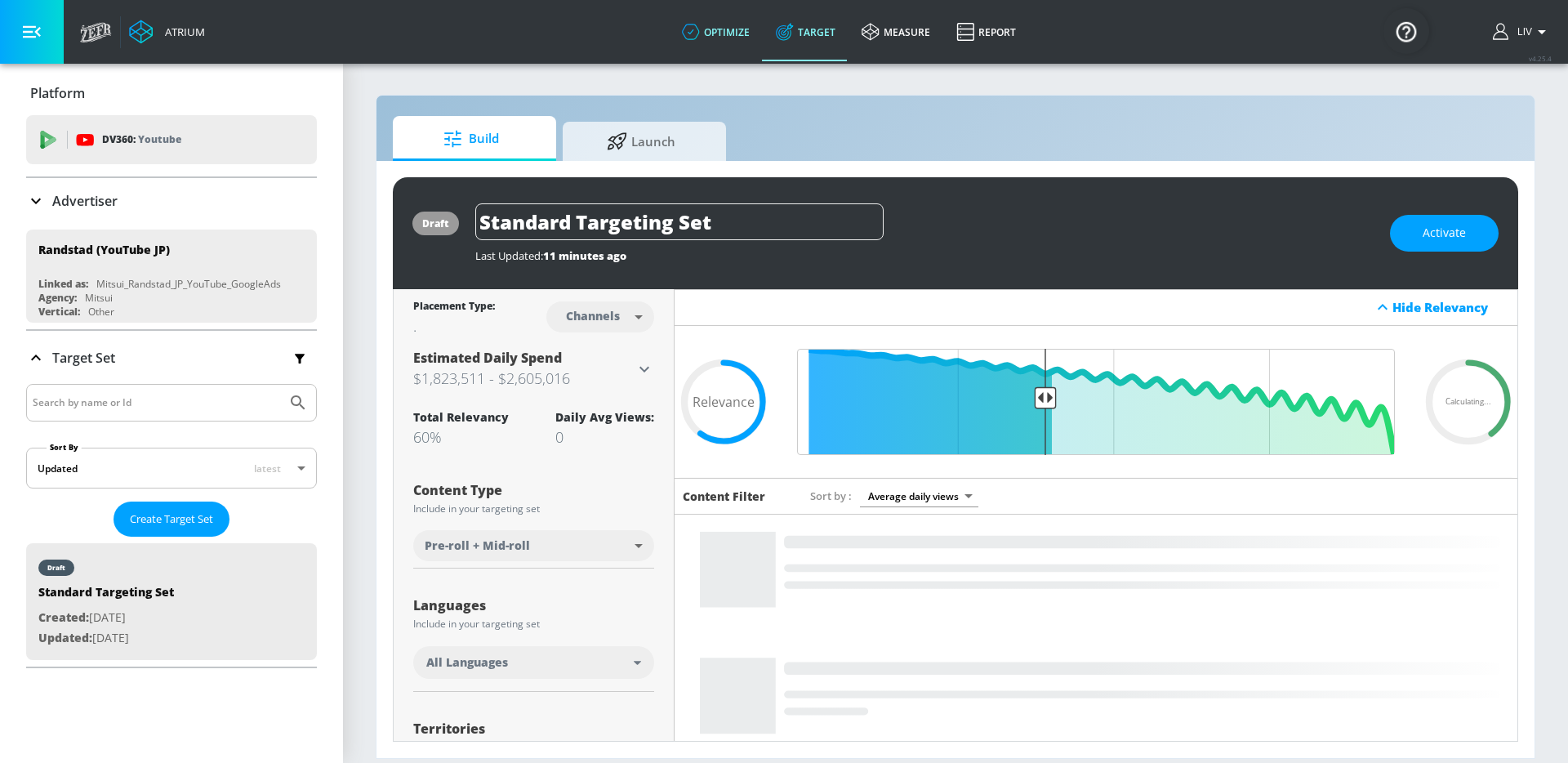
click at [721, 30] on link "optimize" at bounding box center [716, 32] width 94 height 59
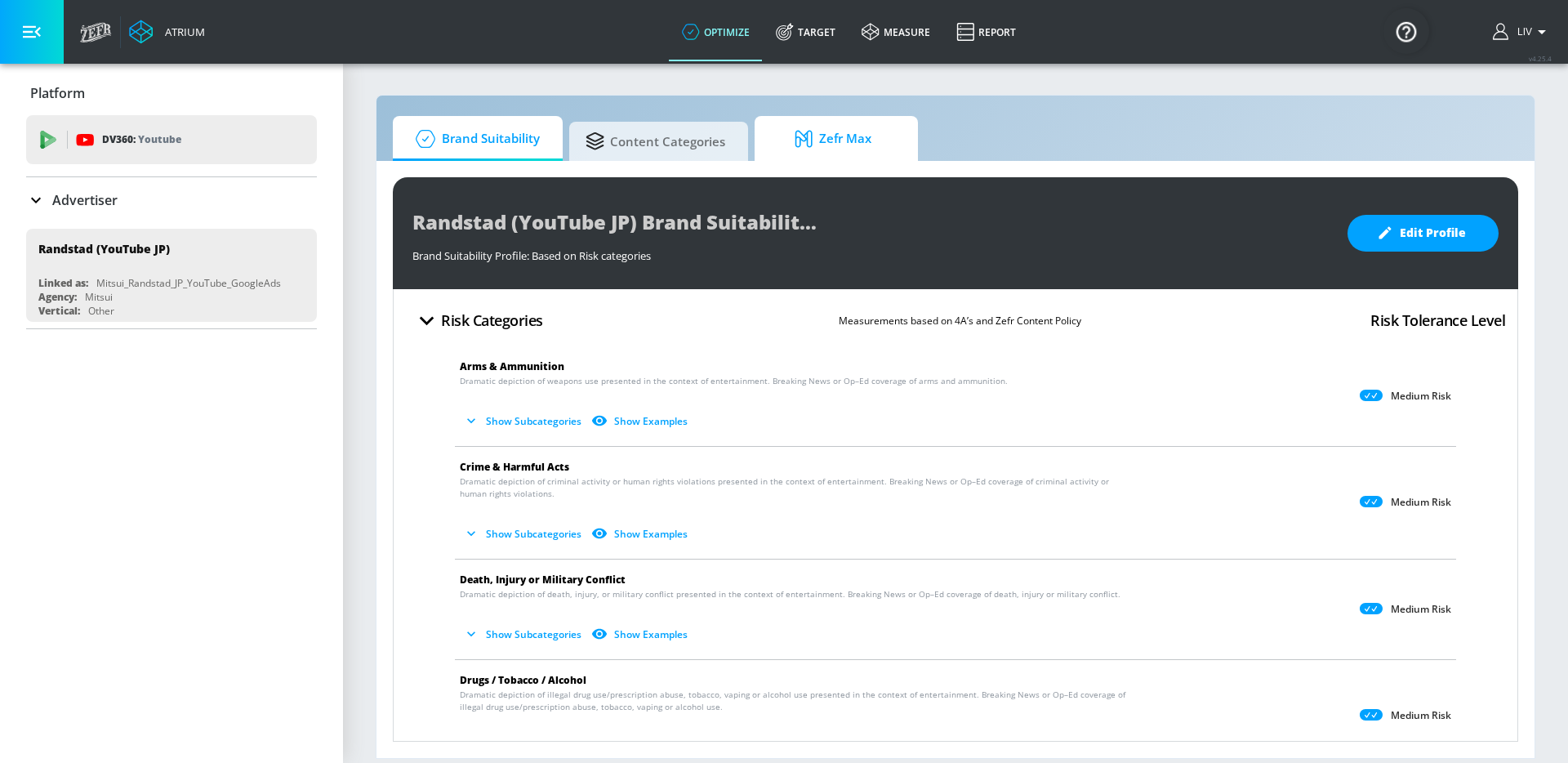
click at [831, 147] on span "Zefr Max" at bounding box center [833, 138] width 124 height 39
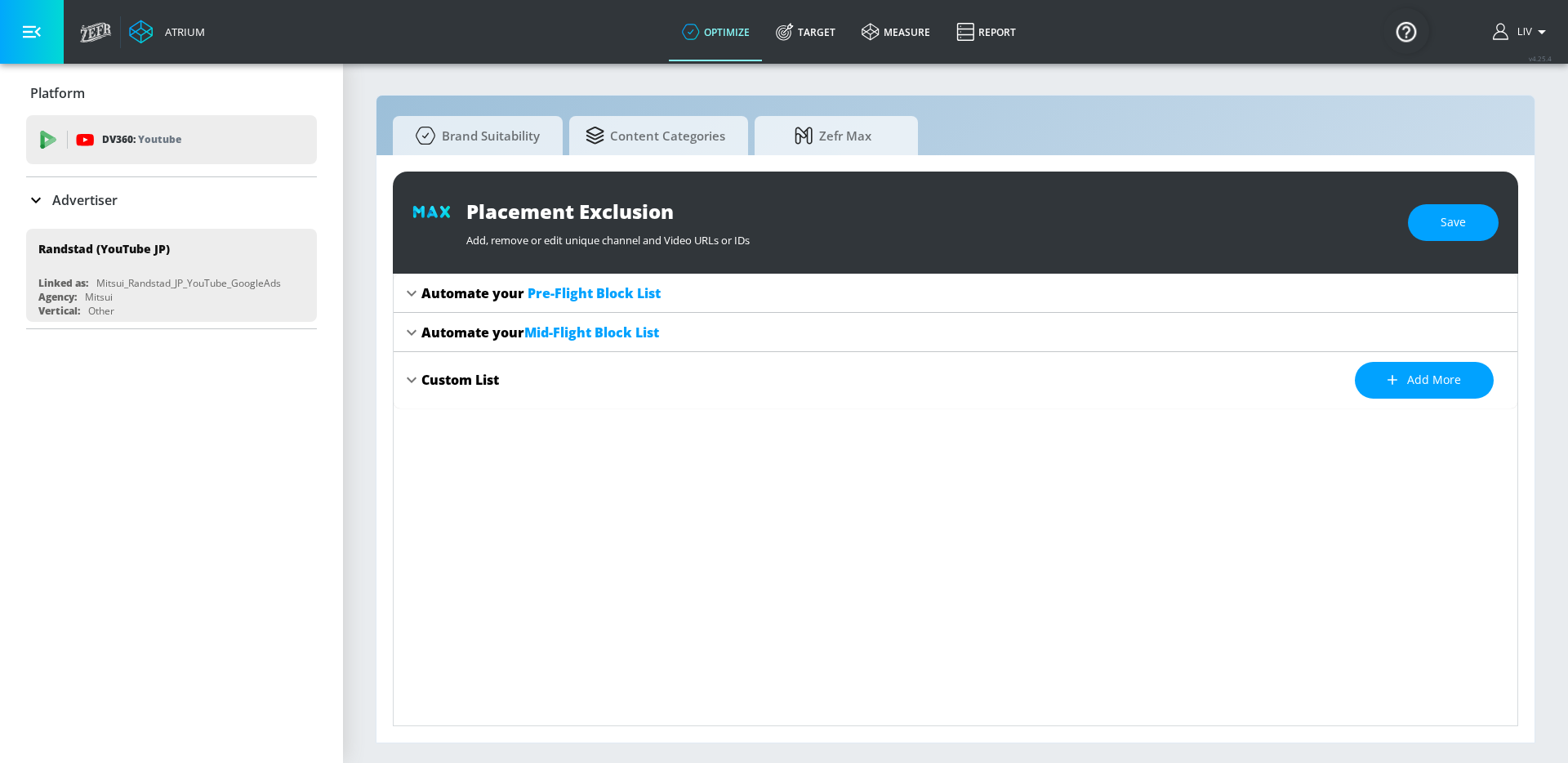
click at [414, 292] on icon at bounding box center [411, 293] width 10 height 5
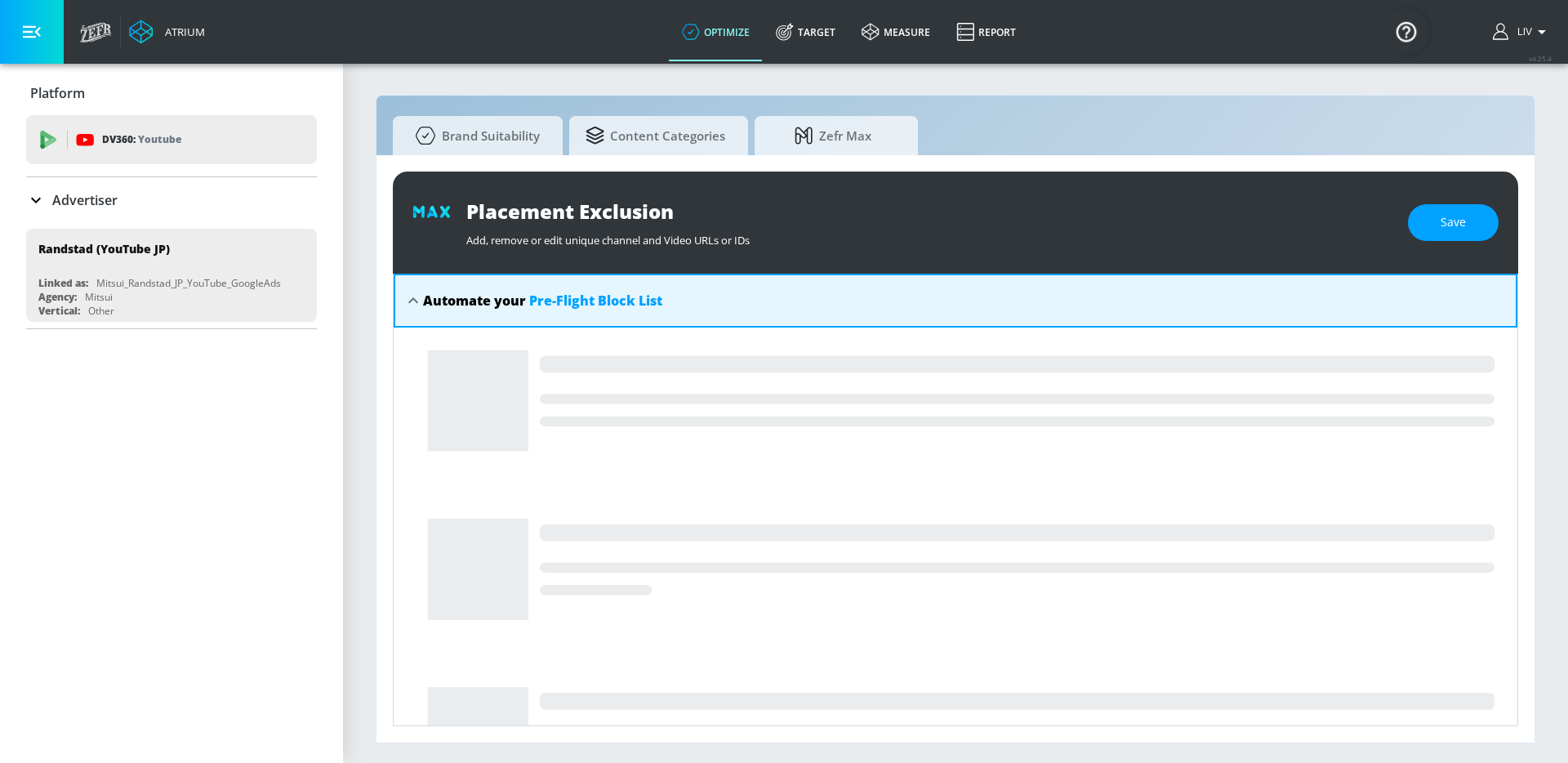
click at [414, 292] on icon at bounding box center [414, 301] width 20 height 20
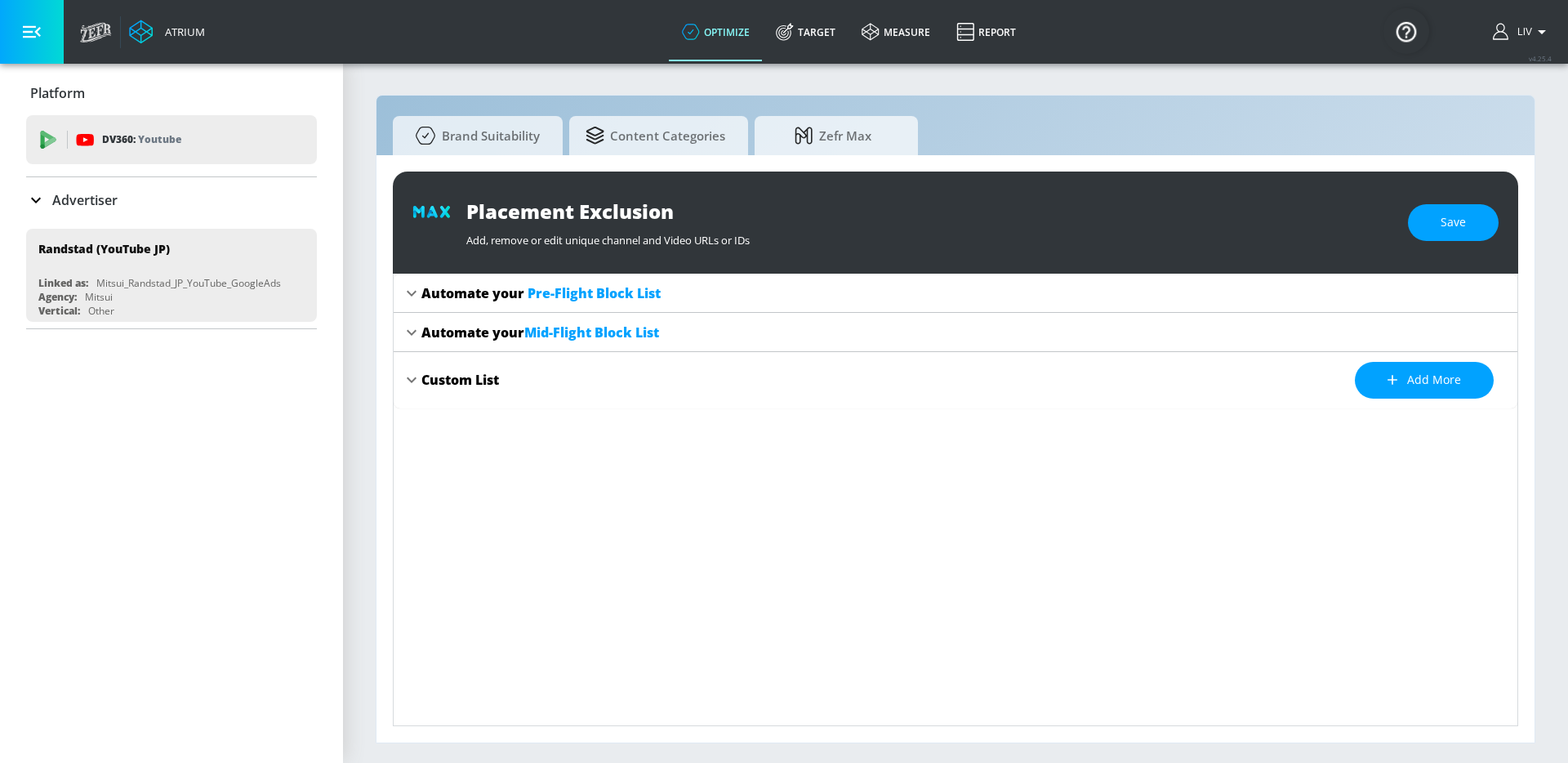
click at [1463, 242] on div "Placement Exclusion Add, remove or edit unique channel and Video URLs or IDs Sa…" at bounding box center [956, 222] width 1125 height 102
click at [1467, 234] on button "Save" at bounding box center [1453, 222] width 90 height 37
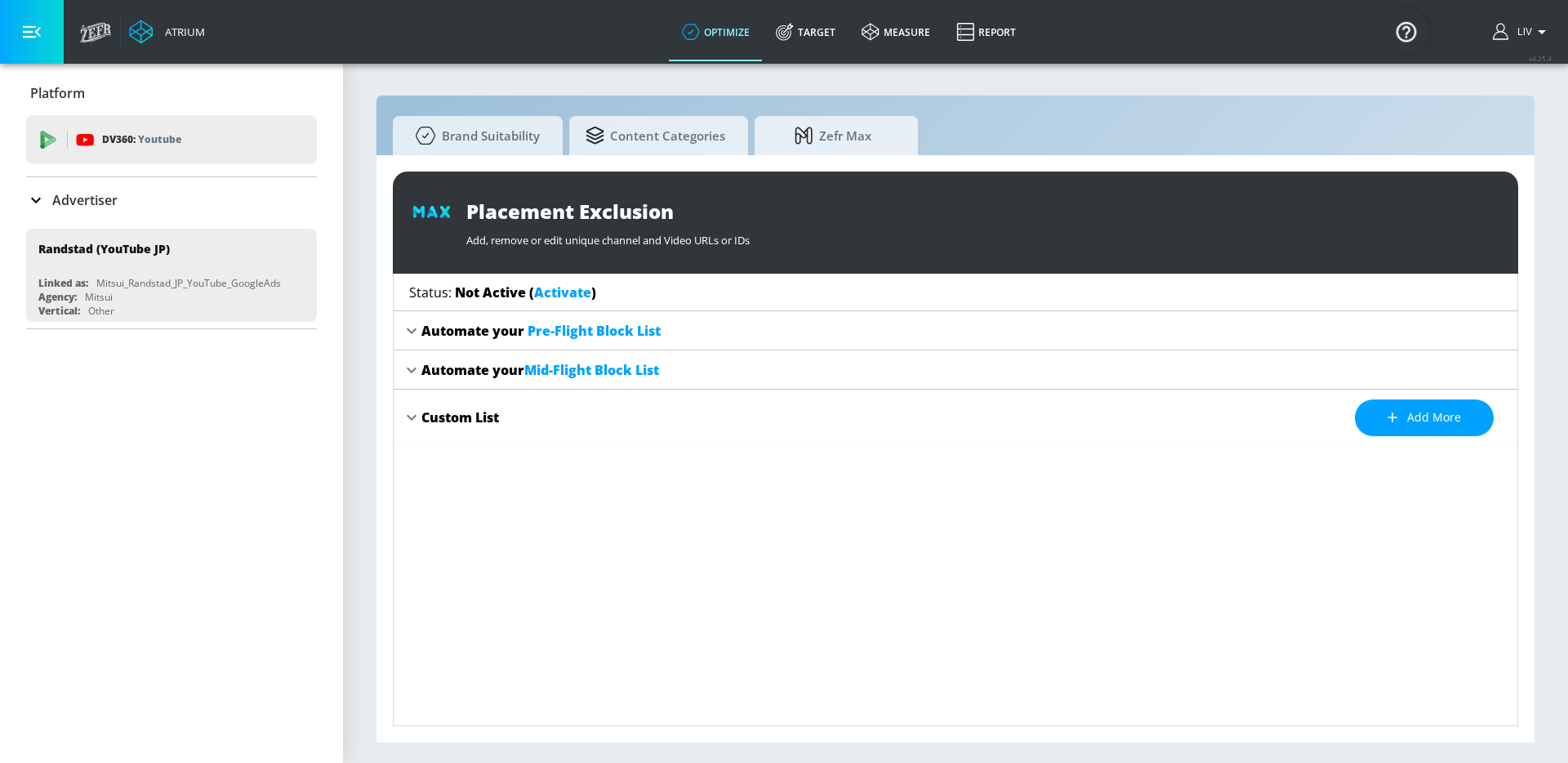
click at [569, 287] on link "Activate" at bounding box center [562, 293] width 57 height 18
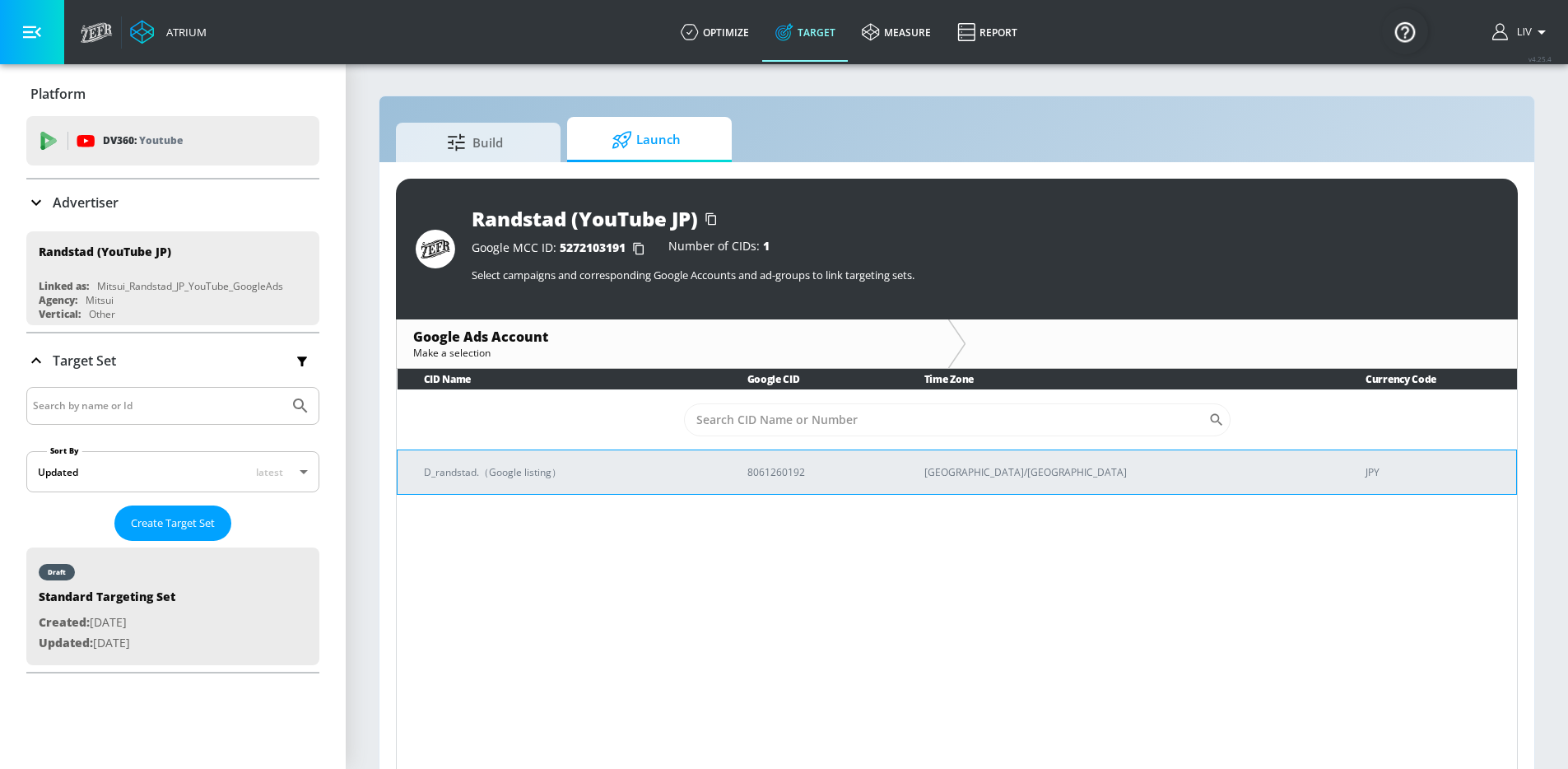
click at [721, 460] on td "D_randstad.（Google listing）" at bounding box center [559, 471] width 323 height 45
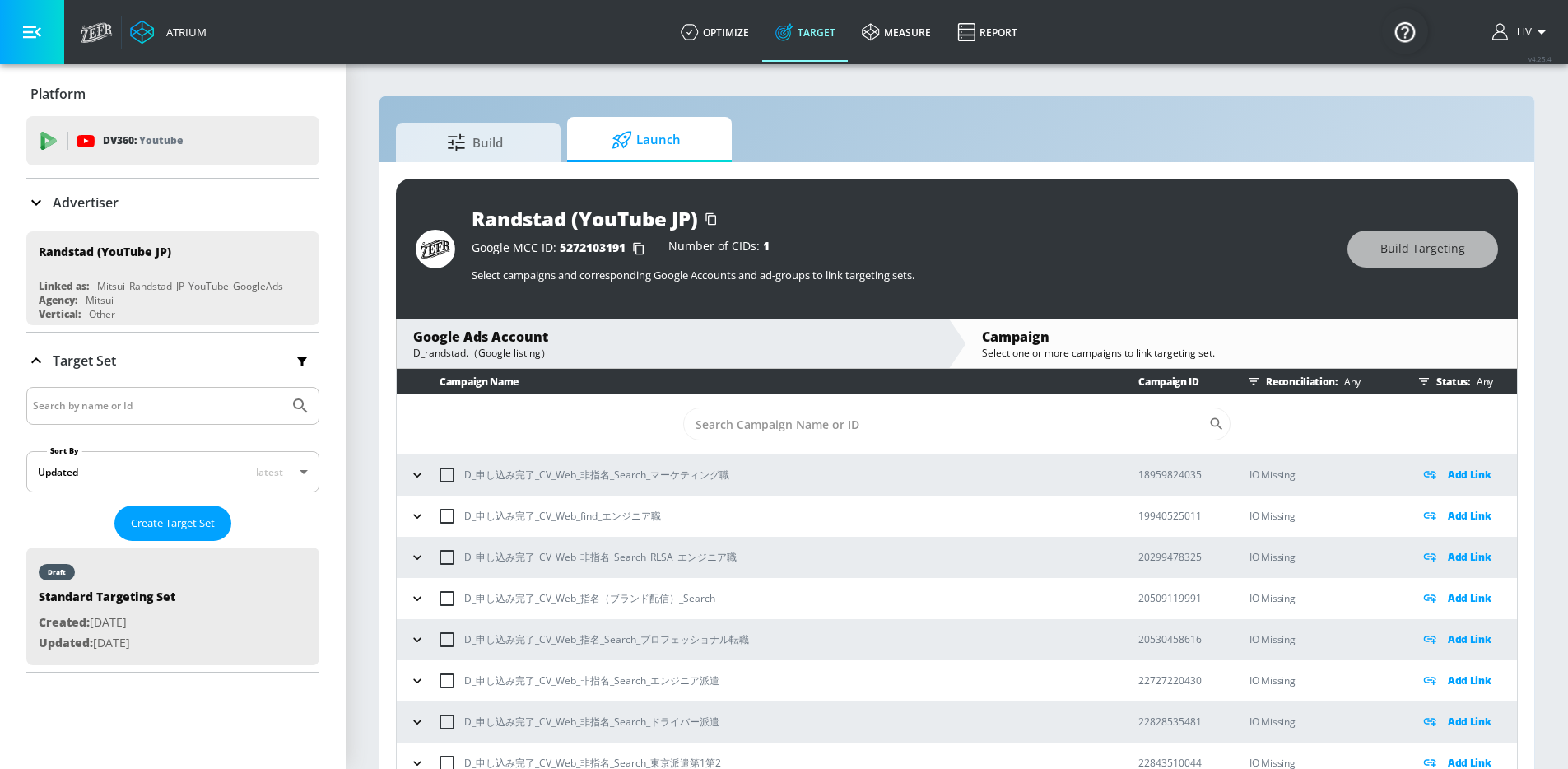
scroll to position [420, 0]
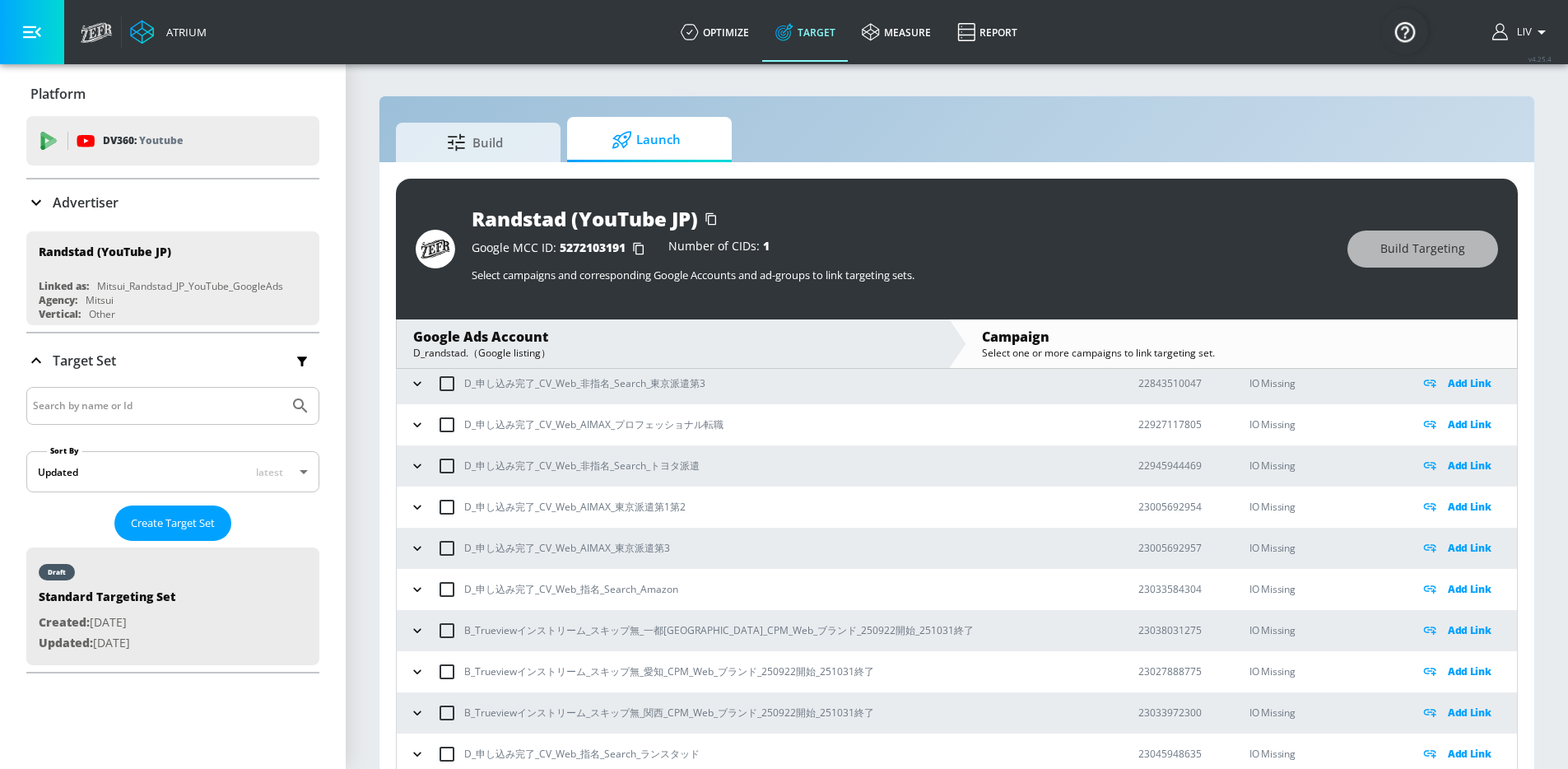
click at [417, 632] on icon "button" at bounding box center [417, 631] width 16 height 16
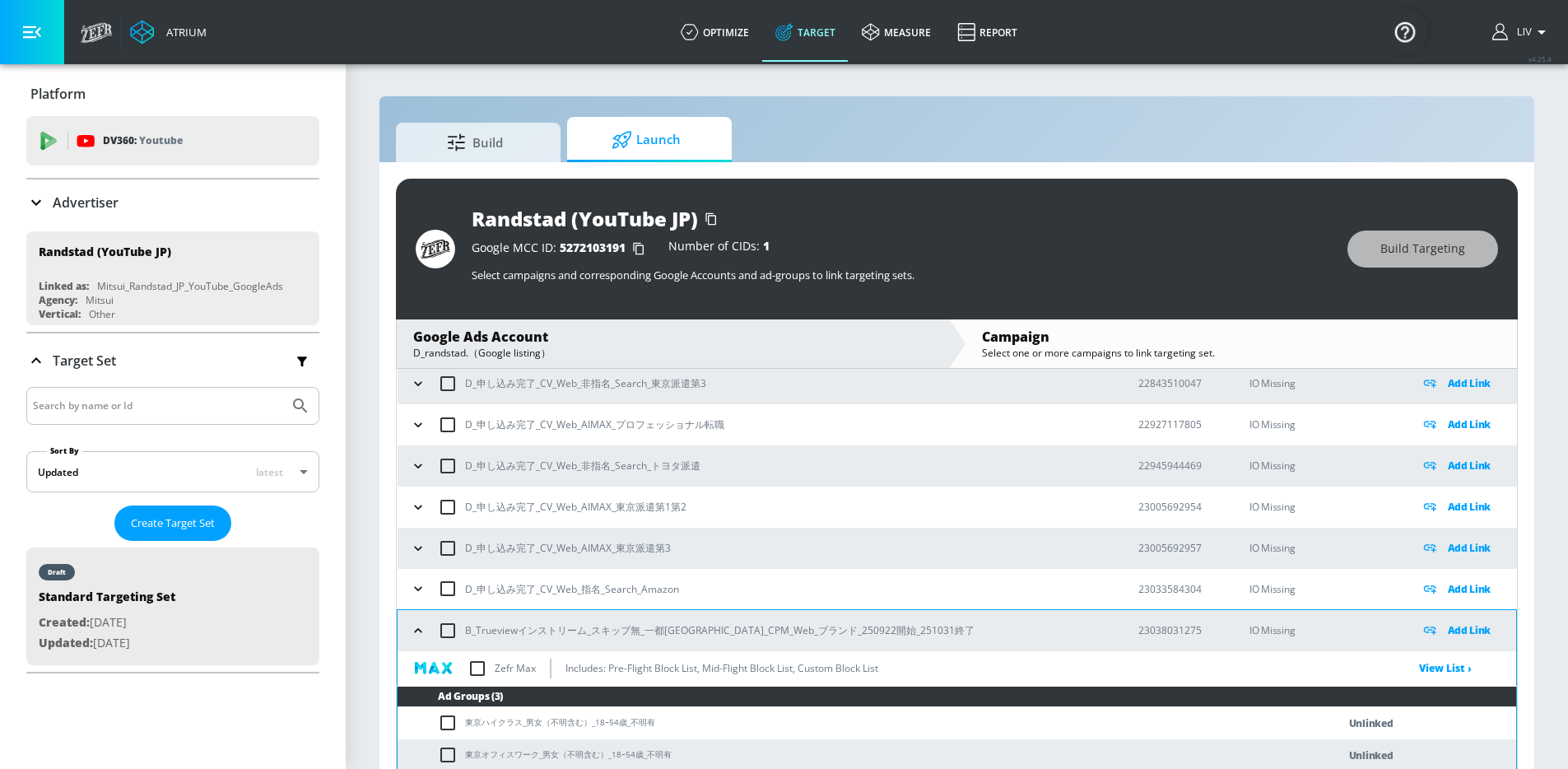
scroll to position [451, 0]
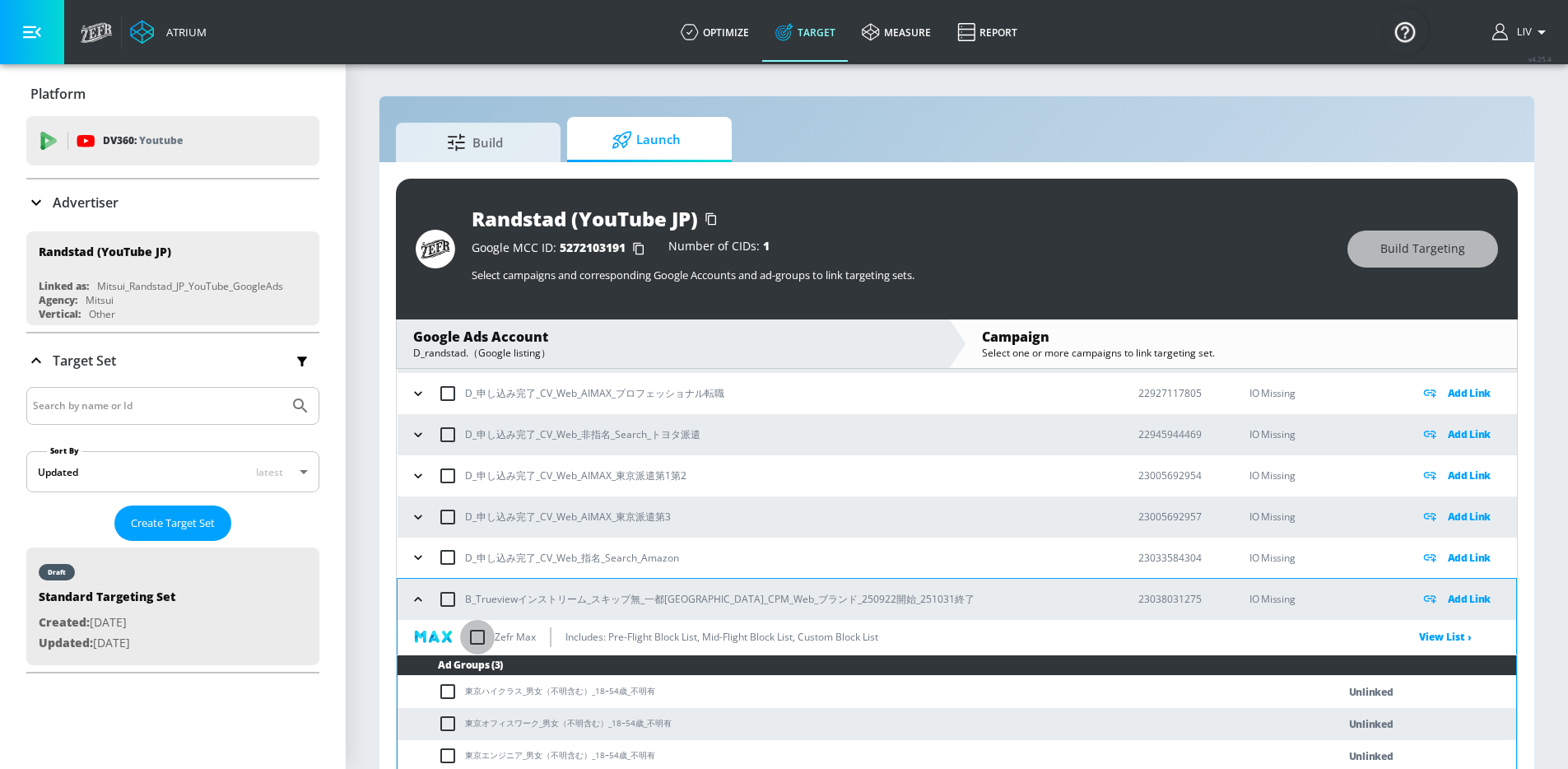
click at [475, 638] on input "checkbox" at bounding box center [477, 637] width 35 height 35
checkbox input "true"
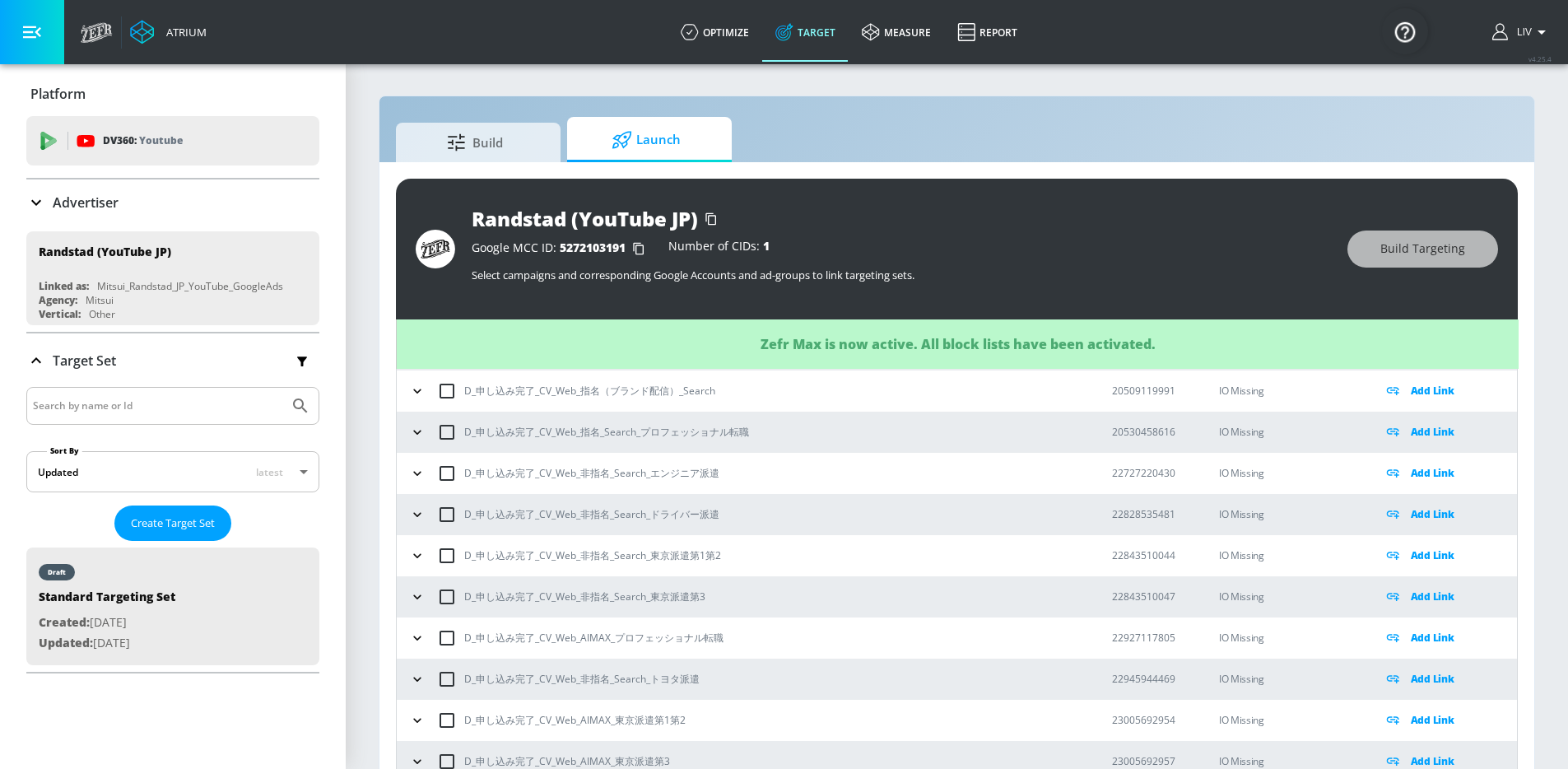
scroll to position [420, 0]
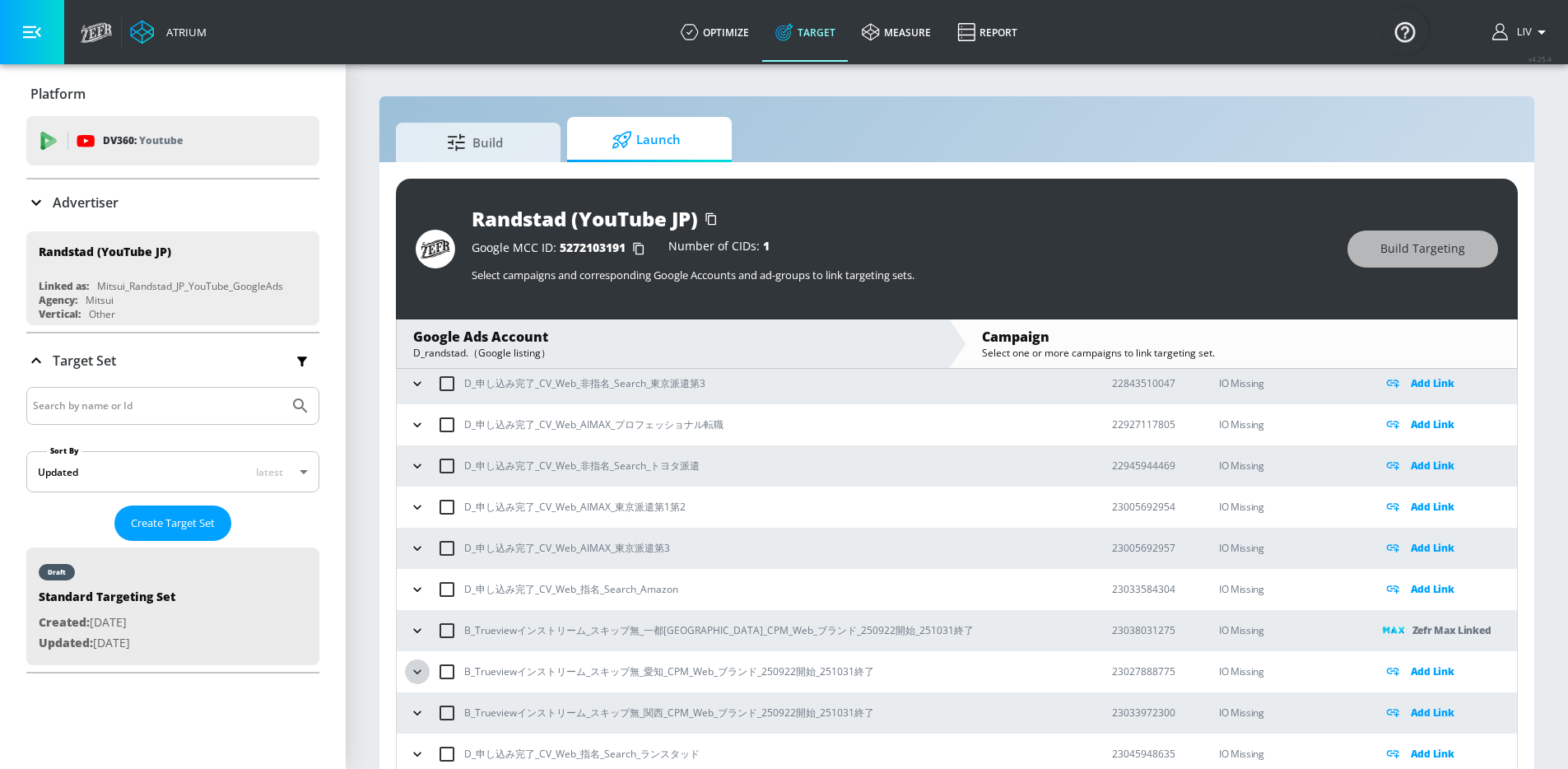
click at [411, 671] on icon "button" at bounding box center [417, 672] width 16 height 16
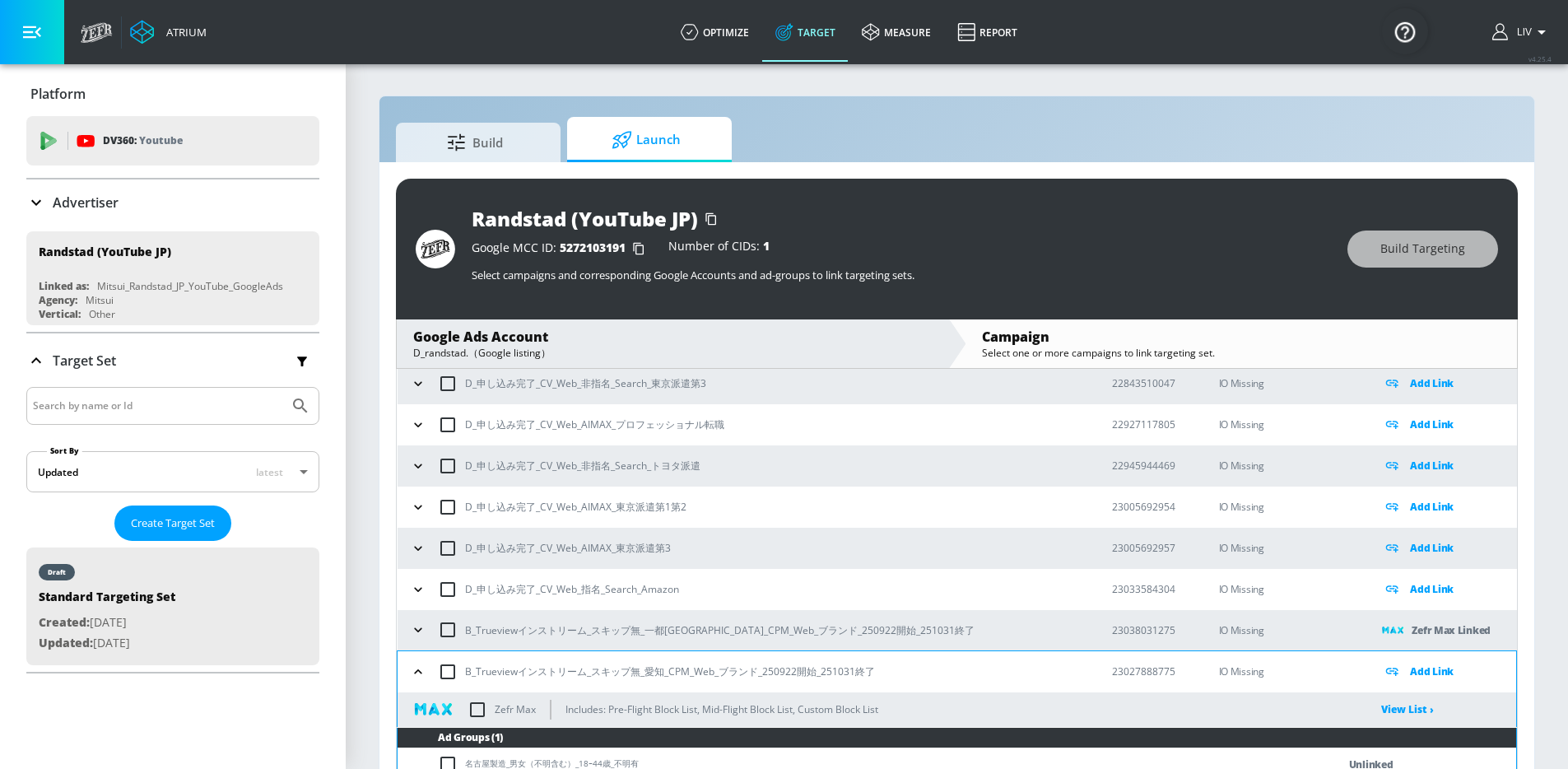
click at [473, 705] on input "checkbox" at bounding box center [477, 709] width 35 height 35
checkbox input "true"
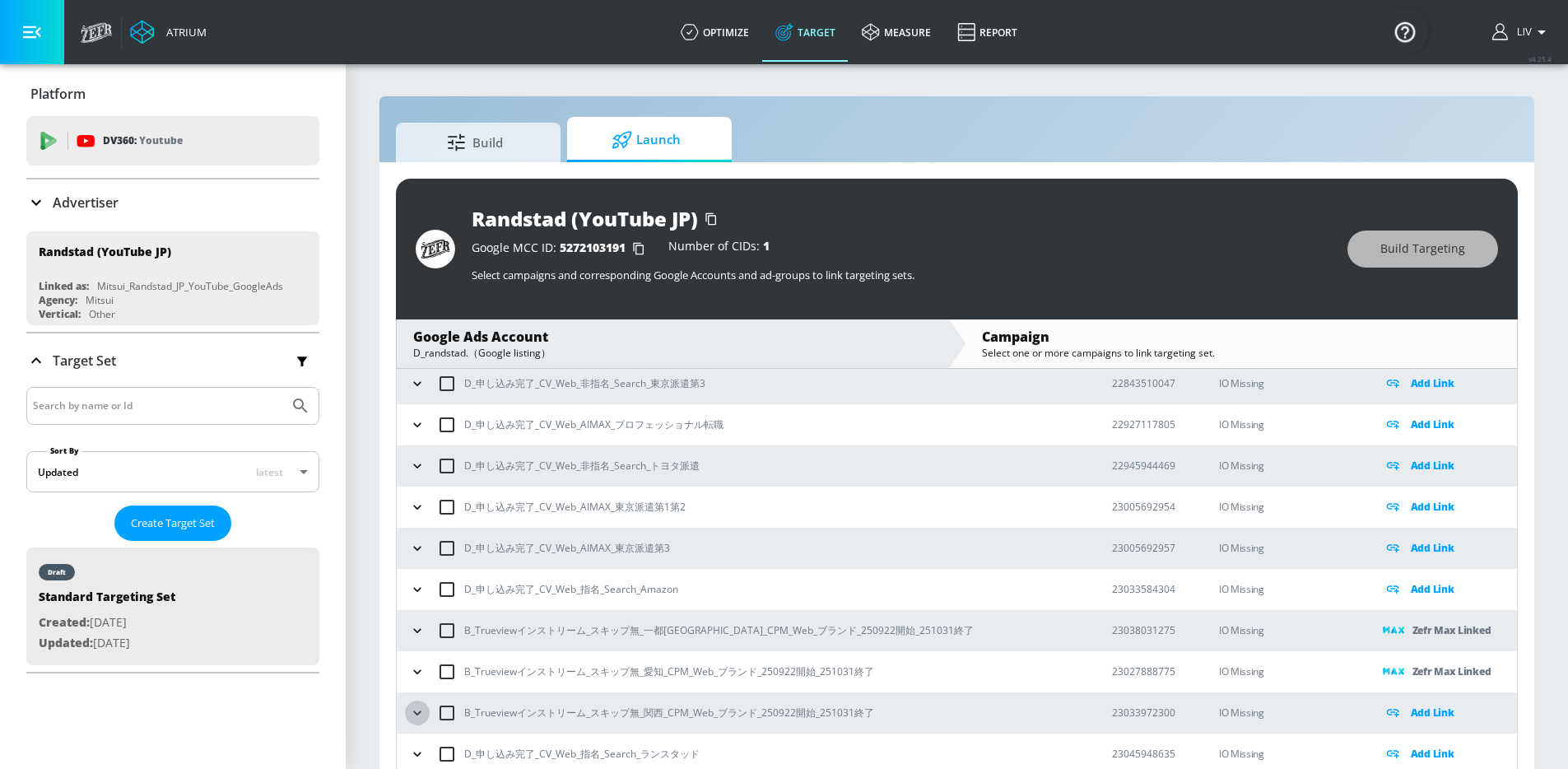
click at [419, 716] on icon "button" at bounding box center [417, 713] width 16 height 16
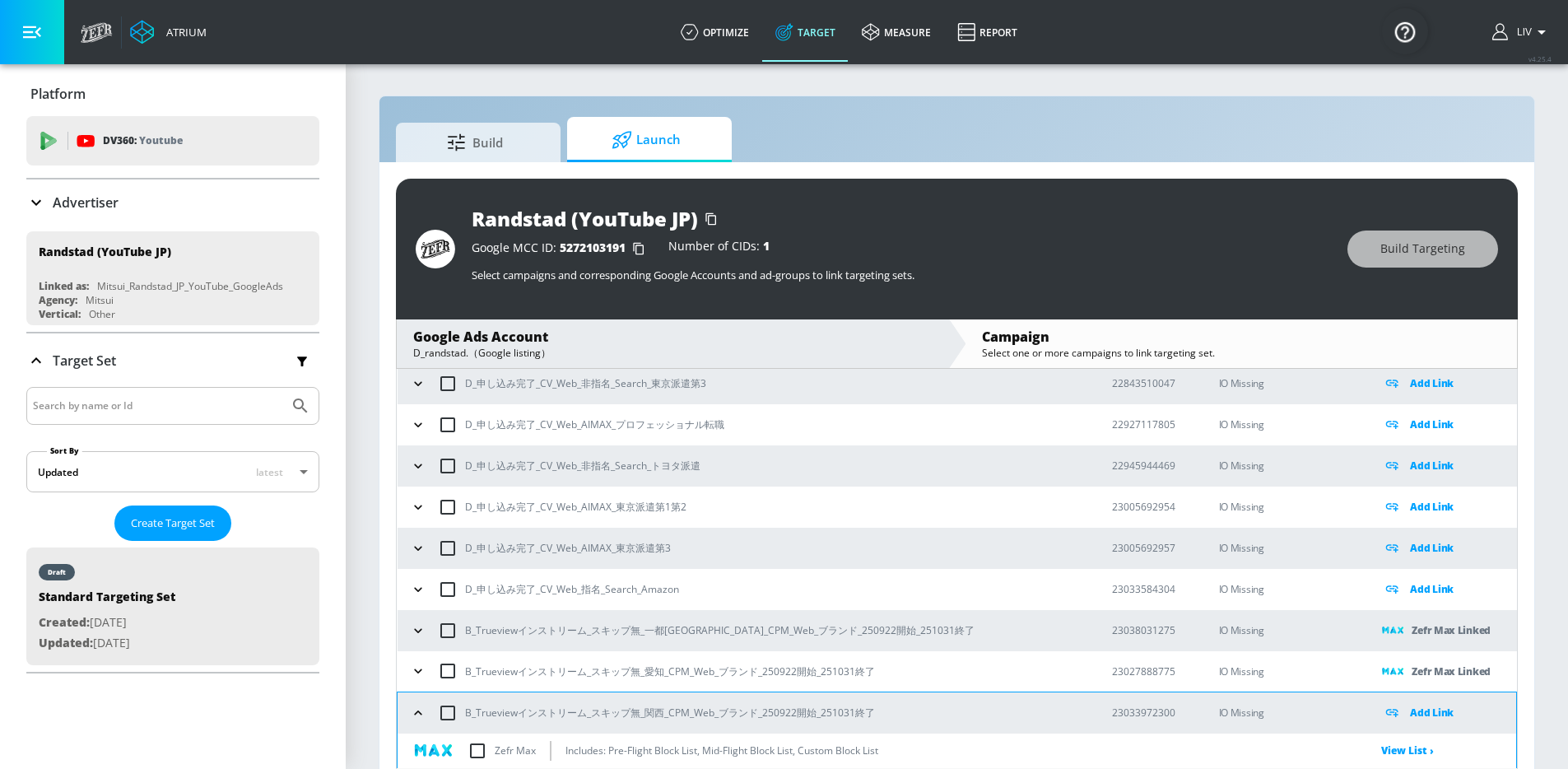
scroll to position [466, 0]
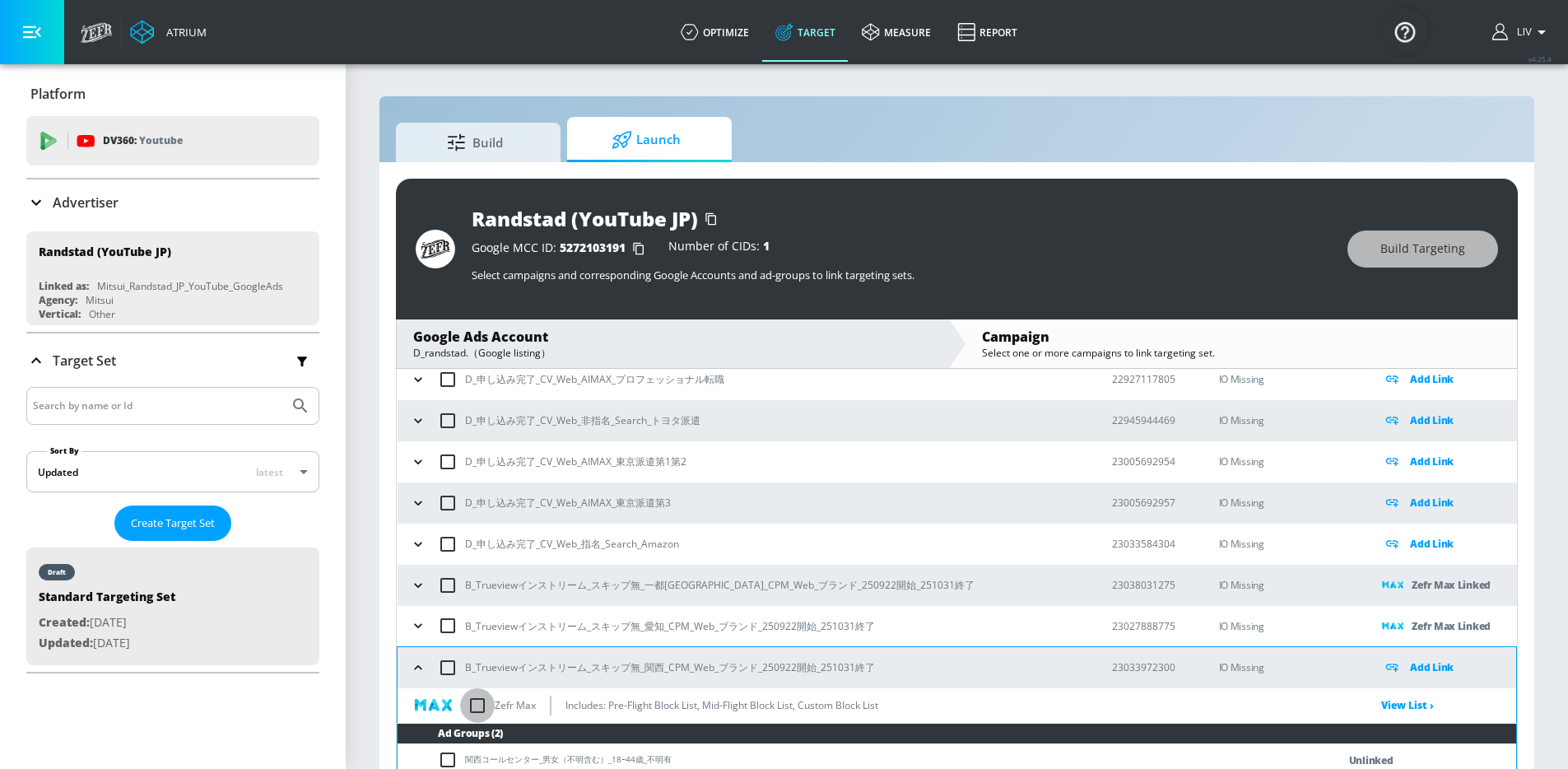
click at [482, 700] on input "checkbox" at bounding box center [477, 705] width 35 height 35
checkbox input "true"
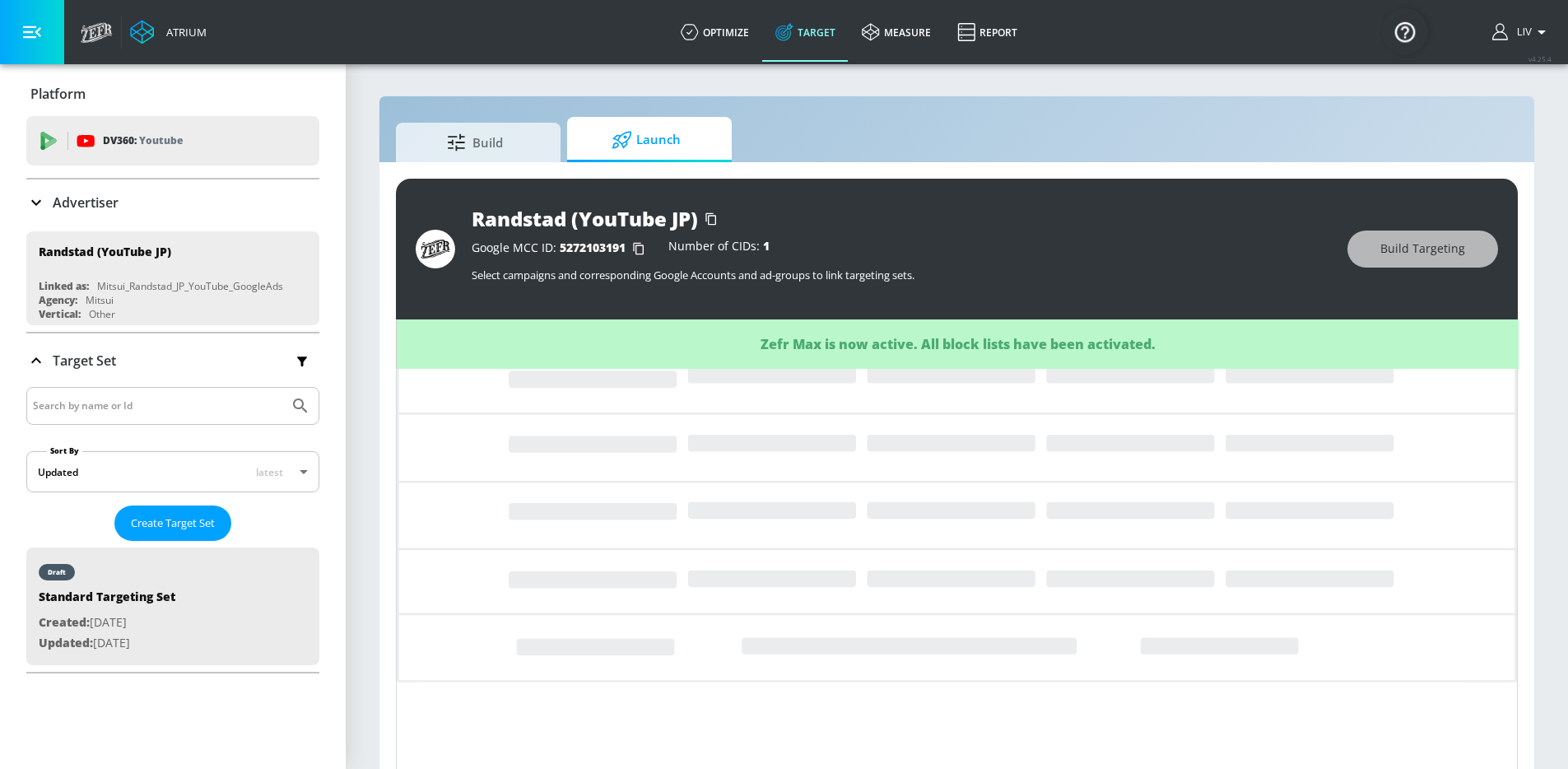
scroll to position [0, 0]
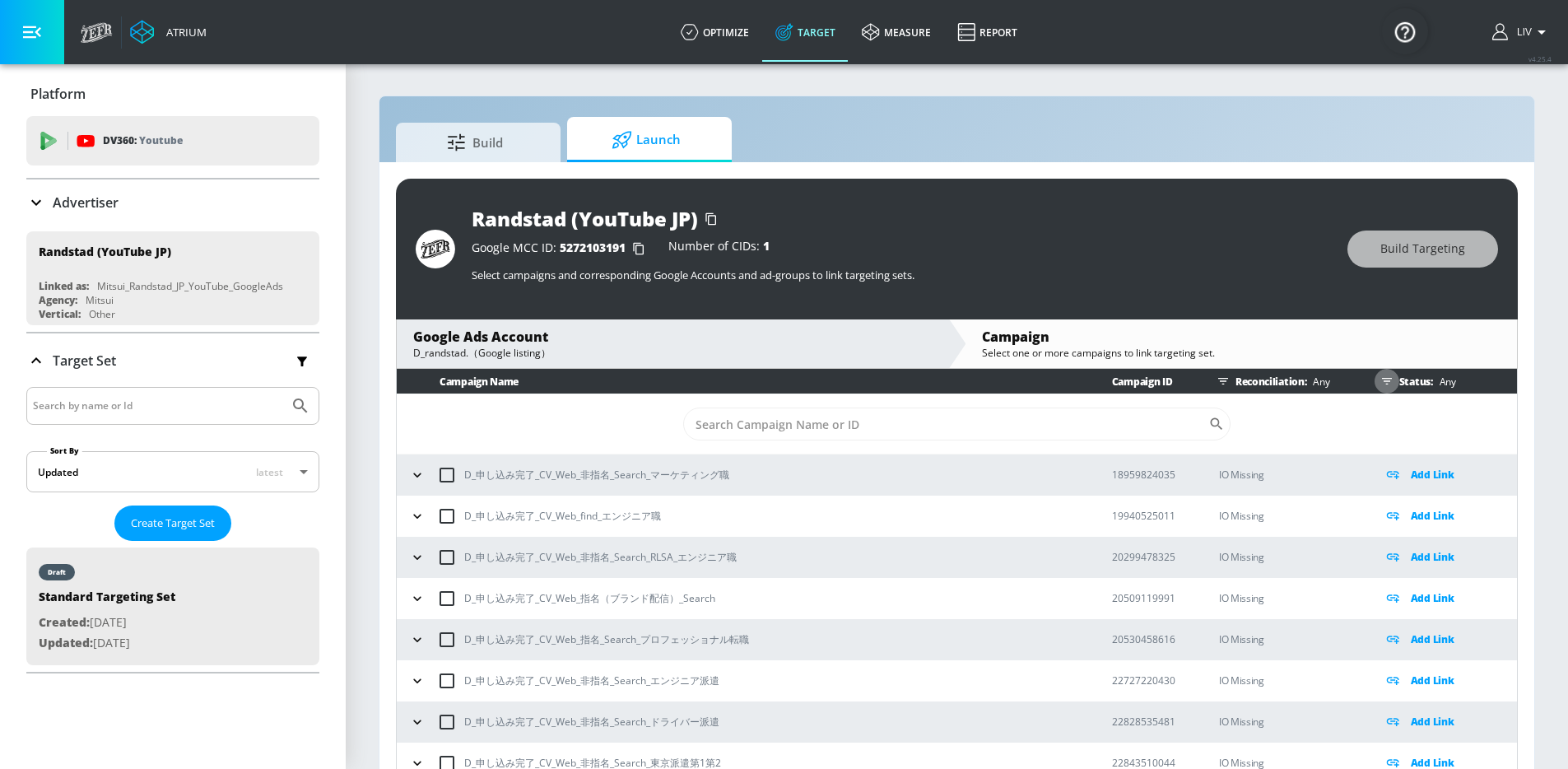
click at [1380, 383] on icon "button" at bounding box center [1386, 380] width 13 height 13
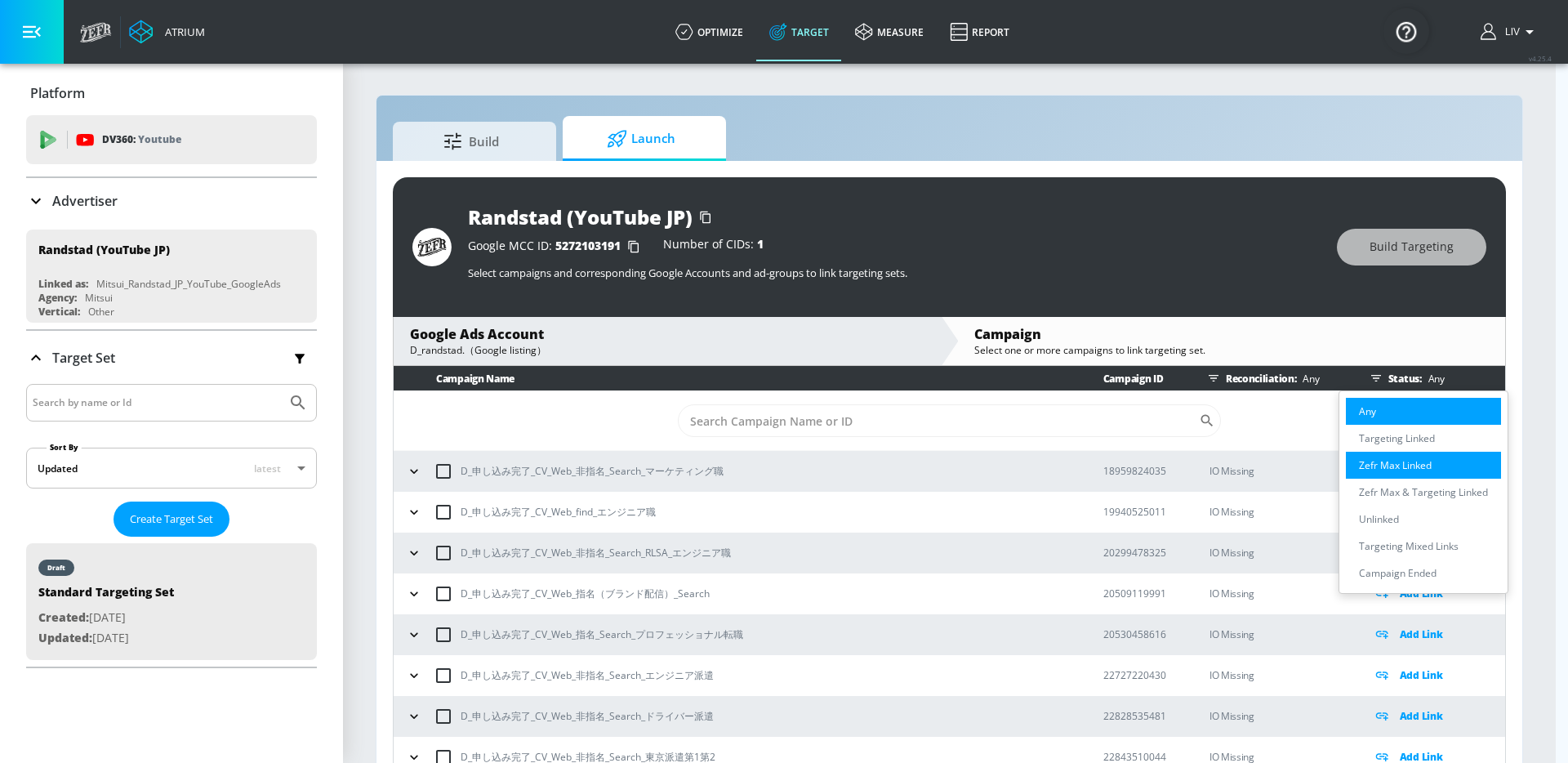
click at [1405, 459] on p "Zefr Max Linked" at bounding box center [1395, 464] width 72 height 17
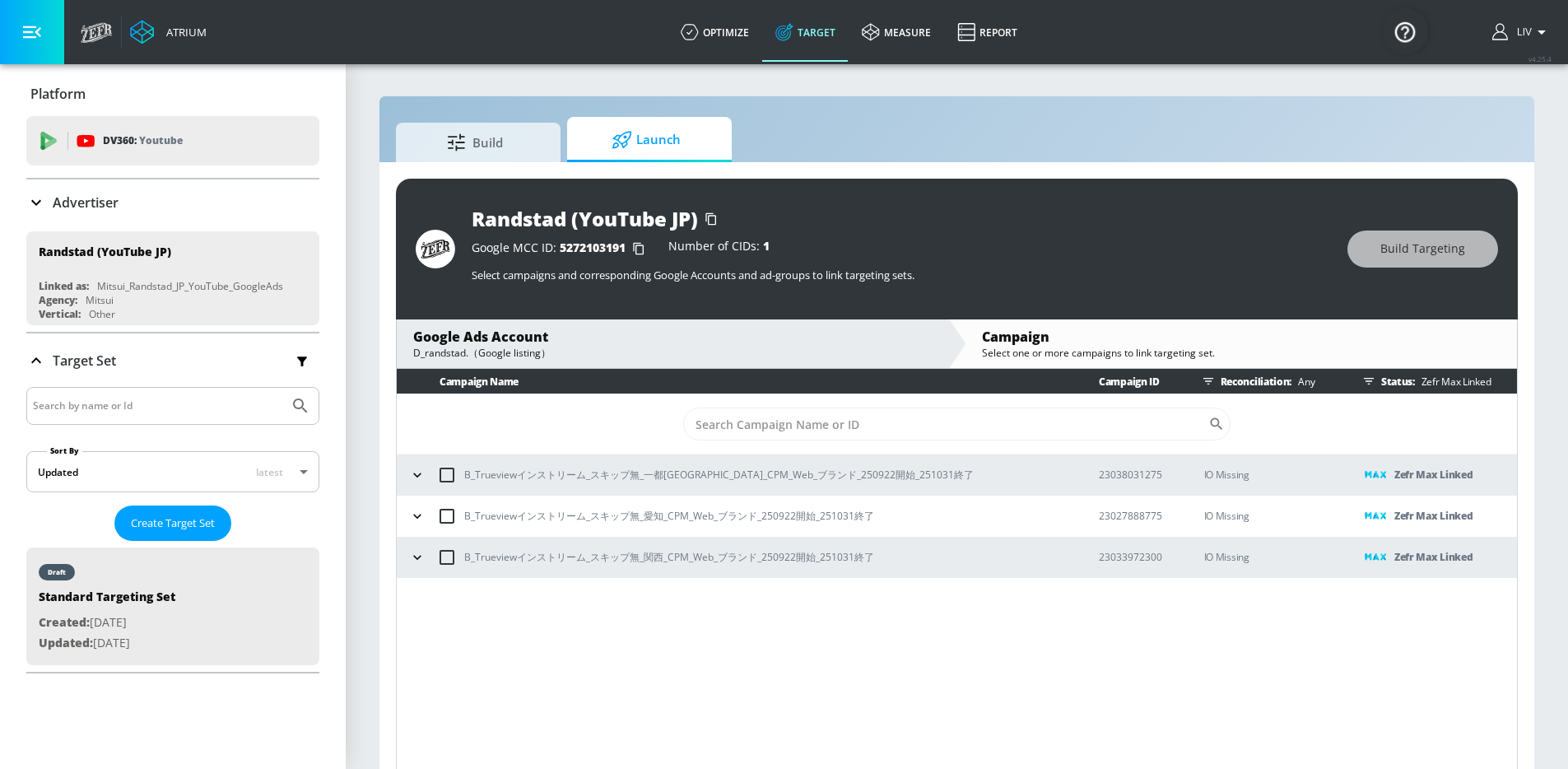
click at [1055, 681] on div "Campaign Name Campaign ID Reconciliation: Any Status: Zefr Max Linked ​ B_Truev…" at bounding box center [956, 572] width 1122 height 407
